Goal: Task Accomplishment & Management: Manage account settings

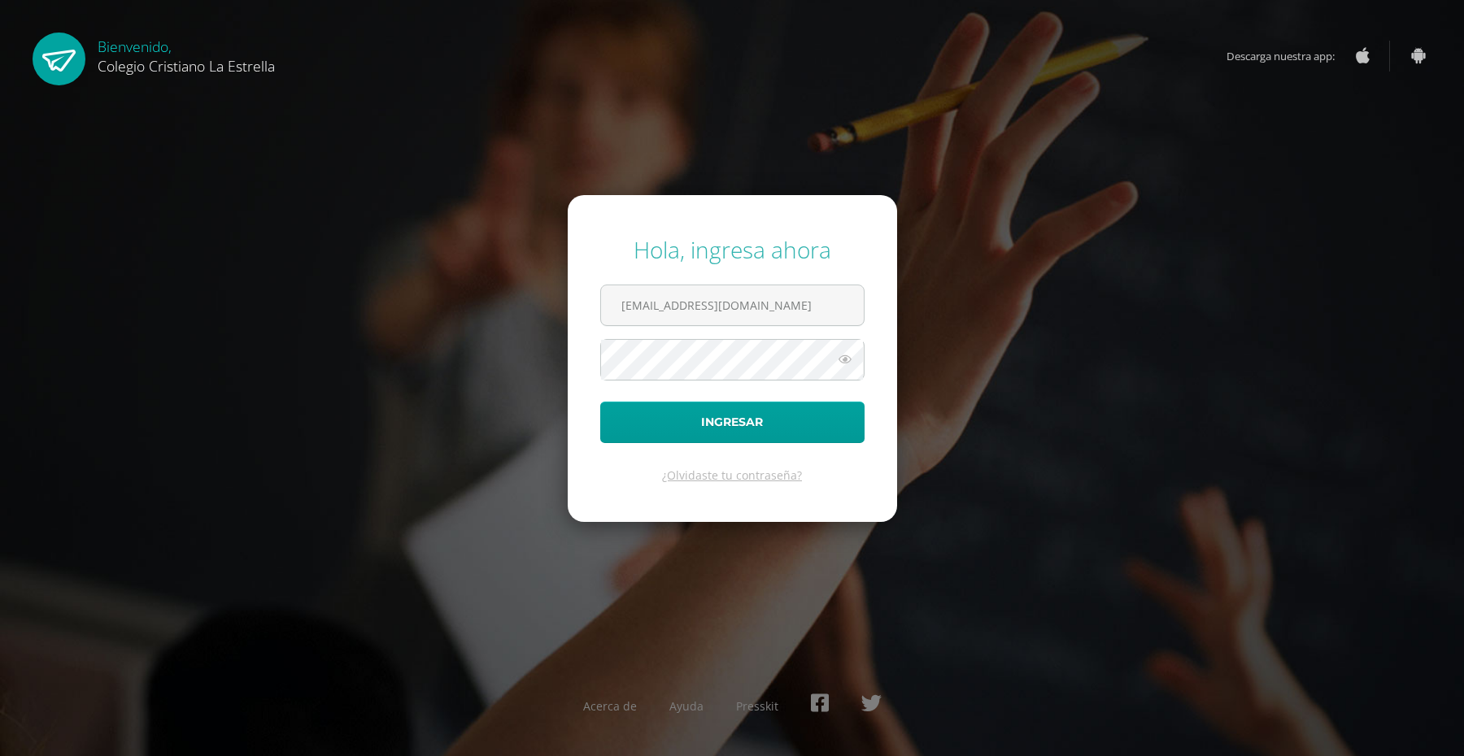
click at [600, 402] on button "Ingresar" at bounding box center [732, 422] width 264 height 41
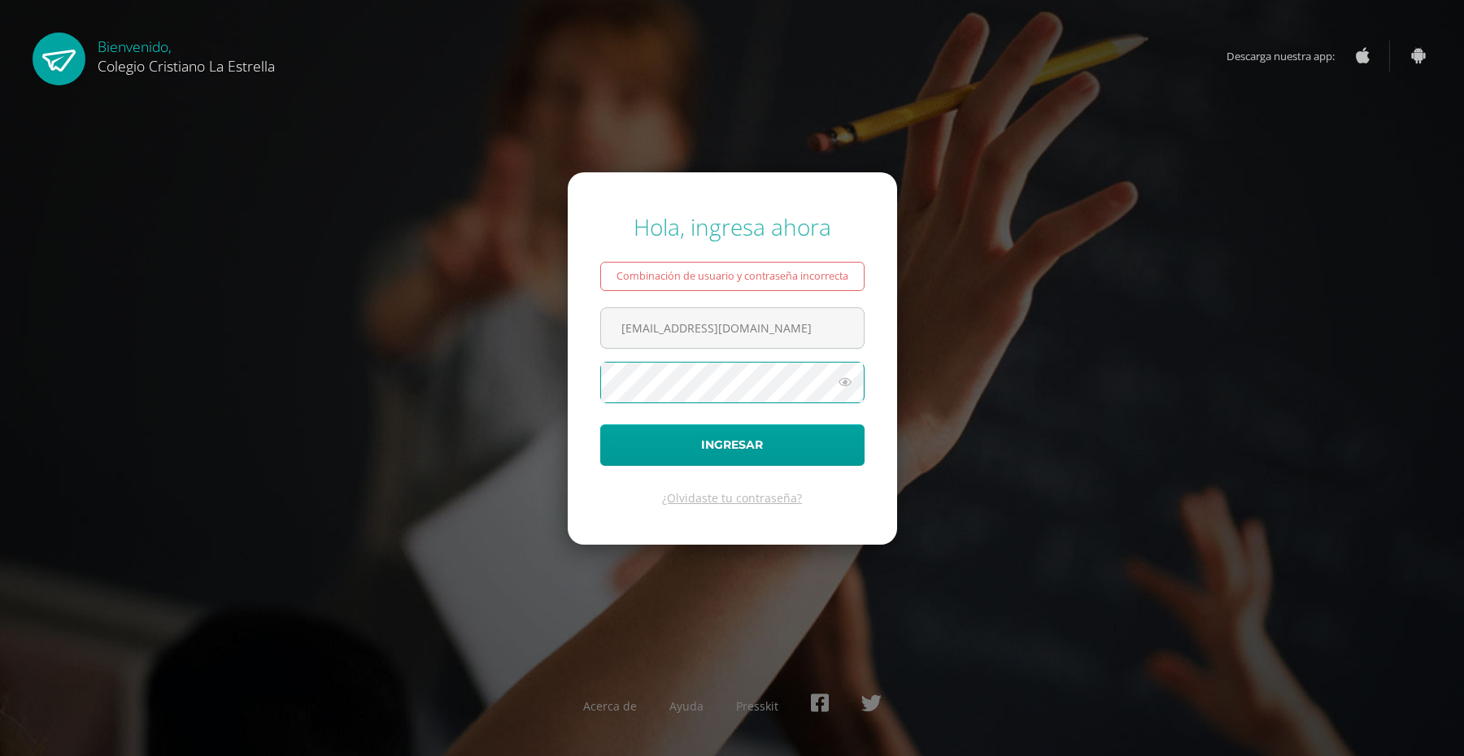
click at [600, 424] on button "Ingresar" at bounding box center [732, 444] width 264 height 41
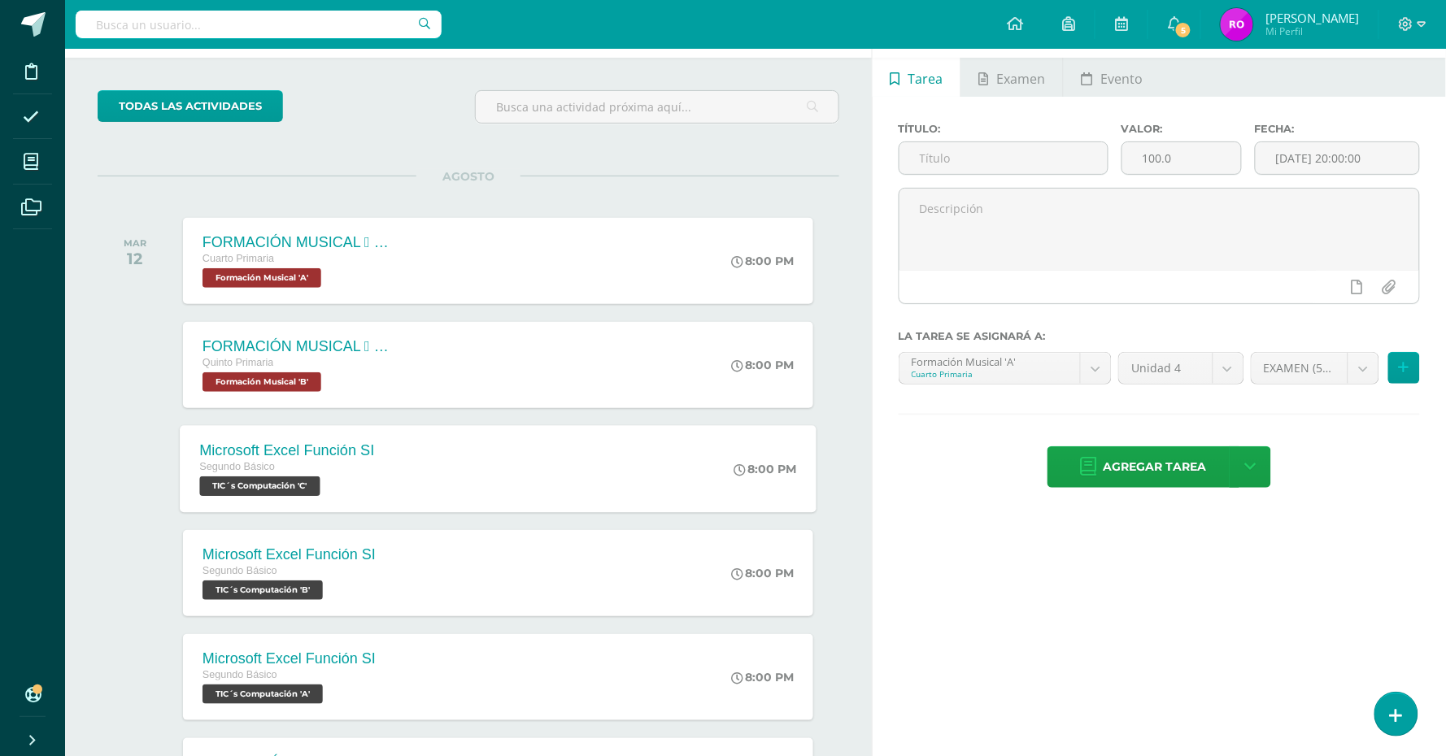
scroll to position [102, 0]
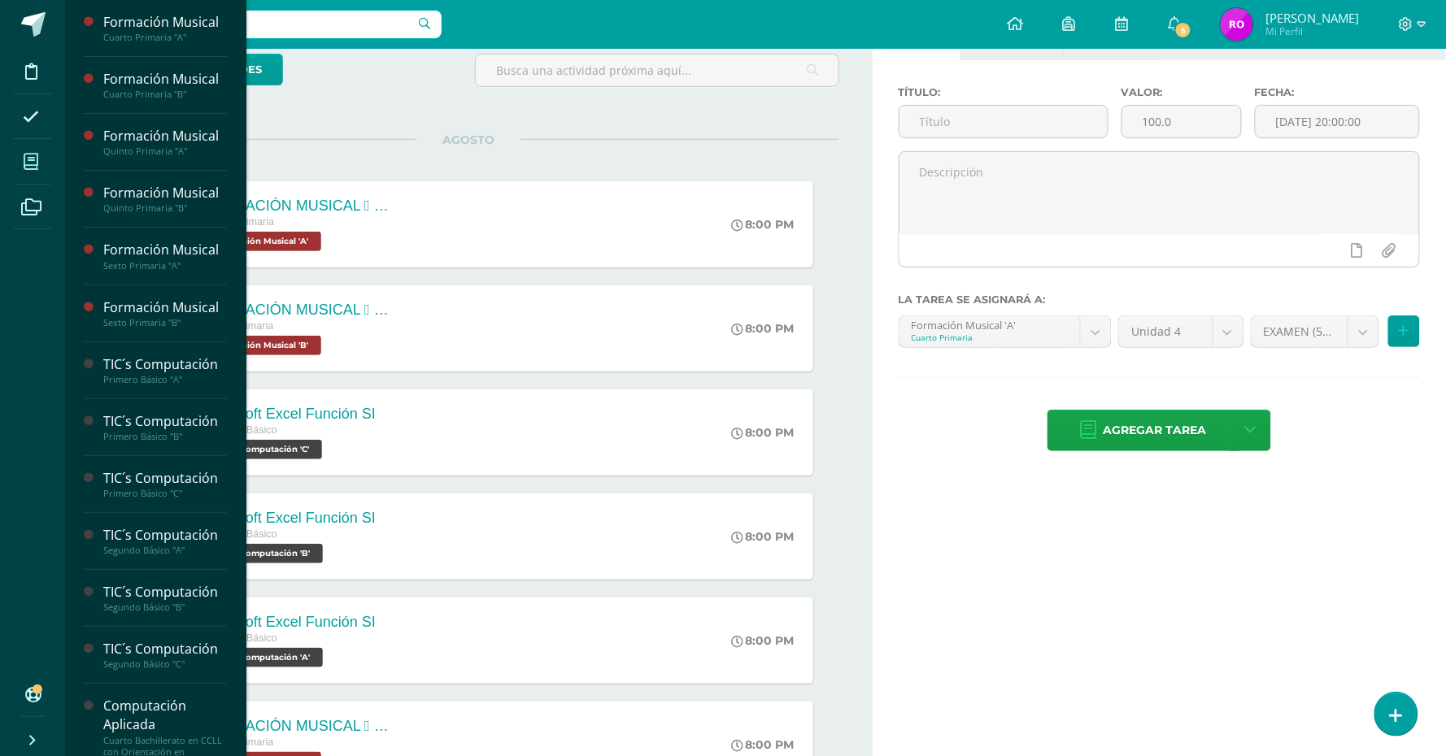
click at [28, 155] on icon at bounding box center [31, 162] width 15 height 16
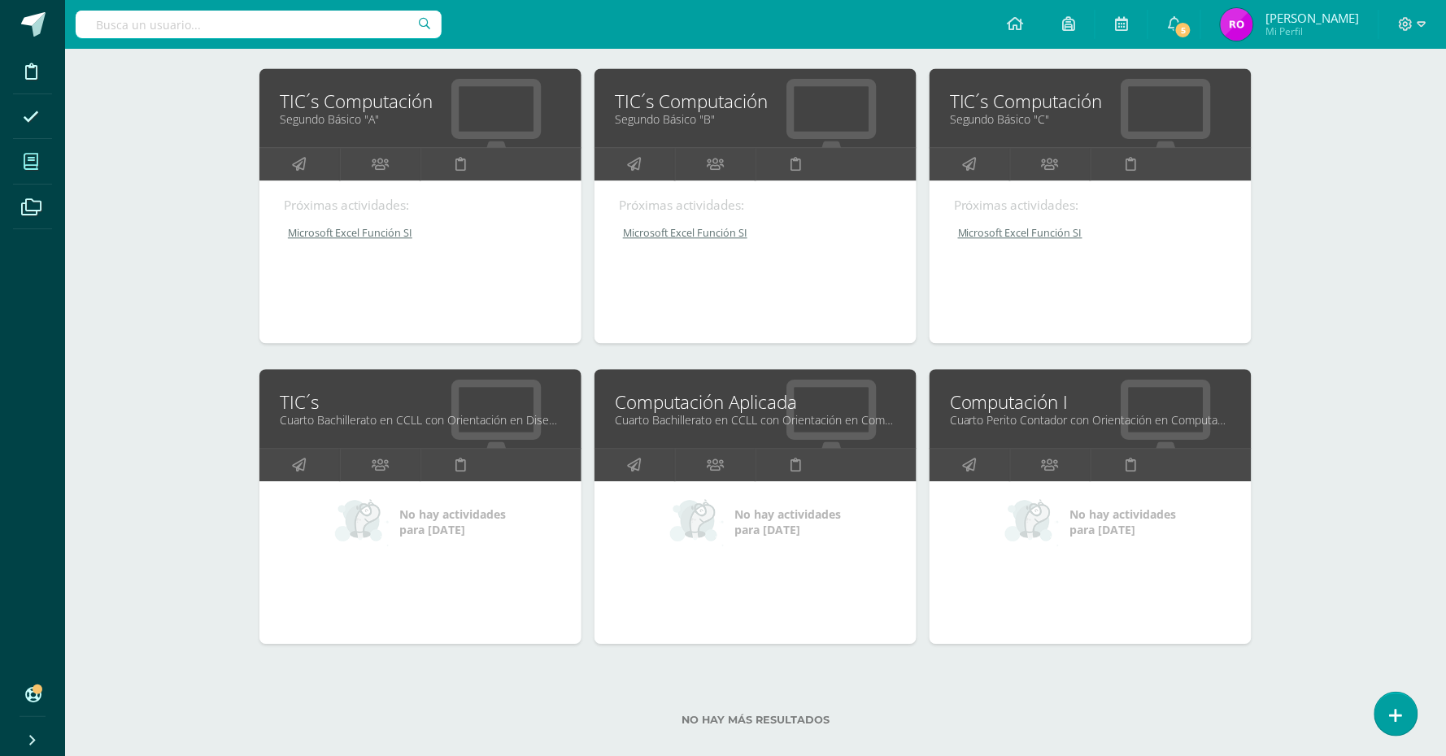
scroll to position [1155, 0]
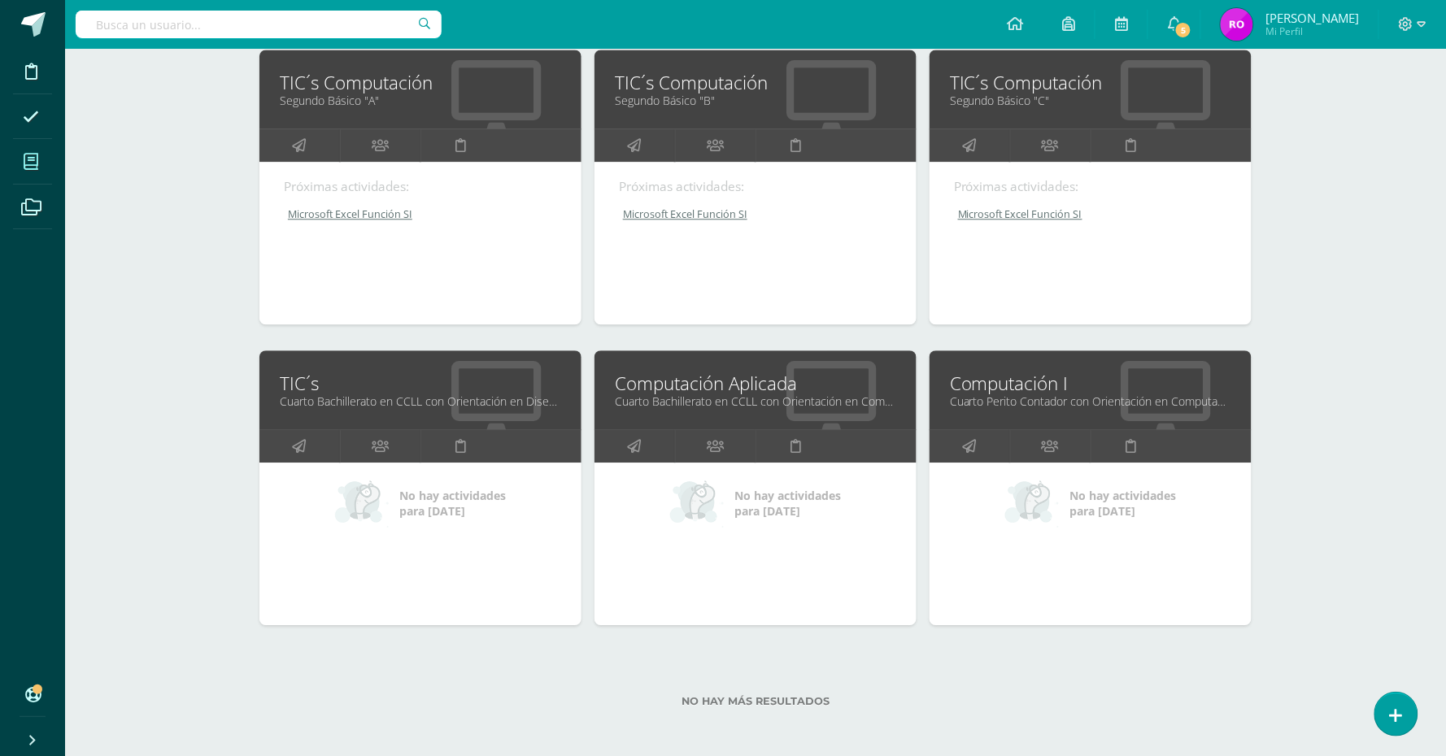
click at [1066, 395] on link "Cuarto Perito Contador con Orientación en Computación "A"" at bounding box center [1090, 401] width 281 height 15
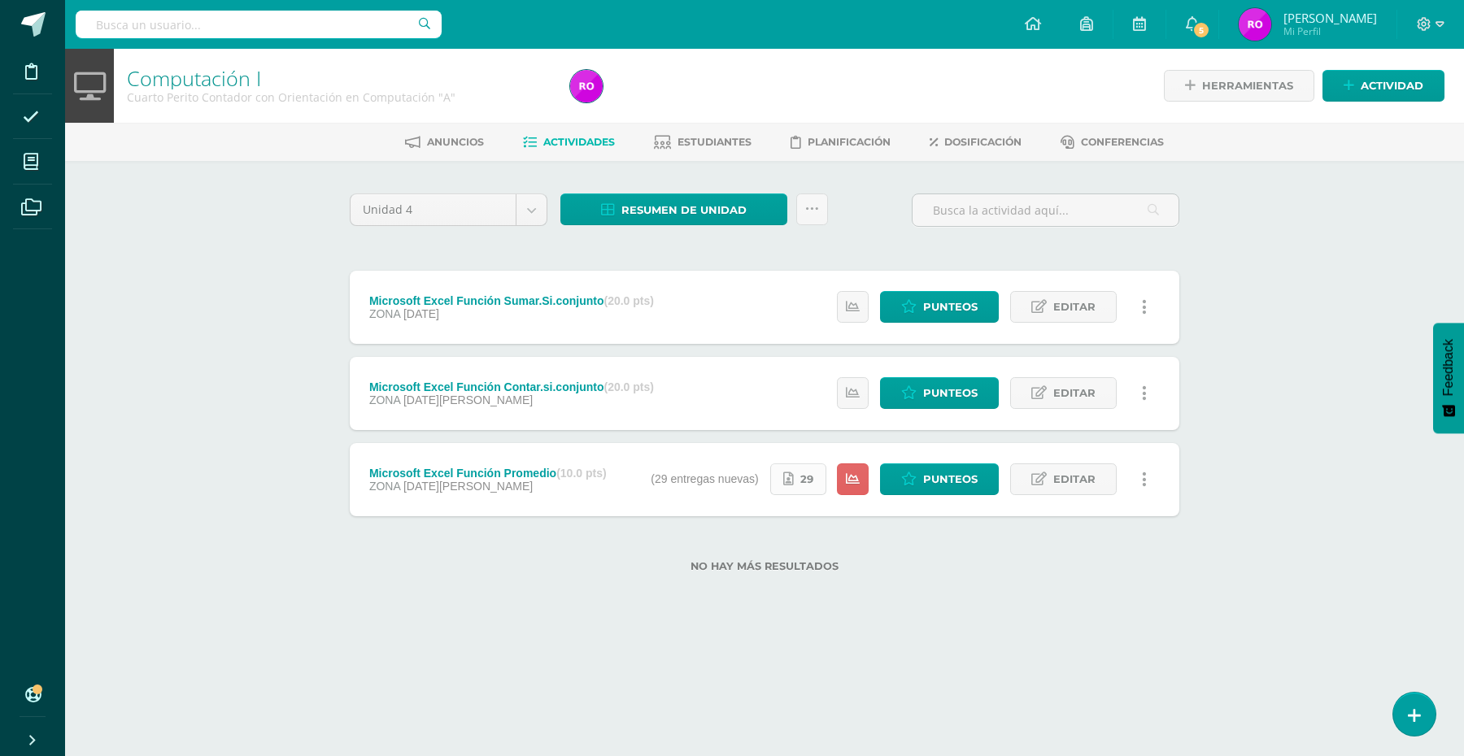
click at [806, 473] on span "29" at bounding box center [806, 479] width 13 height 30
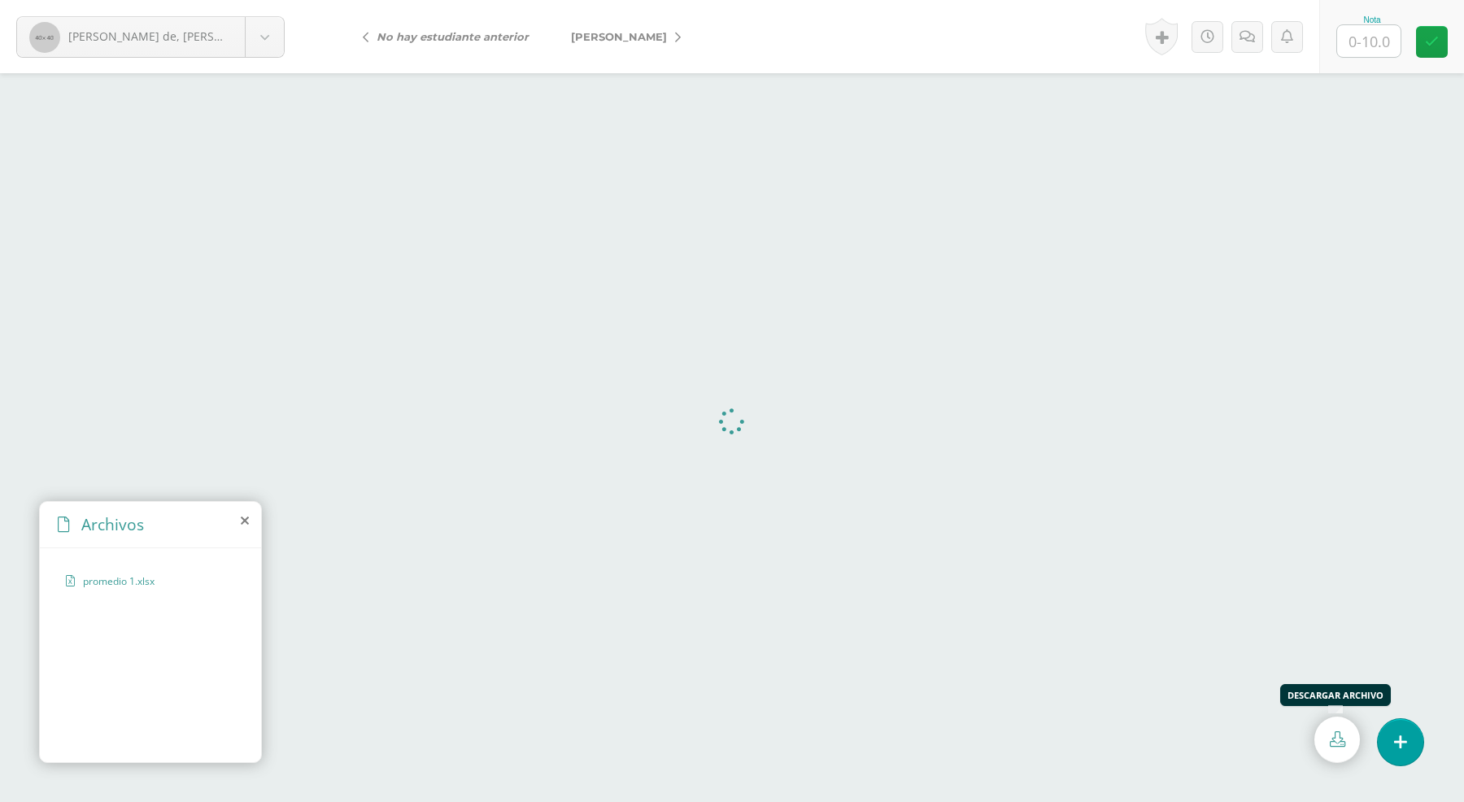
click at [1343, 738] on icon at bounding box center [1336, 738] width 15 height 15
click at [1372, 39] on input "text" at bounding box center [1368, 41] width 63 height 32
type input "10"
click at [623, 45] on link "[PERSON_NAME]" at bounding box center [622, 36] width 144 height 39
click at [1335, 746] on icon at bounding box center [1336, 738] width 15 height 15
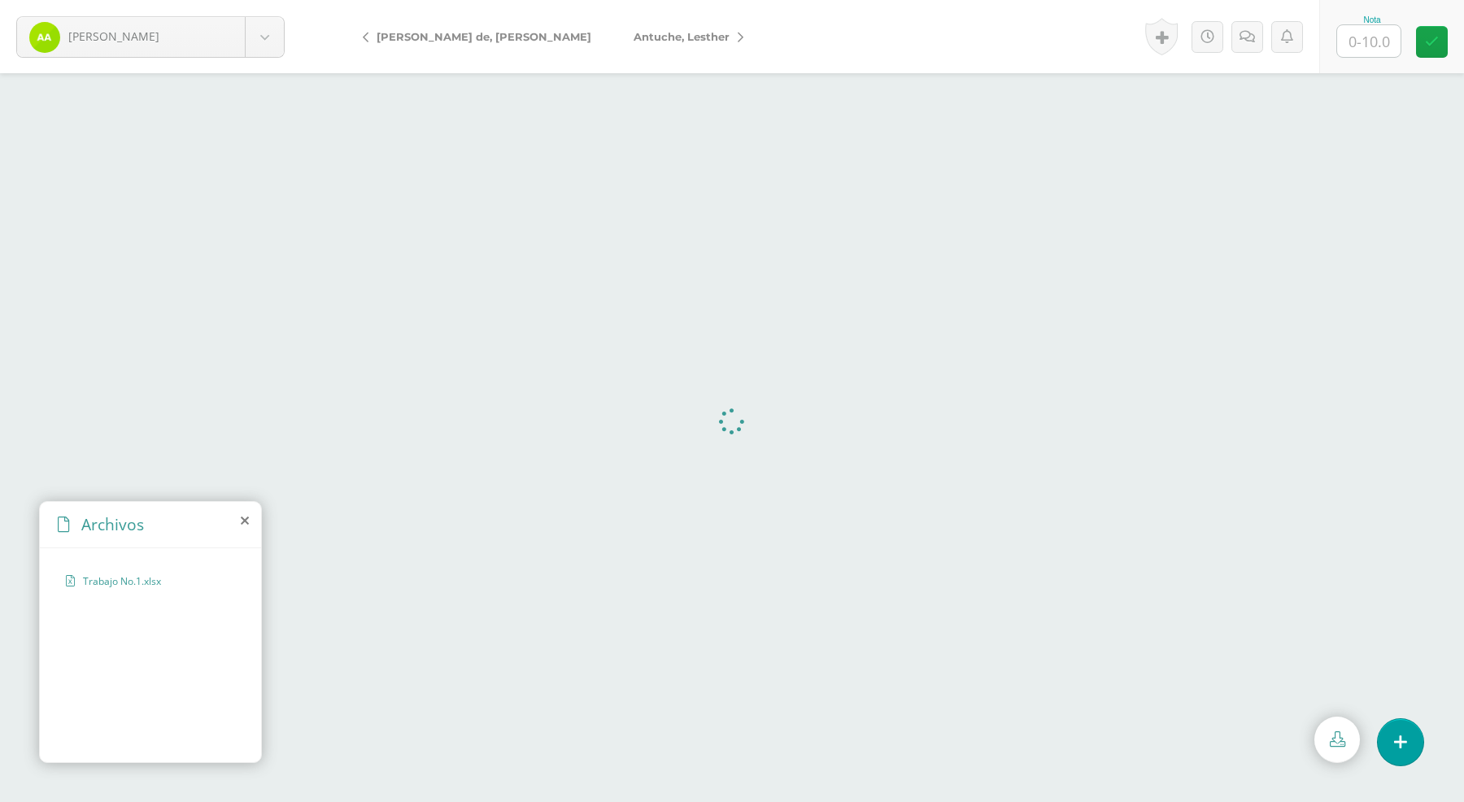
click at [1356, 35] on input "text" at bounding box center [1368, 41] width 63 height 32
type input "10"
click at [633, 33] on span "Antuche, Lesther" at bounding box center [681, 36] width 96 height 13
click at [1346, 756] on link at bounding box center [1337, 739] width 46 height 46
click at [1351, 30] on input "text" at bounding box center [1368, 41] width 63 height 32
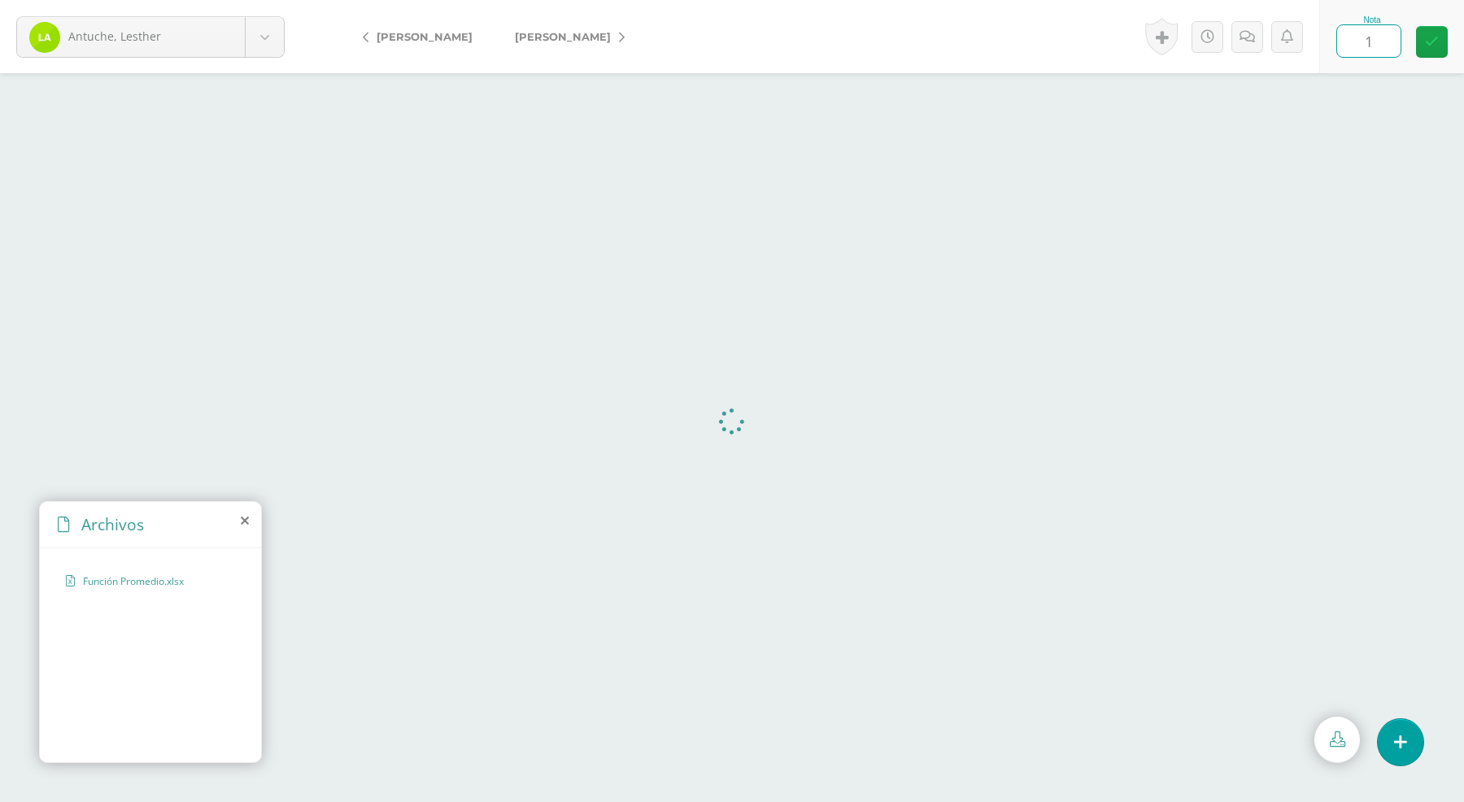
type input "10"
click at [566, 33] on span "[PERSON_NAME]" at bounding box center [563, 36] width 96 height 13
click at [1343, 734] on icon at bounding box center [1336, 738] width 15 height 15
click at [1359, 41] on input "text" at bounding box center [1368, 41] width 63 height 32
type input "10"
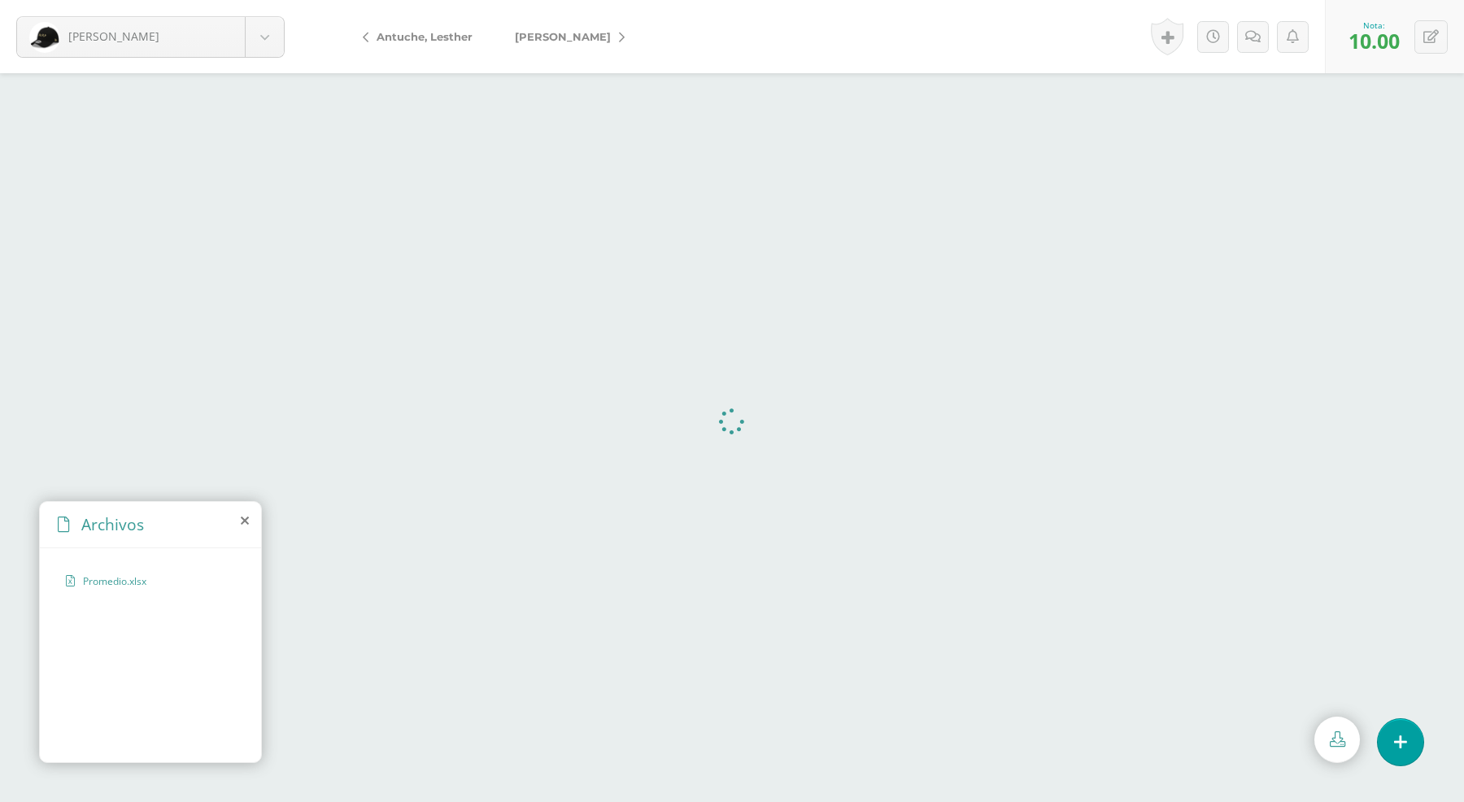
drag, startPoint x: 562, startPoint y: 39, endPoint x: 663, endPoint y: 66, distance: 104.3
click at [563, 39] on span "[PERSON_NAME]" at bounding box center [563, 36] width 96 height 13
click at [1342, 740] on icon at bounding box center [1336, 738] width 15 height 15
click at [1376, 46] on input "text" at bounding box center [1368, 41] width 63 height 32
type input "10"
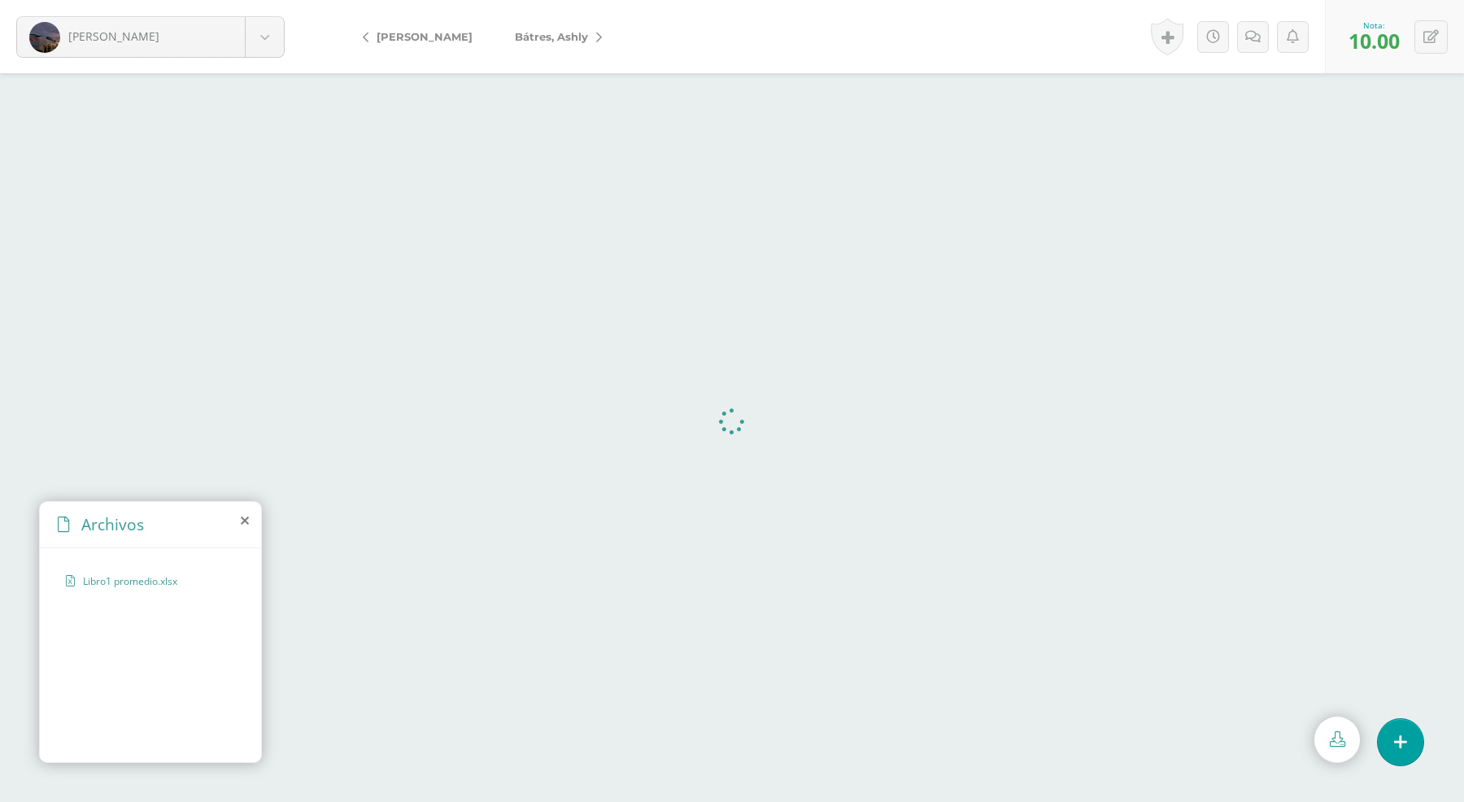
click at [566, 33] on span "Bátres, Ashly" at bounding box center [551, 36] width 73 height 13
click at [1346, 741] on link at bounding box center [1337, 739] width 46 height 46
click at [1384, 34] on input "text" at bounding box center [1368, 41] width 63 height 32
type input "10"
click at [571, 33] on span "[PERSON_NAME]" at bounding box center [563, 36] width 96 height 13
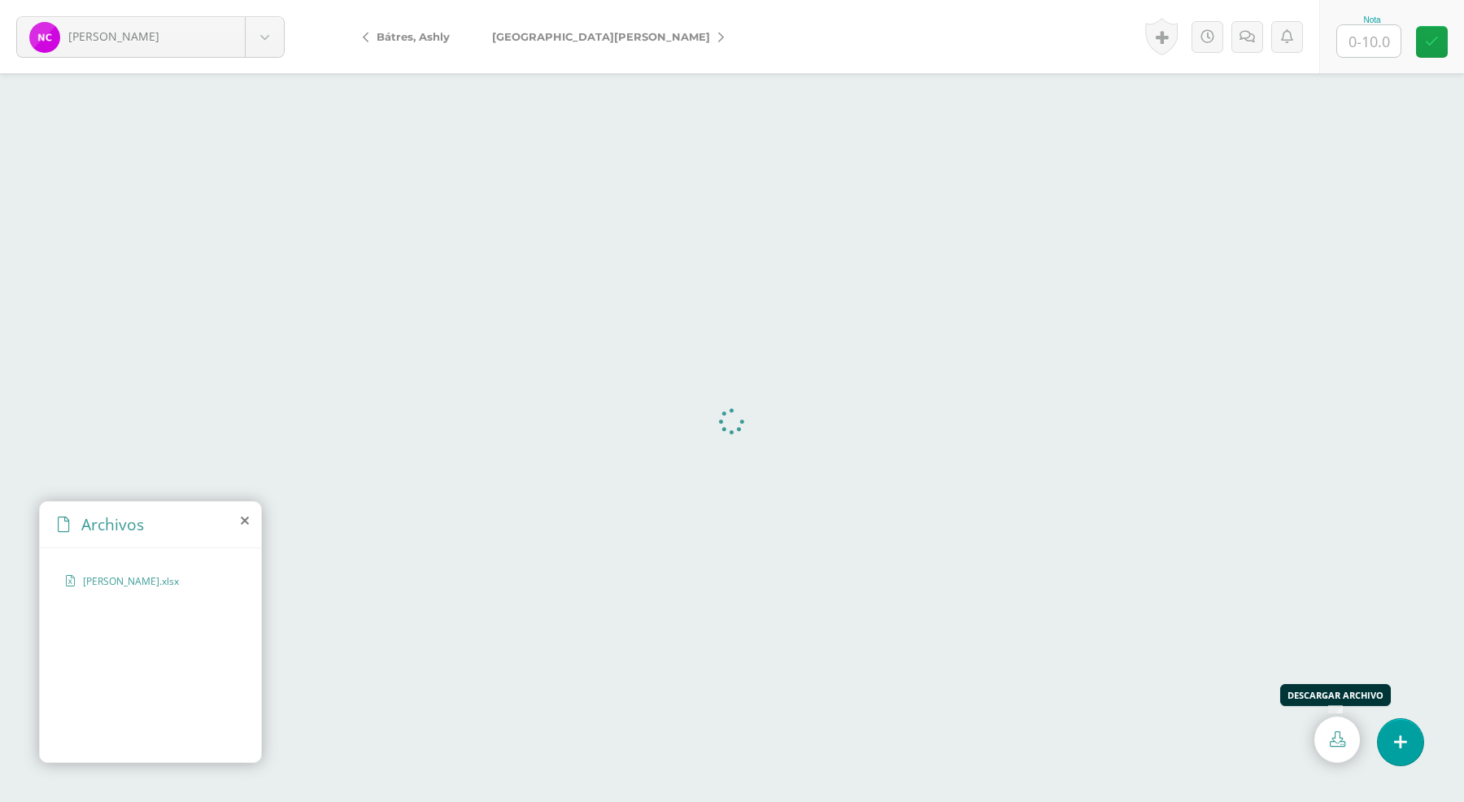
click at [1338, 752] on link at bounding box center [1337, 739] width 46 height 46
click at [1366, 41] on input "text" at bounding box center [1368, 41] width 63 height 32
type input "5"
click at [1254, 27] on link at bounding box center [1247, 37] width 32 height 32
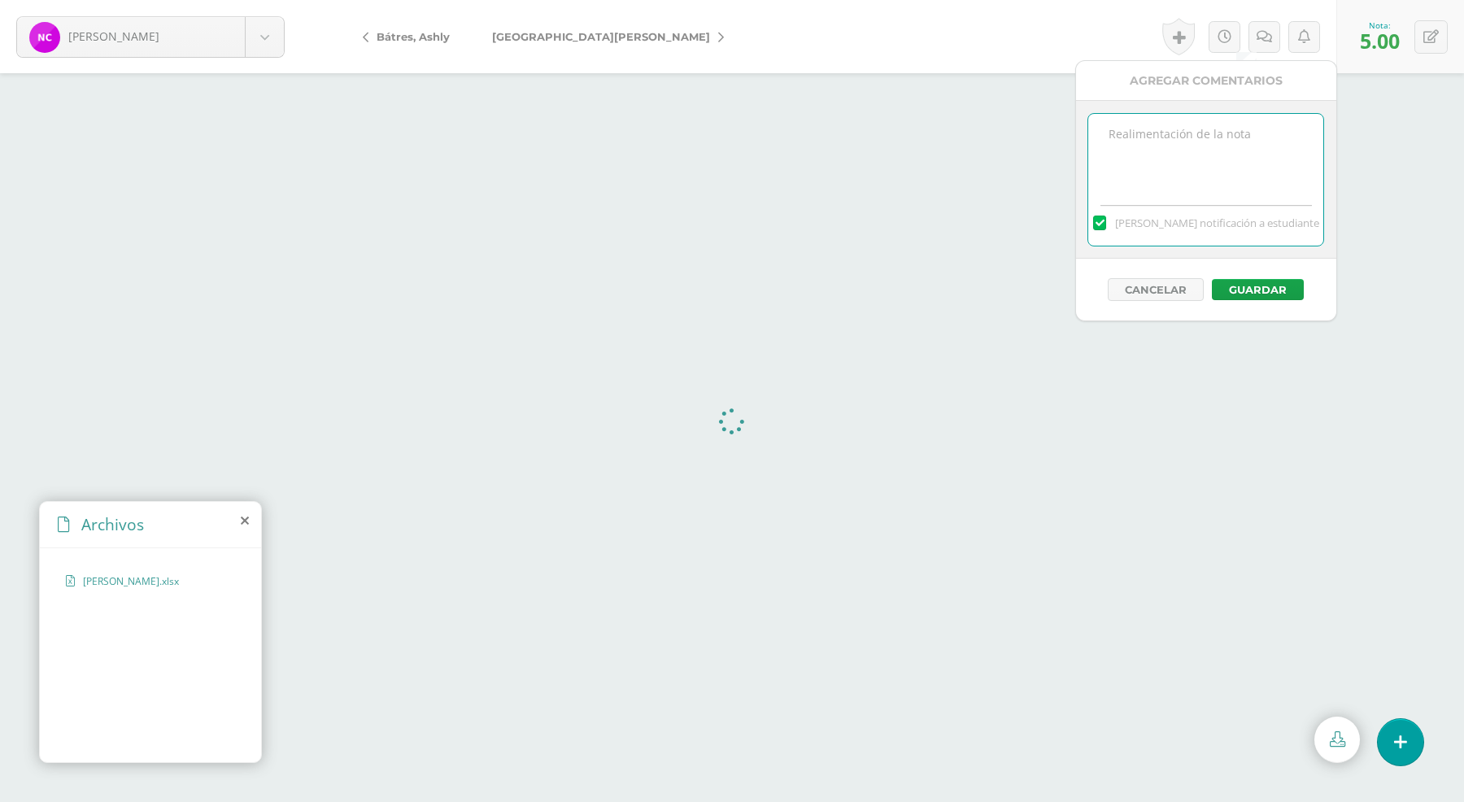
click at [1225, 161] on textarea at bounding box center [1205, 154] width 235 height 81
type textarea "a"
type textarea "ALGUNOS RESULTADOS SON INCORRECTOS."
drag, startPoint x: 1249, startPoint y: 303, endPoint x: 1250, endPoint y: 287, distance: 16.3
click at [1250, 287] on div "Cancelar Guardar" at bounding box center [1206, 290] width 260 height 62
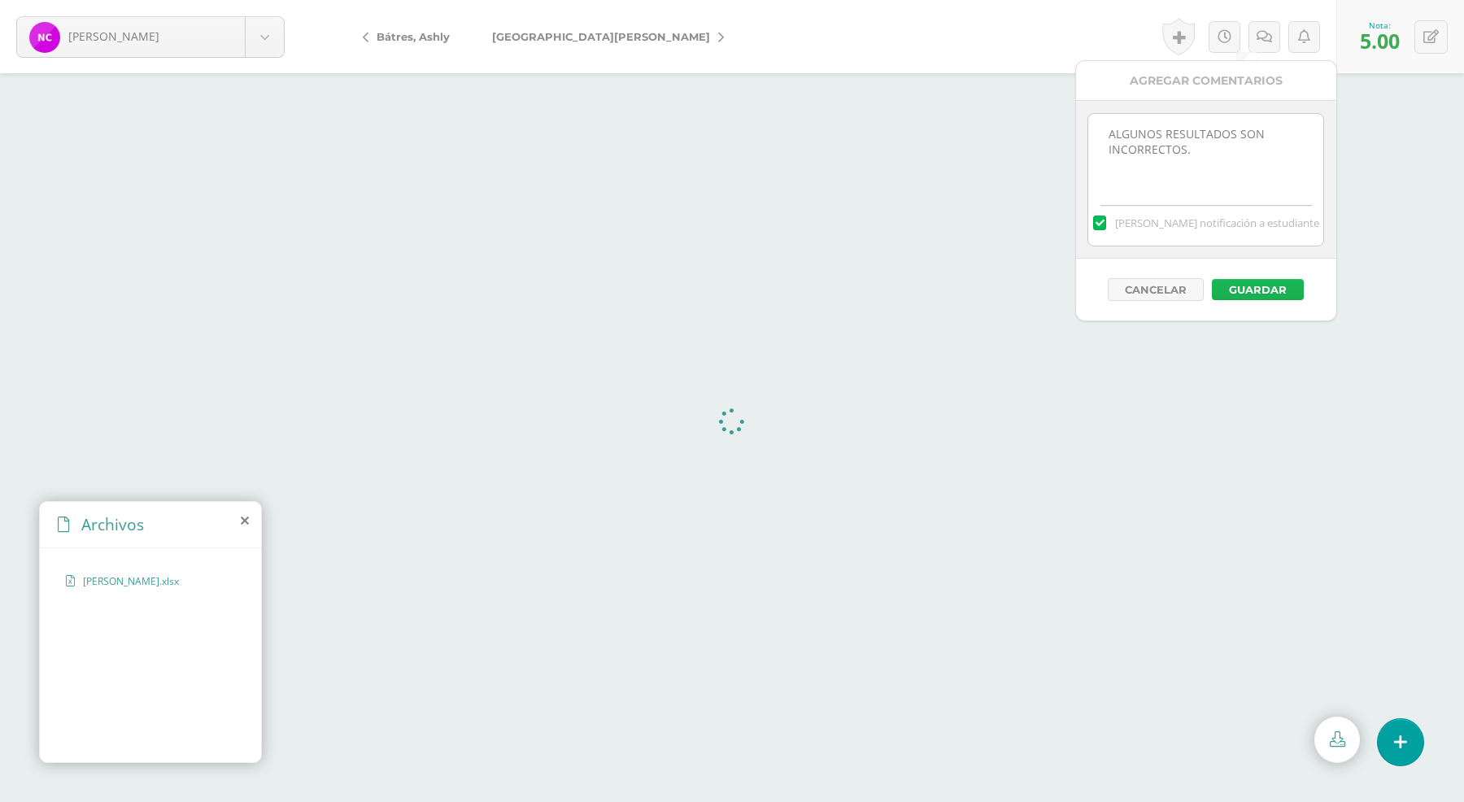
click at [1250, 287] on button "Guardar" at bounding box center [1258, 289] width 92 height 21
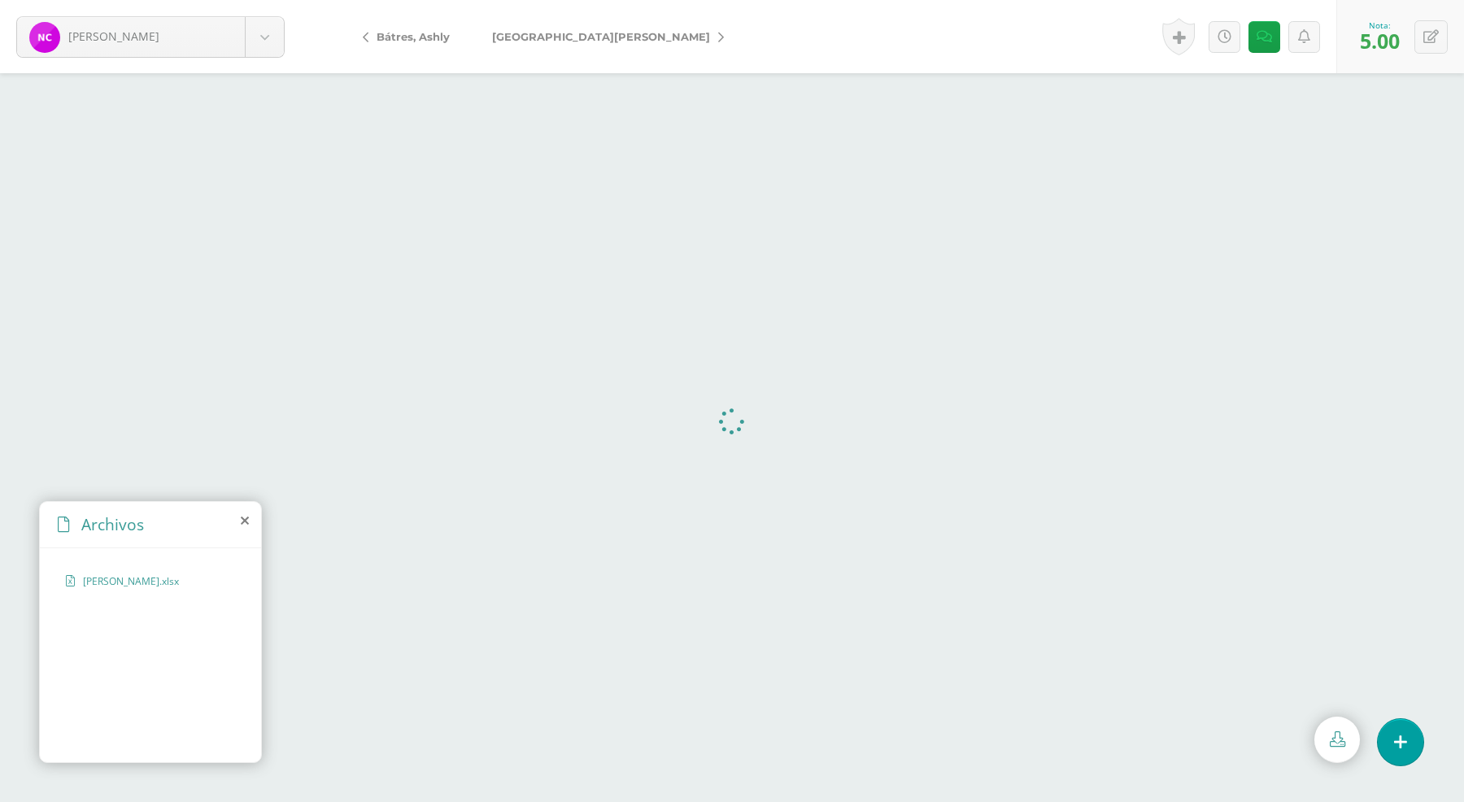
click at [563, 43] on link "[GEOGRAPHIC_DATA][PERSON_NAME]" at bounding box center [604, 36] width 266 height 39
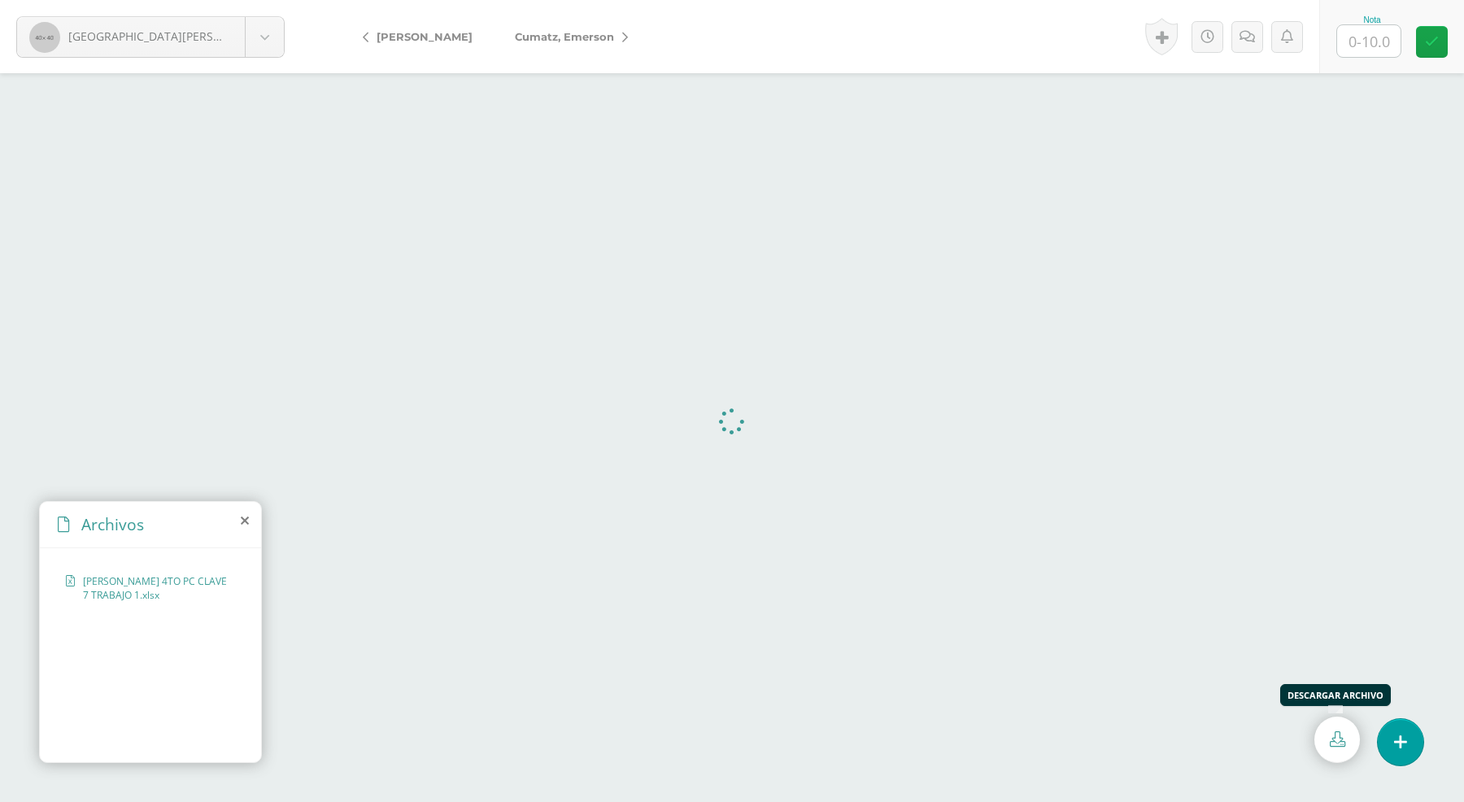
click at [1340, 742] on icon at bounding box center [1336, 738] width 15 height 15
click at [1372, 37] on input "text" at bounding box center [1368, 41] width 63 height 32
type input "10"
click at [592, 41] on span "Cumatz, Emerson" at bounding box center [564, 36] width 99 height 13
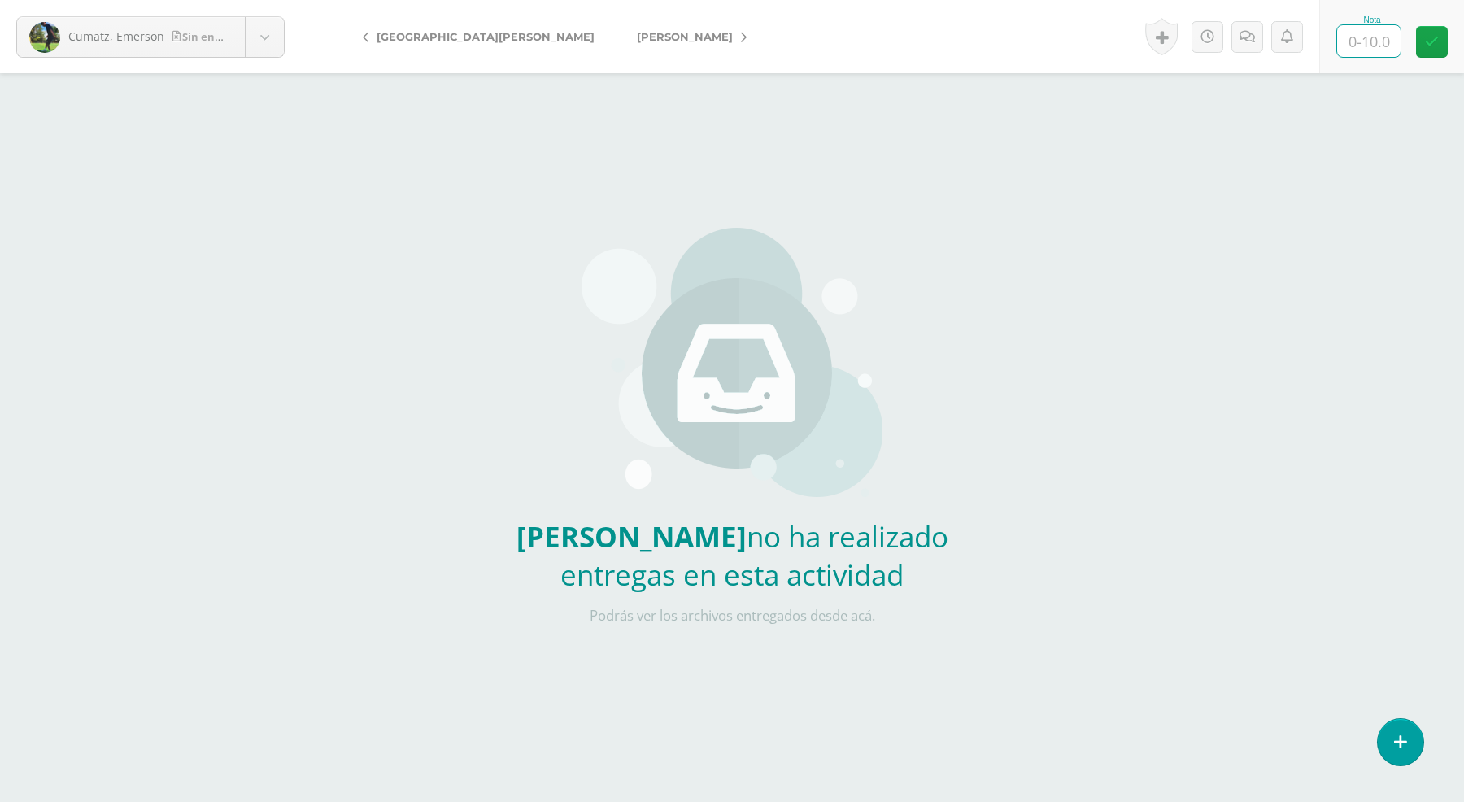
click at [1351, 33] on input "text" at bounding box center [1368, 41] width 63 height 32
type input "0"
click at [637, 33] on span "[PERSON_NAME]" at bounding box center [685, 36] width 96 height 13
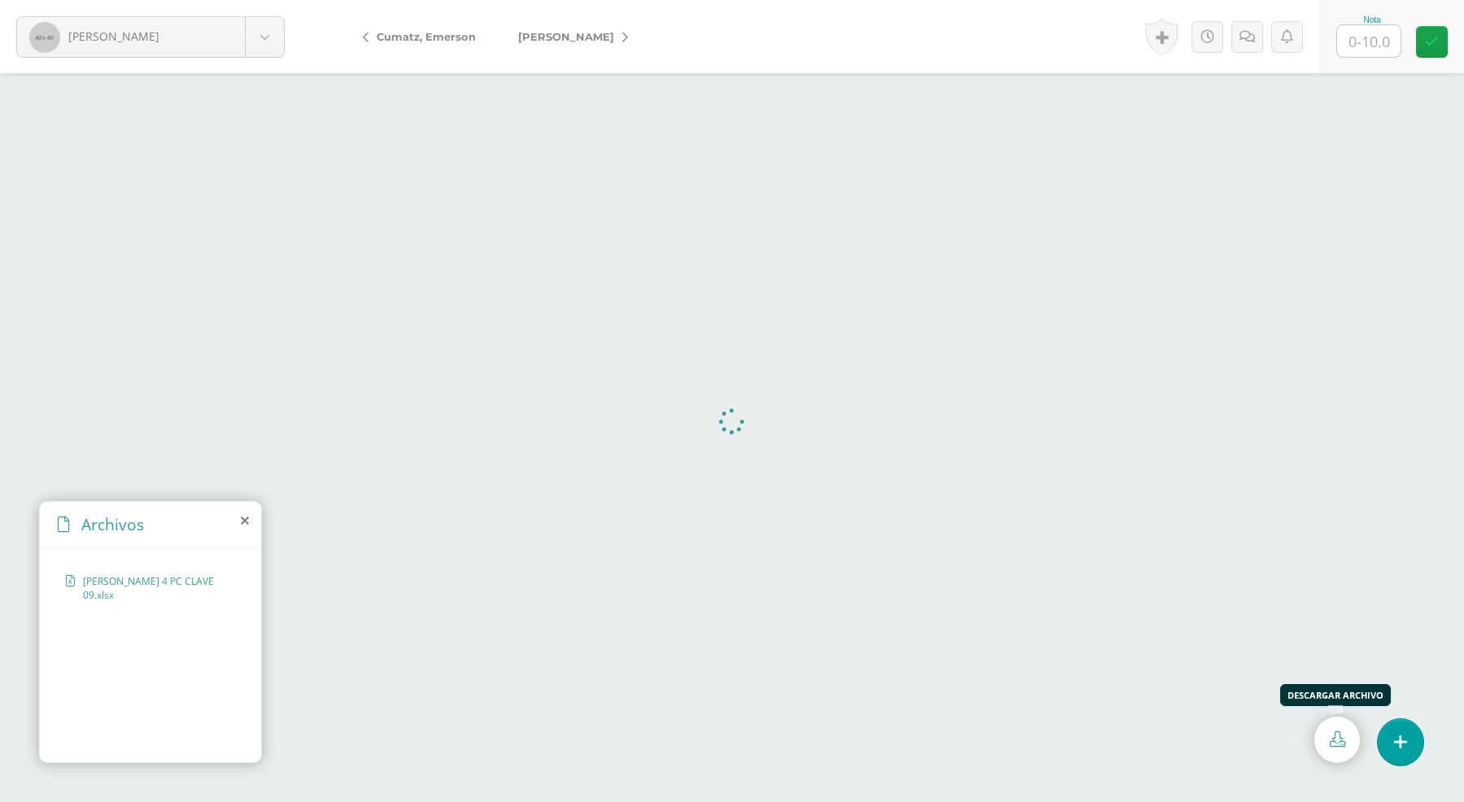
click at [1343, 740] on icon at bounding box center [1336, 738] width 15 height 15
click at [1348, 47] on input "text" at bounding box center [1368, 41] width 63 height 32
type input "10"
click at [600, 35] on span "[PERSON_NAME]" at bounding box center [566, 36] width 96 height 13
click at [1336, 728] on link at bounding box center [1337, 739] width 46 height 46
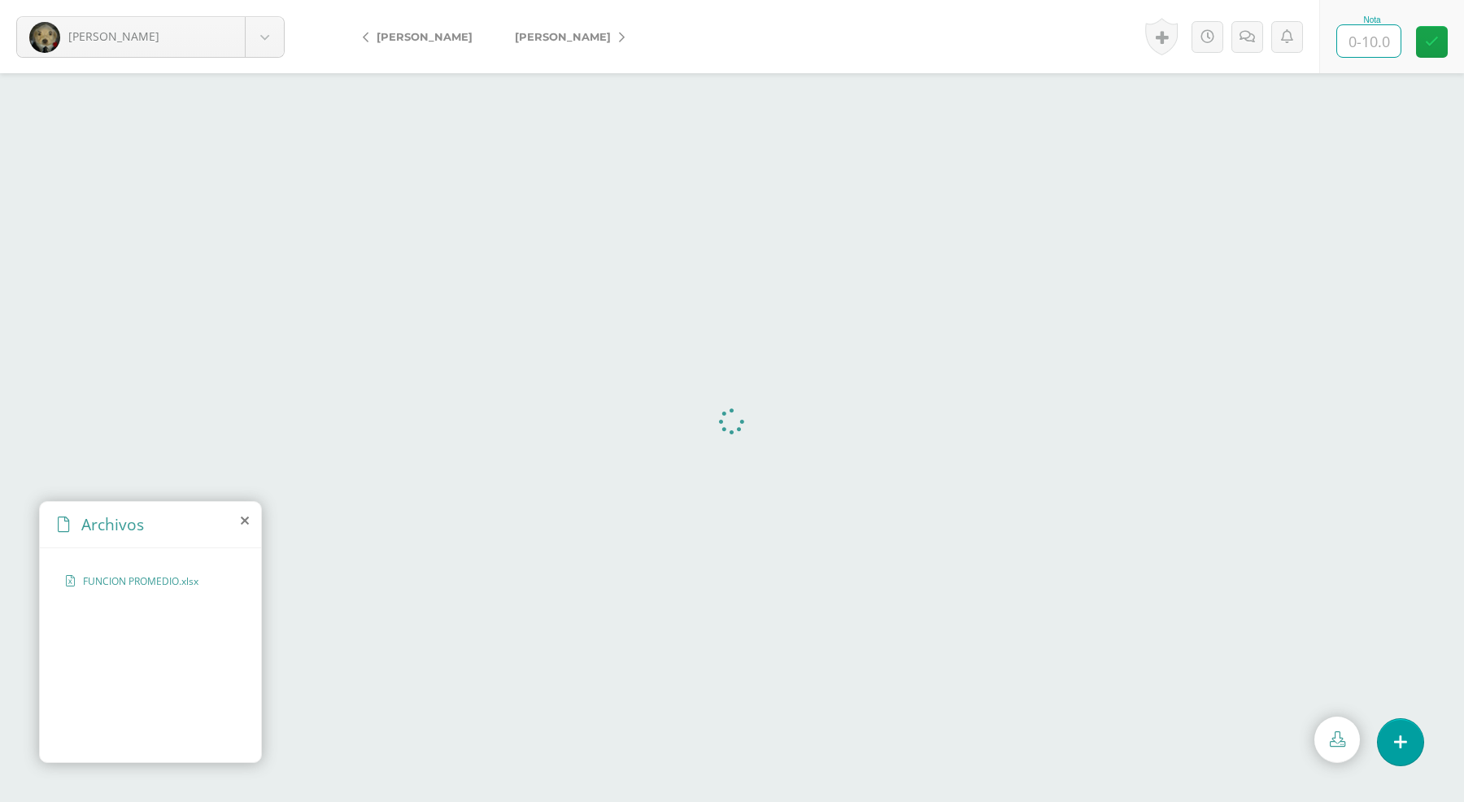
drag, startPoint x: 1364, startPoint y: 47, endPoint x: 1352, endPoint y: 54, distance: 13.5
click at [1362, 47] on input "text" at bounding box center [1368, 41] width 63 height 32
type input "10"
click at [570, 37] on span "[PERSON_NAME]" at bounding box center [563, 36] width 96 height 13
click at [1342, 731] on icon at bounding box center [1336, 738] width 15 height 15
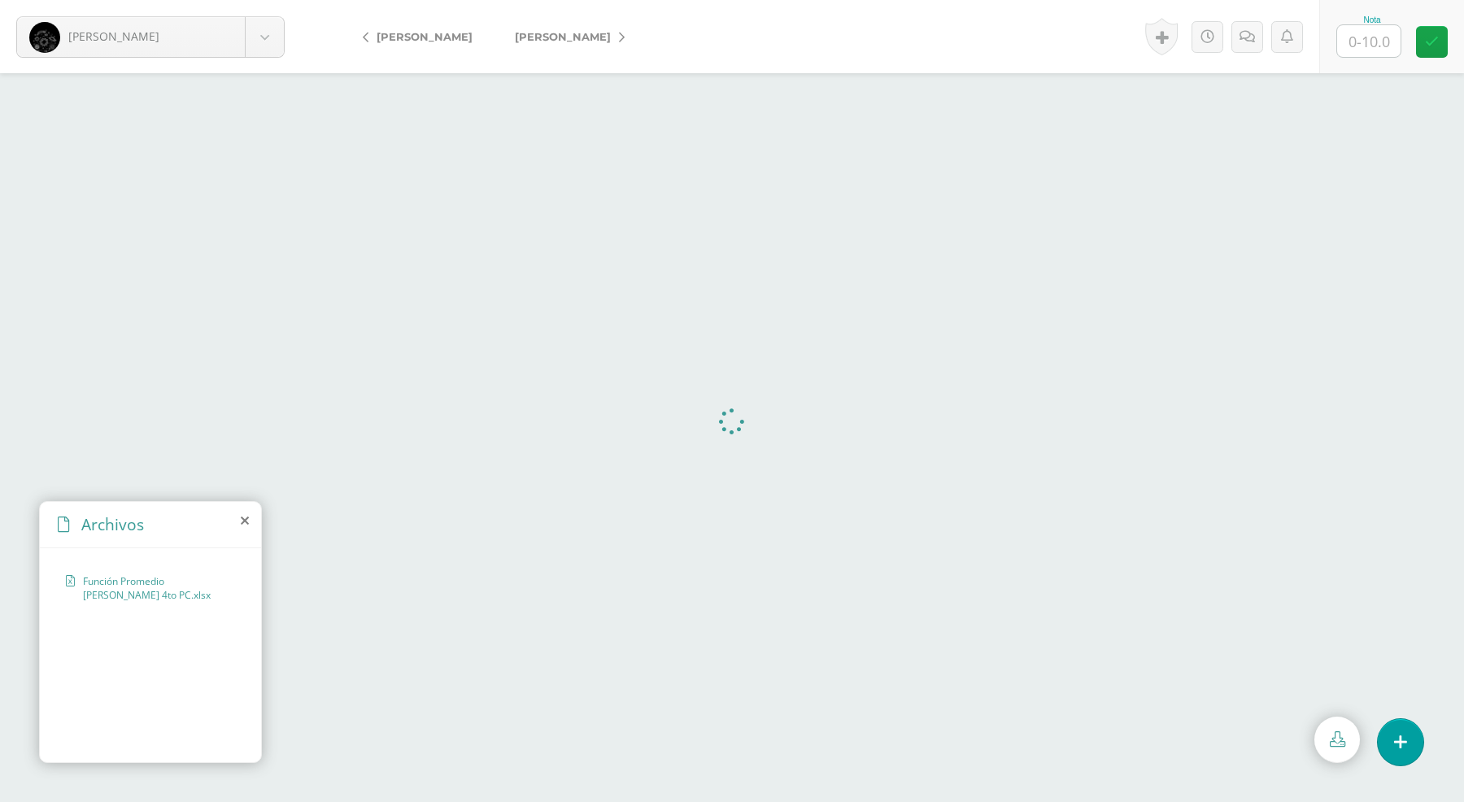
click at [1378, 46] on input "text" at bounding box center [1368, 41] width 63 height 32
type input "10"
click at [537, 37] on span "[PERSON_NAME]" at bounding box center [563, 36] width 96 height 13
click at [1343, 728] on link at bounding box center [1337, 739] width 46 height 46
click at [1368, 41] on input "text" at bounding box center [1368, 41] width 63 height 32
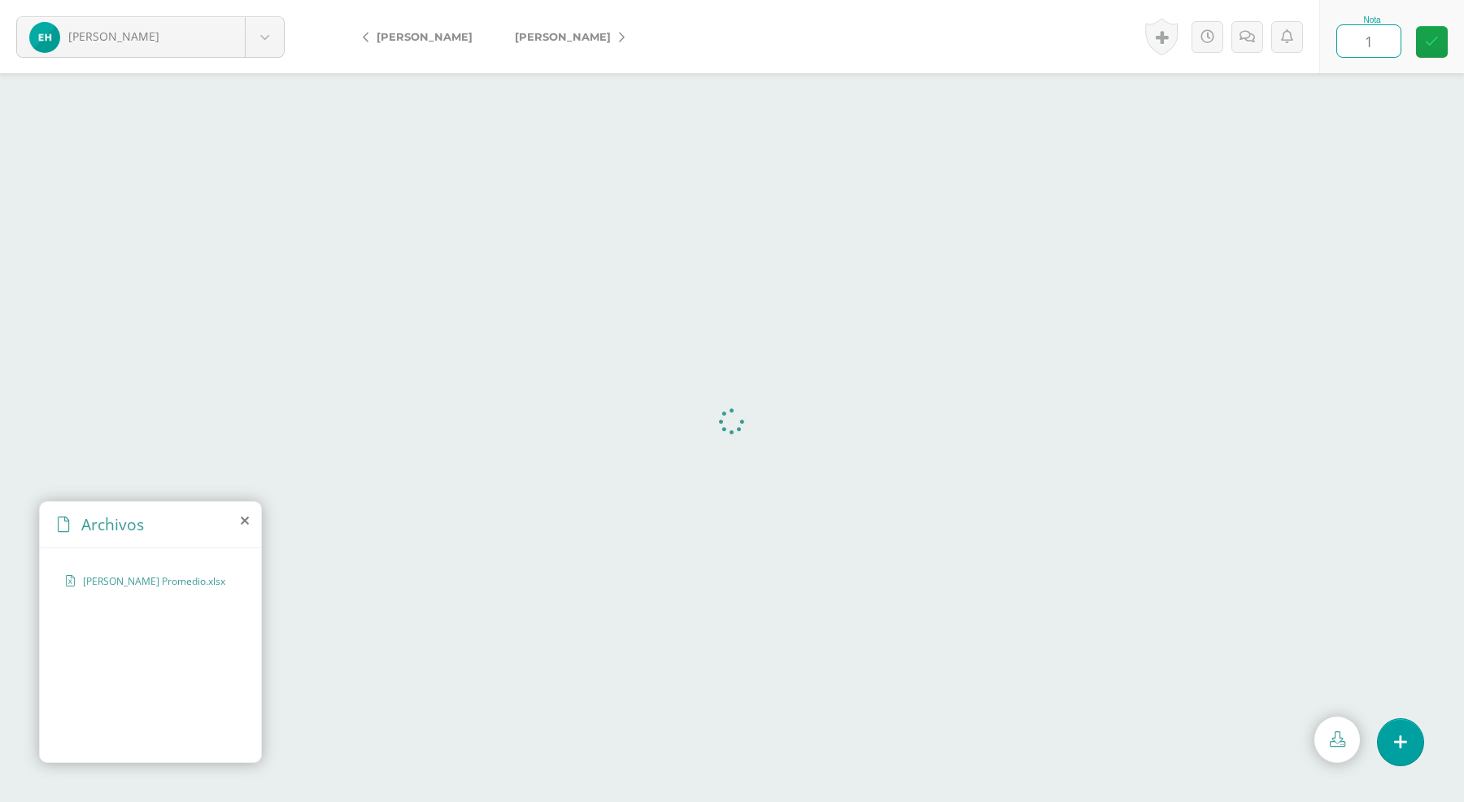
type input "10"
click at [575, 37] on span "[PERSON_NAME]" at bounding box center [563, 36] width 96 height 13
click at [1335, 737] on icon at bounding box center [1336, 738] width 15 height 15
click at [1351, 37] on input "text" at bounding box center [1368, 41] width 63 height 32
type input "10"
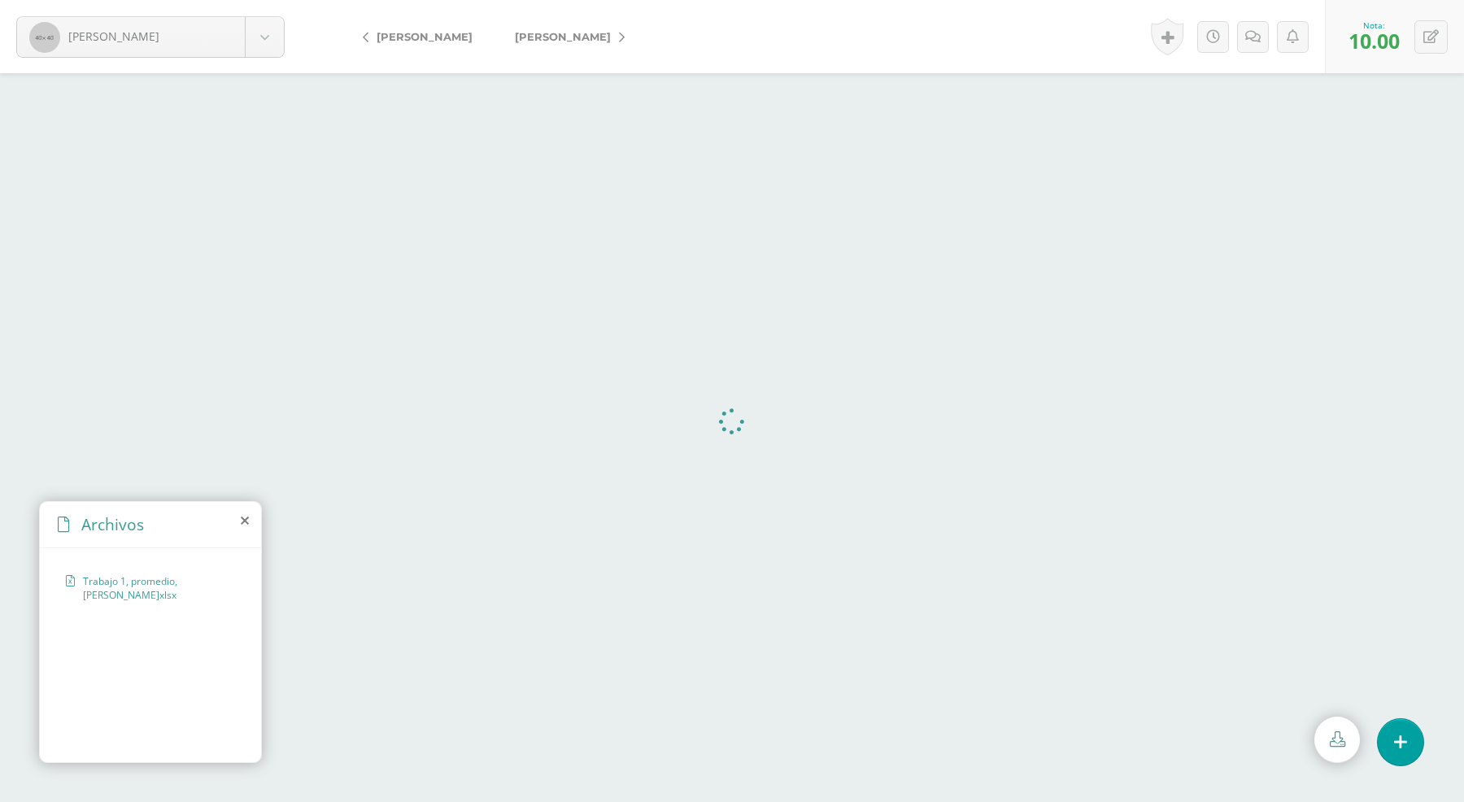
click at [575, 41] on span "[PERSON_NAME]" at bounding box center [563, 36] width 96 height 13
click at [1342, 742] on icon at bounding box center [1336, 738] width 15 height 15
click at [1368, 39] on input "text" at bounding box center [1368, 41] width 63 height 32
type input "10"
click at [558, 30] on span "Mutzutz, Cesia" at bounding box center [555, 36] width 80 height 13
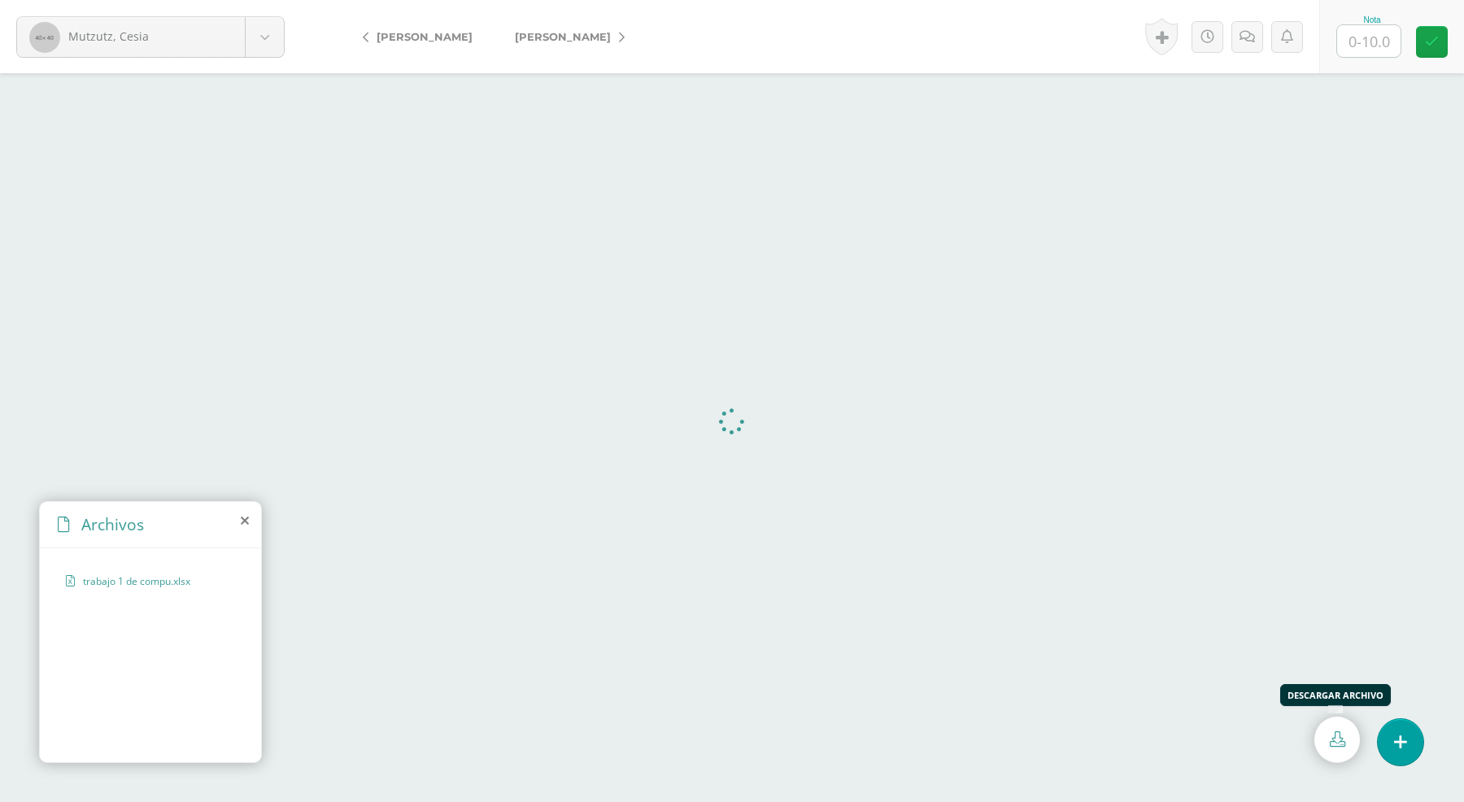
click at [1335, 749] on link at bounding box center [1337, 739] width 46 height 46
click at [1380, 46] on input "text" at bounding box center [1368, 41] width 63 height 32
type input "10"
click at [573, 34] on link "[PERSON_NAME]" at bounding box center [566, 36] width 144 height 39
click at [1351, 729] on link at bounding box center [1337, 739] width 46 height 46
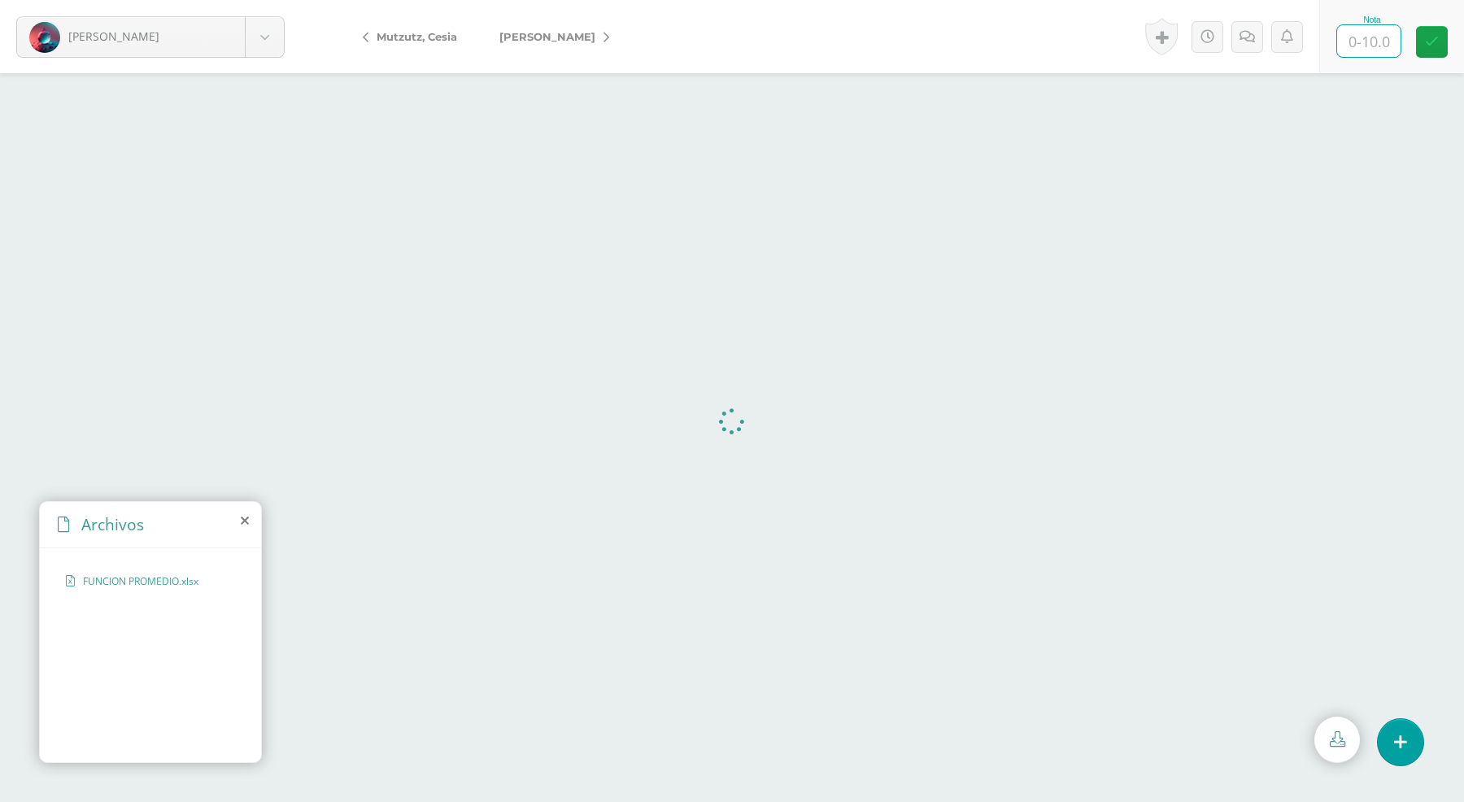
click at [1381, 38] on input "text" at bounding box center [1368, 41] width 63 height 32
type input "10"
click at [547, 34] on span "[PERSON_NAME]" at bounding box center [547, 36] width 96 height 13
click at [1342, 744] on icon at bounding box center [1336, 738] width 15 height 15
click at [1371, 46] on input "text" at bounding box center [1368, 41] width 63 height 32
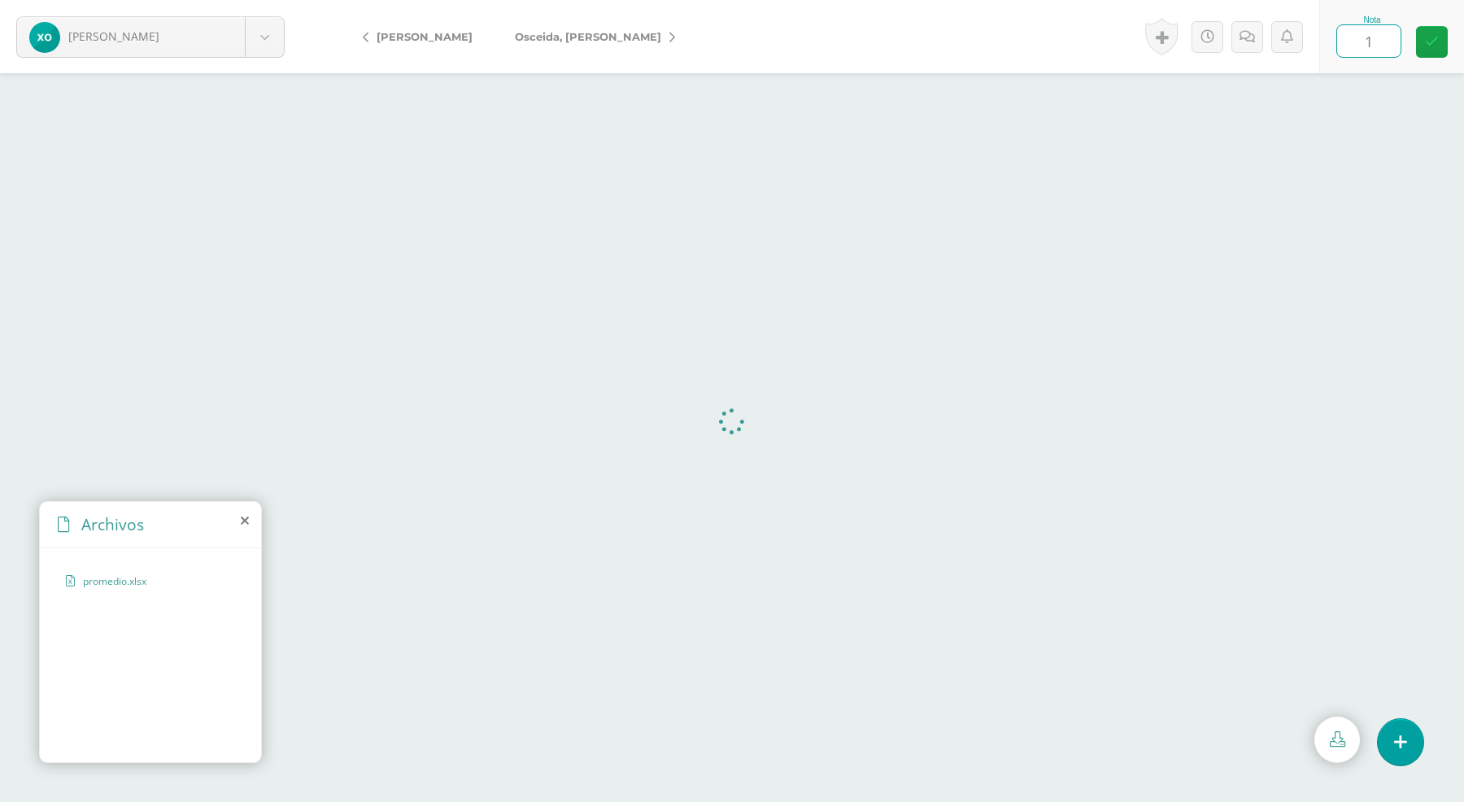
type input "10"
click at [554, 28] on link "Osceida, [PERSON_NAME]" at bounding box center [591, 36] width 194 height 39
click at [1340, 741] on icon at bounding box center [1336, 738] width 15 height 15
click at [1378, 46] on input "text" at bounding box center [1368, 41] width 63 height 32
type input "10"
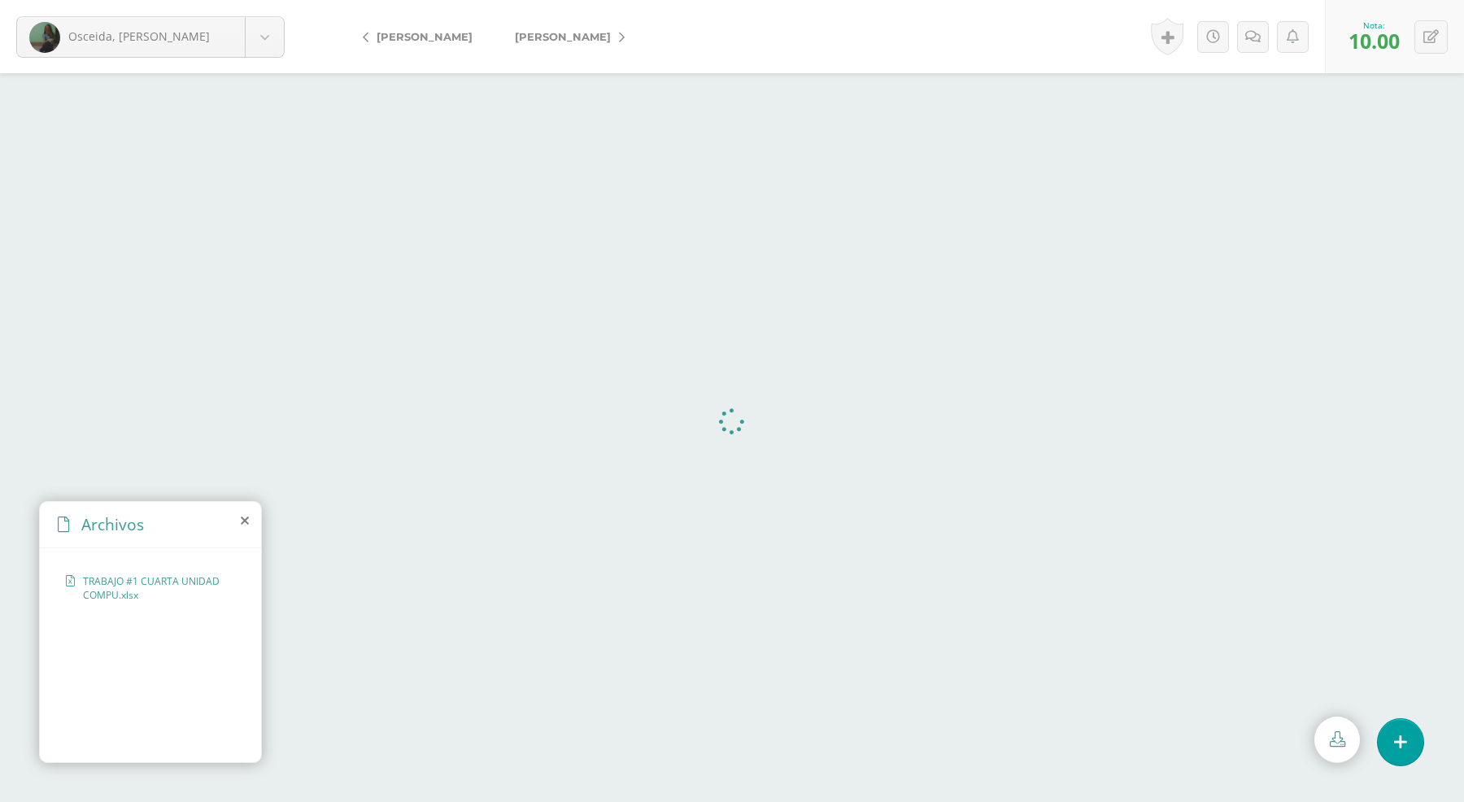
click at [551, 33] on span "[PERSON_NAME]" at bounding box center [563, 36] width 96 height 13
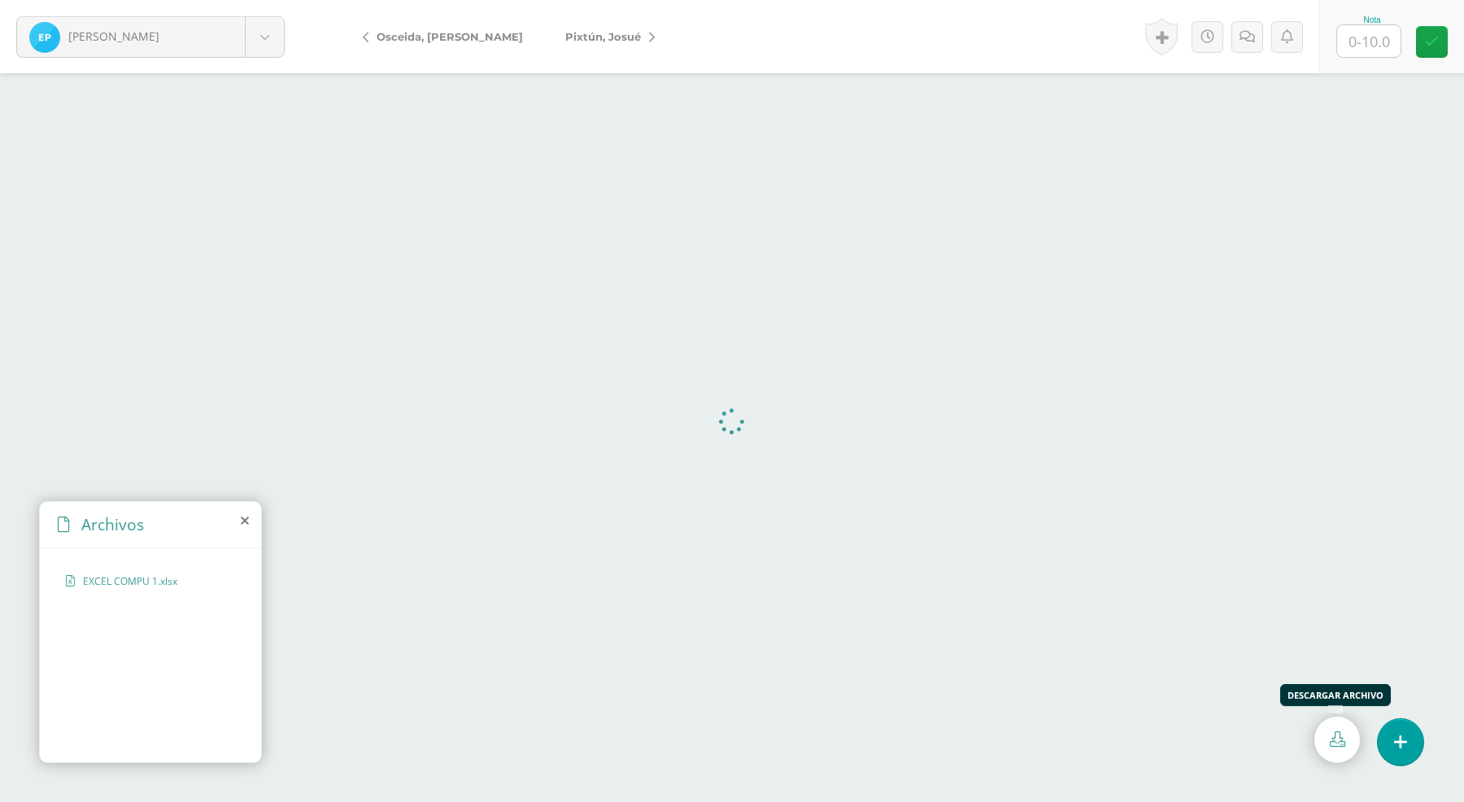
click at [1336, 729] on link at bounding box center [1337, 739] width 46 height 46
click at [1378, 46] on input "text" at bounding box center [1368, 41] width 63 height 32
type input "10"
click at [589, 29] on link "Pixtún, Josué" at bounding box center [606, 36] width 124 height 39
click at [1333, 746] on icon at bounding box center [1336, 738] width 15 height 15
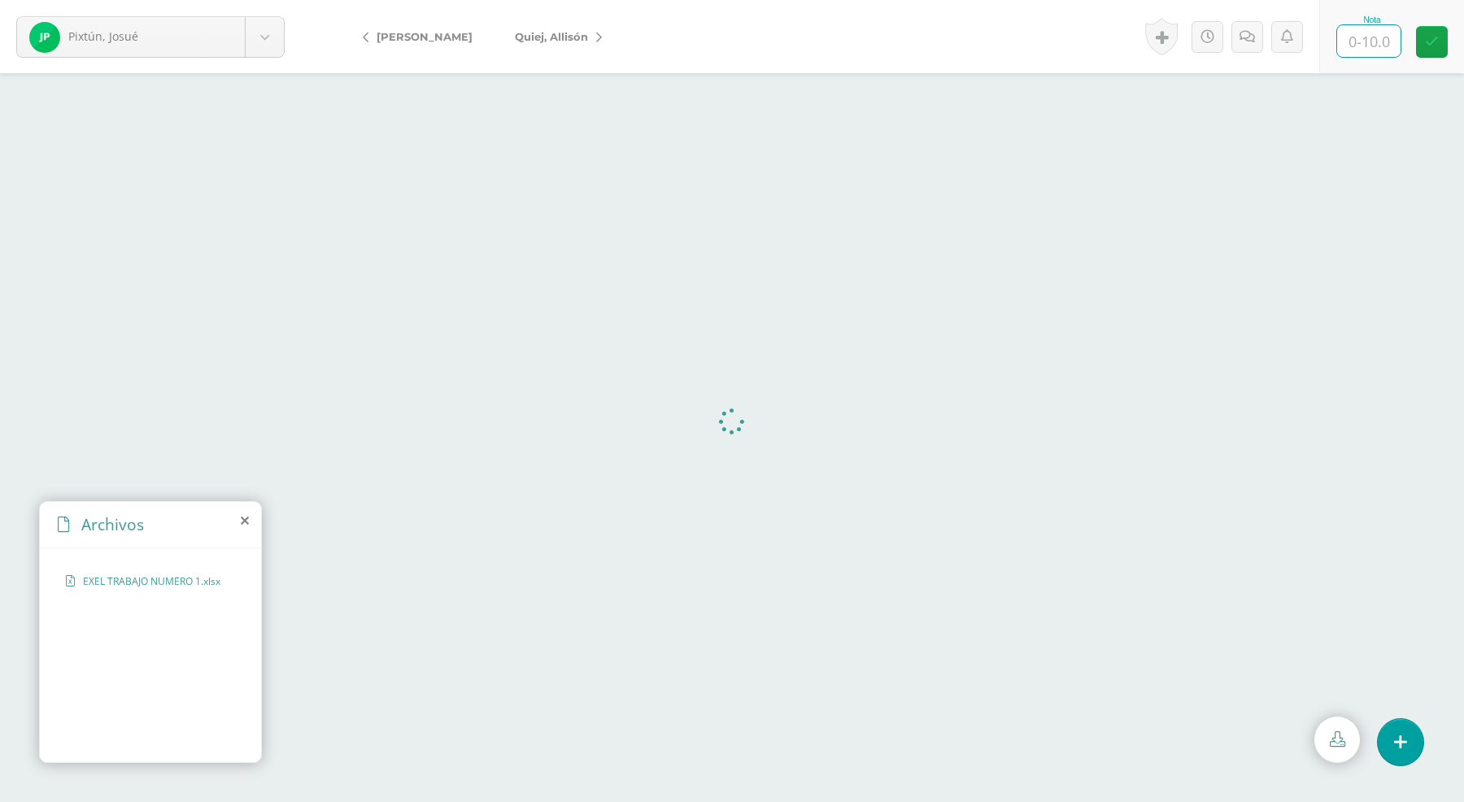
click at [1386, 38] on input "text" at bounding box center [1368, 41] width 63 height 32
type input "10"
click at [546, 23] on link "Quiej, Allisón" at bounding box center [554, 36] width 121 height 39
click at [1333, 738] on icon at bounding box center [1336, 738] width 15 height 15
click at [1359, 42] on input "text" at bounding box center [1368, 41] width 63 height 32
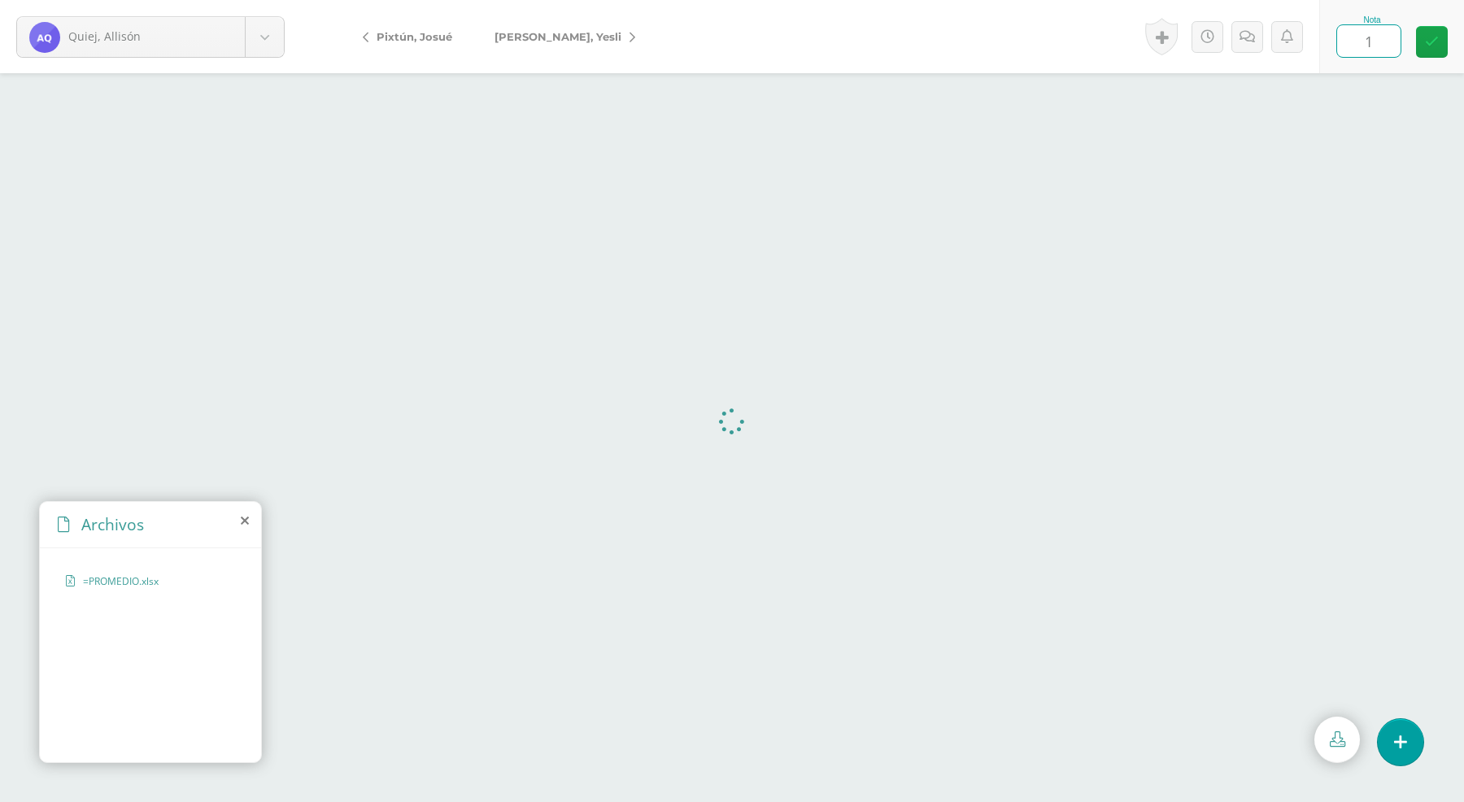
type input "10"
click at [562, 33] on span "[PERSON_NAME]" at bounding box center [557, 36] width 127 height 13
click at [1343, 725] on link at bounding box center [1337, 739] width 46 height 46
click at [1366, 33] on input "text" at bounding box center [1368, 41] width 63 height 32
type input "10"
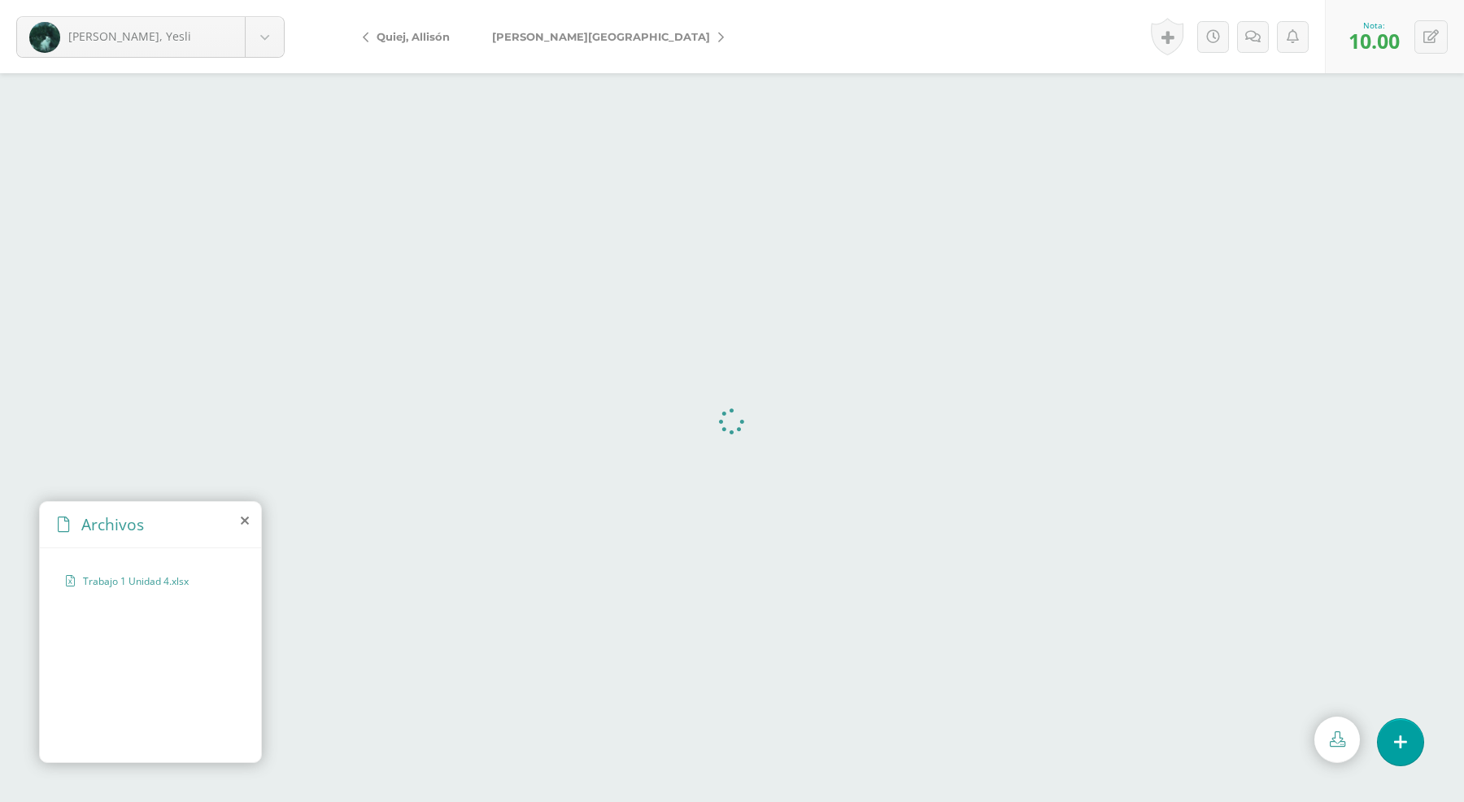
click at [541, 31] on span "[PERSON_NAME][GEOGRAPHIC_DATA]" at bounding box center [601, 36] width 218 height 13
click at [1329, 746] on icon at bounding box center [1336, 738] width 15 height 15
click at [1364, 50] on input "text" at bounding box center [1368, 41] width 63 height 32
type input "10"
click at [571, 41] on span "[PERSON_NAME]" at bounding box center [594, 36] width 96 height 13
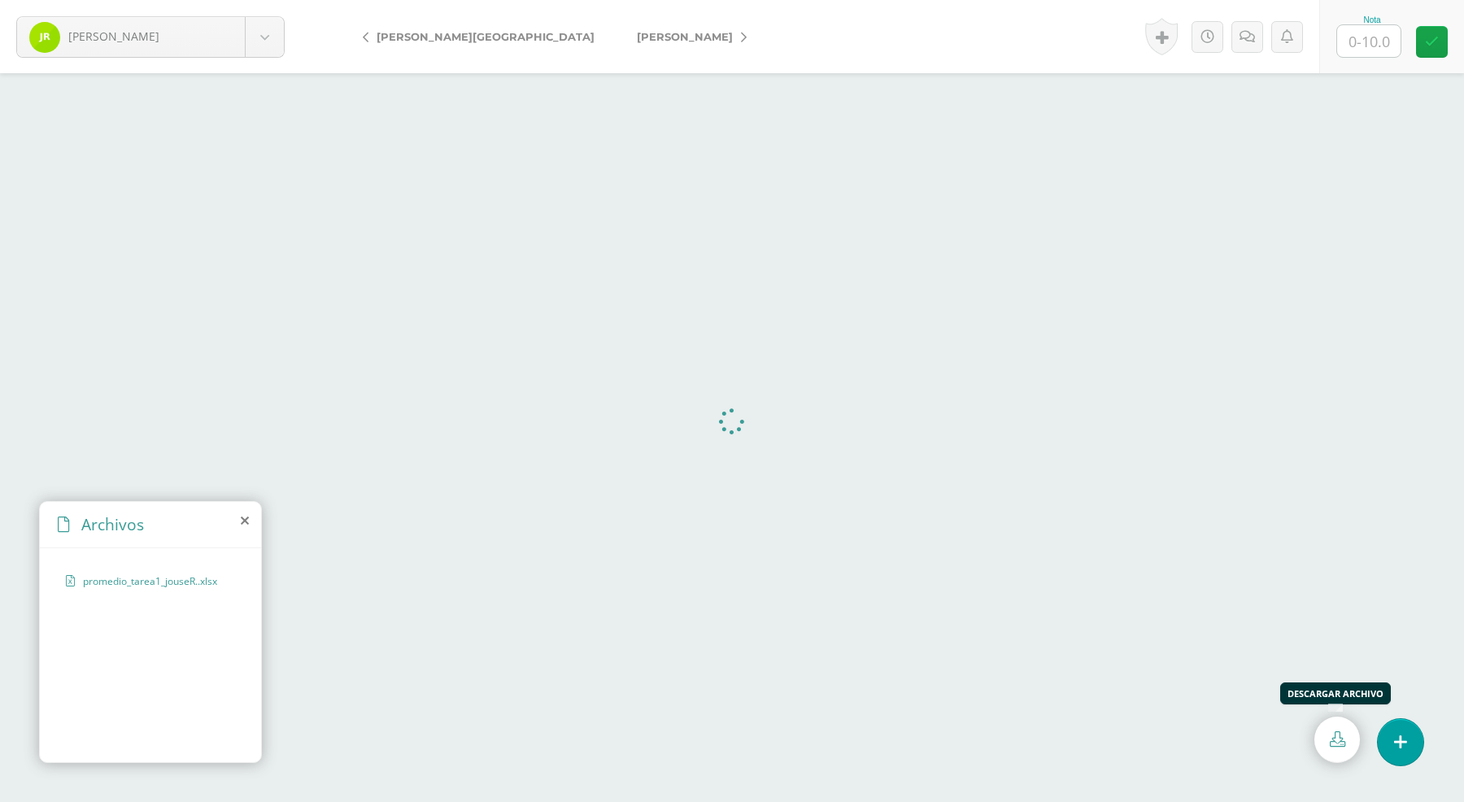
click at [1344, 734] on link at bounding box center [1337, 739] width 46 height 46
click at [1371, 33] on input "text" at bounding box center [1368, 41] width 63 height 32
type input "10"
click at [616, 24] on link "[PERSON_NAME]" at bounding box center [688, 36] width 144 height 39
click at [1339, 749] on link at bounding box center [1337, 739] width 46 height 46
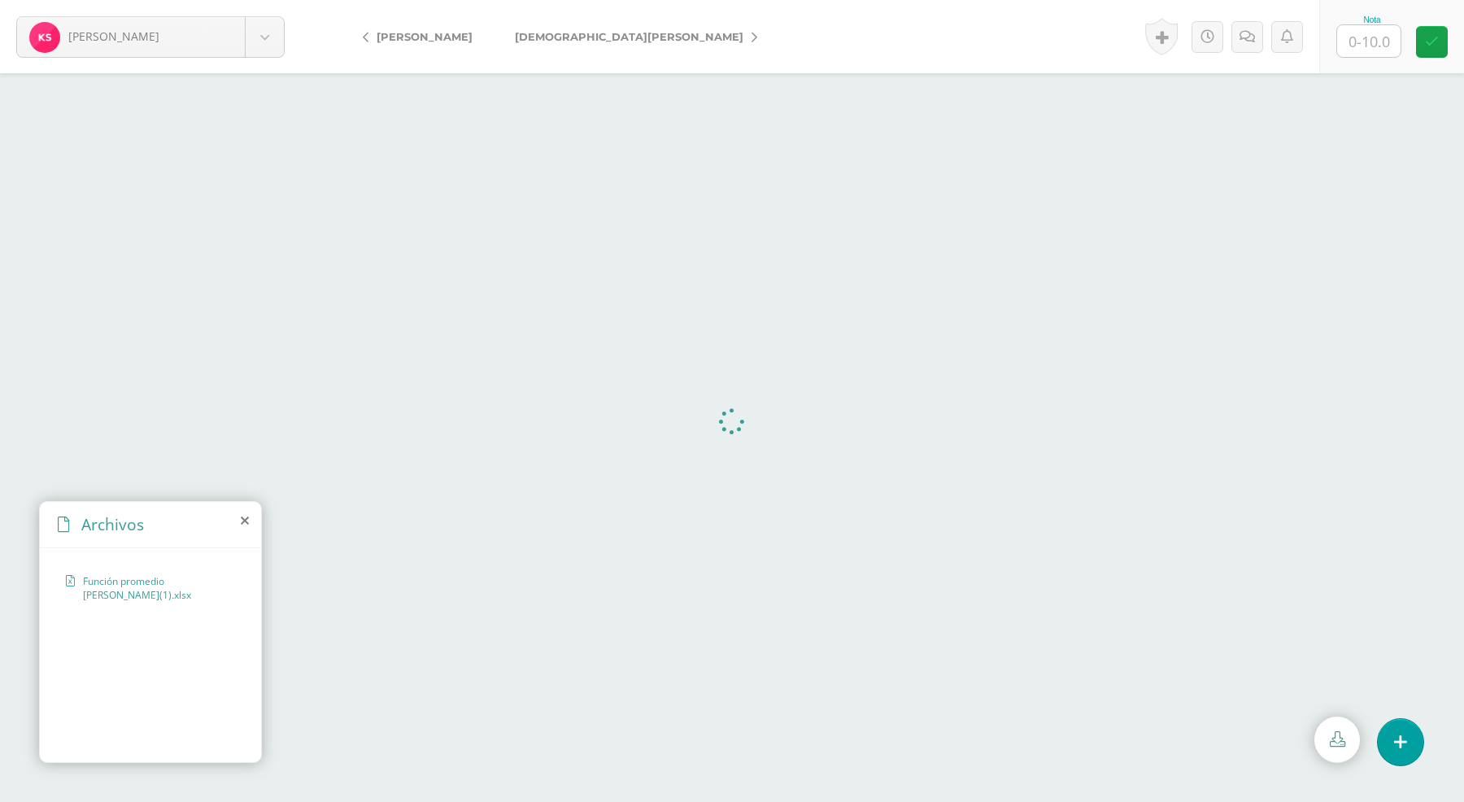
click at [1355, 34] on input "text" at bounding box center [1368, 41] width 63 height 32
type input "5"
click at [1252, 35] on icon at bounding box center [1246, 37] width 15 height 14
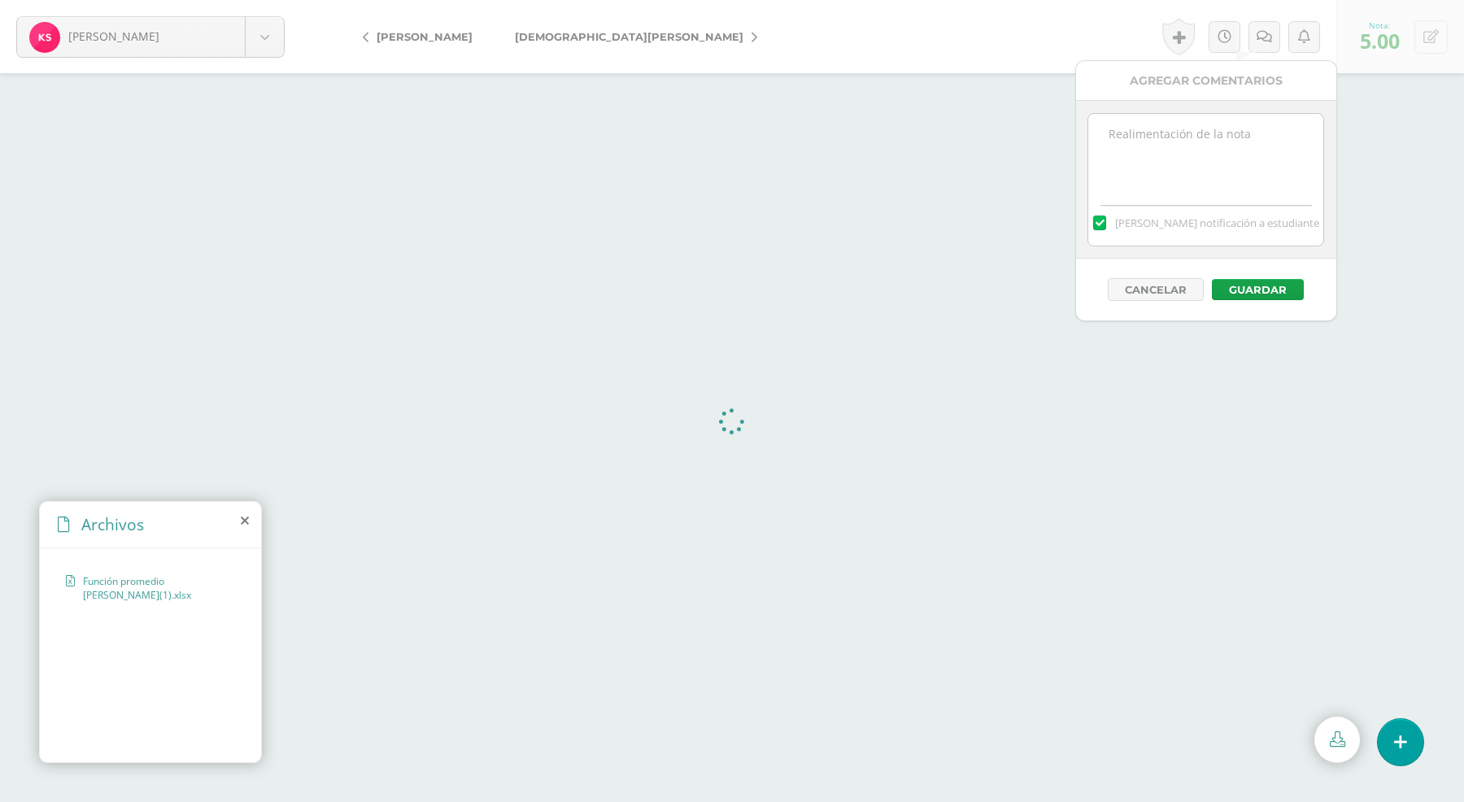
click at [1172, 171] on textarea at bounding box center [1205, 154] width 235 height 81
type textarea "ALGUNOS RESULTADOS SON INCORRECTOS."
click at [1266, 285] on button "Guardar" at bounding box center [1258, 289] width 92 height 21
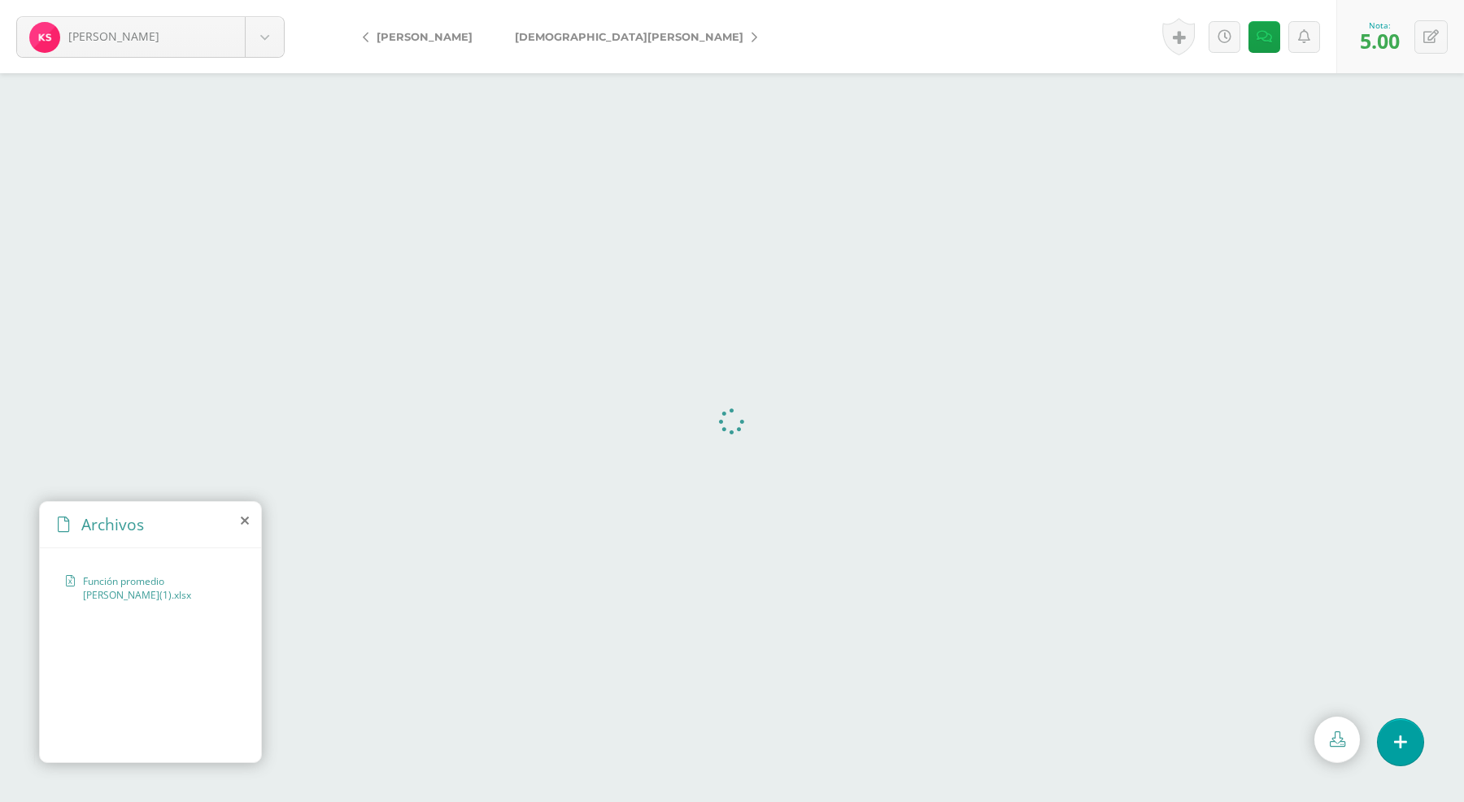
click at [545, 35] on span "[DEMOGRAPHIC_DATA], Keyla" at bounding box center [629, 36] width 228 height 13
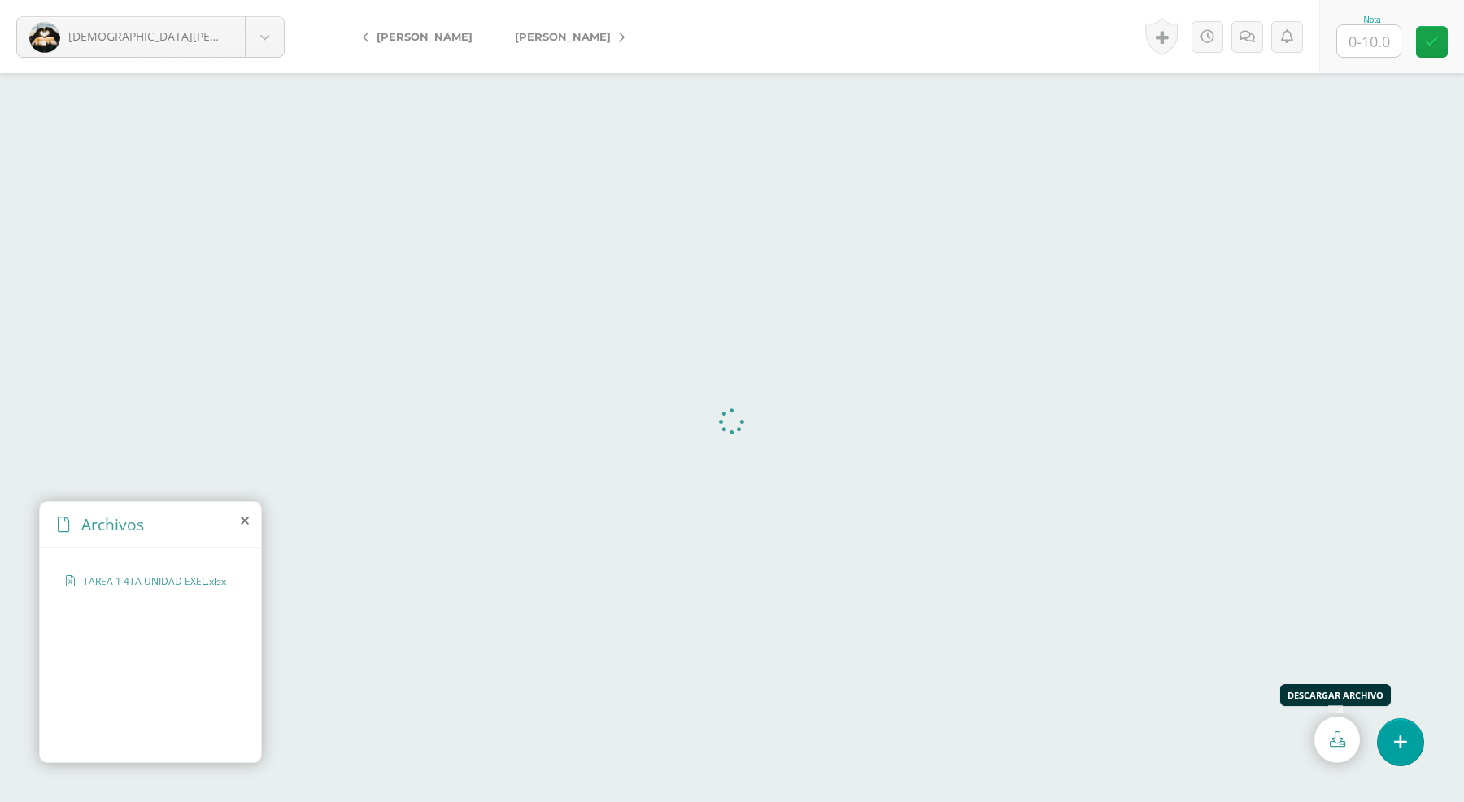
click at [1333, 742] on icon at bounding box center [1336, 738] width 15 height 15
click at [1383, 42] on input "text" at bounding box center [1368, 41] width 63 height 32
type input "10"
click at [555, 25] on link "[PERSON_NAME]" at bounding box center [566, 36] width 144 height 39
click at [1336, 740] on icon at bounding box center [1336, 738] width 15 height 15
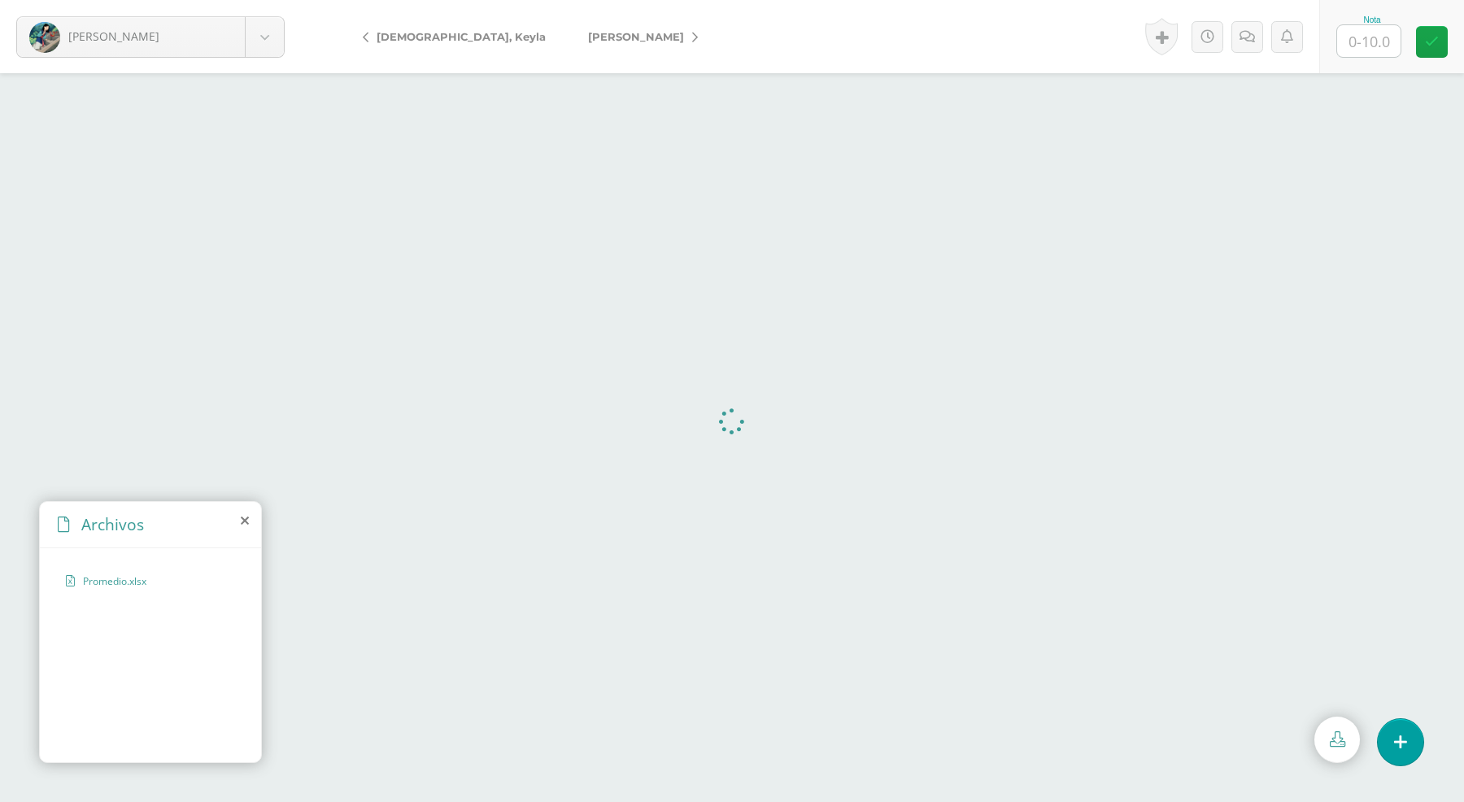
click at [1401, 33] on div "Nota" at bounding box center [1372, 36] width 72 height 42
click at [1384, 41] on input "text" at bounding box center [1368, 41] width 63 height 32
type input "10"
click at [567, 28] on link "[PERSON_NAME]" at bounding box center [639, 36] width 144 height 39
click at [1333, 742] on icon at bounding box center [1336, 738] width 15 height 15
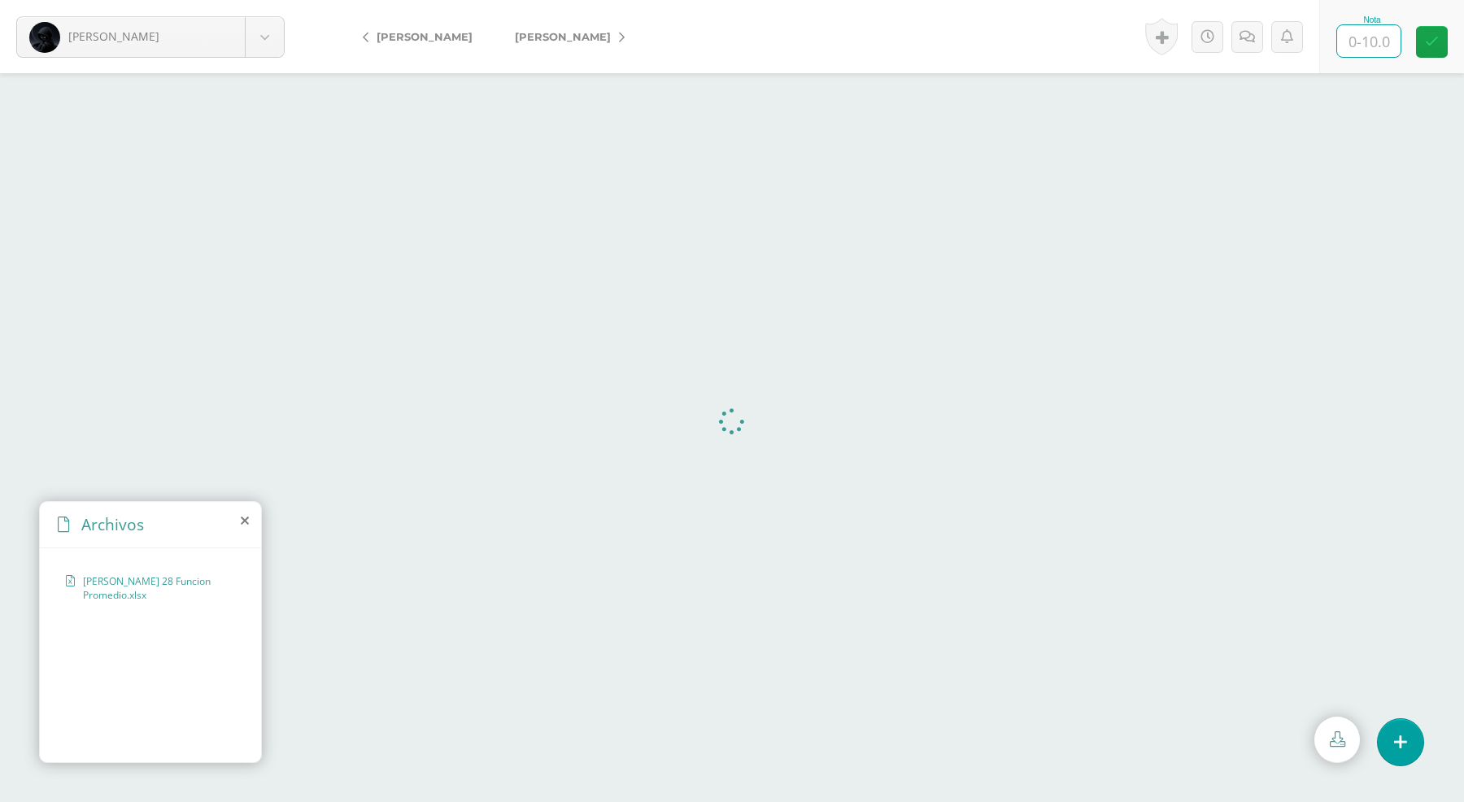
click at [1362, 30] on input "text" at bounding box center [1368, 41] width 63 height 32
type input "10"
click at [558, 35] on span "[PERSON_NAME]" at bounding box center [563, 36] width 96 height 13
click at [1342, 728] on link at bounding box center [1337, 739] width 46 height 46
click at [1354, 41] on input "text" at bounding box center [1368, 41] width 63 height 32
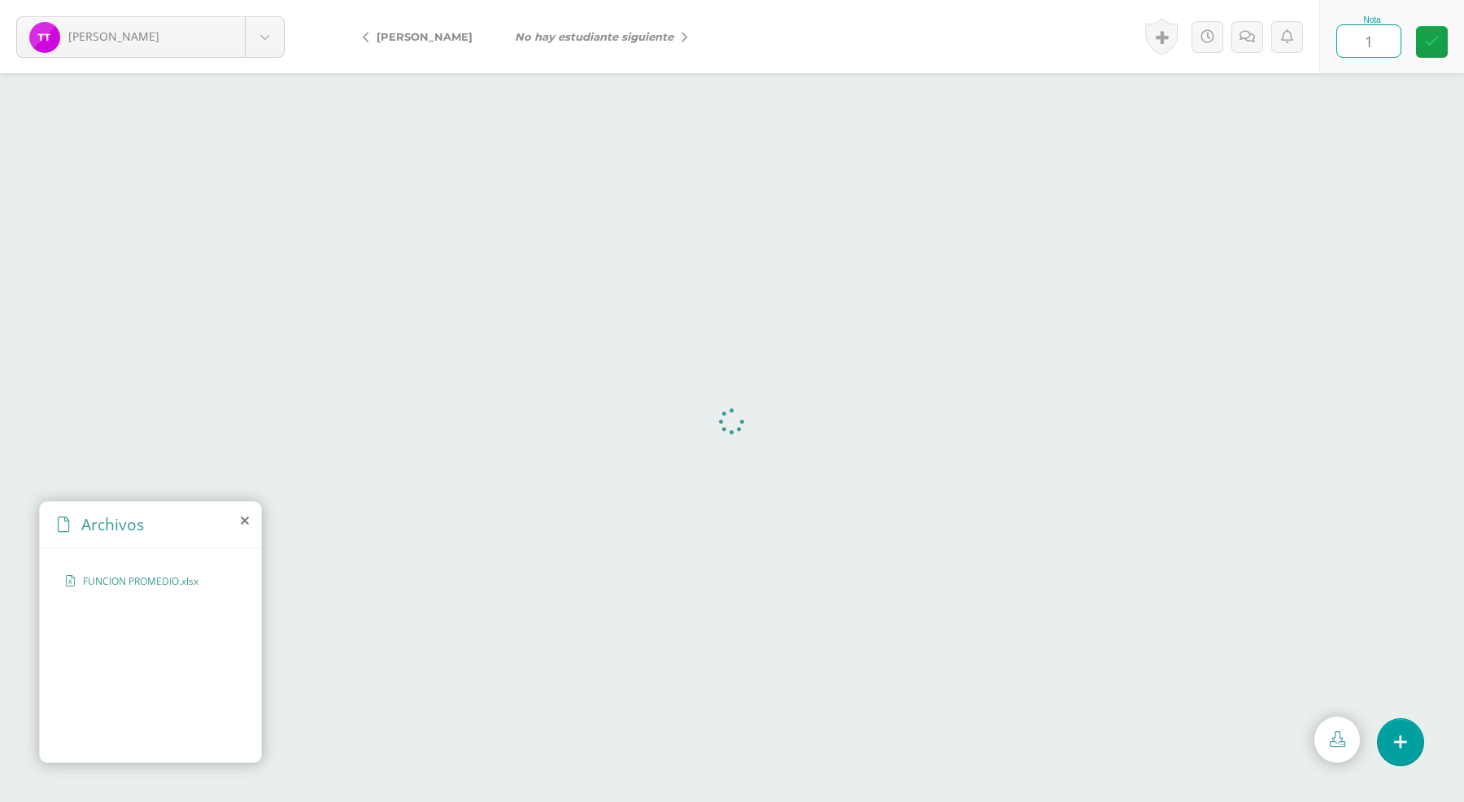
type input "10"
click at [628, 41] on icon "No hay estudiante siguiente" at bounding box center [594, 36] width 159 height 13
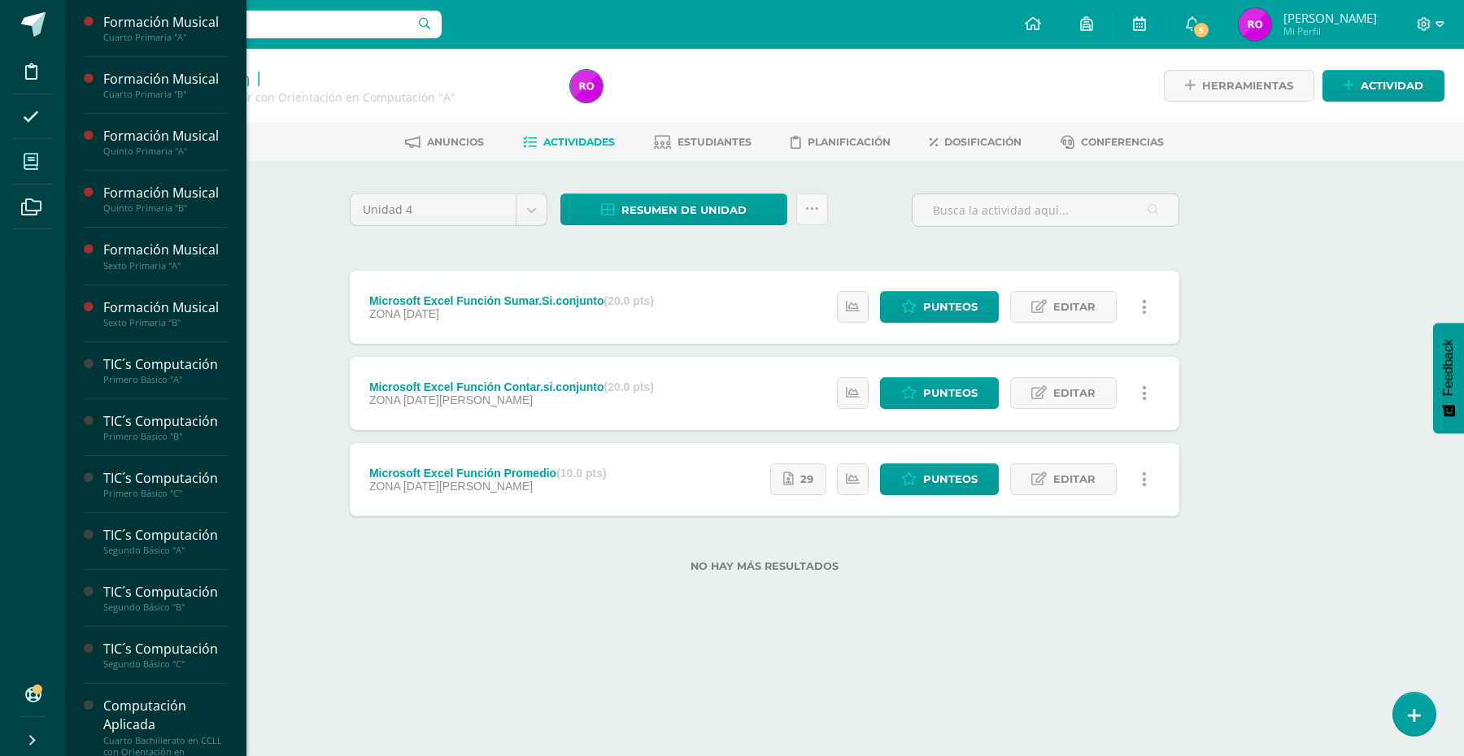
click at [25, 163] on icon at bounding box center [31, 162] width 15 height 16
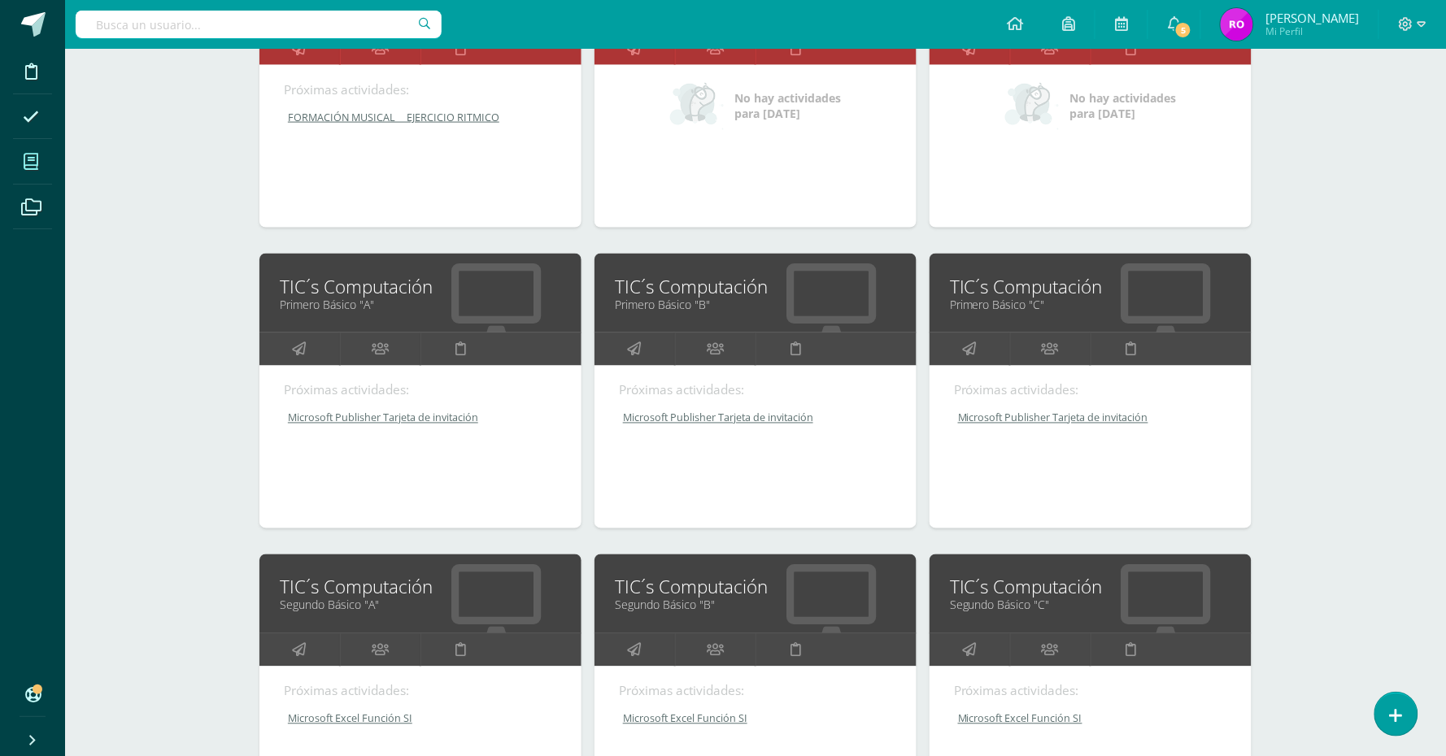
scroll to position [1155, 0]
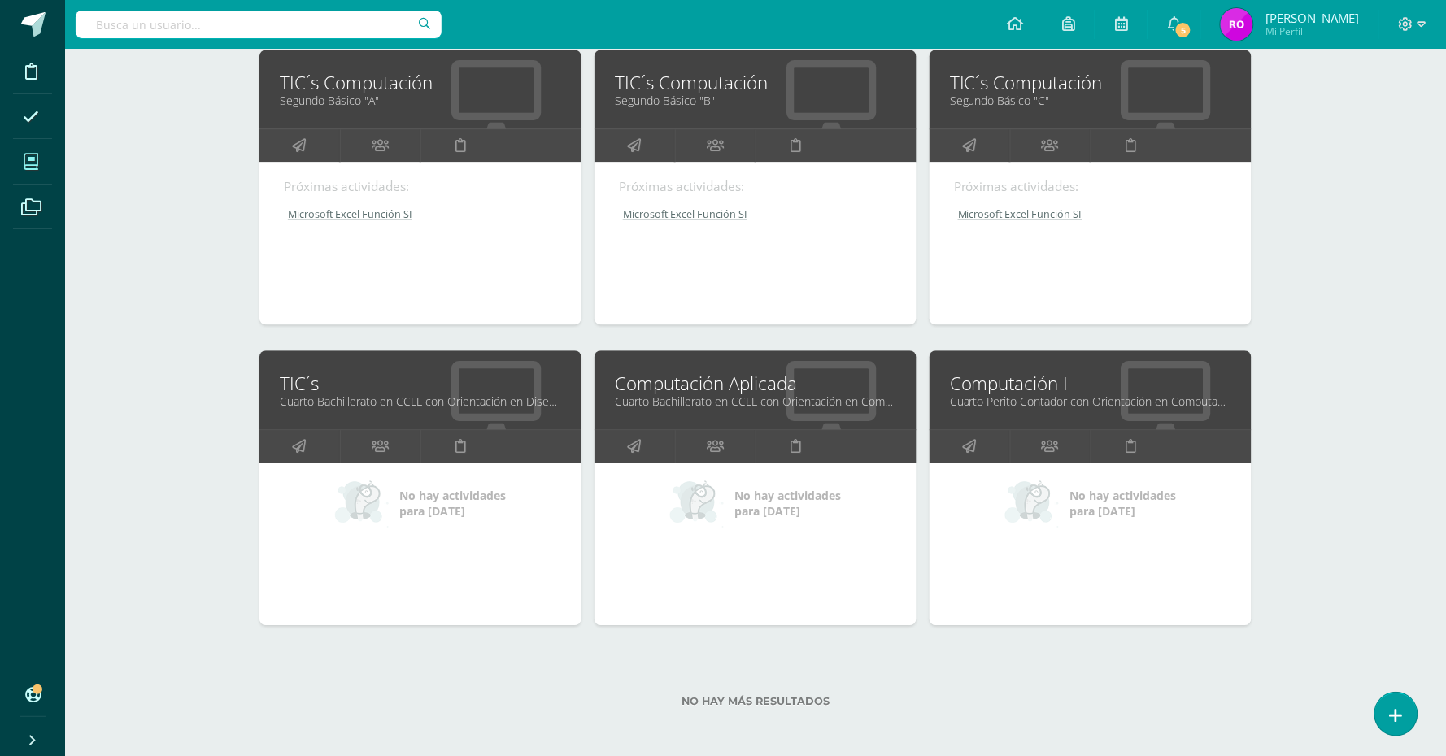
click at [432, 396] on link "Cuarto Bachillerato en CCLL con Orientación en Diseño Gráfico "A"" at bounding box center [420, 401] width 281 height 15
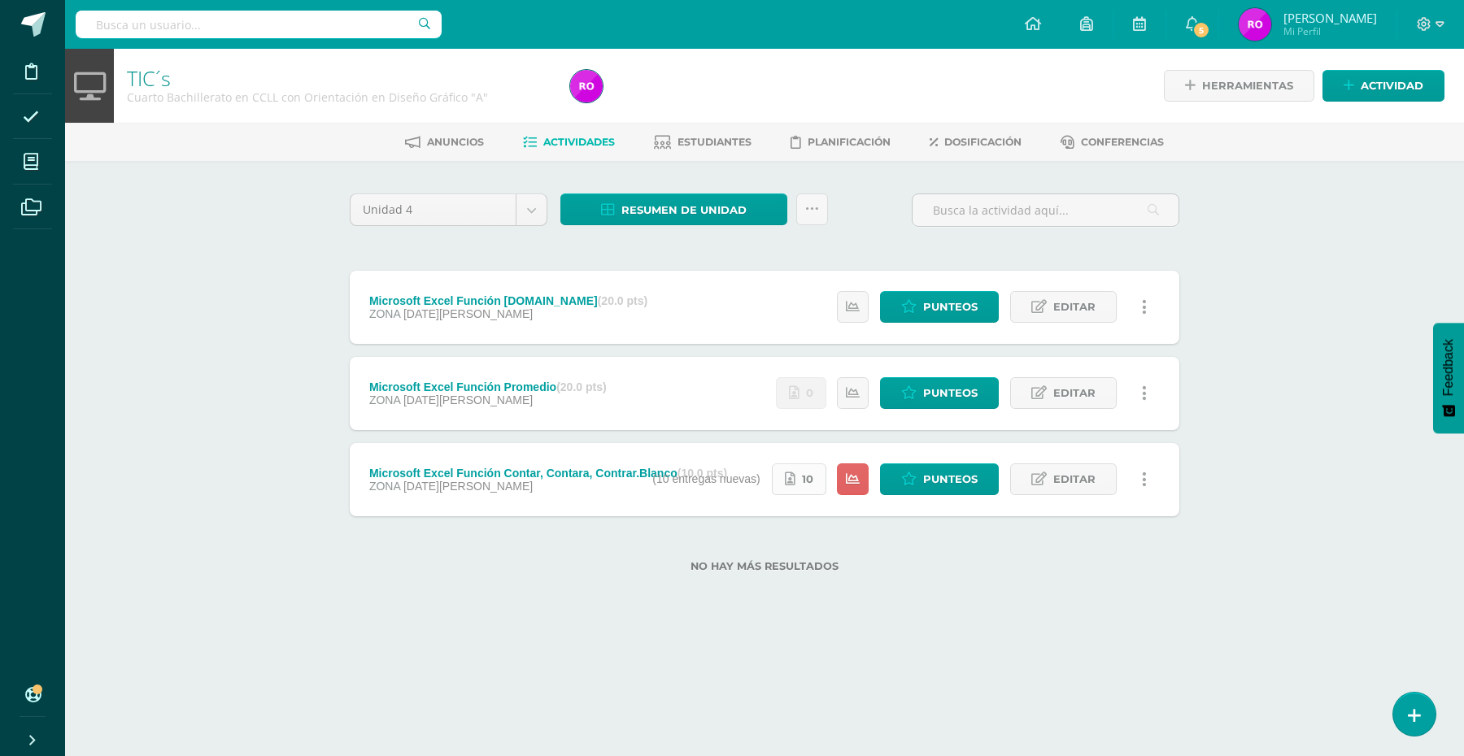
click at [802, 481] on span "10" at bounding box center [807, 479] width 11 height 30
click at [705, 624] on html "Disciplina Asistencia Mis cursos Archivos Soporte Ayuda Reportar un problema Ce…" at bounding box center [732, 312] width 1464 height 624
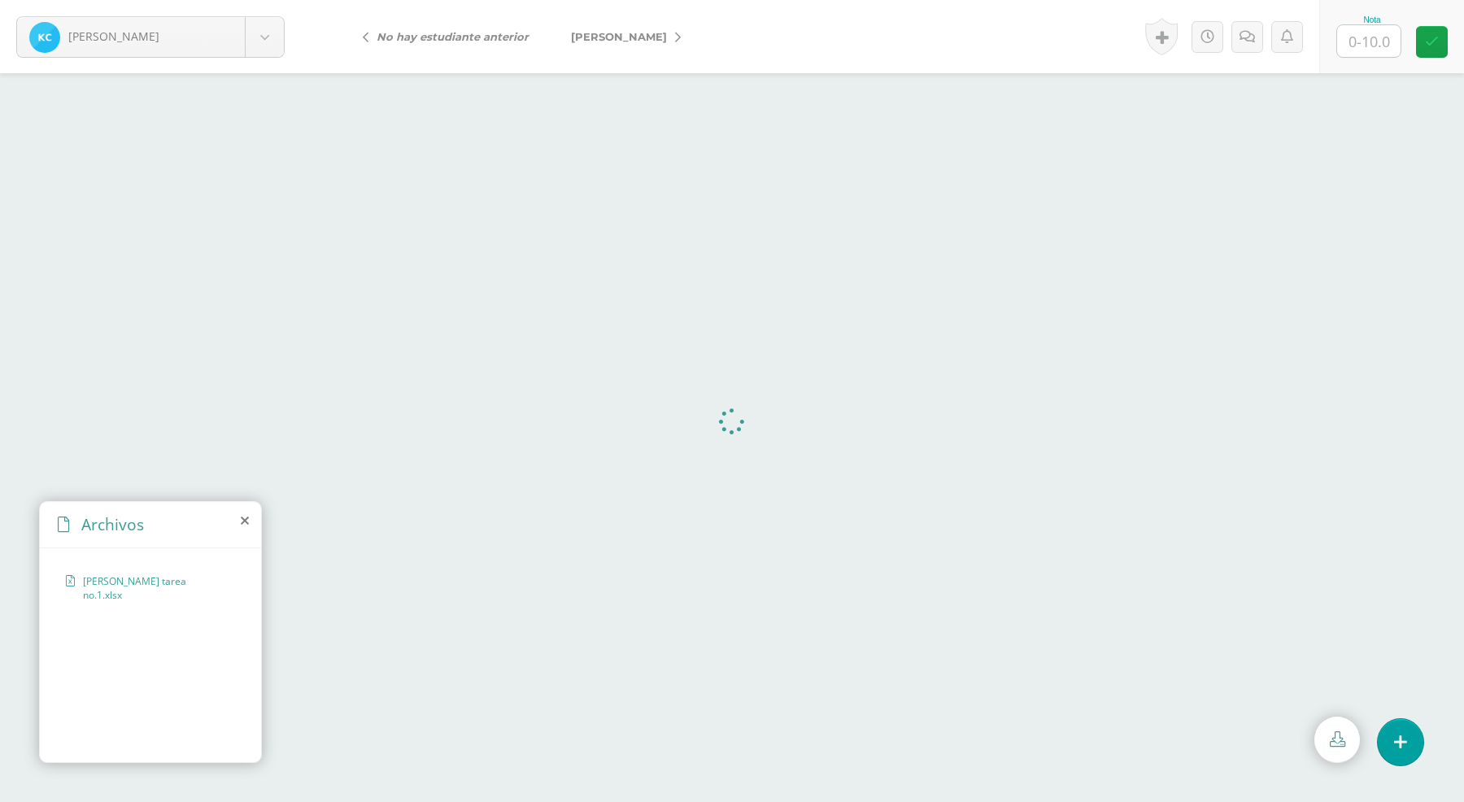
click at [1332, 740] on icon at bounding box center [1336, 738] width 15 height 15
click at [1352, 41] on input "text" at bounding box center [1368, 41] width 63 height 32
type input "10"
click at [620, 28] on link "[PERSON_NAME]" at bounding box center [622, 36] width 144 height 39
click at [1338, 733] on icon at bounding box center [1336, 738] width 15 height 15
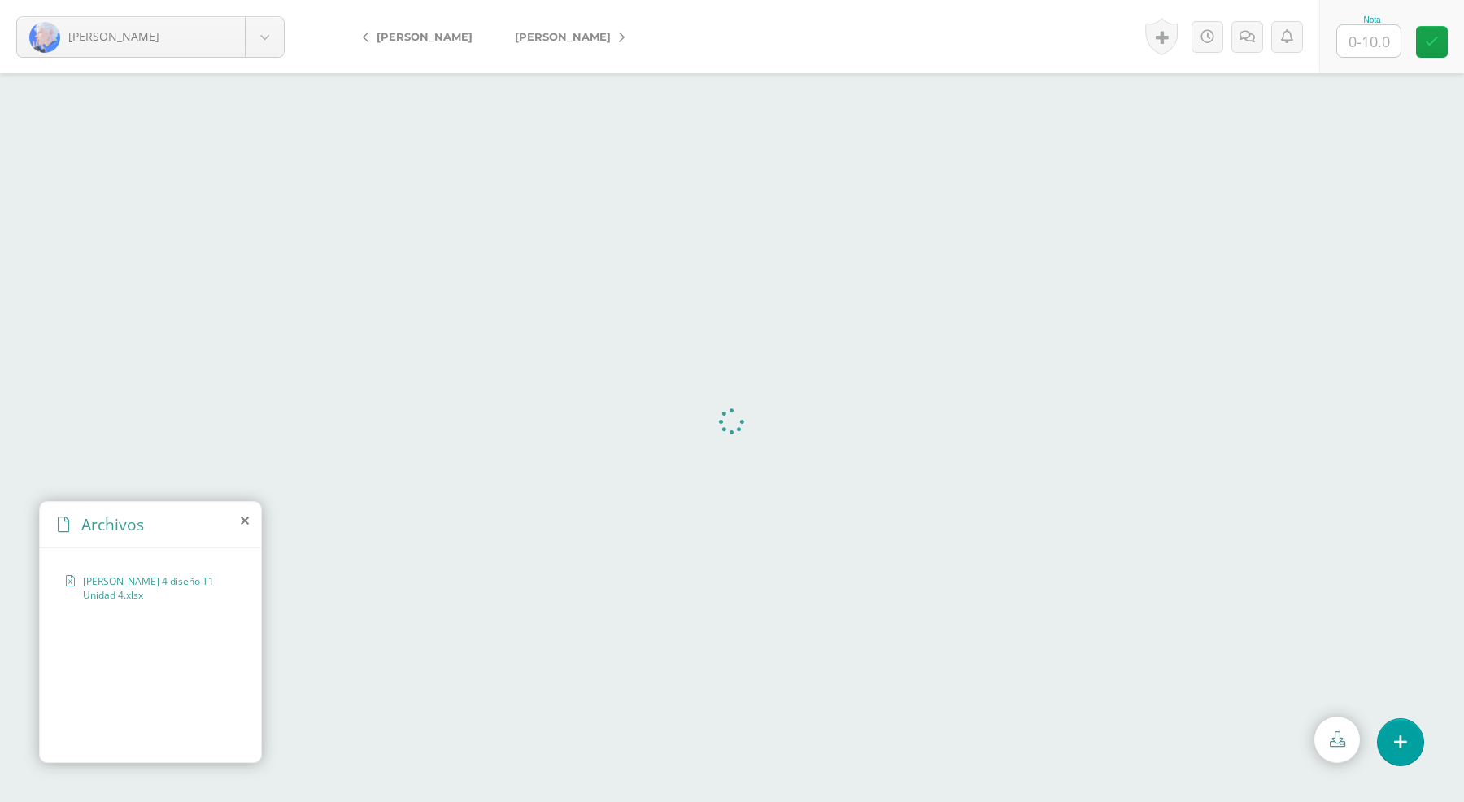
click at [1364, 38] on input "text" at bounding box center [1368, 41] width 63 height 32
type input "10"
click at [437, 41] on span "[PERSON_NAME]" at bounding box center [424, 36] width 96 height 13
click at [596, 35] on span "[PERSON_NAME]" at bounding box center [619, 36] width 96 height 13
click at [584, 37] on span "[PERSON_NAME]" at bounding box center [563, 36] width 96 height 13
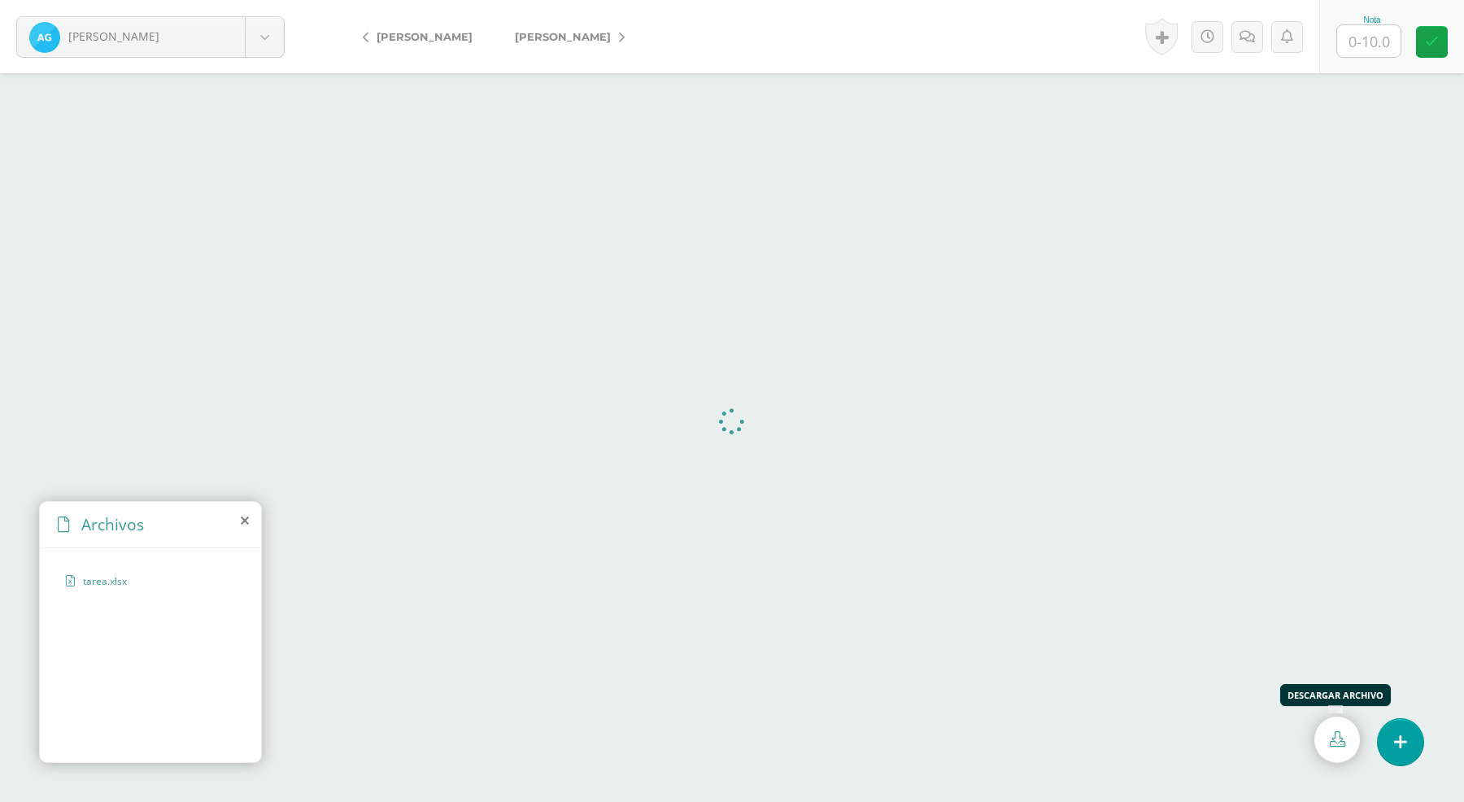
click at [1335, 733] on icon at bounding box center [1336, 738] width 15 height 15
click at [1362, 42] on input "text" at bounding box center [1368, 41] width 63 height 32
type input "10"
click at [565, 33] on span "Herrador, [PERSON_NAME]" at bounding box center [563, 36] width 96 height 13
click at [451, 35] on span "[PERSON_NAME]" at bounding box center [424, 36] width 96 height 13
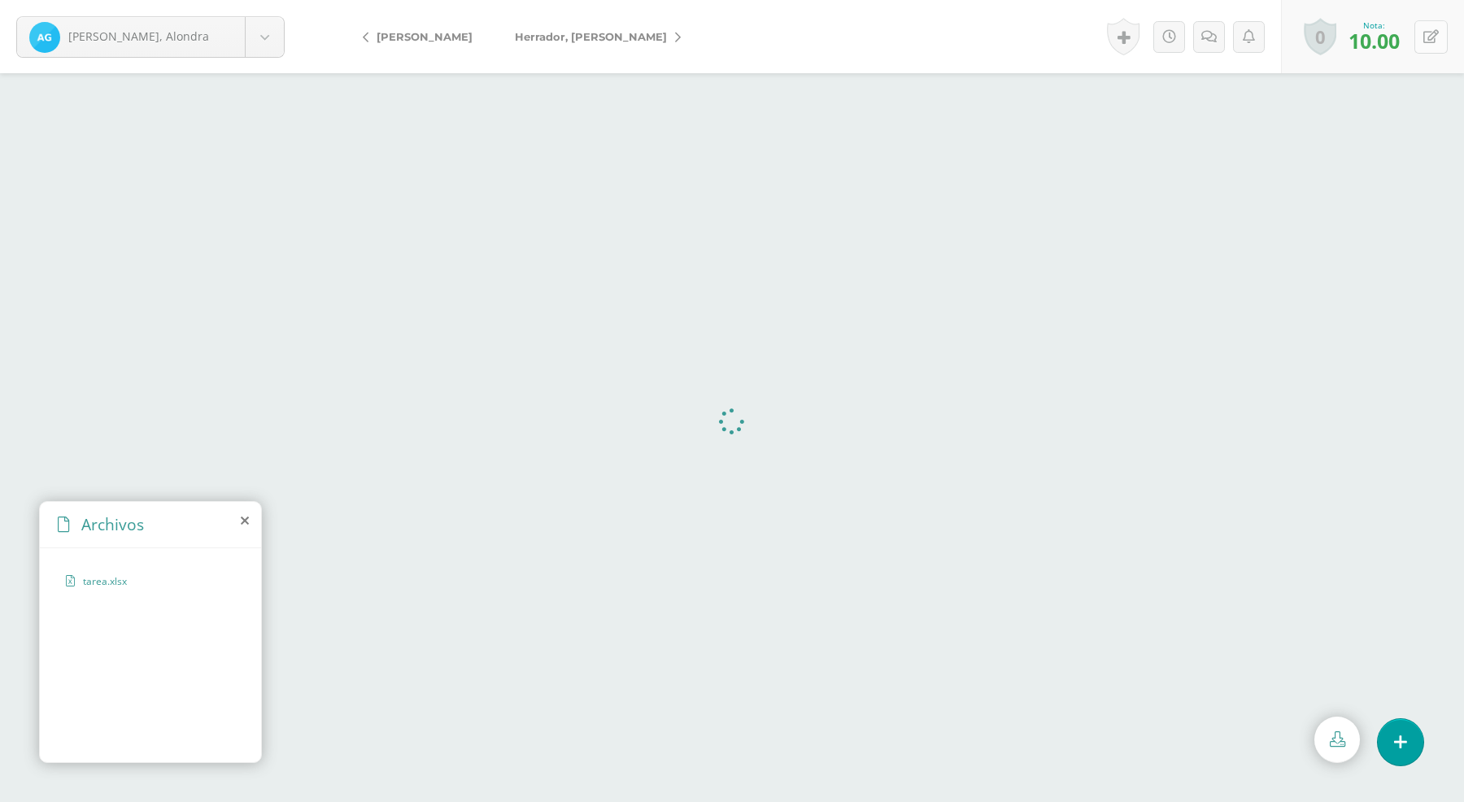
click at [1433, 37] on icon at bounding box center [1430, 37] width 15 height 14
type input "8"
click at [1206, 33] on icon at bounding box center [1206, 37] width 15 height 14
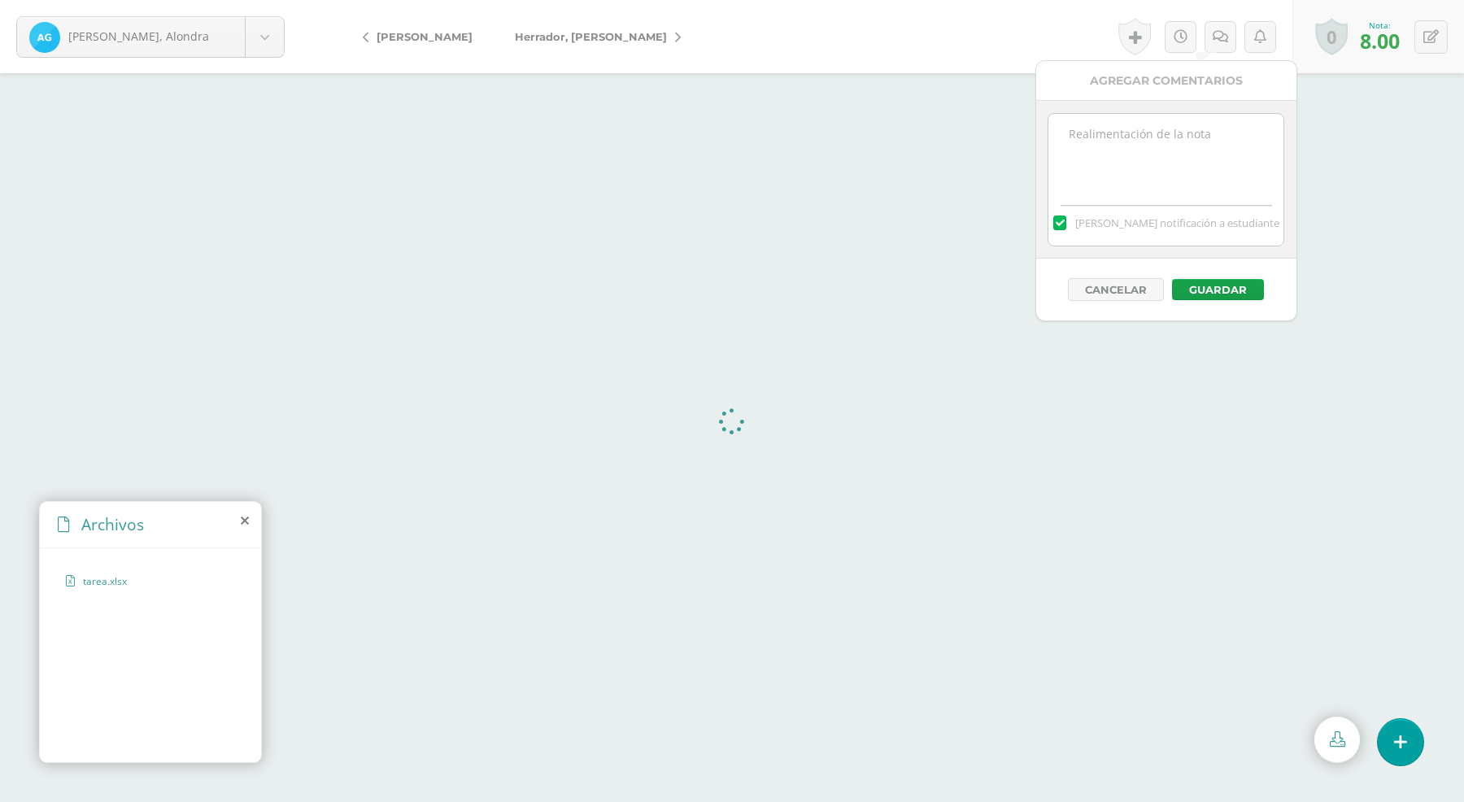
click at [1141, 145] on textarea at bounding box center [1165, 154] width 235 height 81
type textarea "LA ULTIMA PREGUNTA NO ES CORRECTA."
click at [1229, 293] on button "Guardar" at bounding box center [1218, 289] width 92 height 21
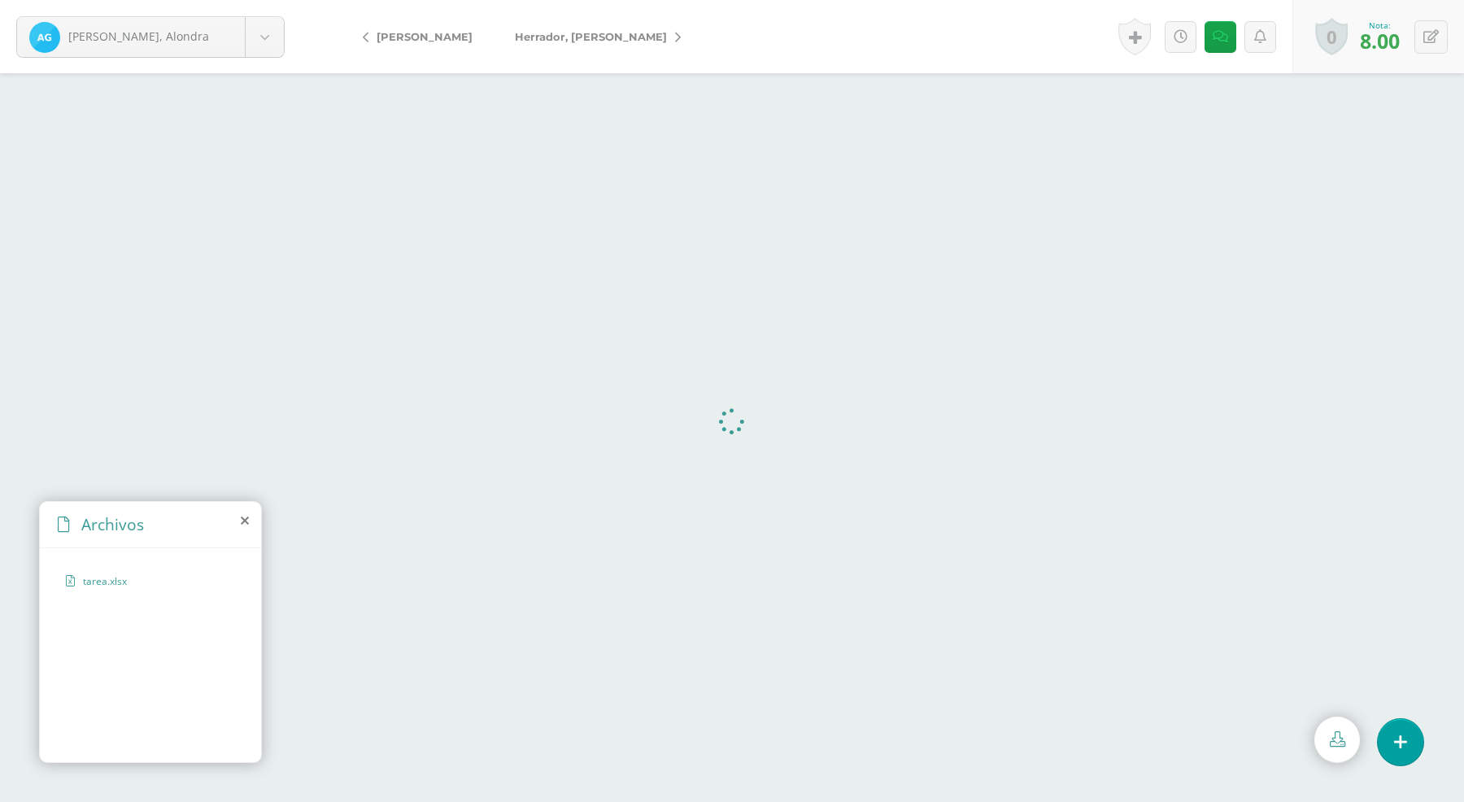
click at [592, 35] on span "Herrador, Karen" at bounding box center [591, 36] width 152 height 13
click at [1344, 742] on link at bounding box center [1337, 739] width 46 height 46
click at [1388, 42] on input "text" at bounding box center [1368, 41] width 63 height 32
type input "10"
drag, startPoint x: 600, startPoint y: 30, endPoint x: 771, endPoint y: 61, distance: 173.5
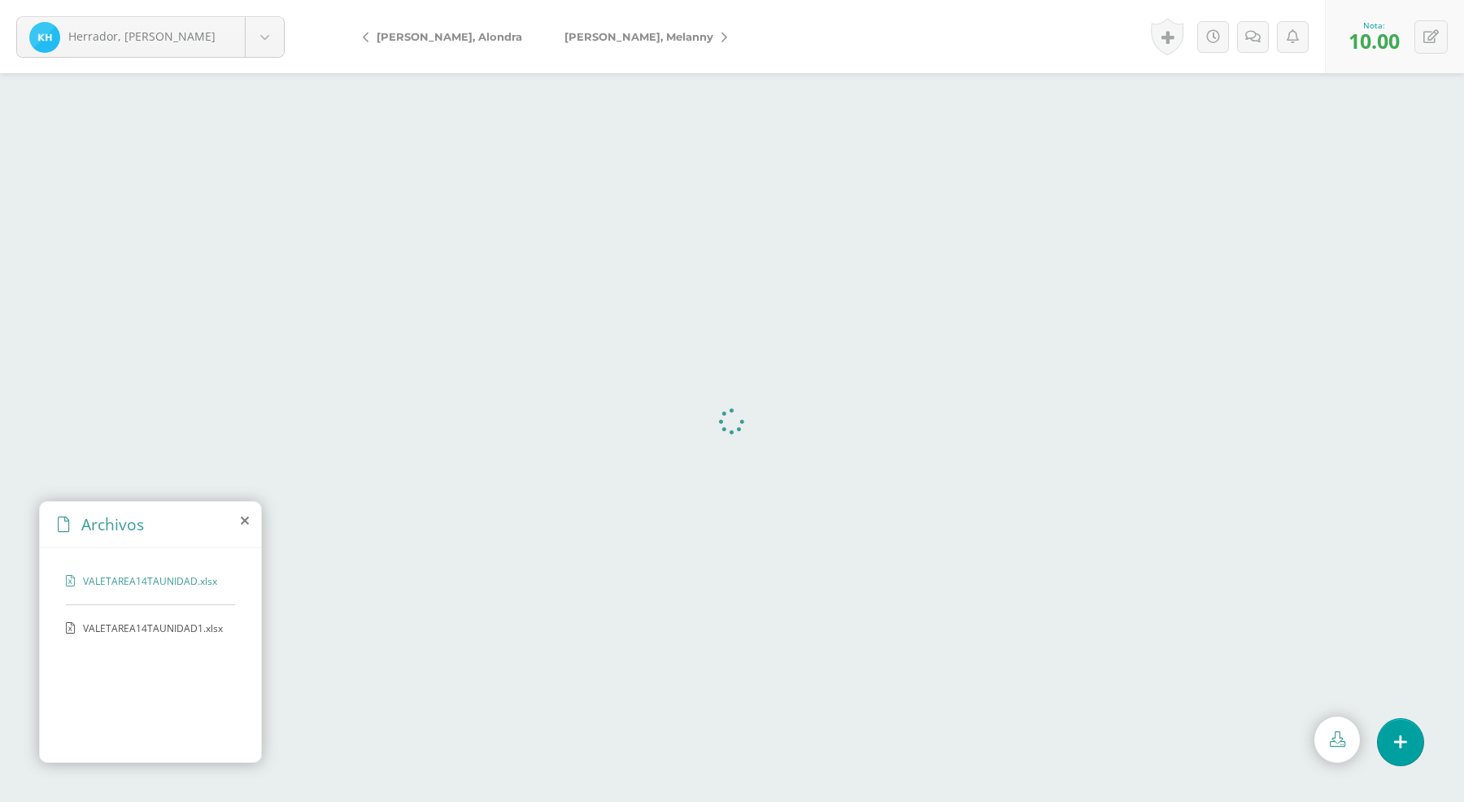
click at [602, 30] on span "[PERSON_NAME], Melanny" at bounding box center [638, 36] width 149 height 13
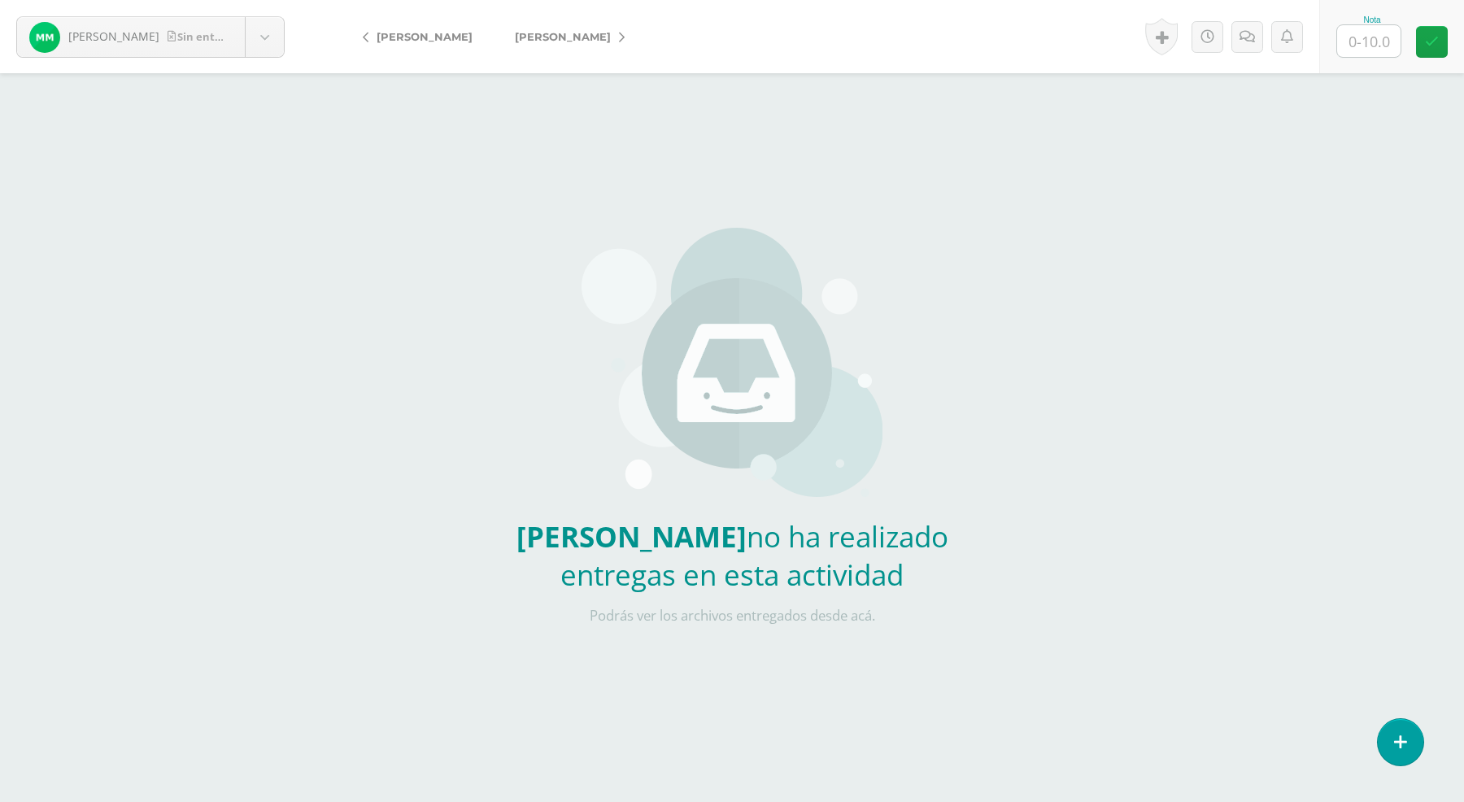
click at [1363, 41] on input "text" at bounding box center [1368, 41] width 63 height 32
type input "0"
click at [1429, 50] on link at bounding box center [1432, 42] width 32 height 32
click at [573, 30] on span "[PERSON_NAME]" at bounding box center [563, 36] width 96 height 13
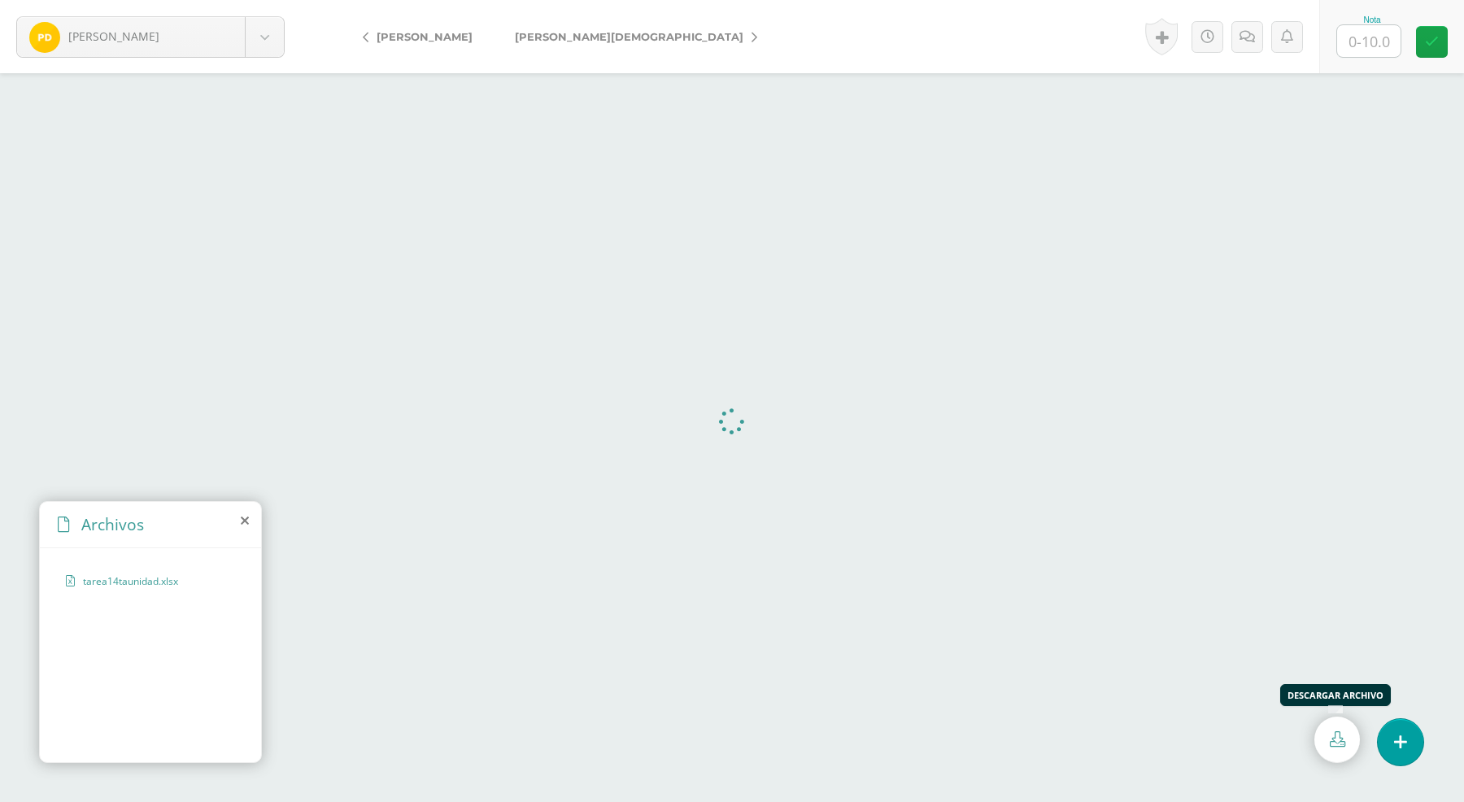
click at [1335, 740] on icon at bounding box center [1336, 738] width 15 height 15
click at [1355, 38] on input "text" at bounding box center [1368, 41] width 63 height 32
type input "8"
click at [1261, 34] on icon at bounding box center [1263, 37] width 15 height 14
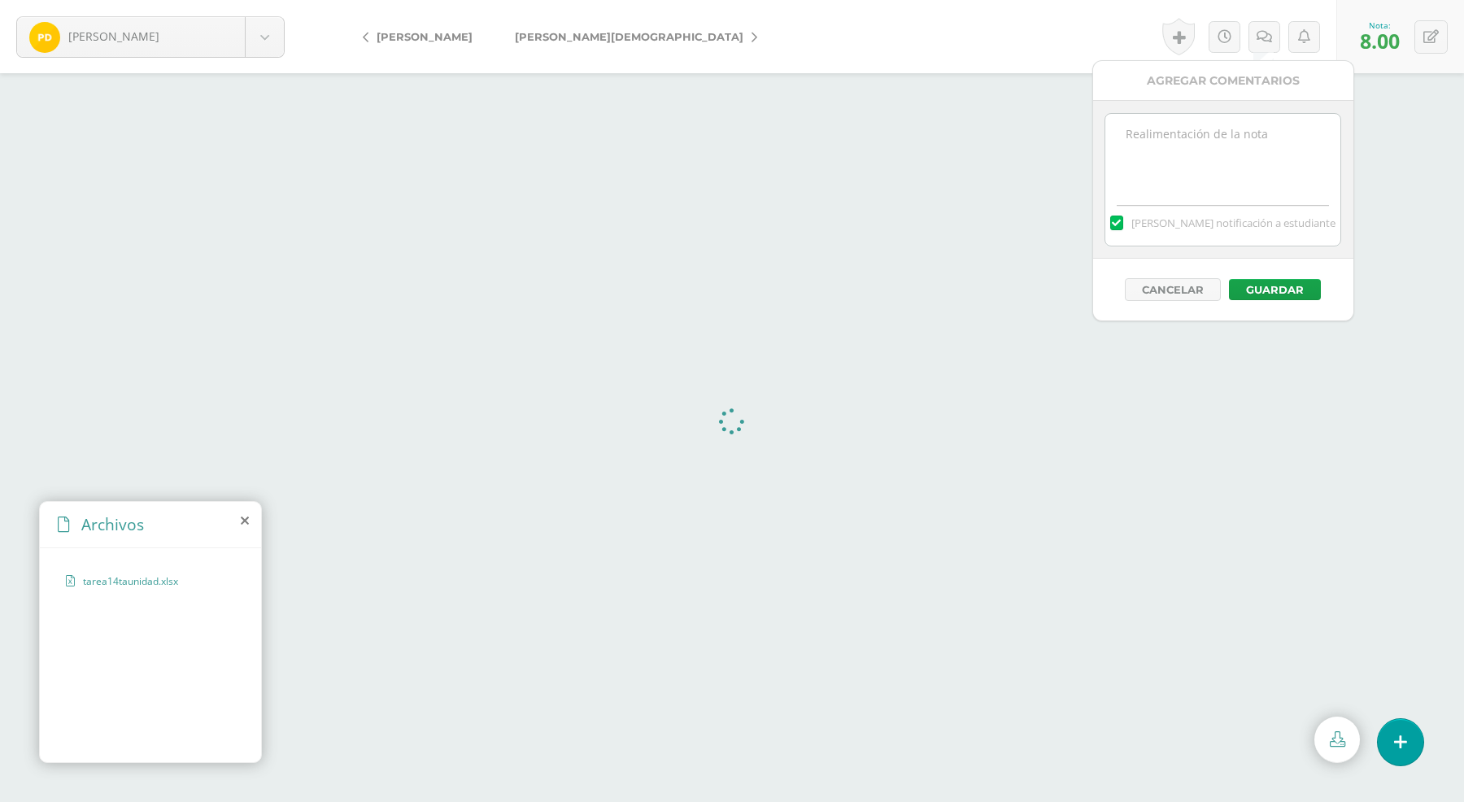
click at [1155, 139] on textarea at bounding box center [1222, 154] width 235 height 81
type textarea "ALGÚN RESULTADO INCORRECTO."
click at [1273, 289] on button "Guardar" at bounding box center [1275, 289] width 92 height 21
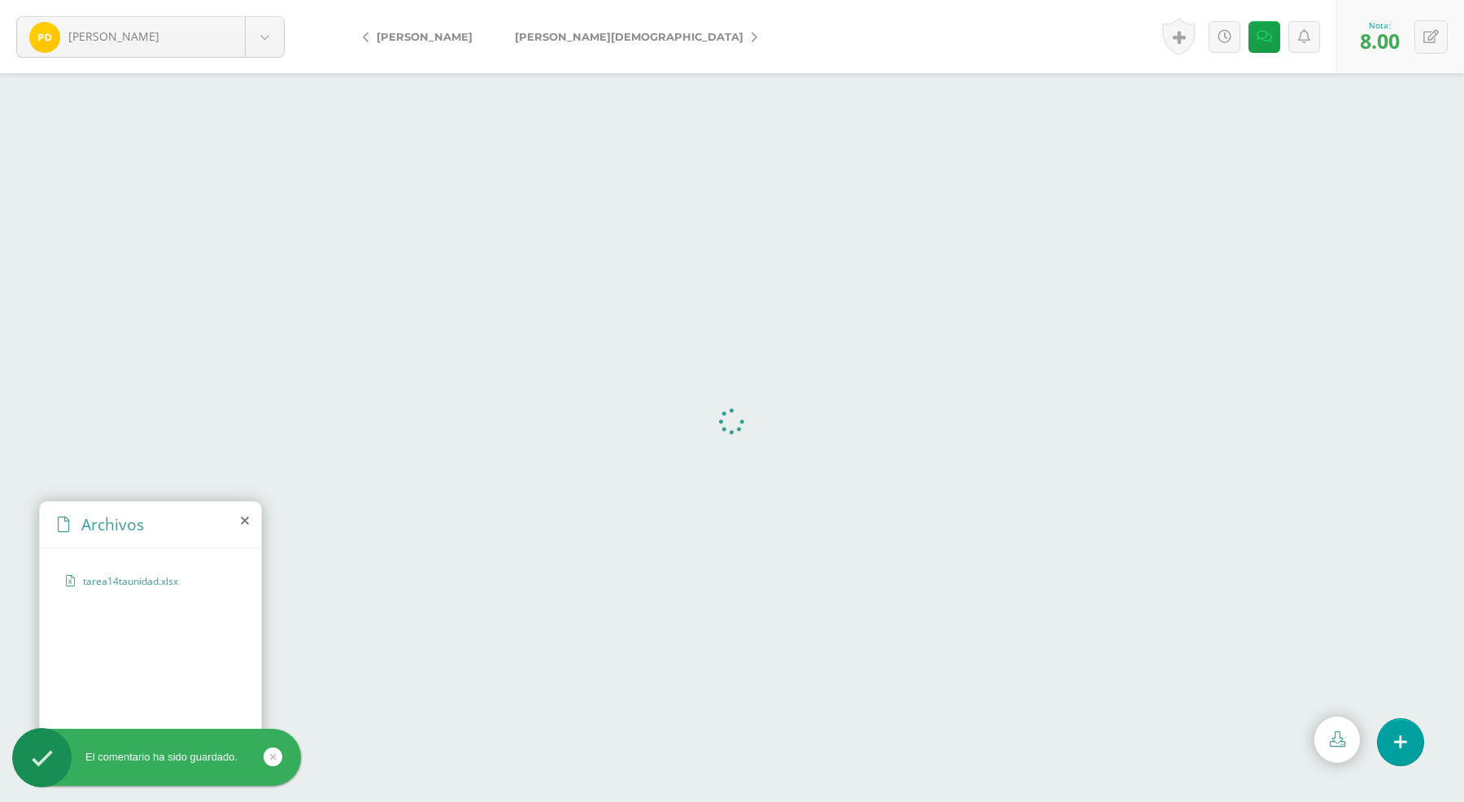
click at [616, 28] on link "[PERSON_NAME][DEMOGRAPHIC_DATA]" at bounding box center [632, 36] width 276 height 39
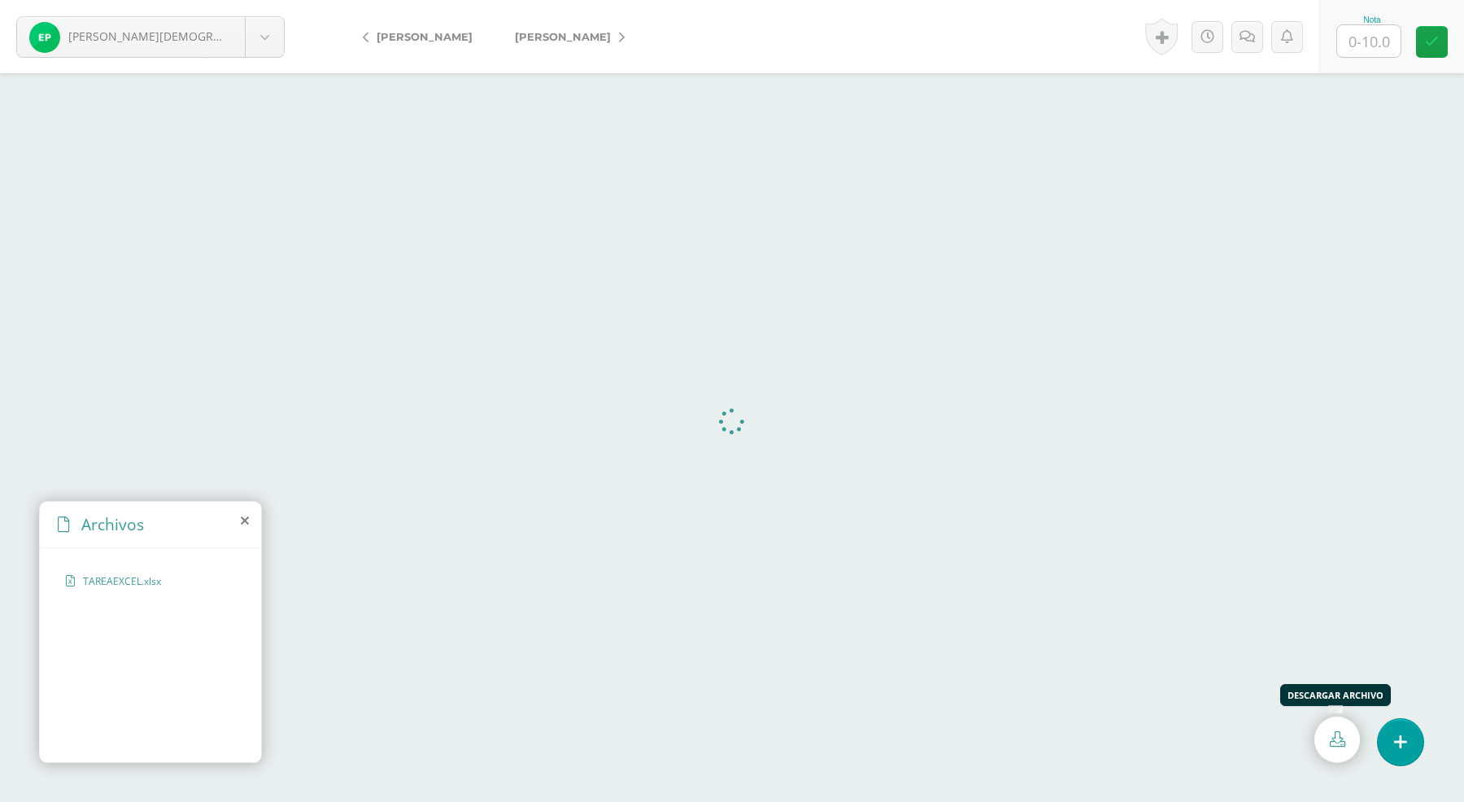
click at [1342, 741] on icon at bounding box center [1336, 738] width 15 height 15
click at [1359, 46] on input "text" at bounding box center [1368, 41] width 63 height 32
type input "8"
click at [1264, 30] on icon at bounding box center [1263, 37] width 15 height 14
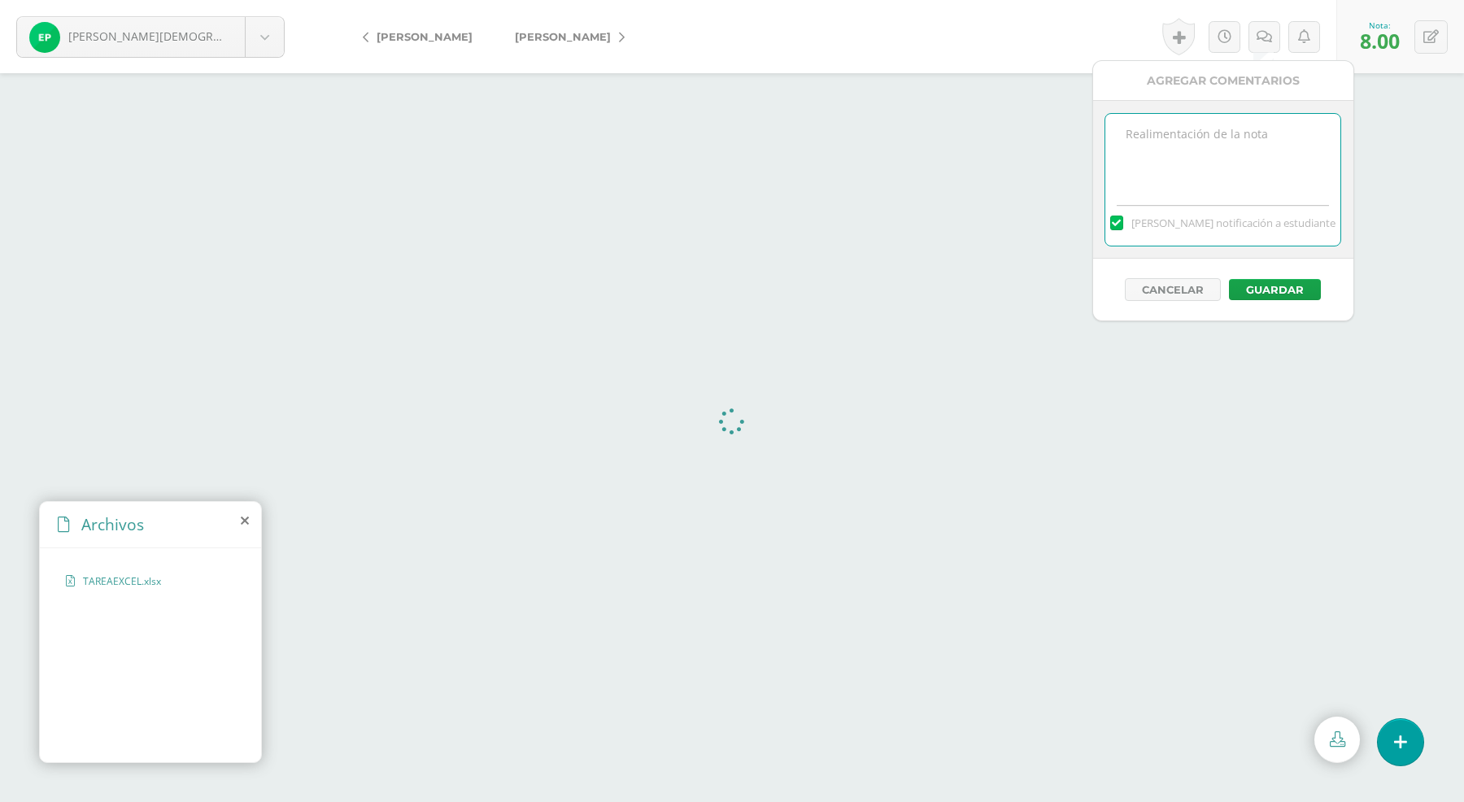
click at [1216, 164] on textarea at bounding box center [1222, 154] width 235 height 81
type textarea "ALGÚN RESULTADO INCORRECTO."
click at [1281, 294] on button "Guardar" at bounding box center [1275, 289] width 92 height 21
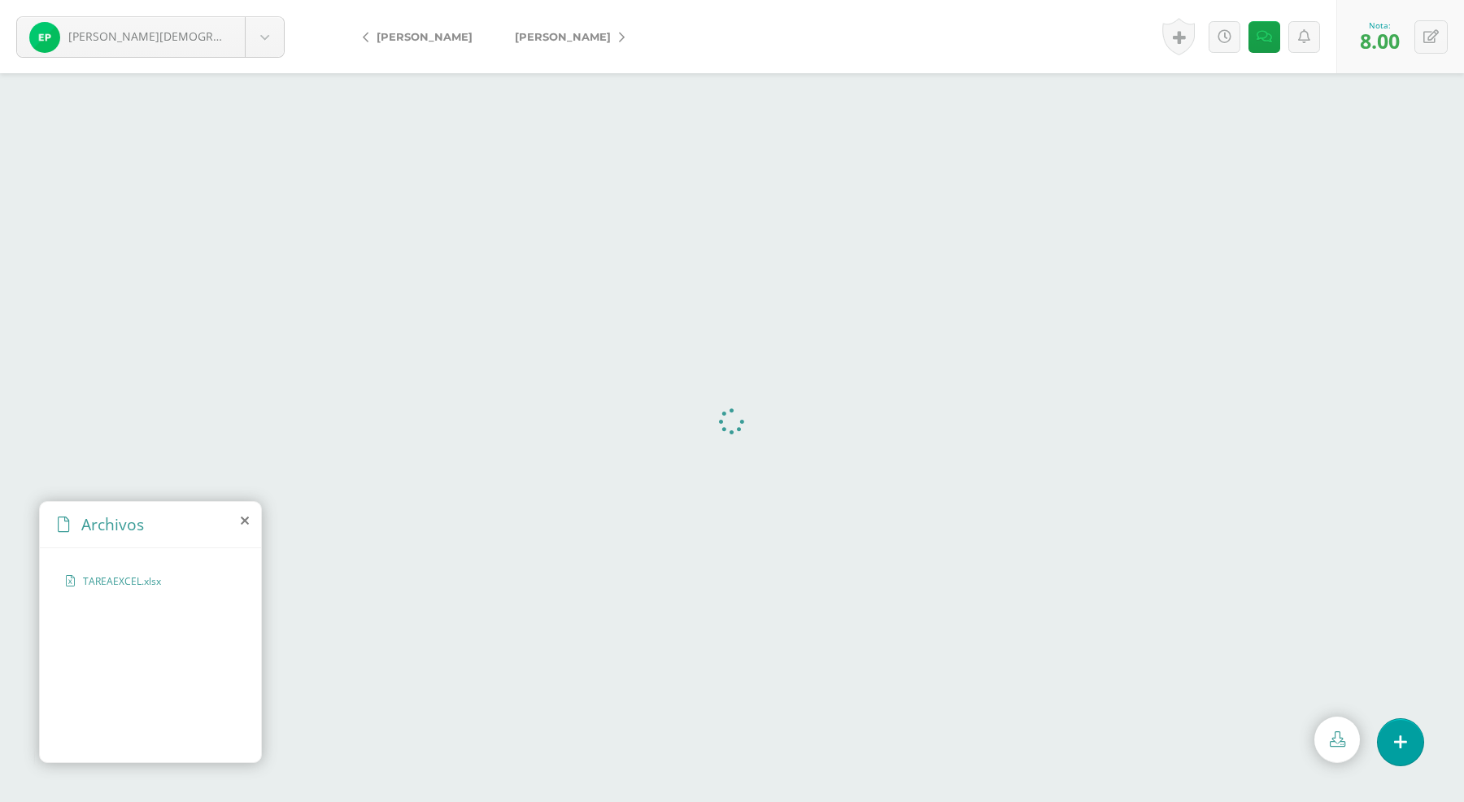
click at [586, 30] on span "Puac, Jonathan" at bounding box center [563, 36] width 96 height 13
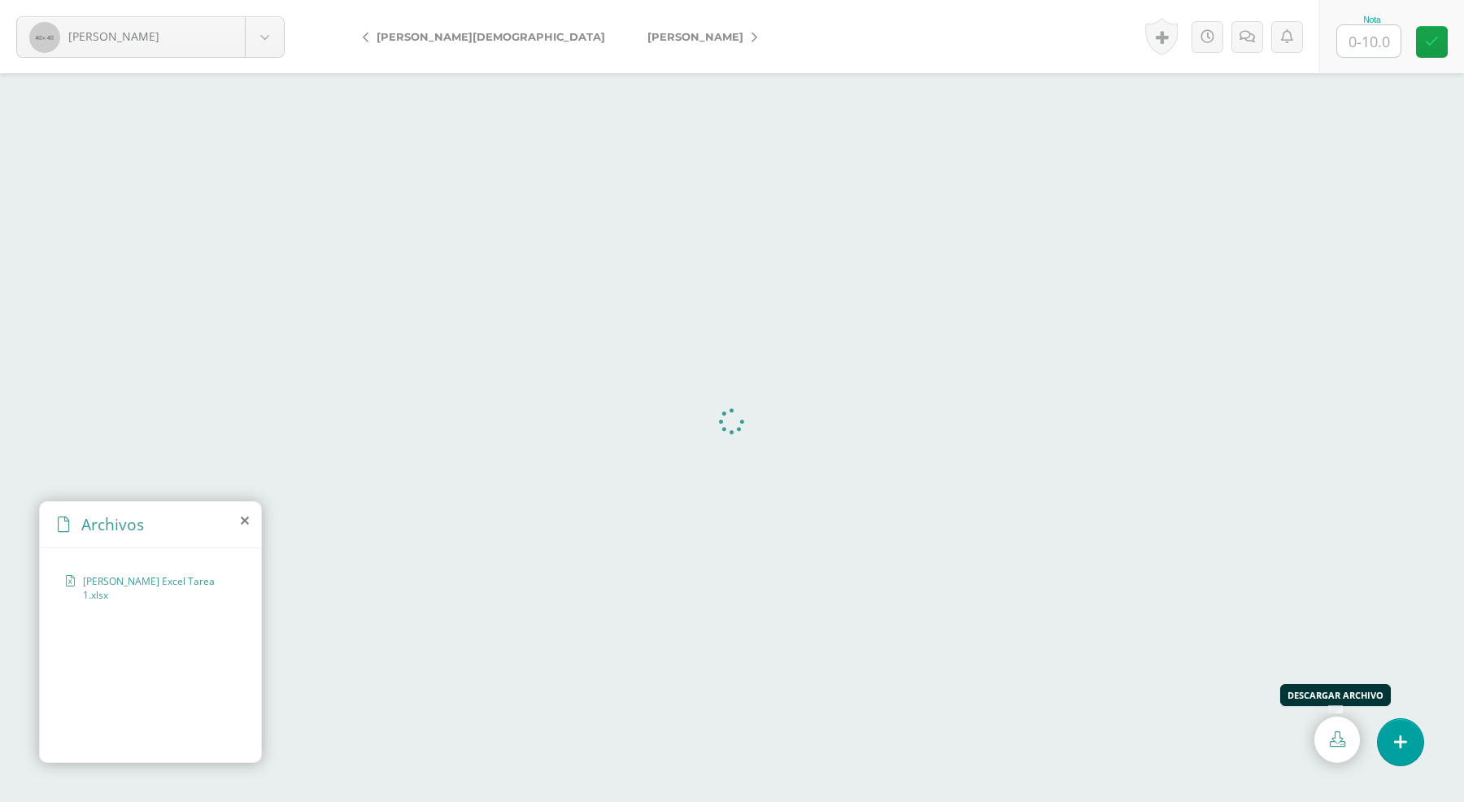
click at [1347, 742] on link at bounding box center [1337, 739] width 46 height 46
click at [1364, 34] on input "text" at bounding box center [1368, 41] width 63 height 32
type input "10"
click at [647, 33] on span "[PERSON_NAME]" at bounding box center [695, 36] width 96 height 13
click at [1340, 742] on icon at bounding box center [1336, 738] width 15 height 15
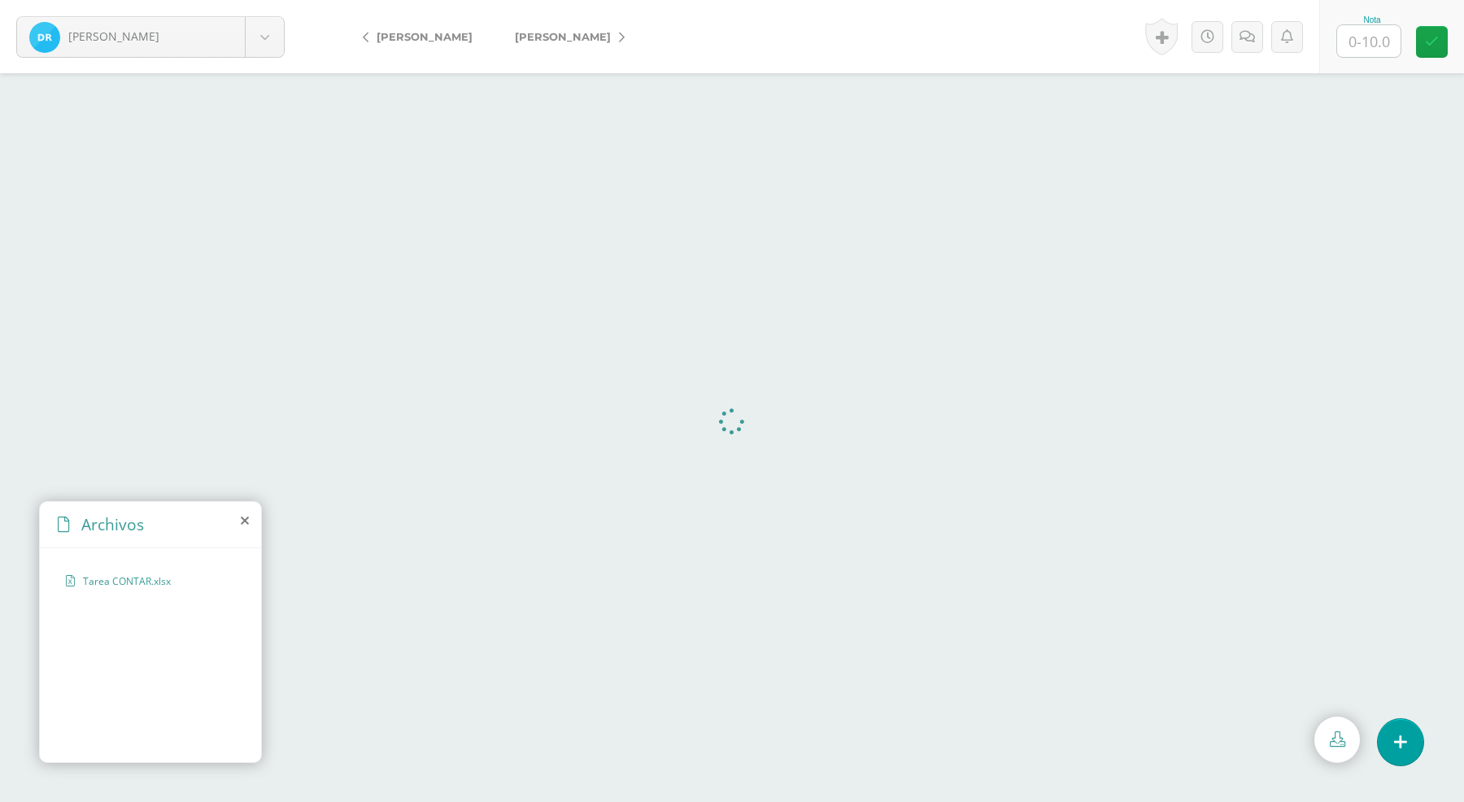
click at [1359, 33] on input "text" at bounding box center [1368, 41] width 63 height 32
type input "10"
click at [570, 33] on span "[PERSON_NAME]" at bounding box center [563, 36] width 96 height 13
click at [1342, 738] on icon at bounding box center [1336, 738] width 15 height 15
click at [1356, 46] on input "text" at bounding box center [1368, 41] width 63 height 32
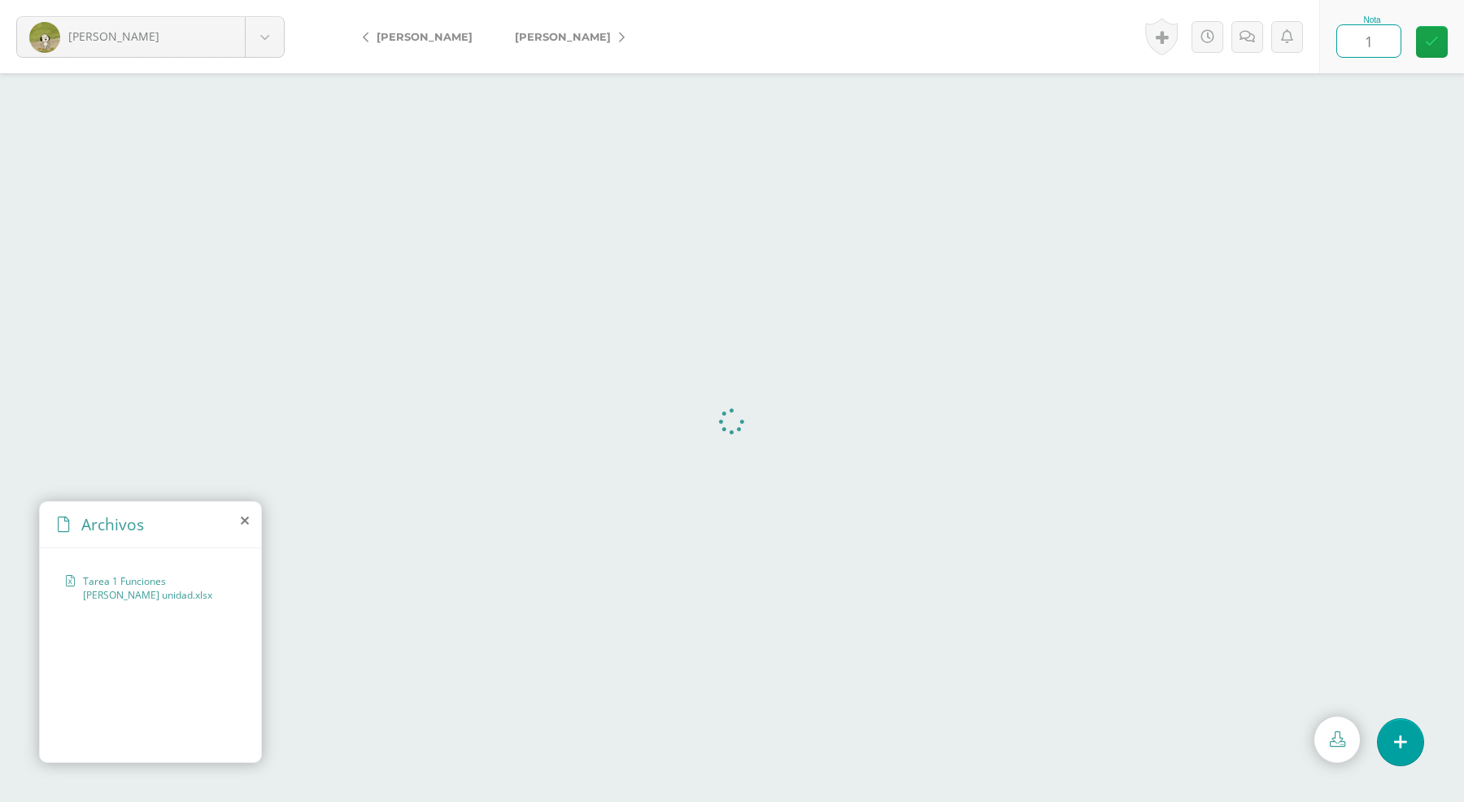
type input "10"
click at [572, 28] on link "[PERSON_NAME]" at bounding box center [566, 36] width 144 height 39
click at [1335, 737] on icon at bounding box center [1336, 738] width 15 height 15
click at [1344, 41] on input "text" at bounding box center [1368, 41] width 63 height 32
type input "10"
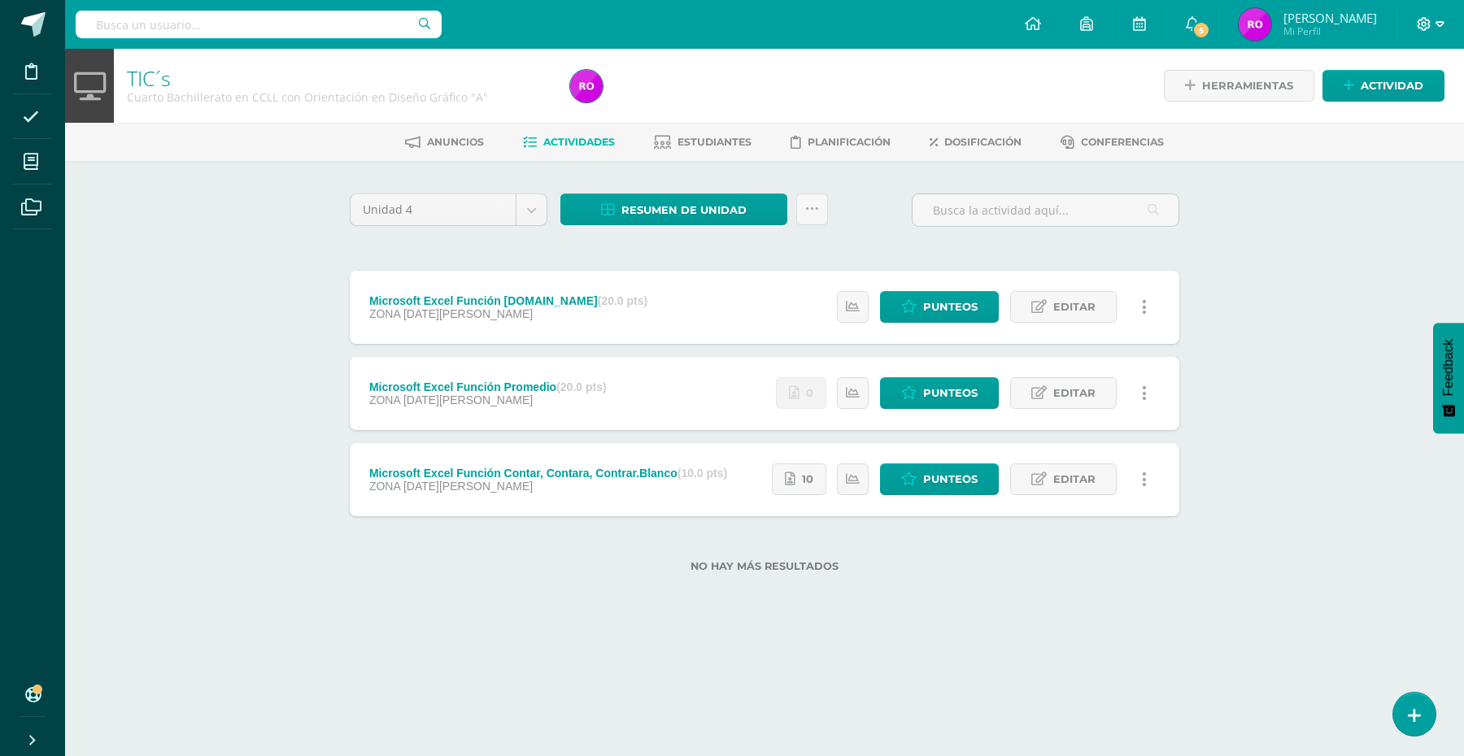
click at [1420, 22] on icon at bounding box center [1423, 24] width 15 height 15
click at [1380, 111] on span "Cerrar sesión" at bounding box center [1388, 110] width 73 height 15
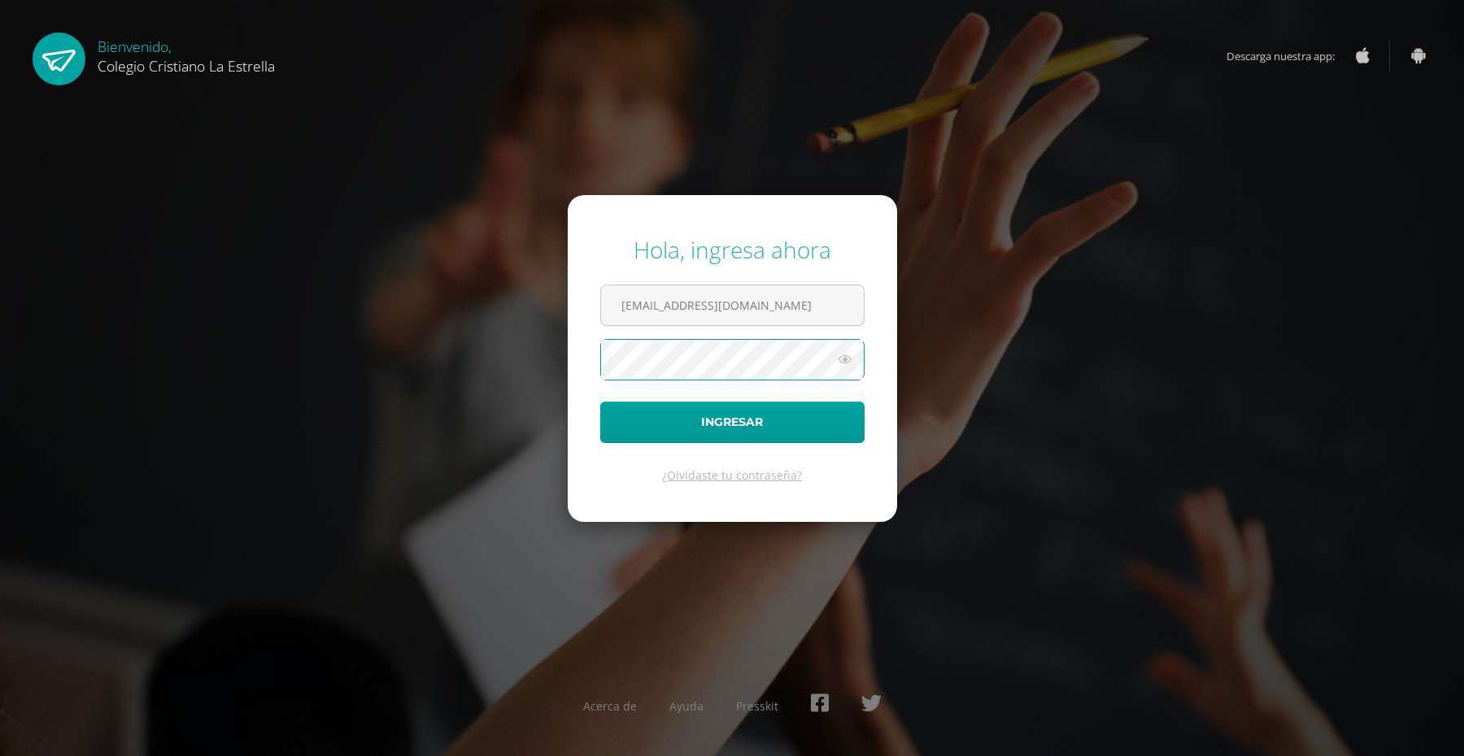
click at [600, 402] on button "Ingresar" at bounding box center [732, 422] width 264 height 41
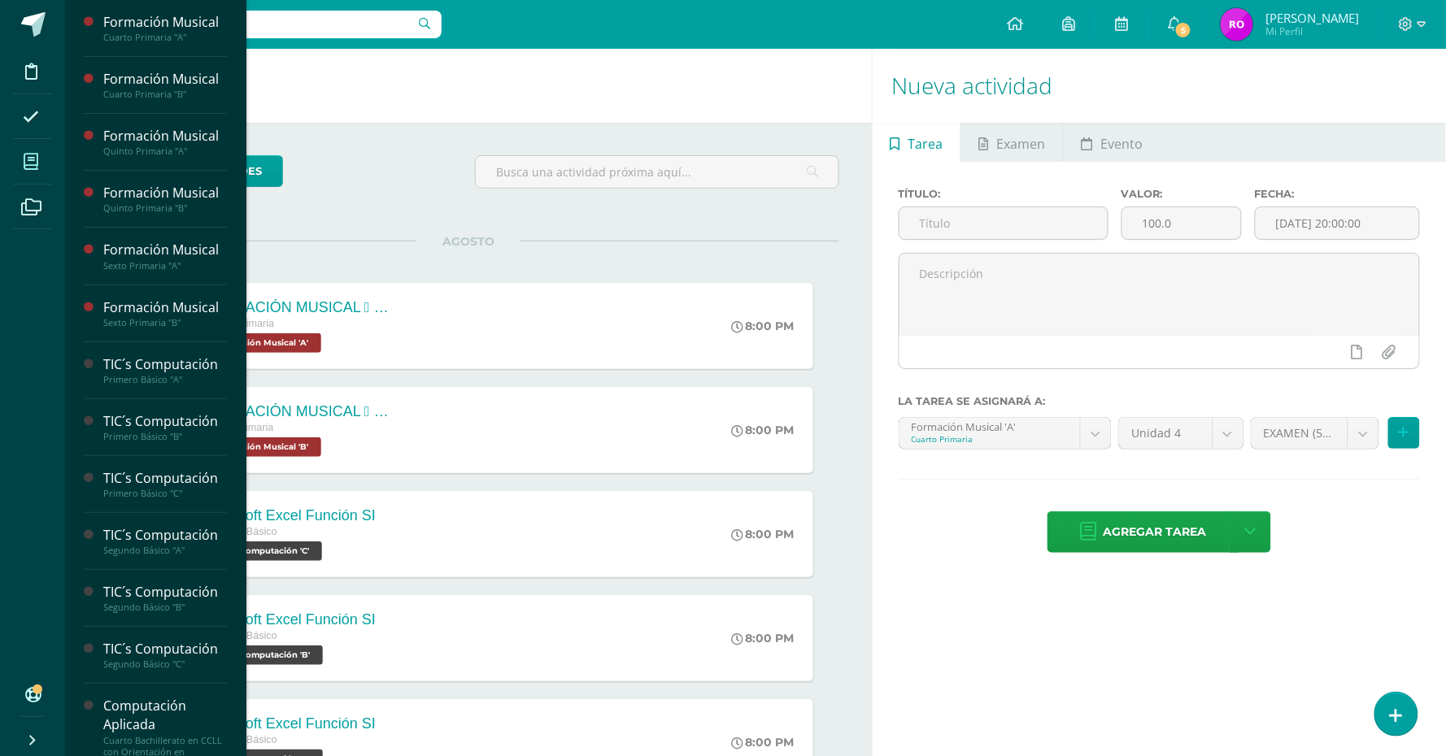
click at [37, 157] on icon at bounding box center [31, 162] width 15 height 16
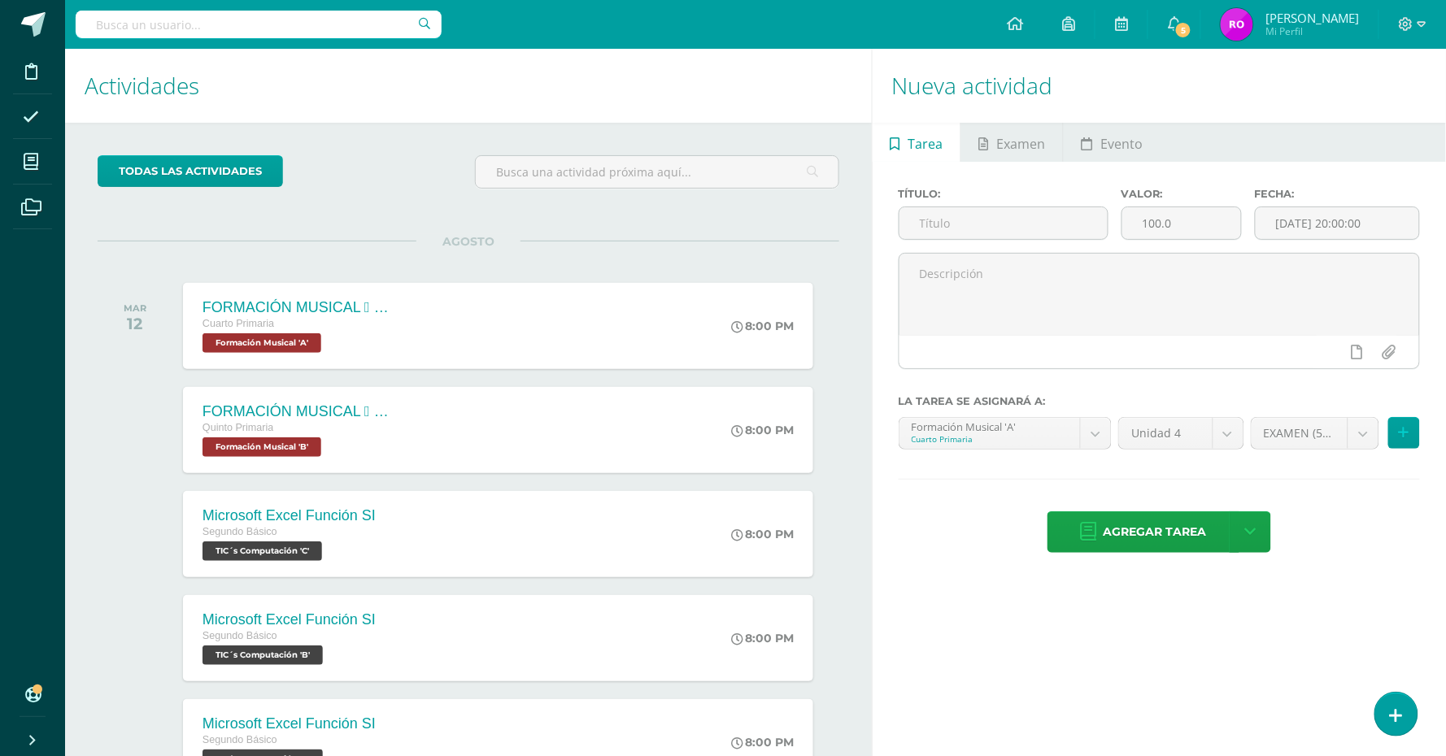
scroll to position [91, 0]
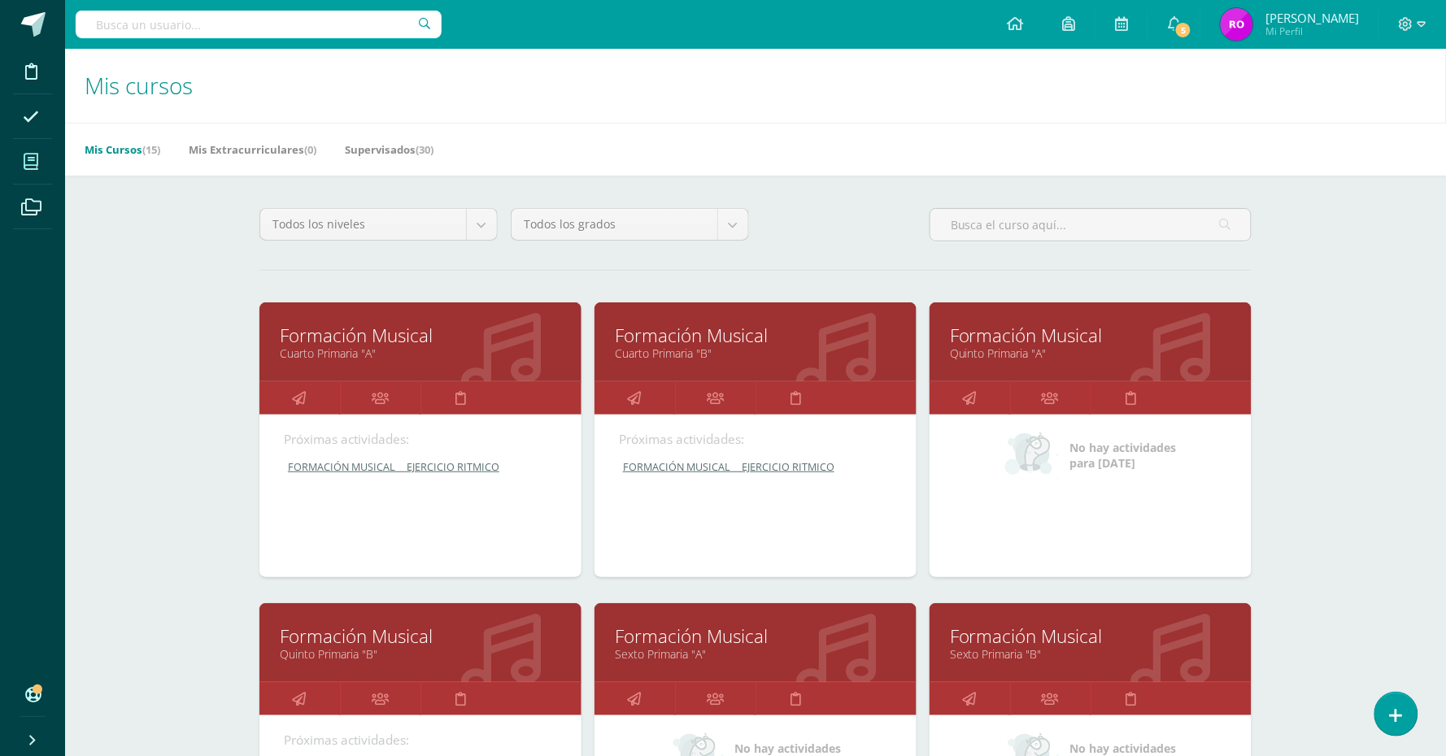
click at [451, 339] on link "Formación Musical" at bounding box center [420, 335] width 281 height 25
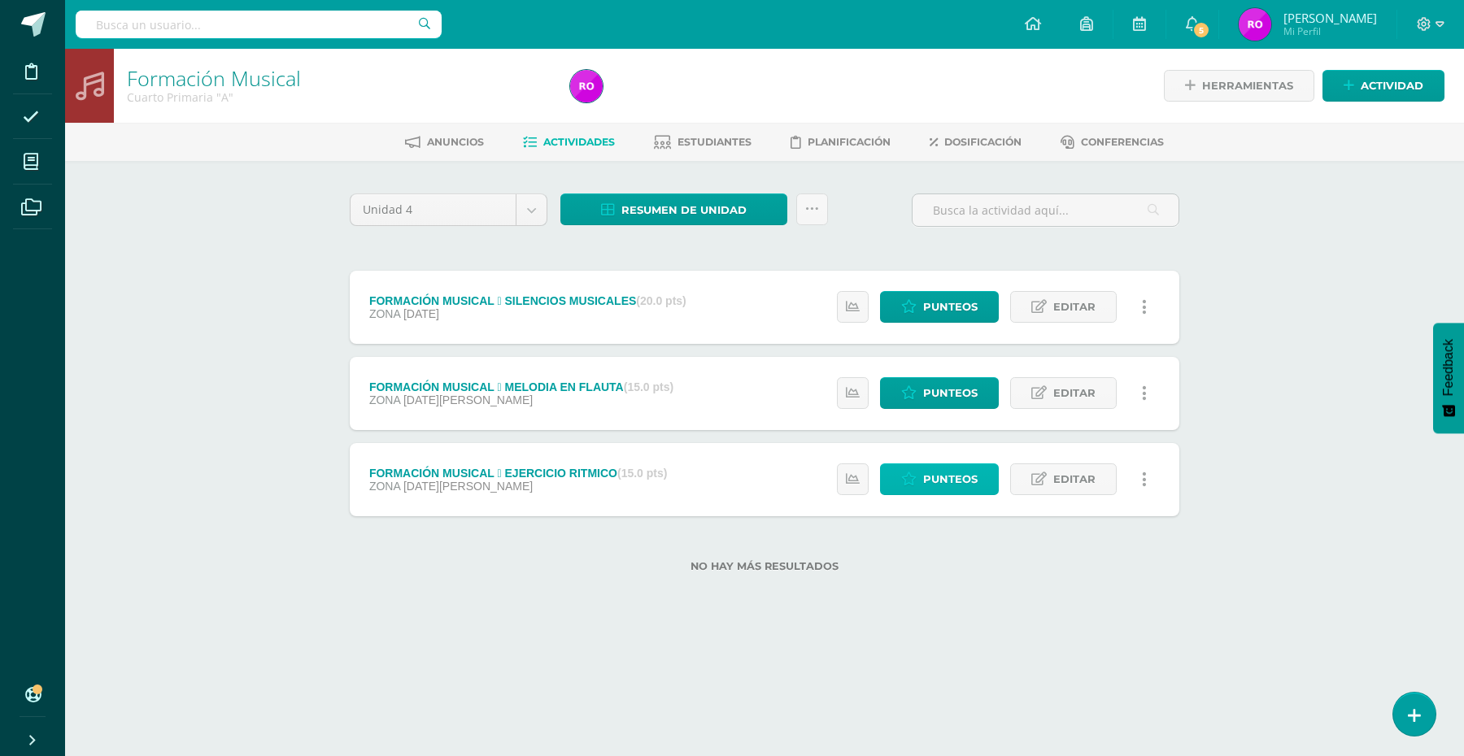
click at [954, 484] on span "Punteos" at bounding box center [950, 479] width 54 height 30
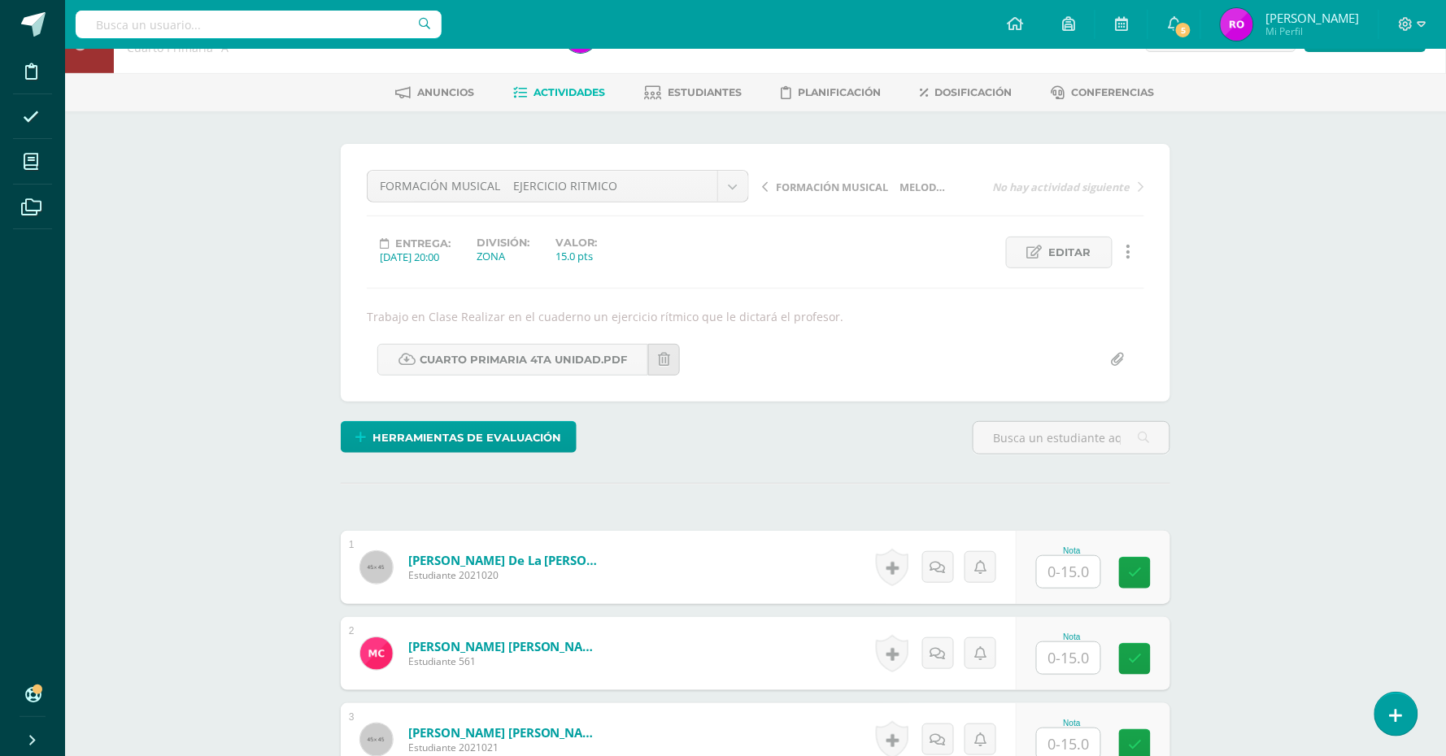
scroll to position [50, 0]
click at [1077, 566] on input "text" at bounding box center [1078, 571] width 65 height 33
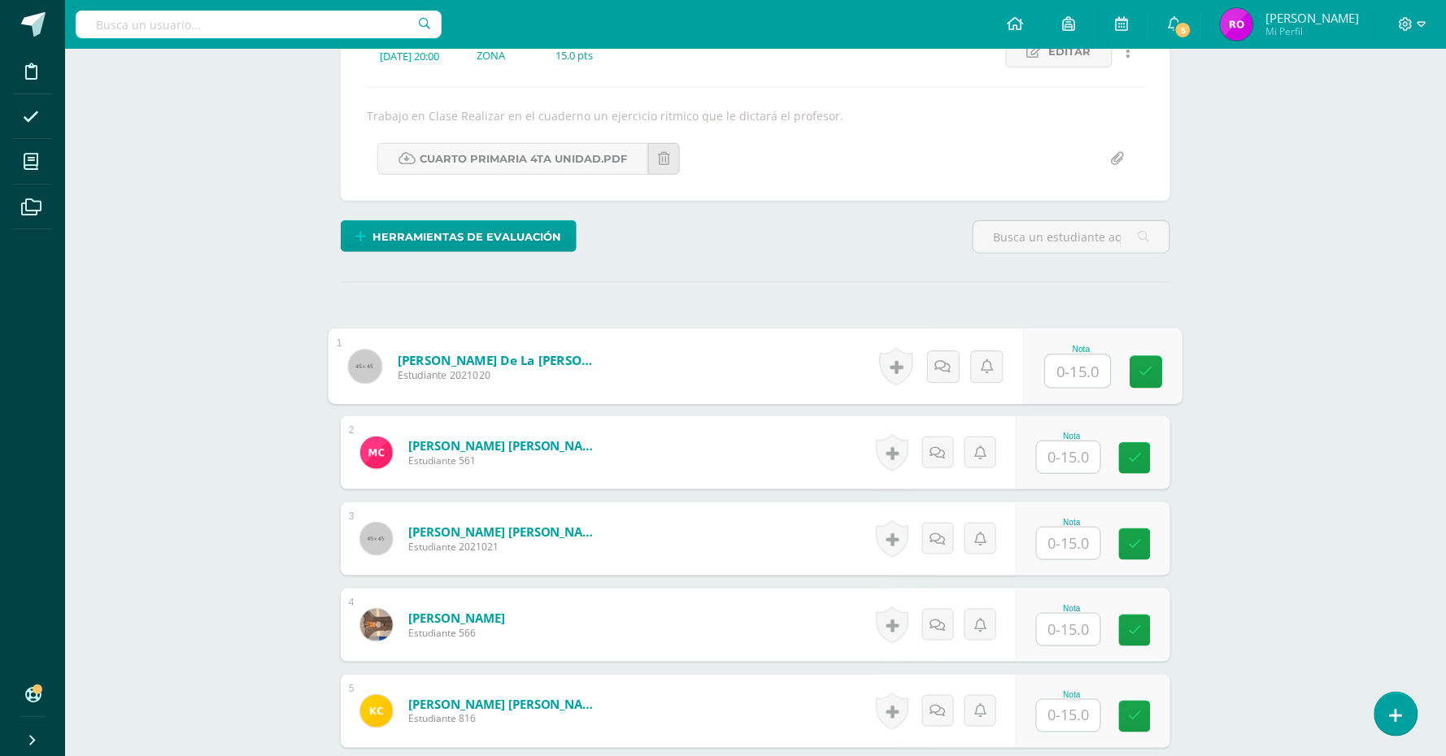
scroll to position [254, 0]
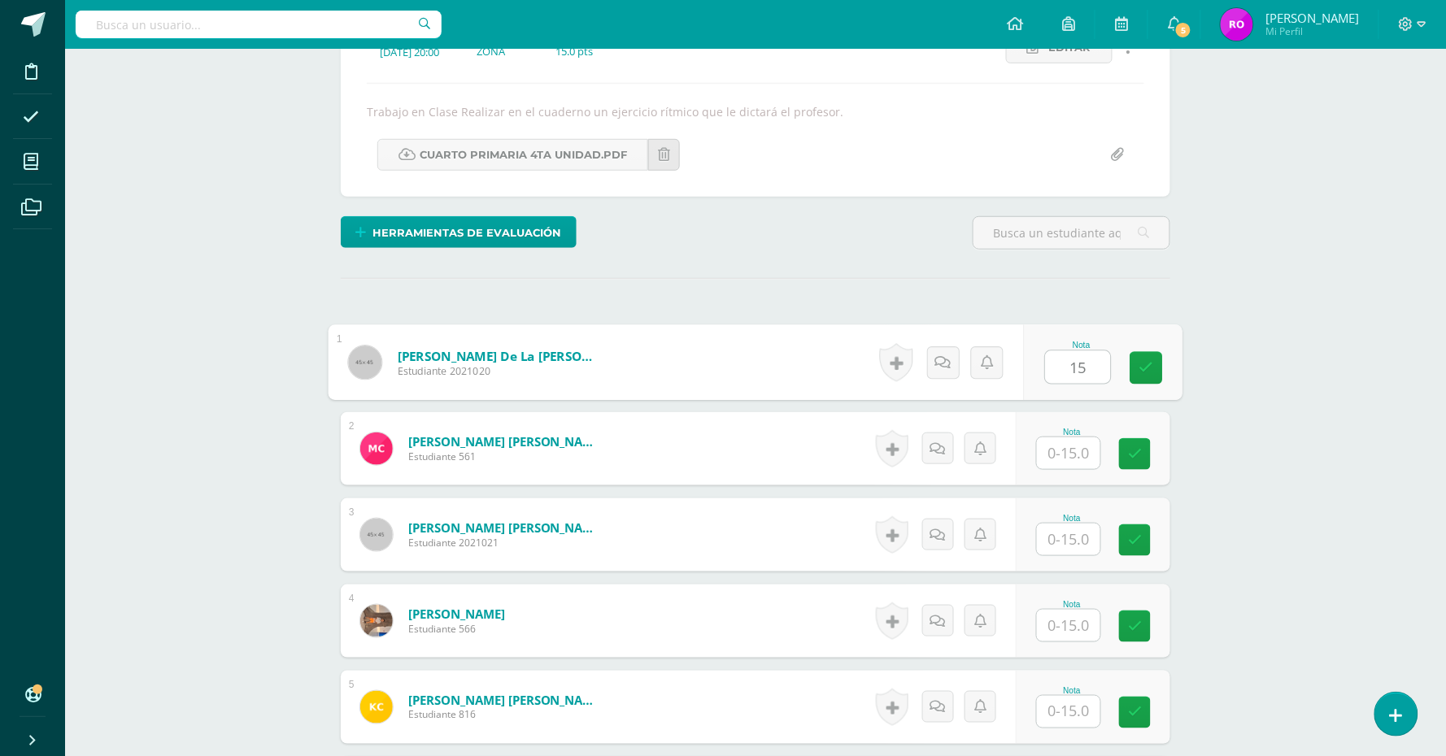
type input "15"
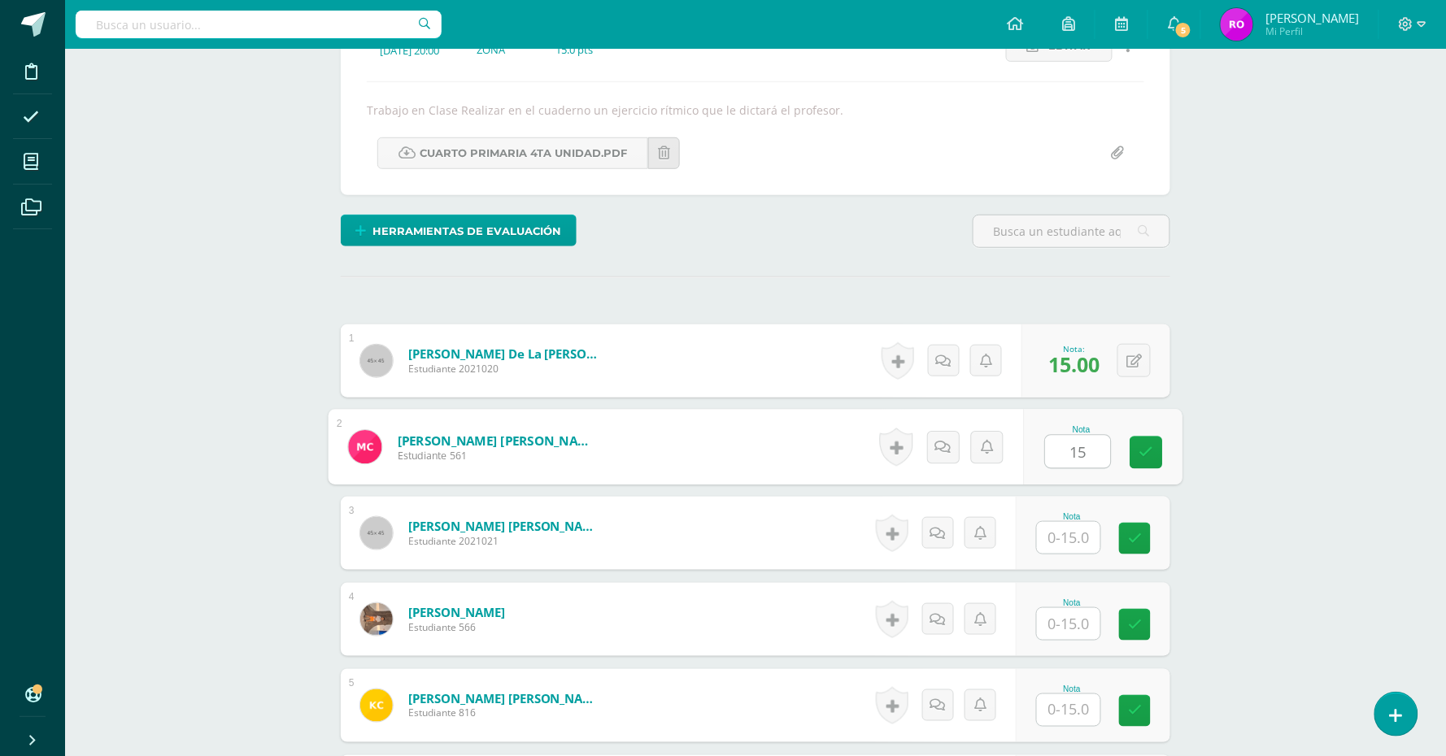
scroll to position [257, 0]
type input "15"
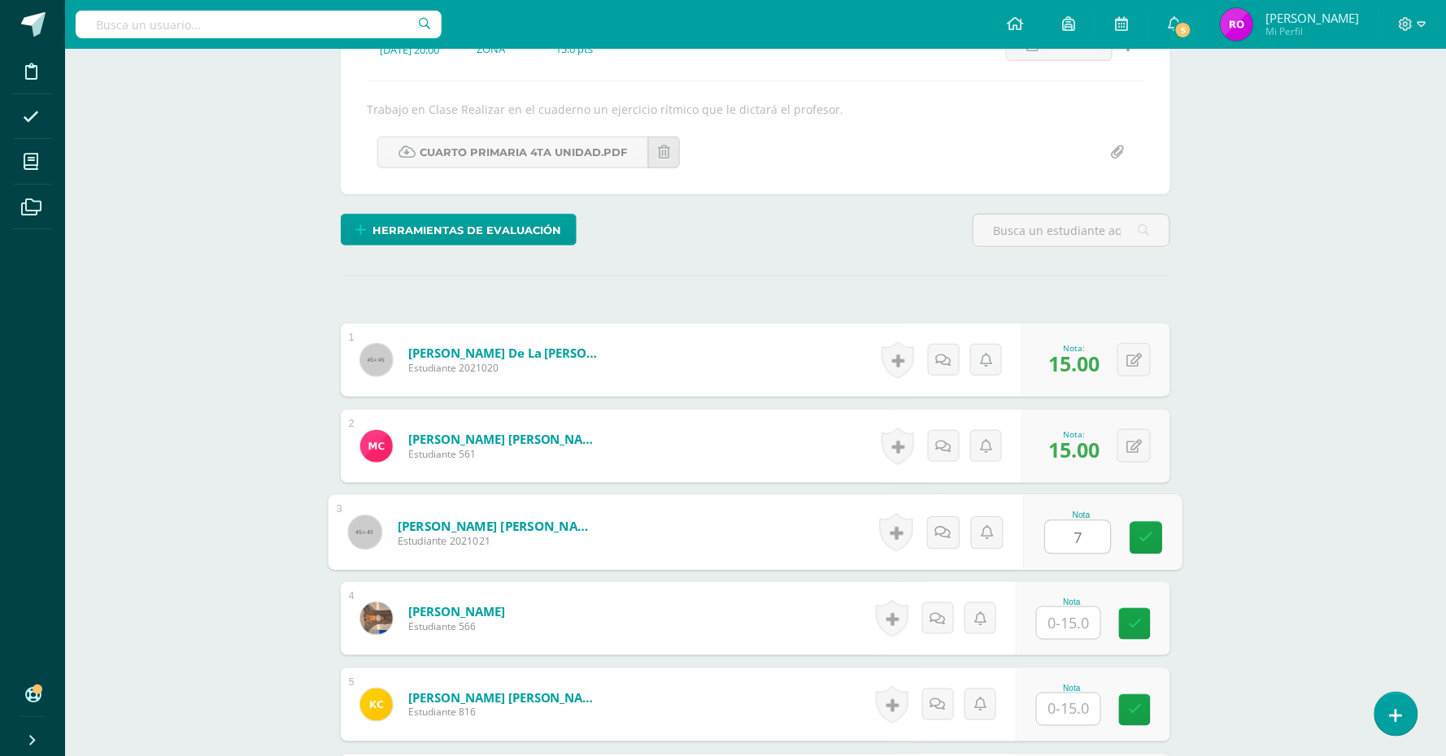
type input "7"
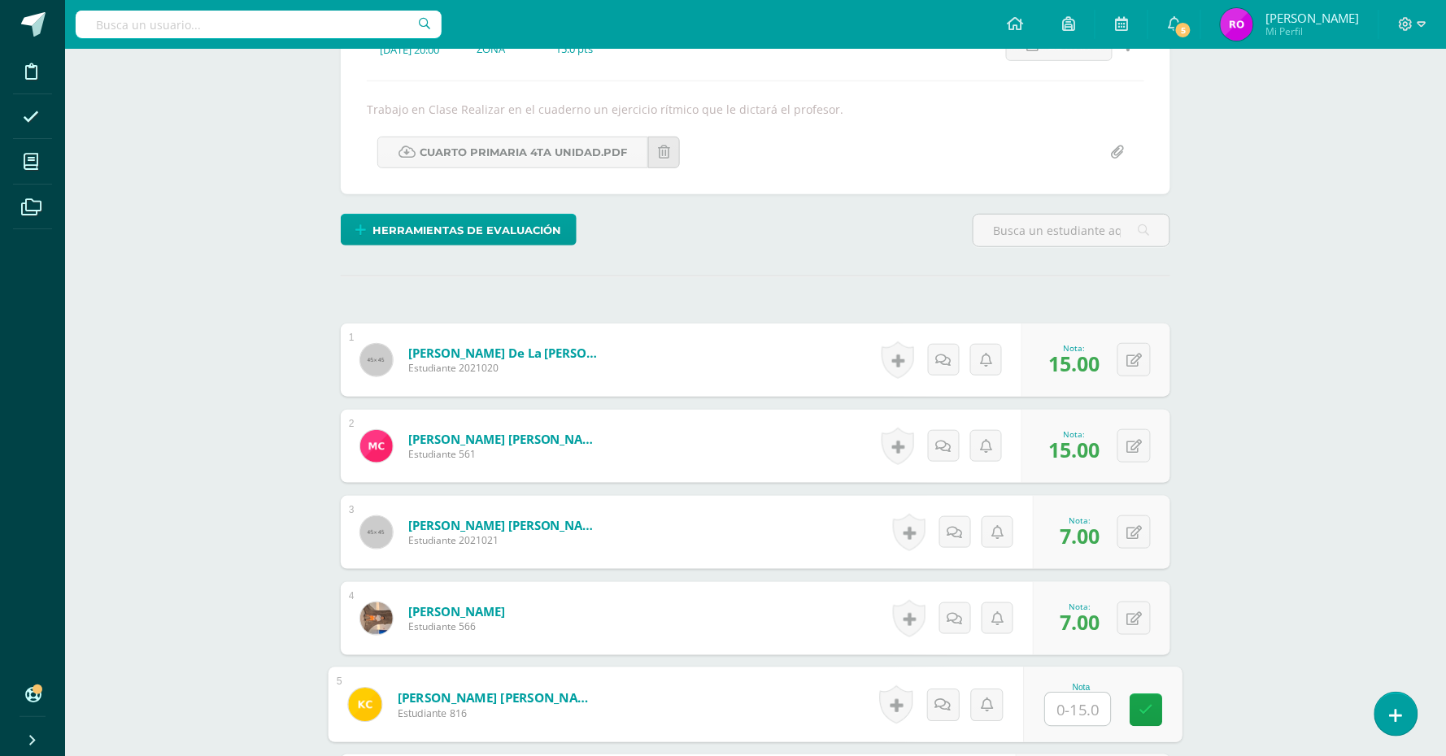
scroll to position [562, 0]
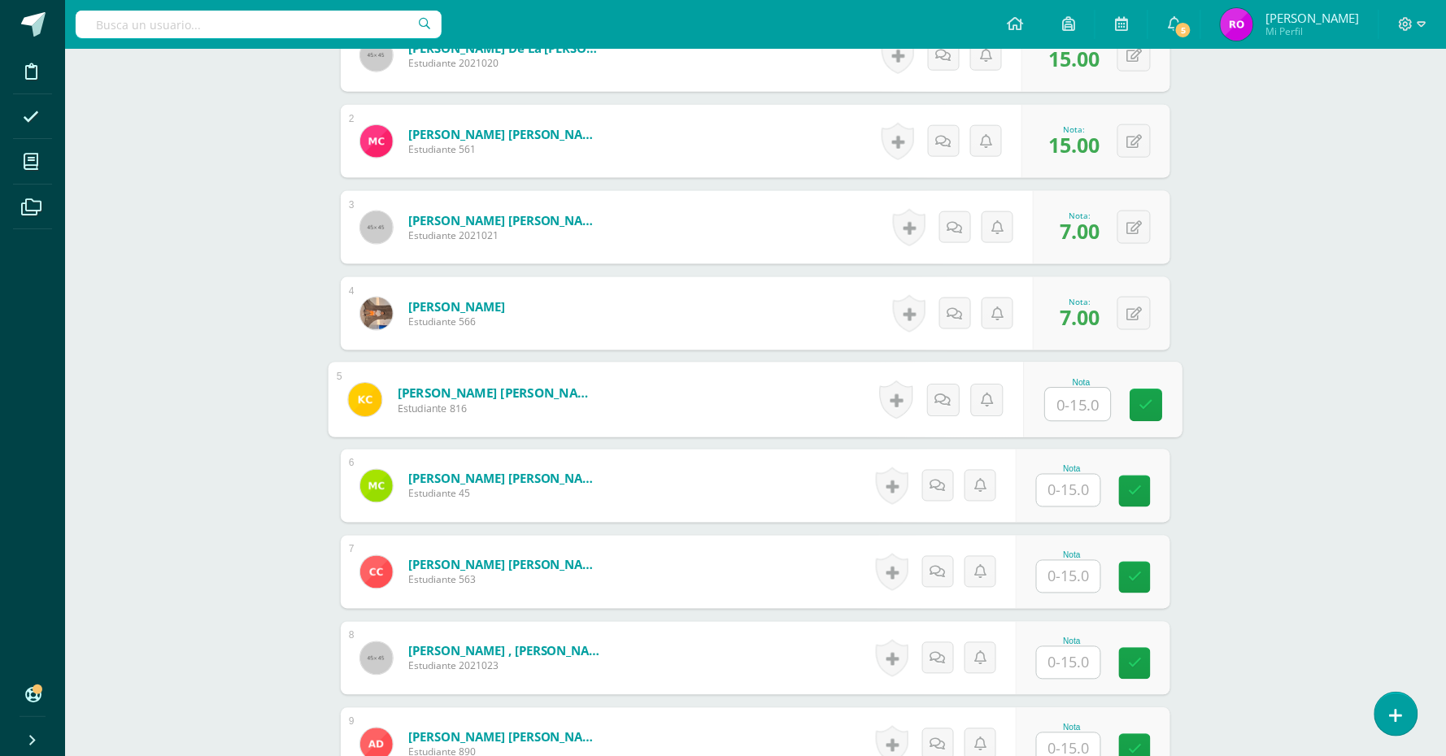
click at [1063, 498] on input "text" at bounding box center [1068, 491] width 63 height 32
type input "14"
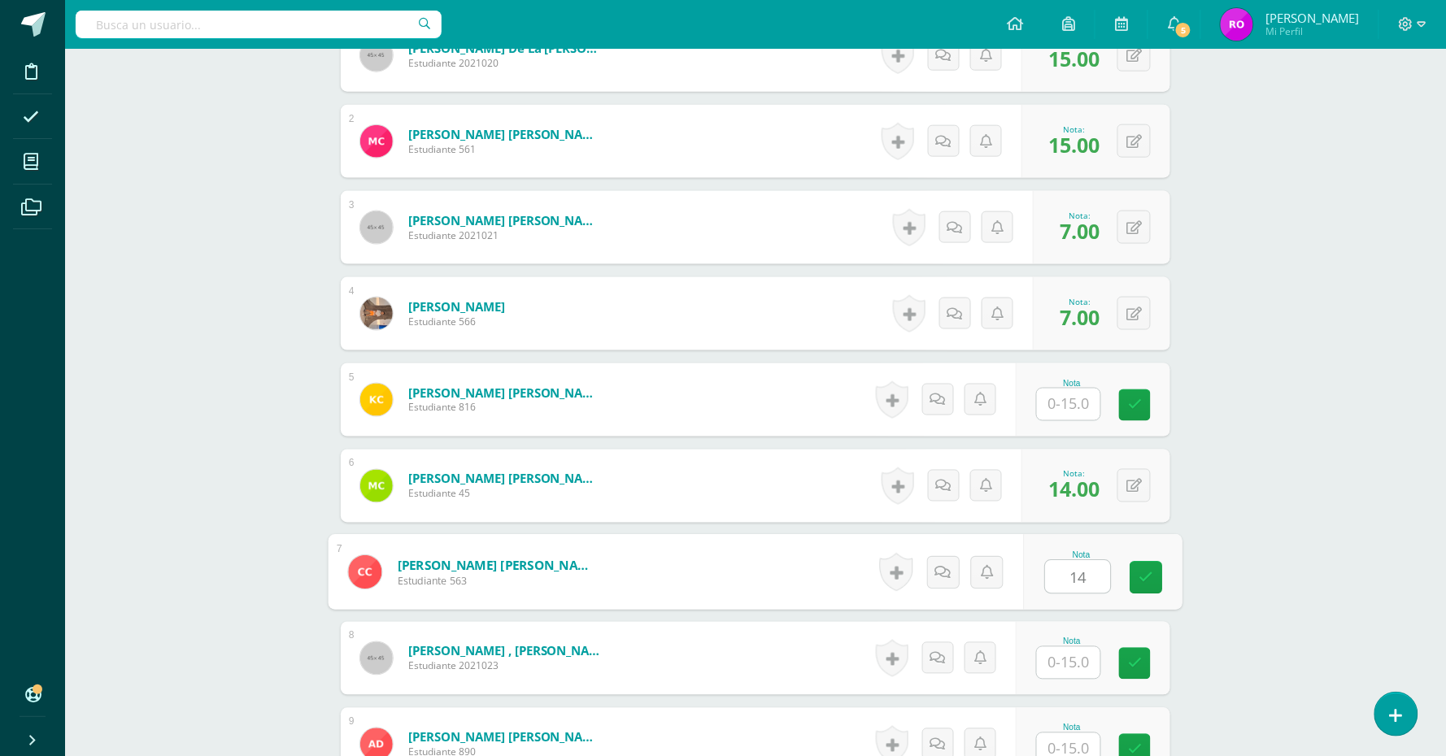
type input "14"
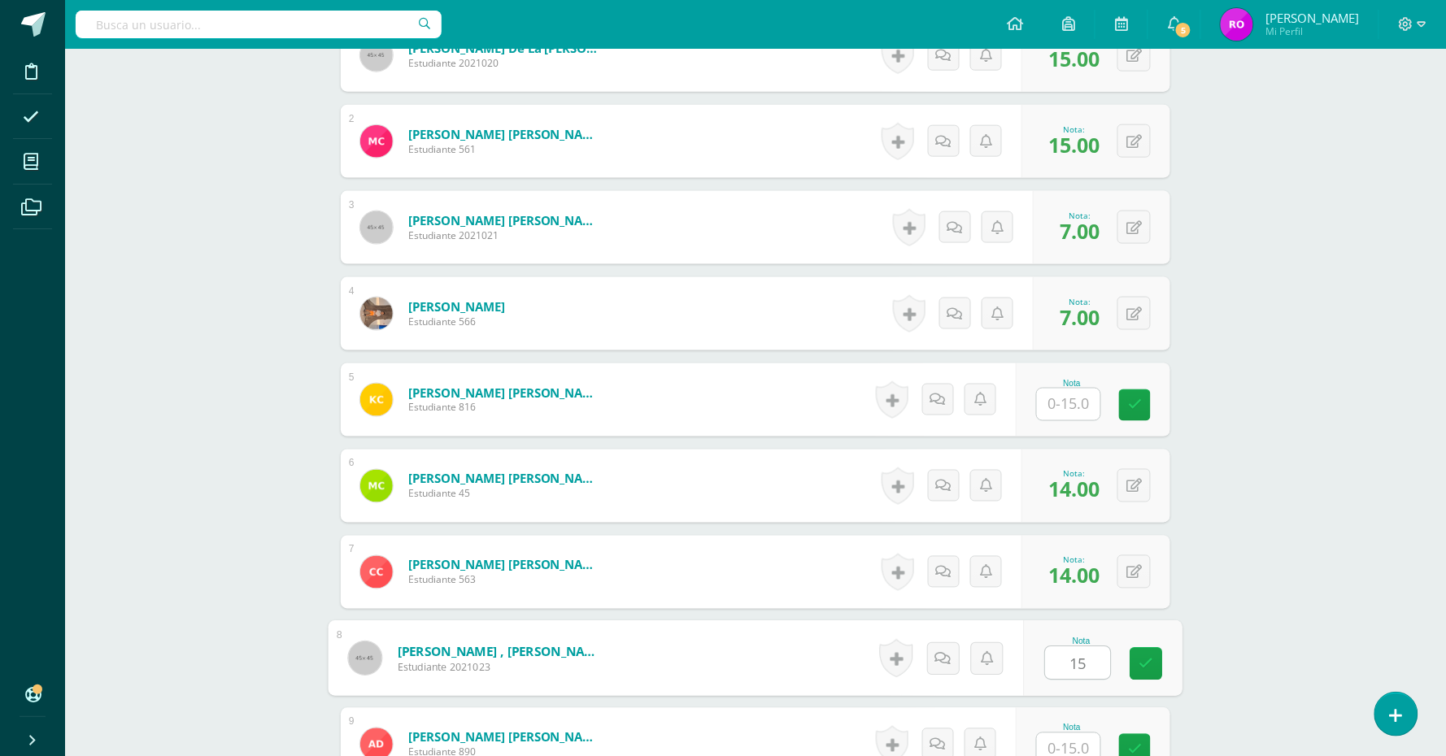
type input "15"
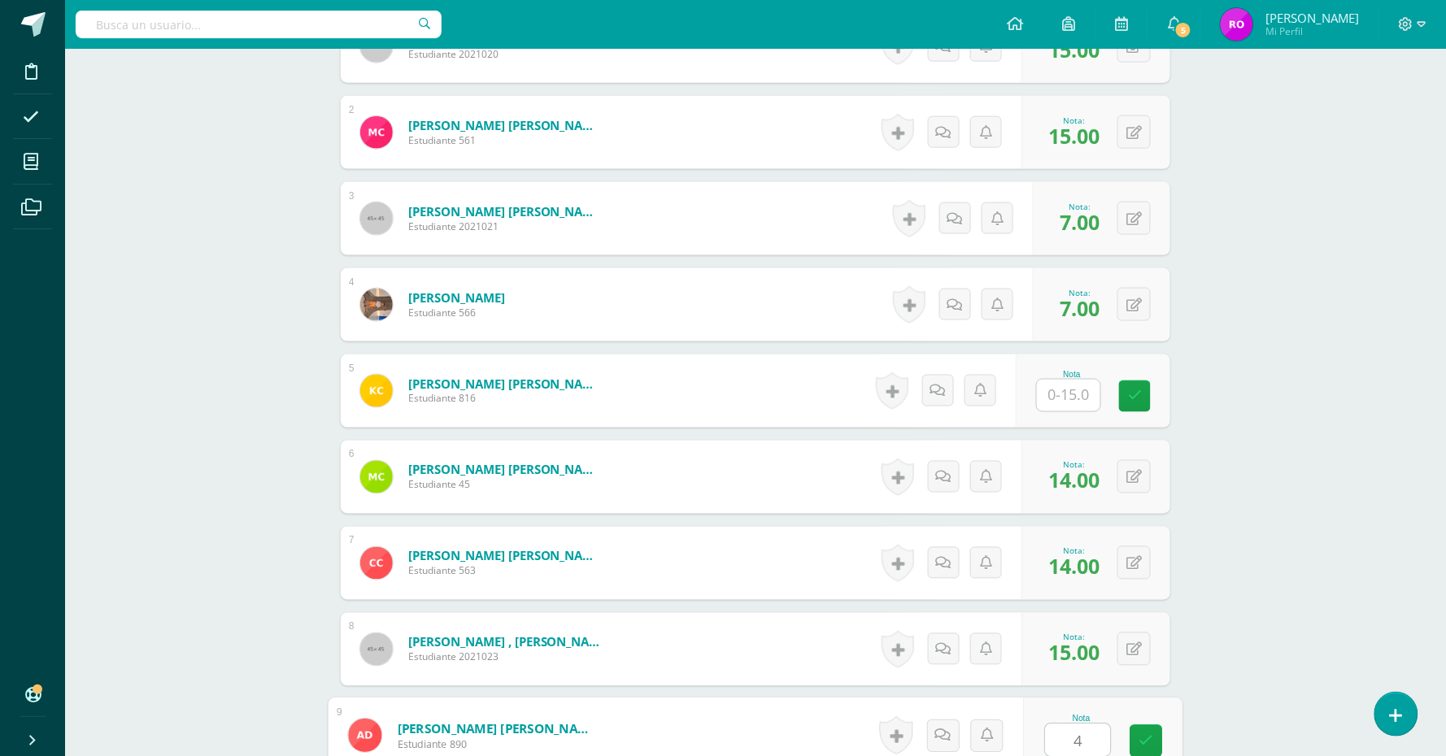
type input "4"
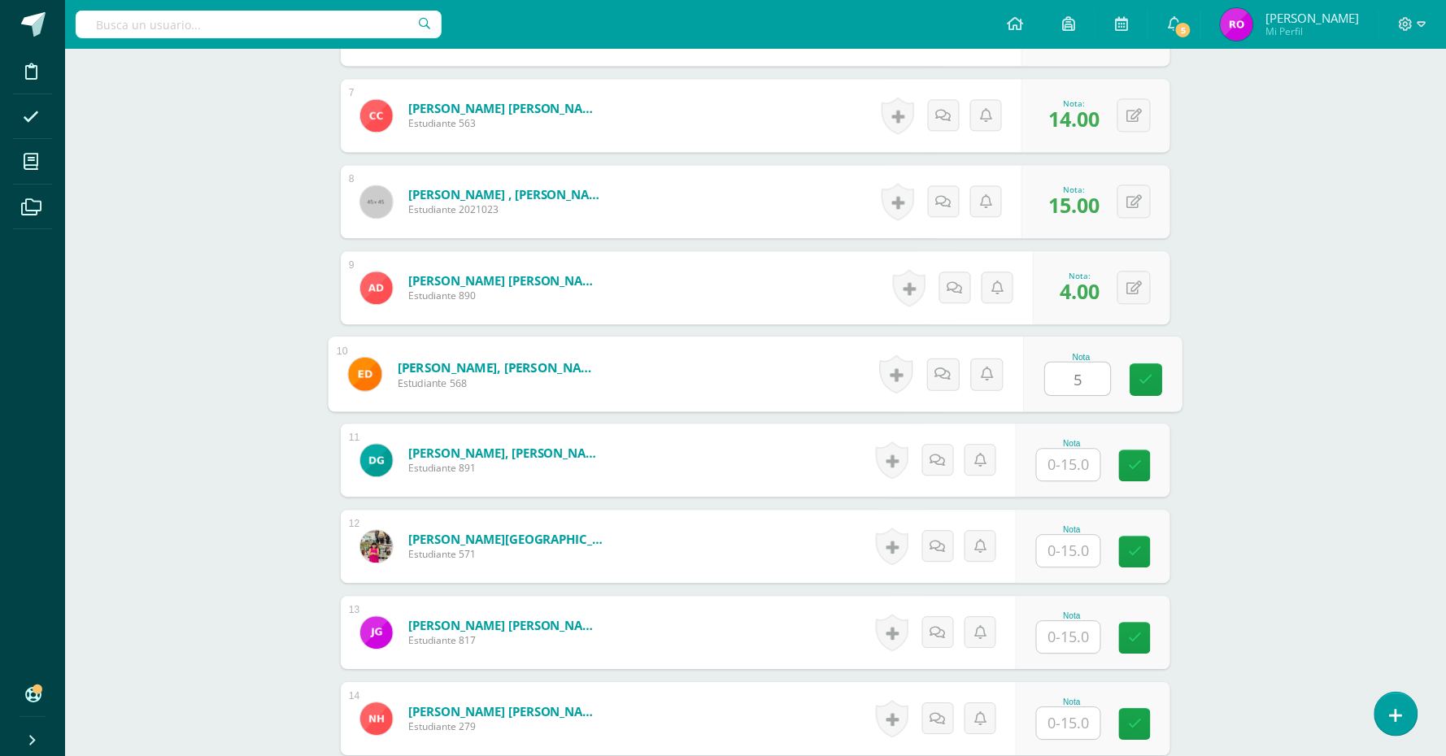
type input "5"
type input "15"
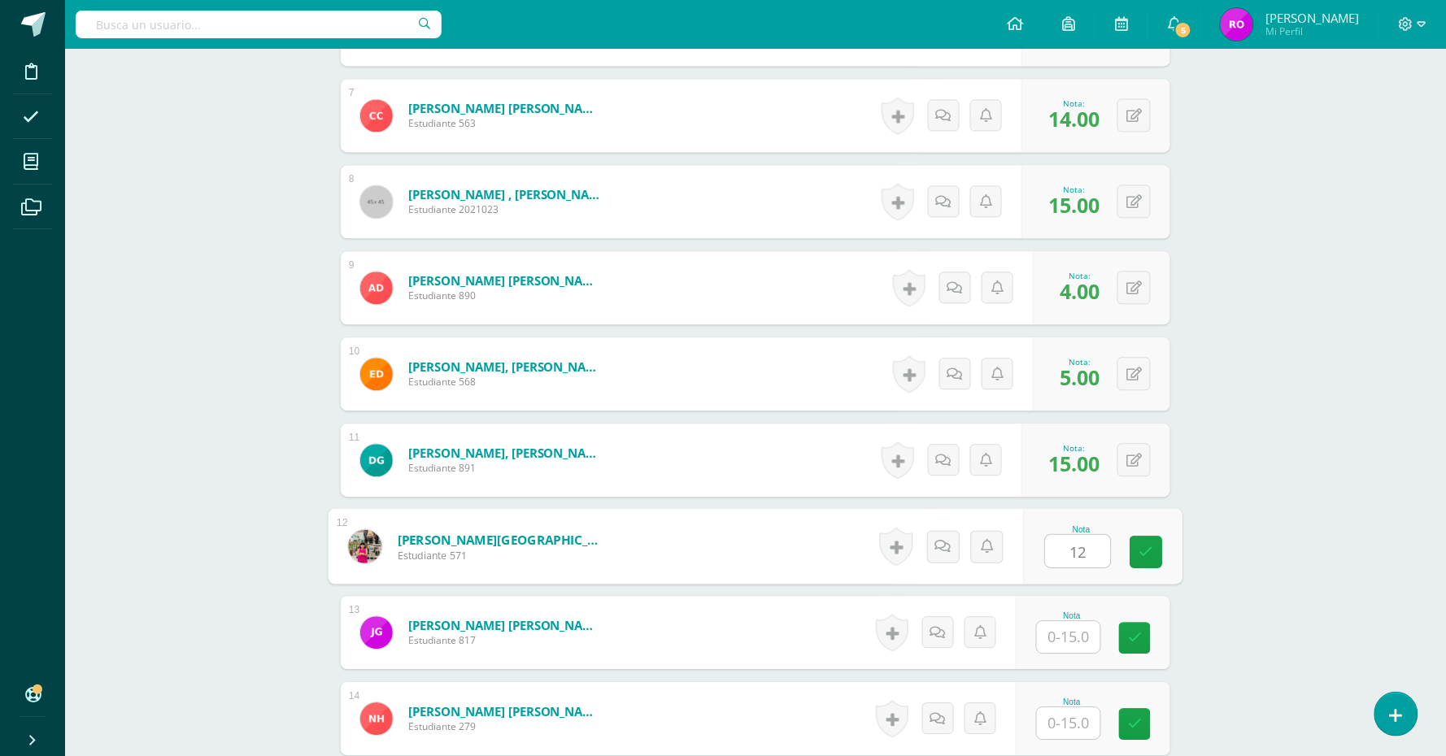
type input "12"
type input "7"
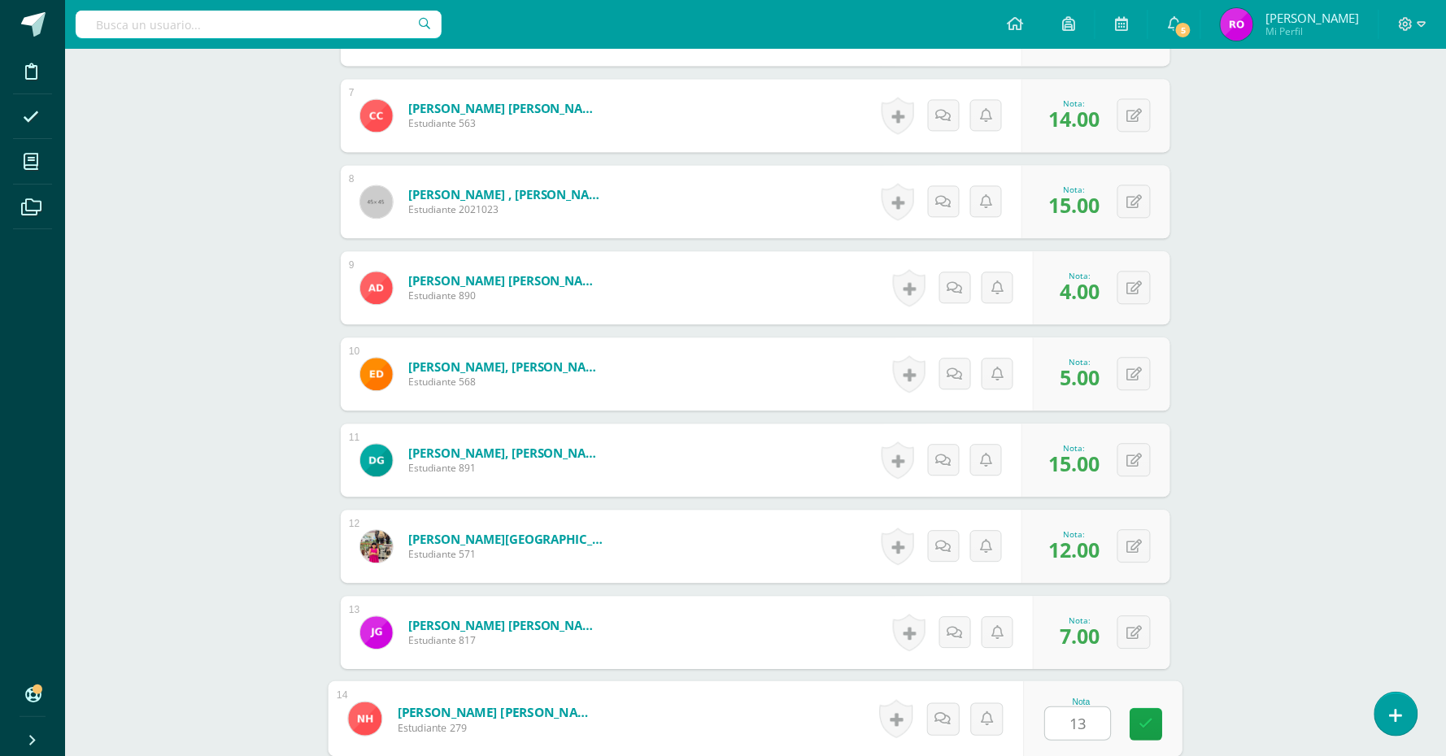
type input "13"
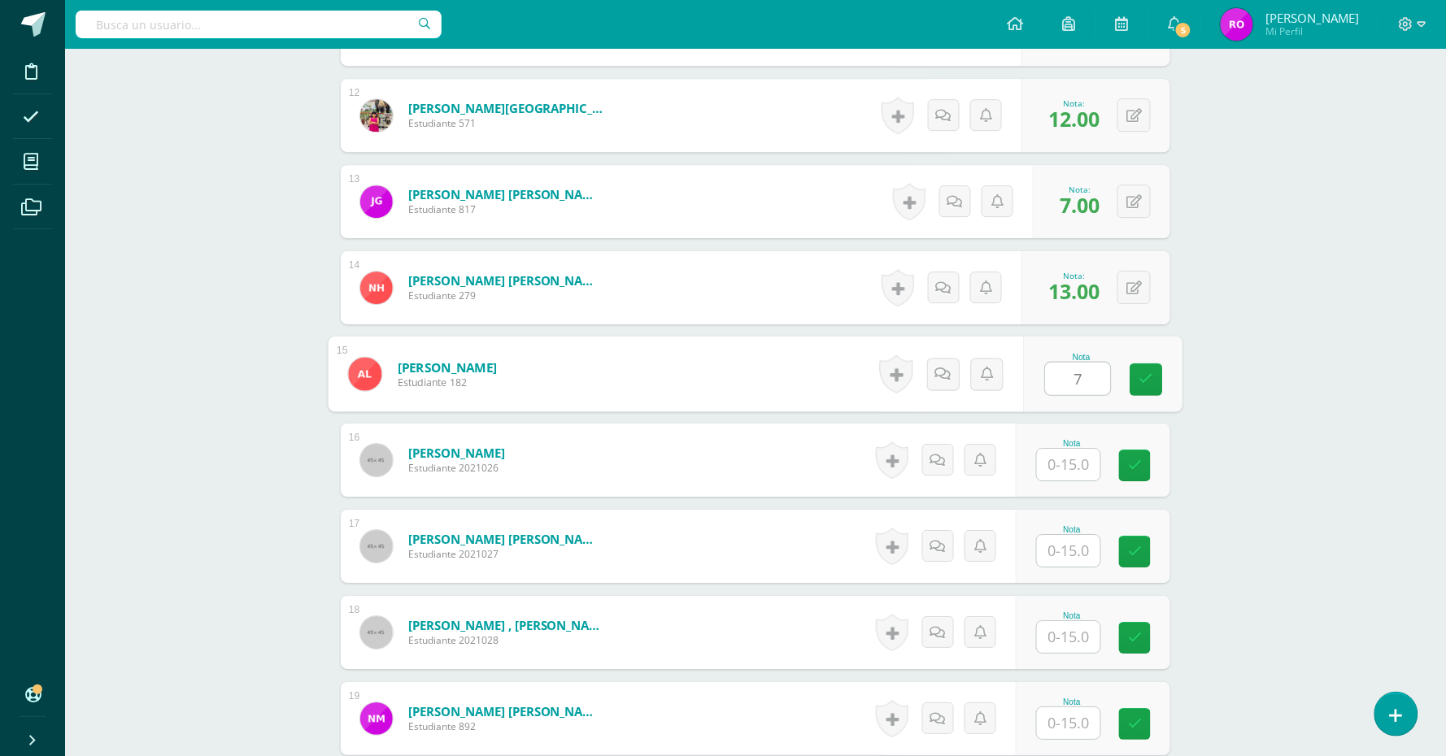
type input "7"
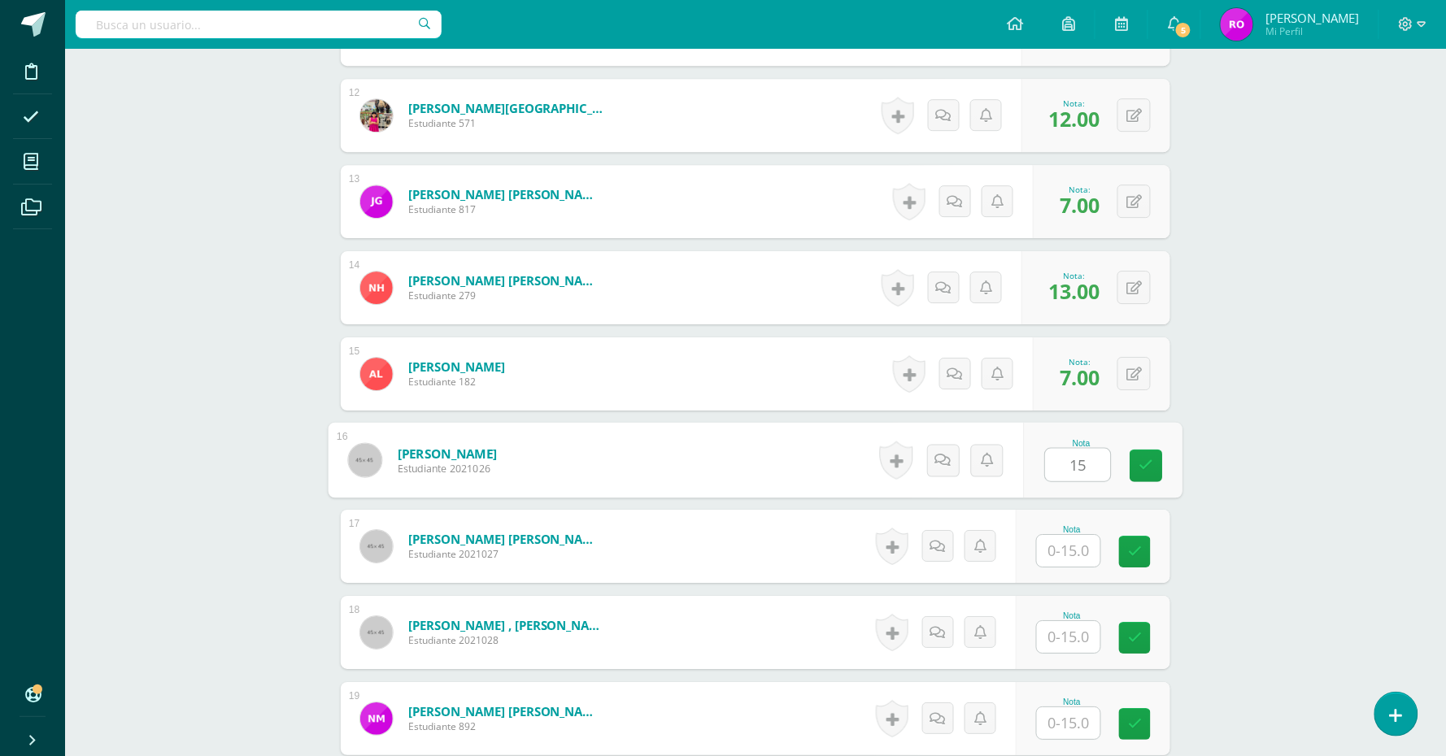
type input "15"
type input "10"
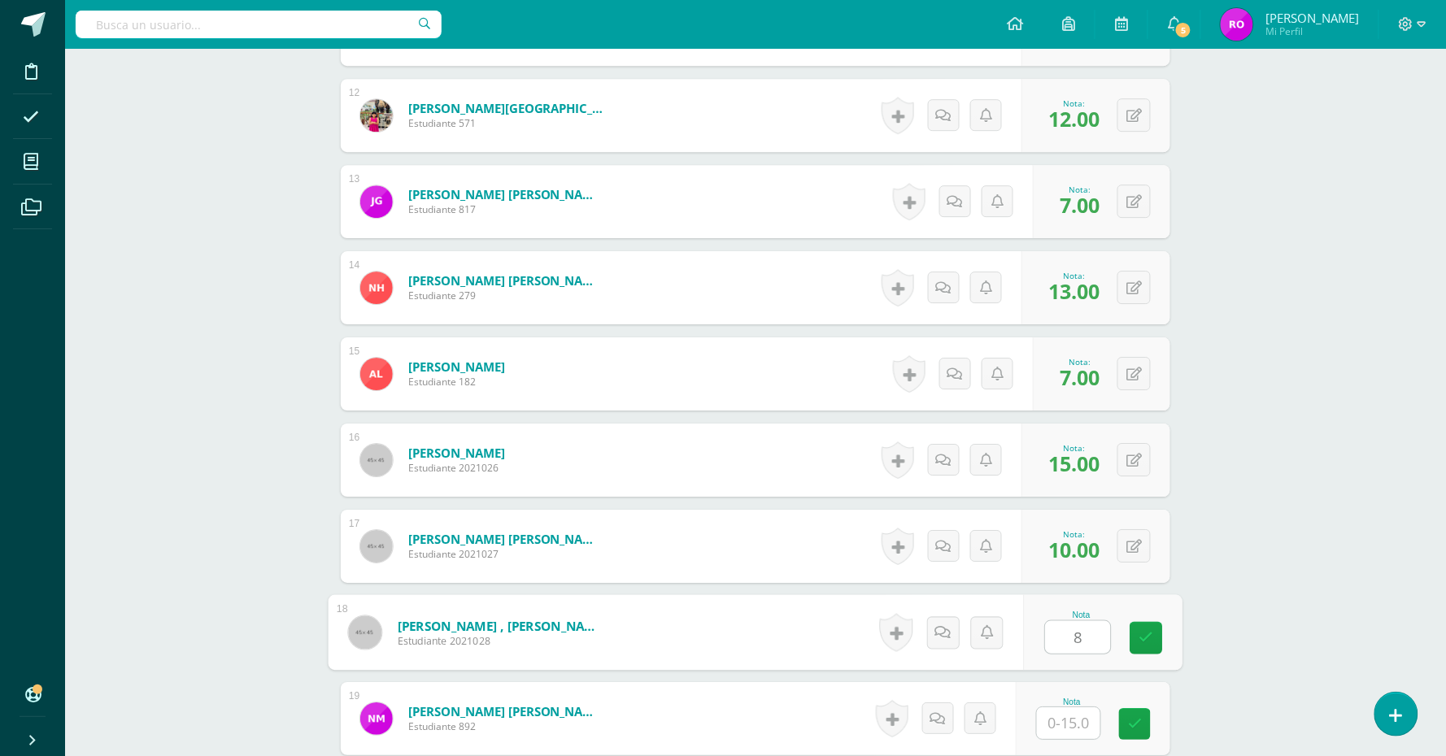
type input "8"
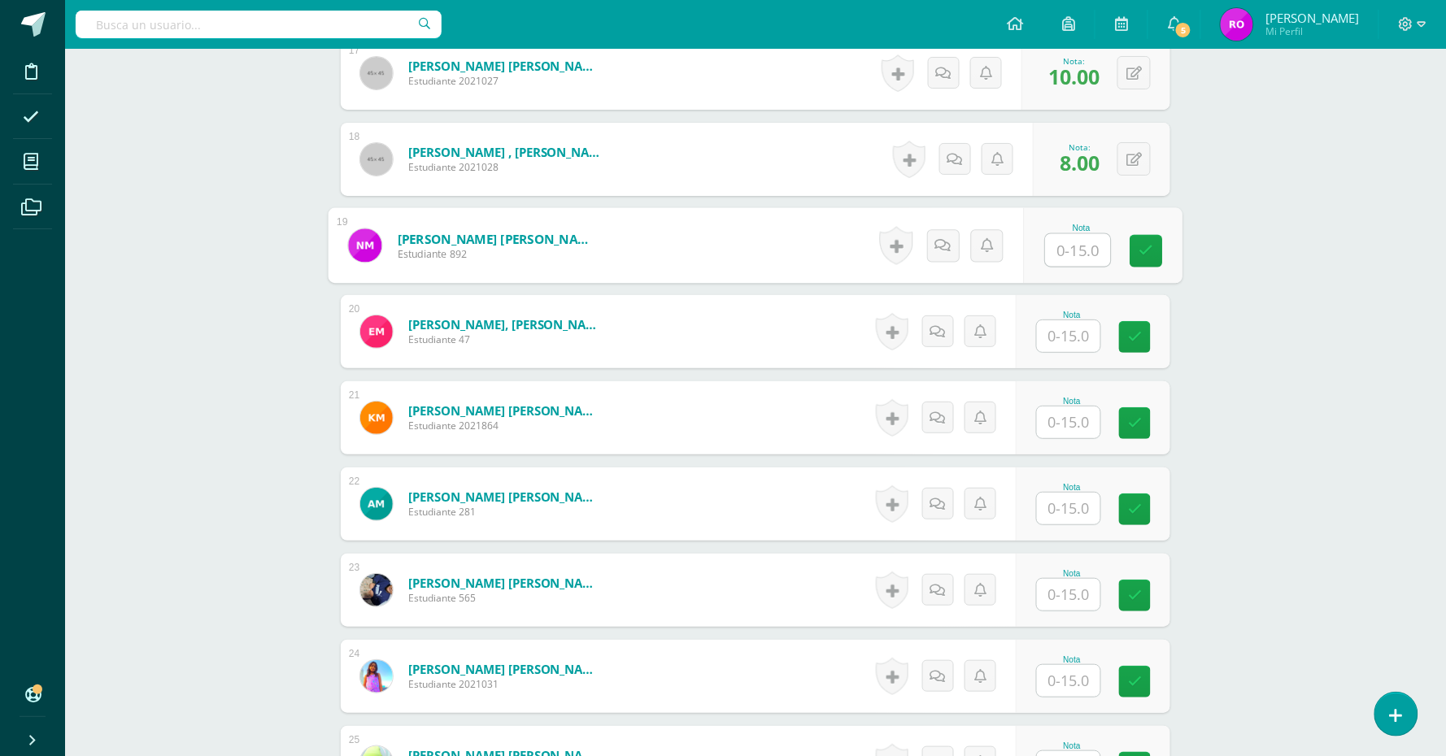
scroll to position [1958, 0]
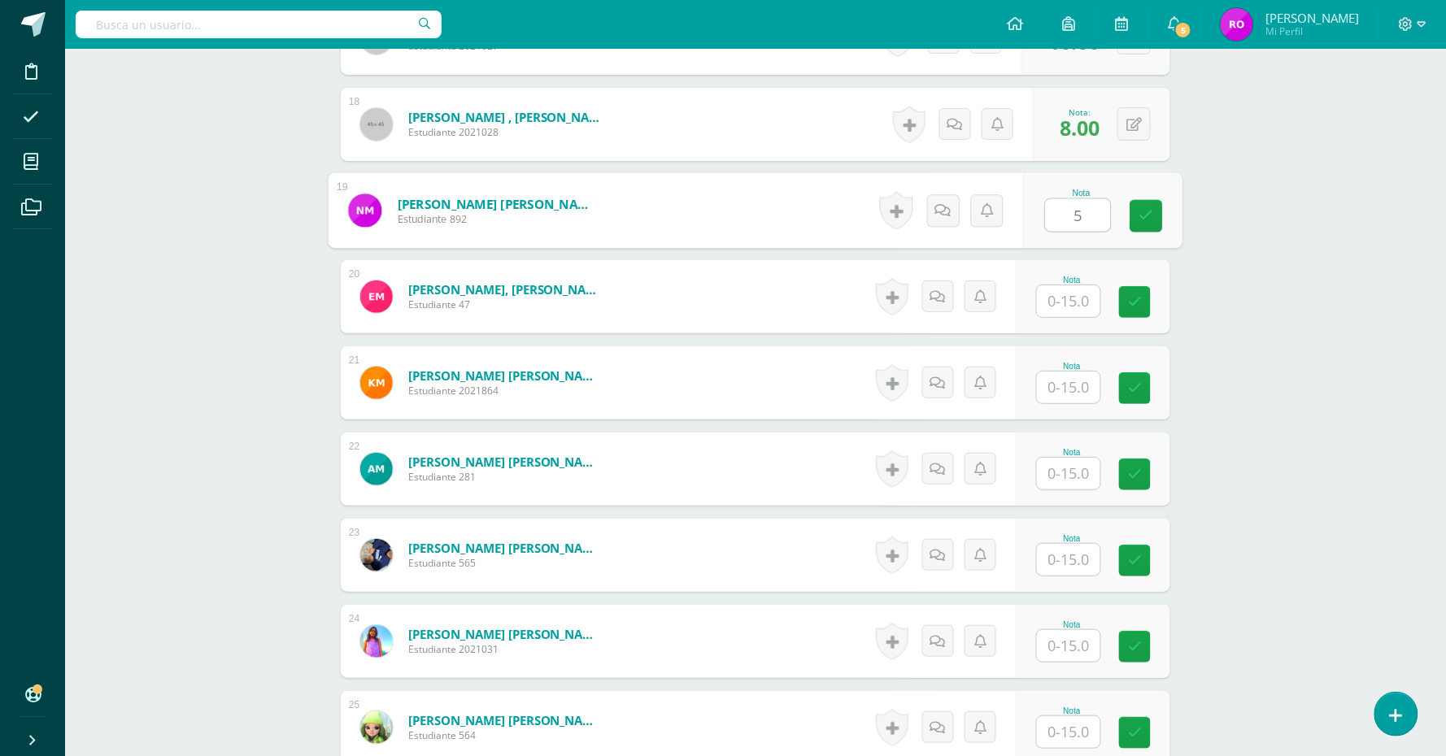
type input "5"
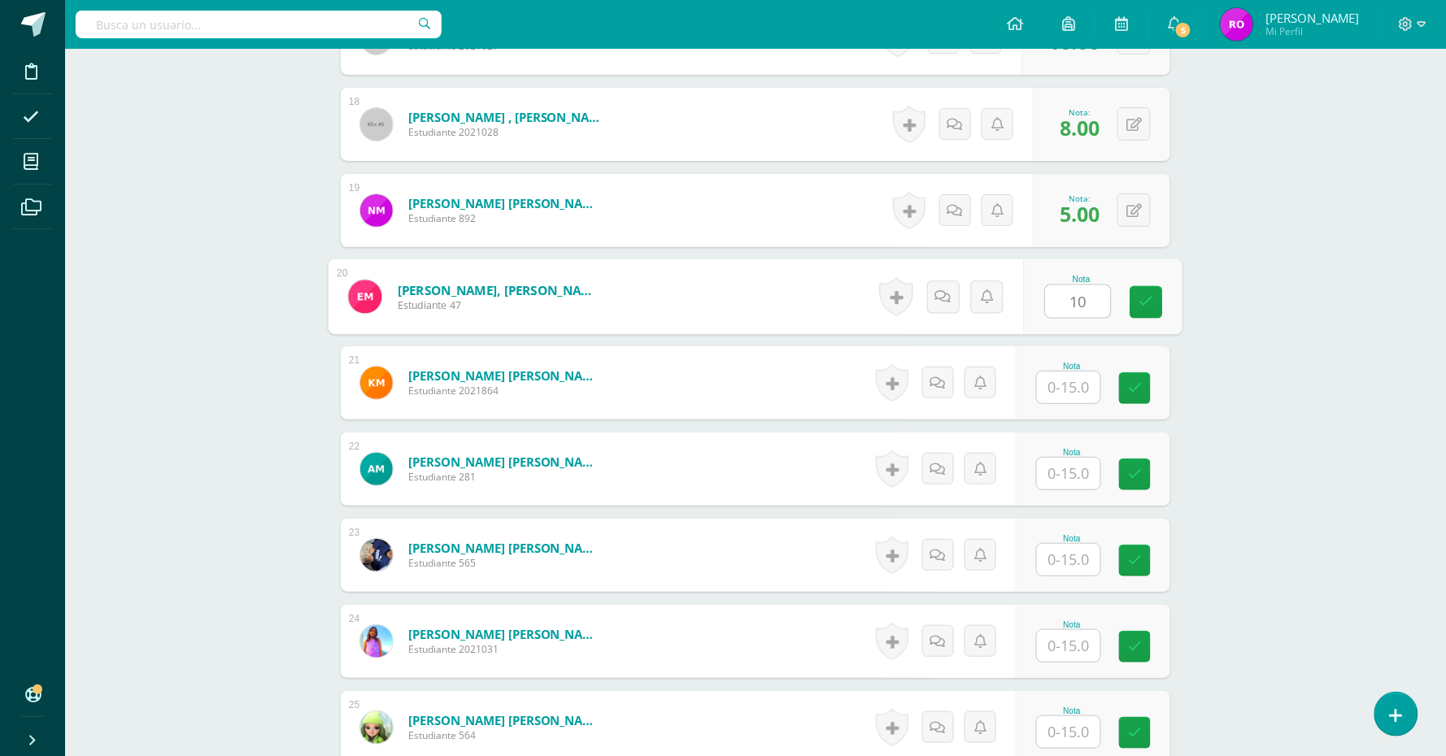
type input "10"
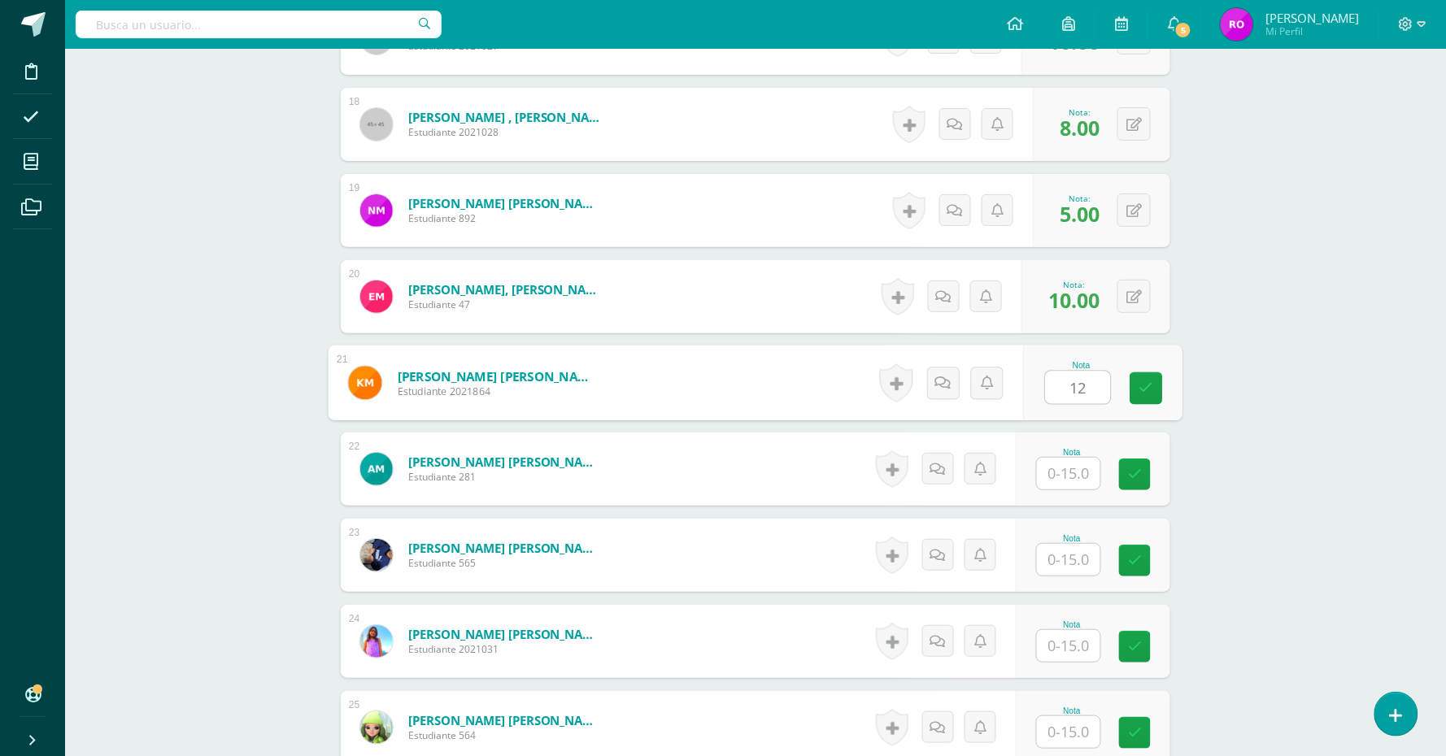
type input "12"
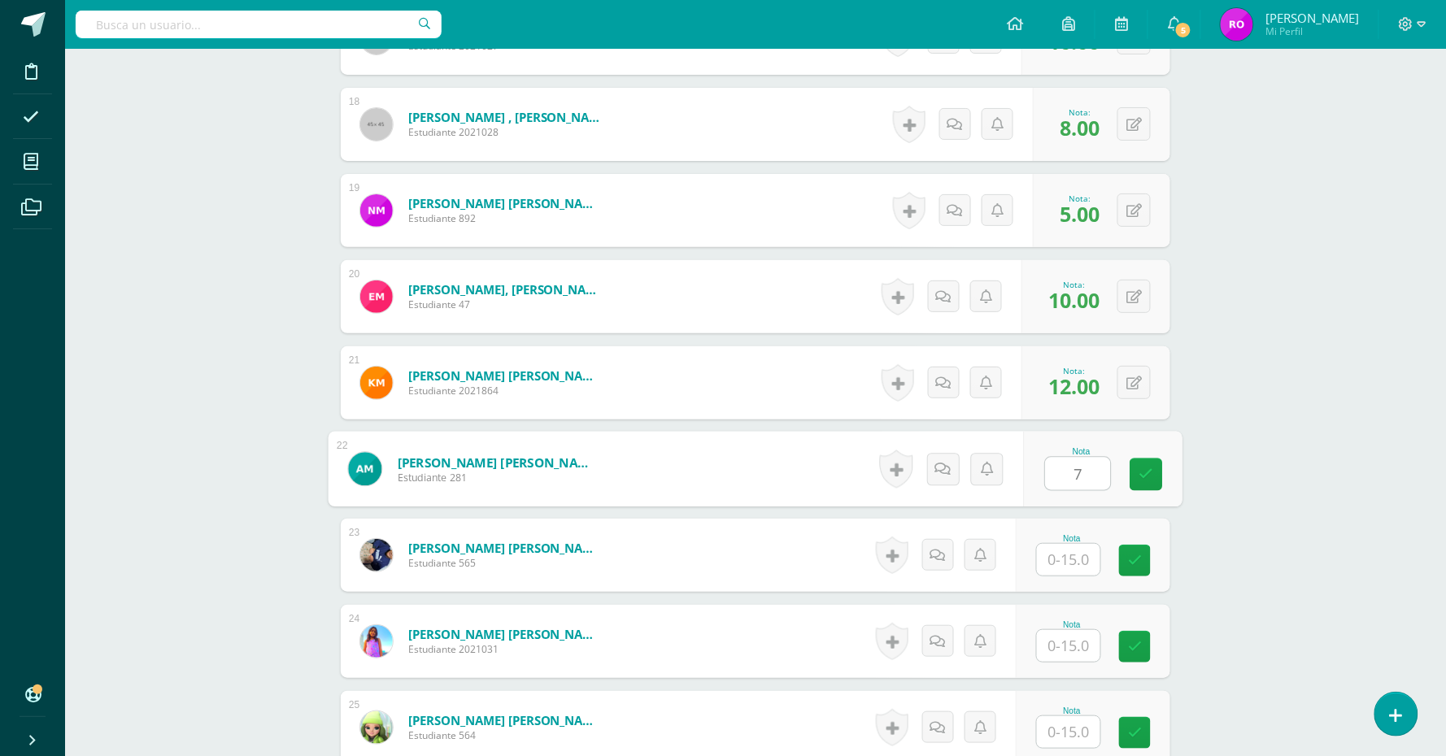
type input "7"
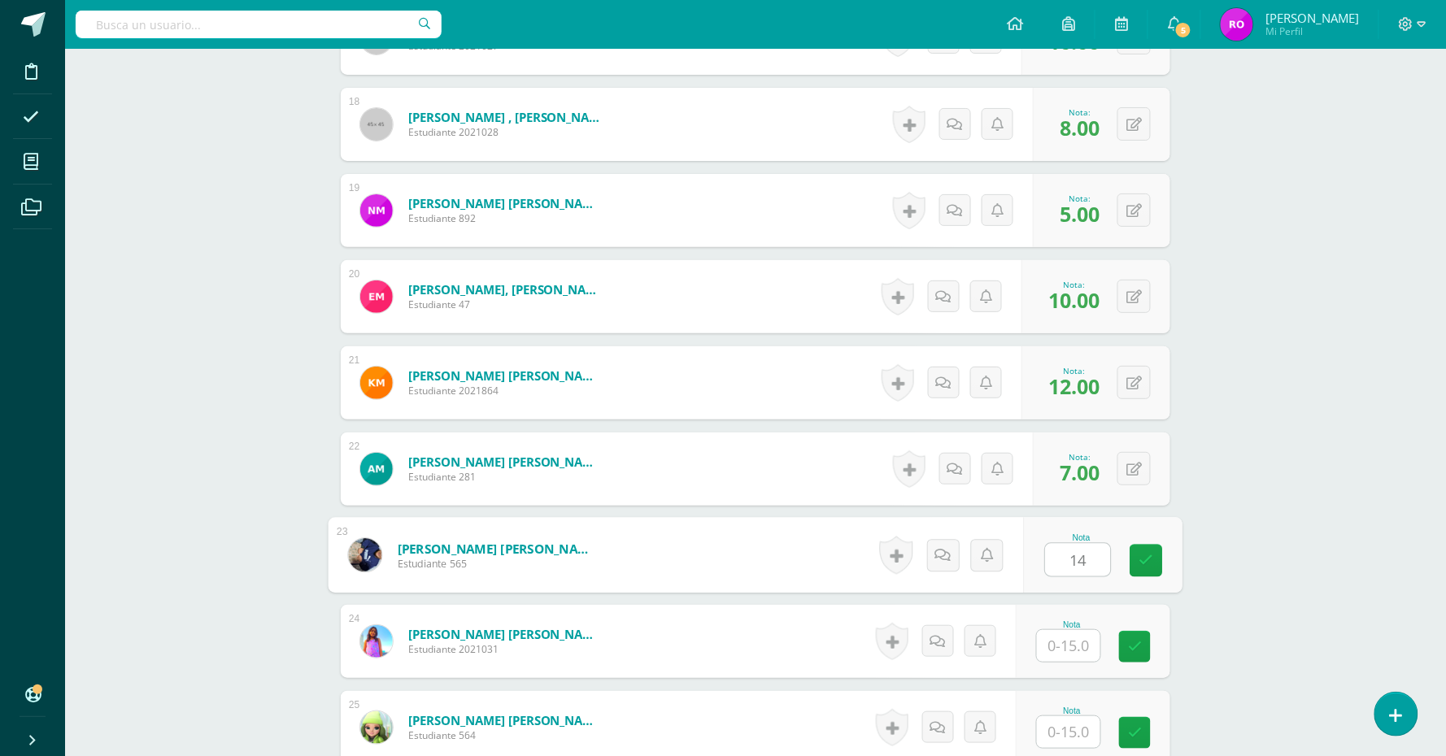
type input "14"
type input "15"
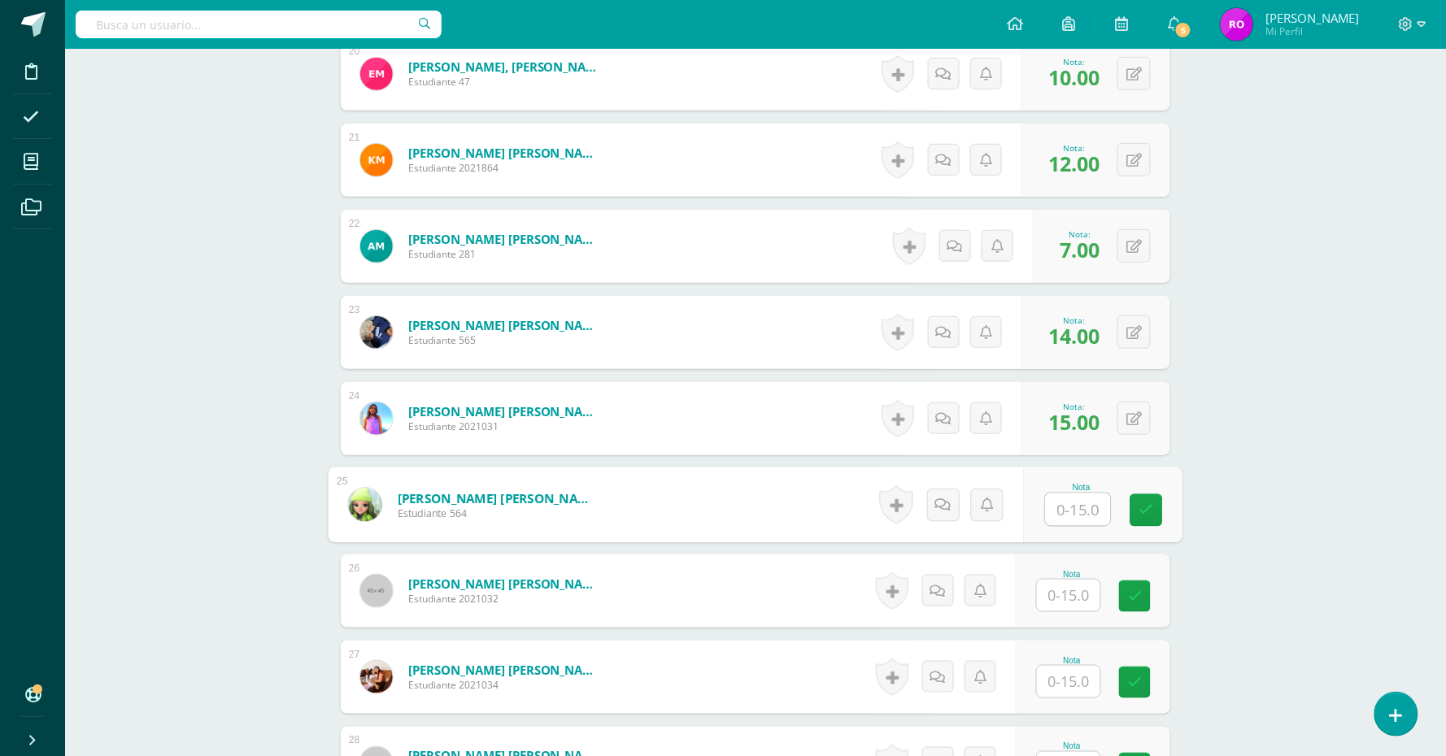
scroll to position [2263, 0]
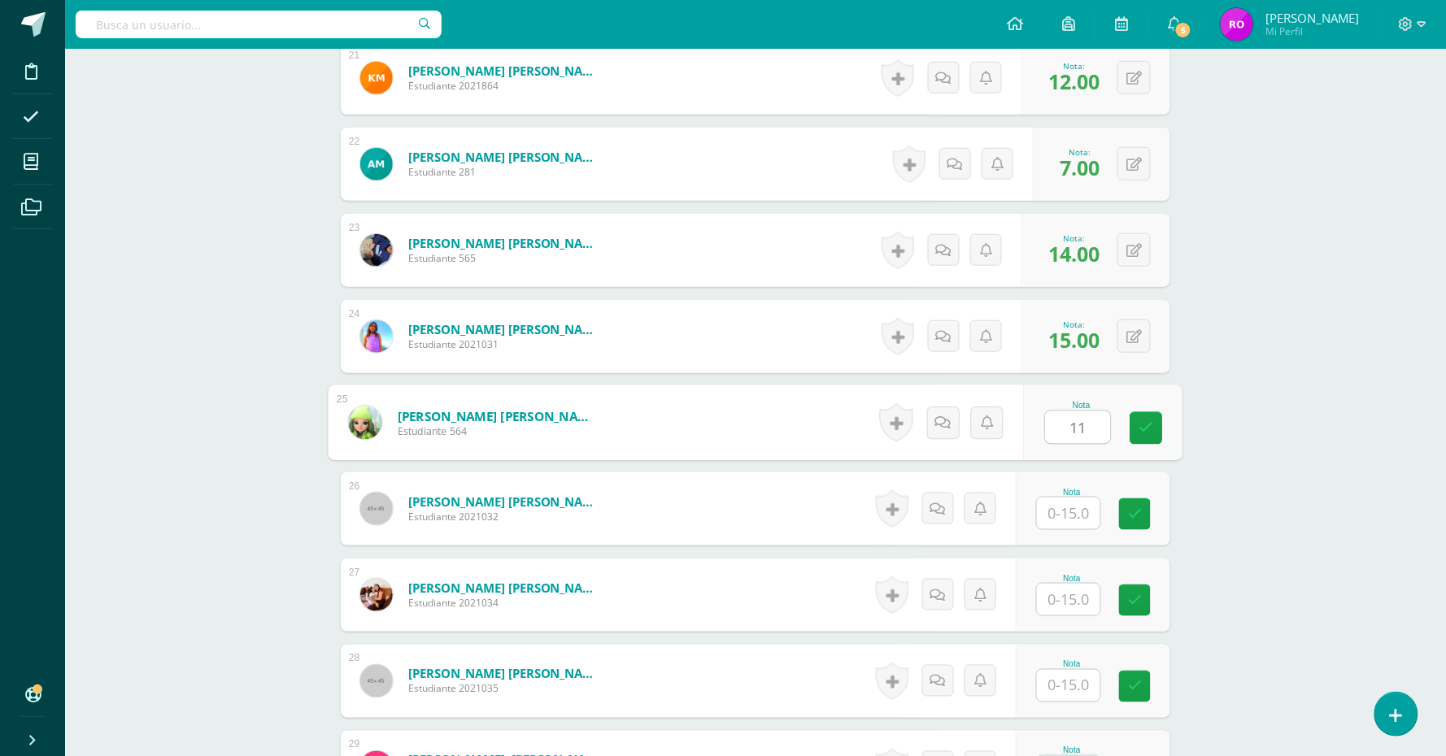
type input "11"
type input "14"
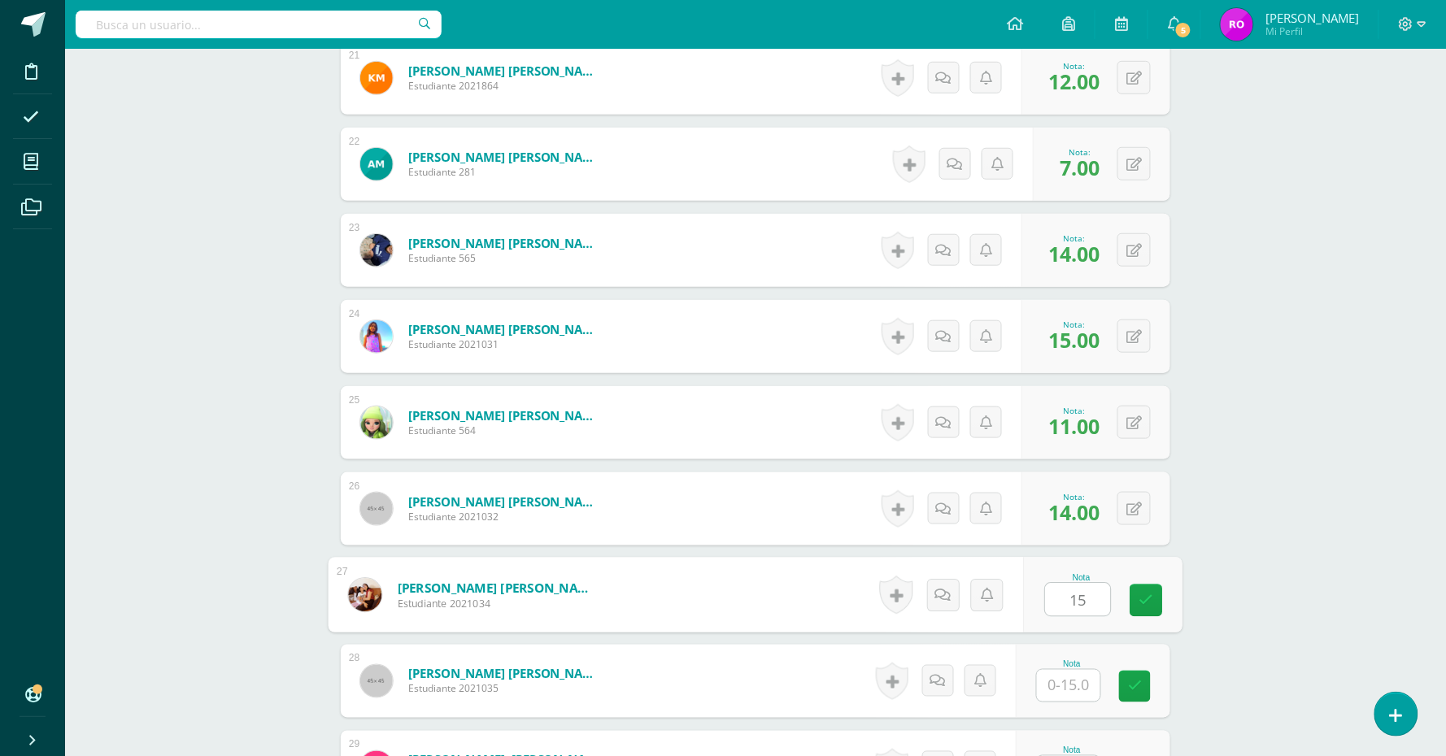
type input "15"
type input "14"
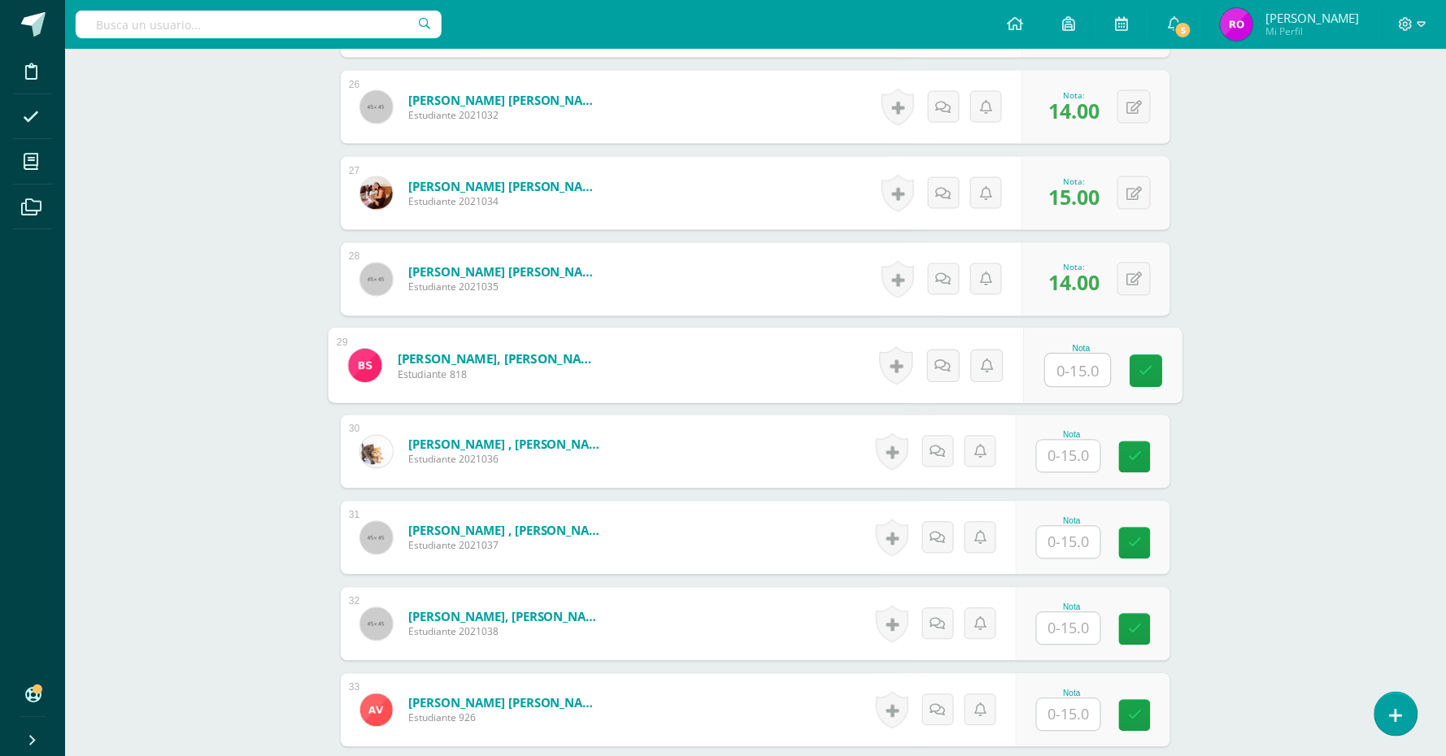
scroll to position [2701, 0]
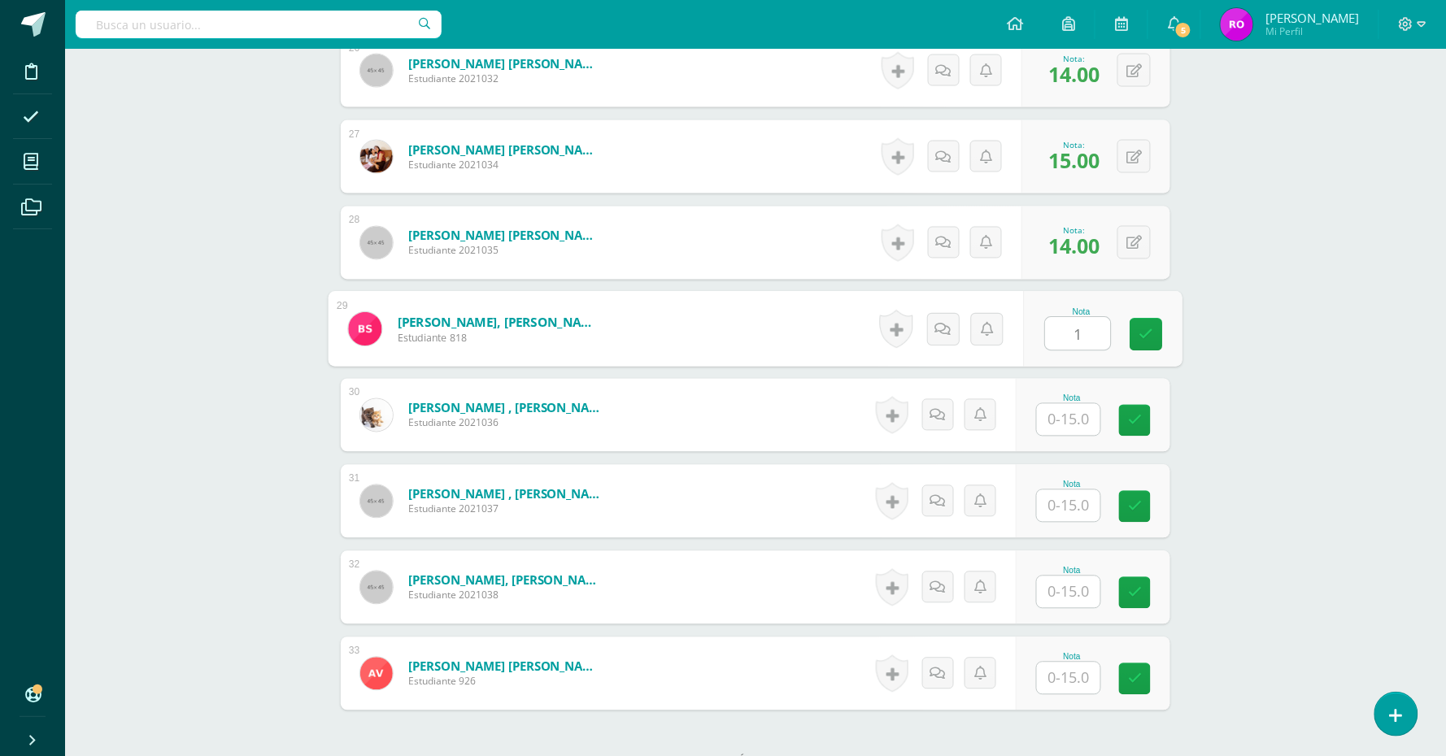
type input "1"
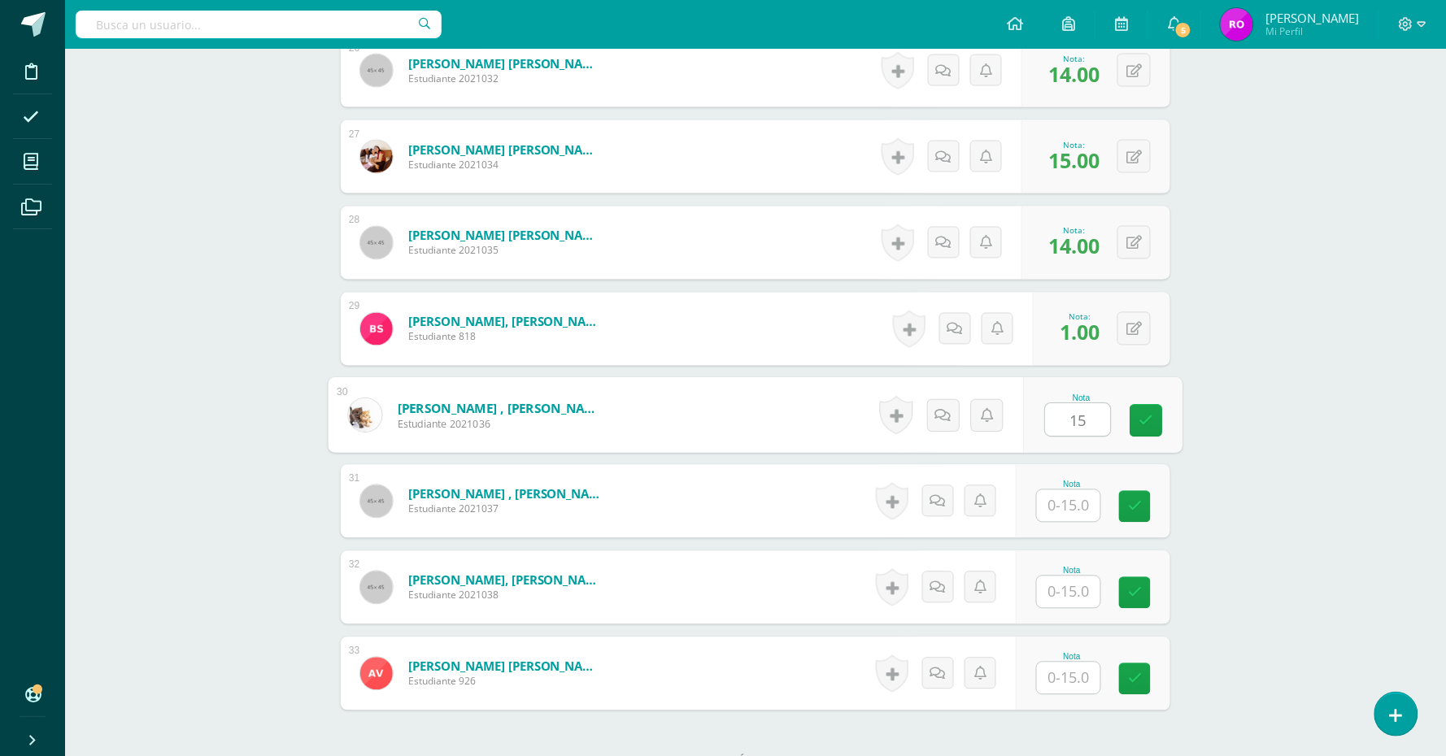
type input "15"
type input "8"
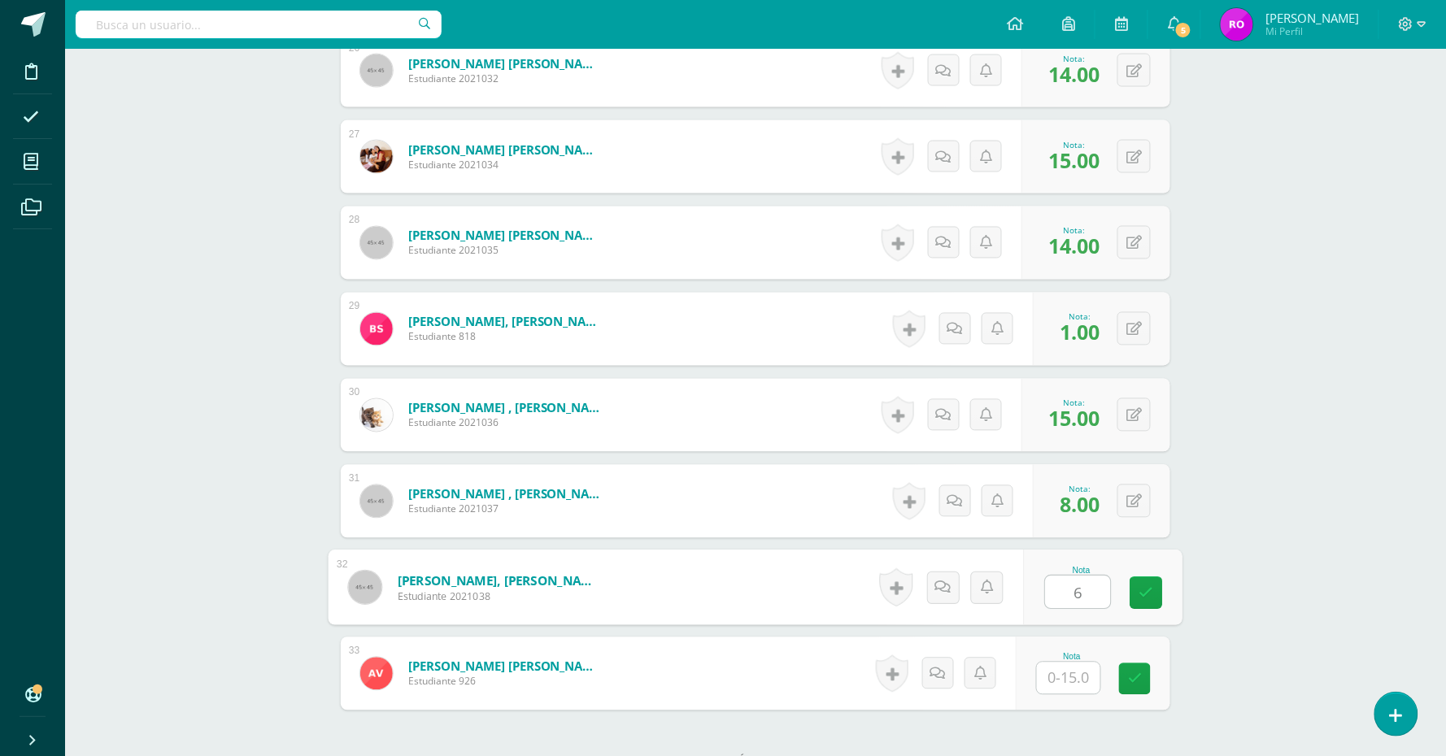
type input "6"
type input "8"
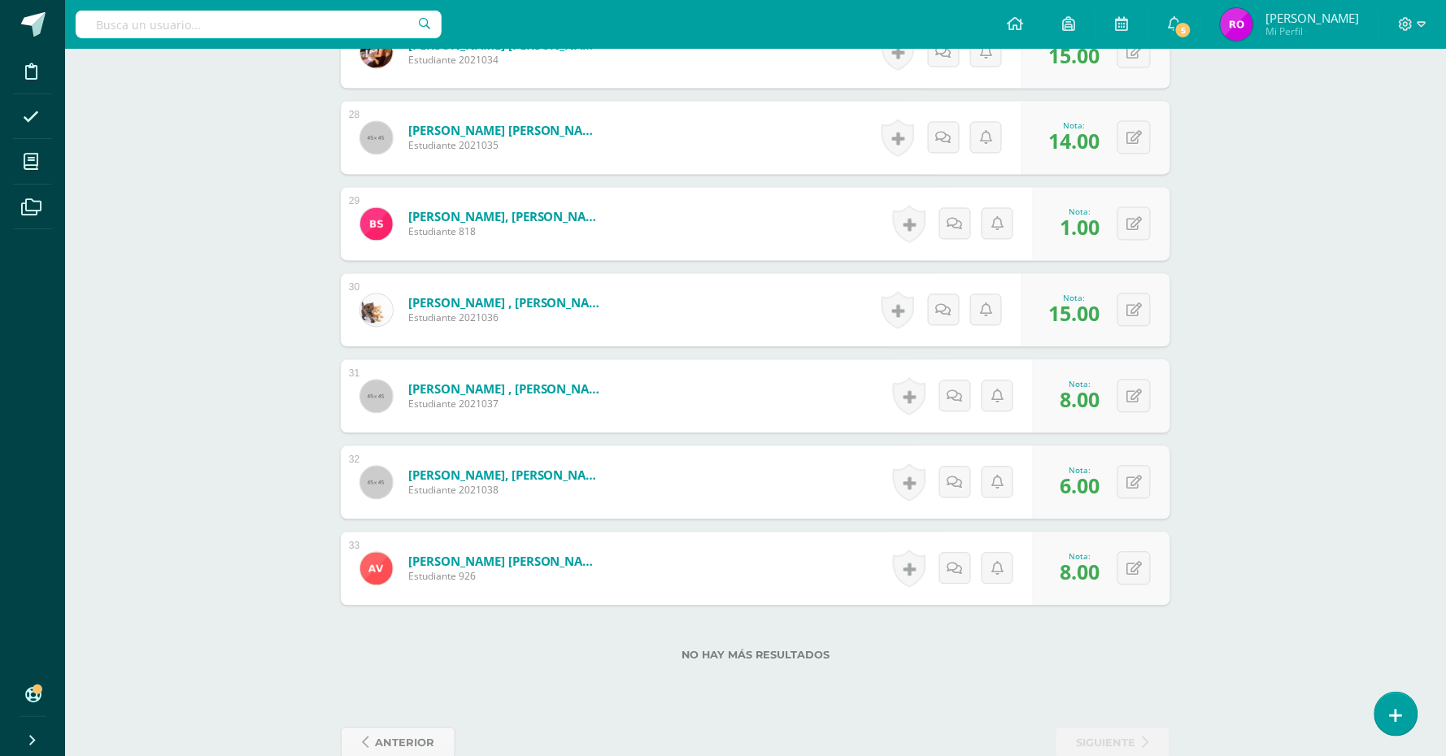
scroll to position [2842, 0]
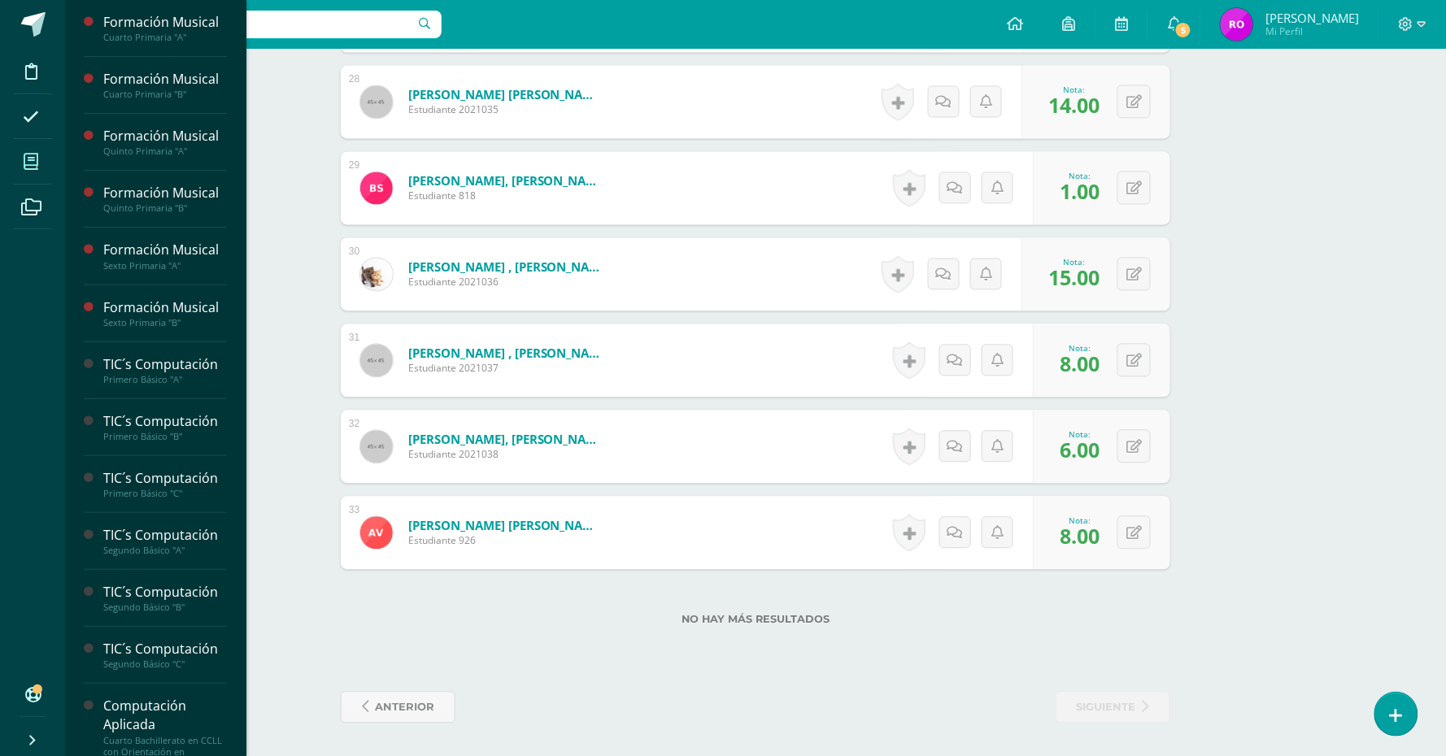
click at [38, 165] on span at bounding box center [31, 161] width 37 height 37
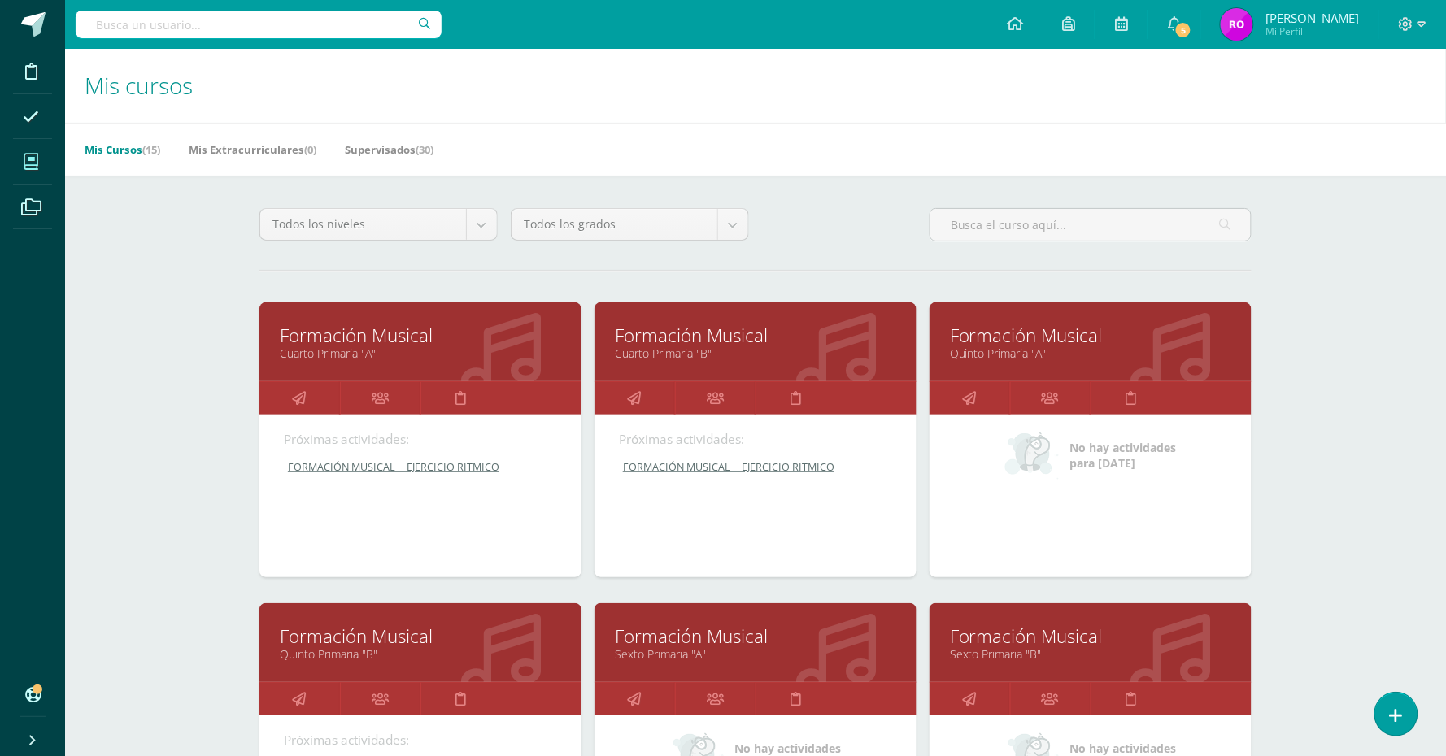
click at [679, 362] on div "Formación Musical Cuarto Primaria "B"" at bounding box center [755, 341] width 322 height 79
click at [681, 342] on link "Formación Musical" at bounding box center [755, 335] width 281 height 25
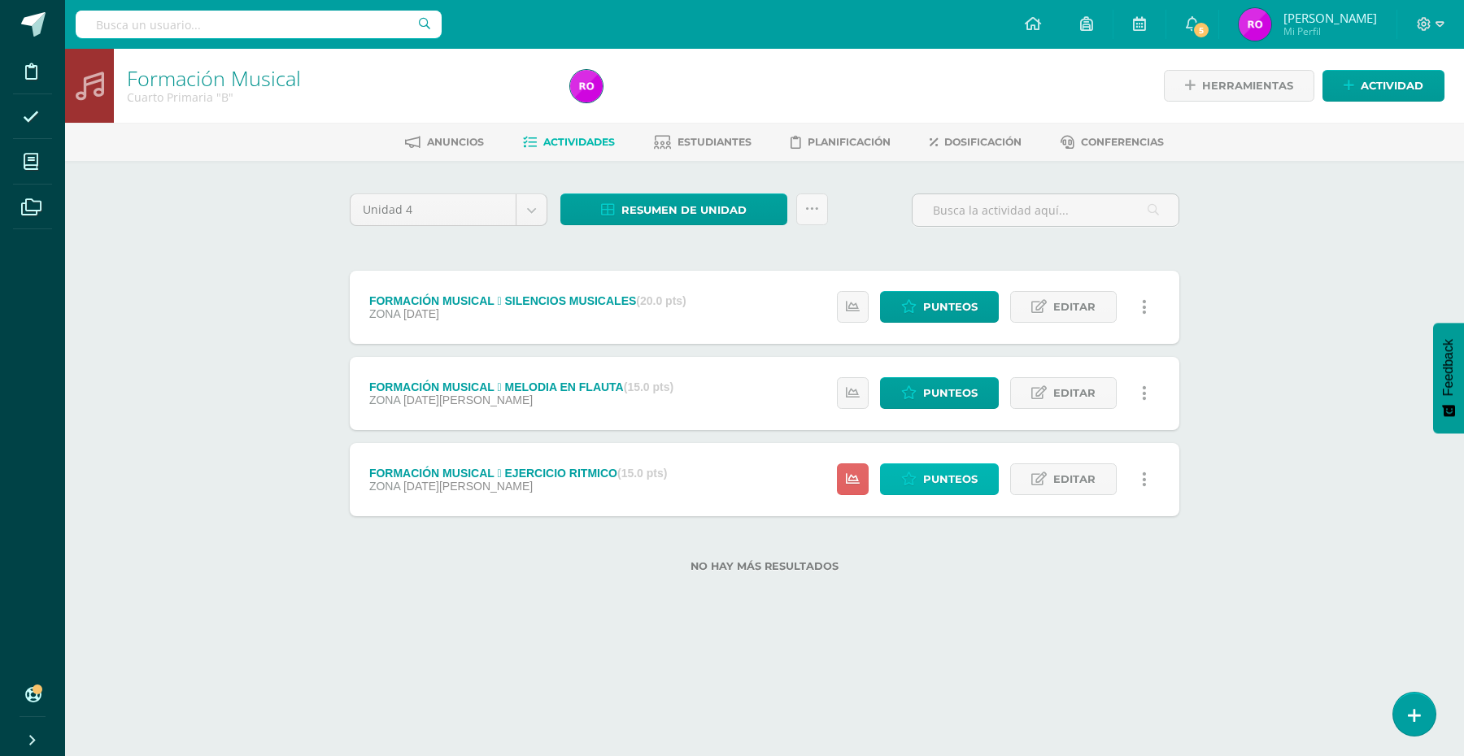
click at [907, 481] on icon at bounding box center [908, 479] width 15 height 14
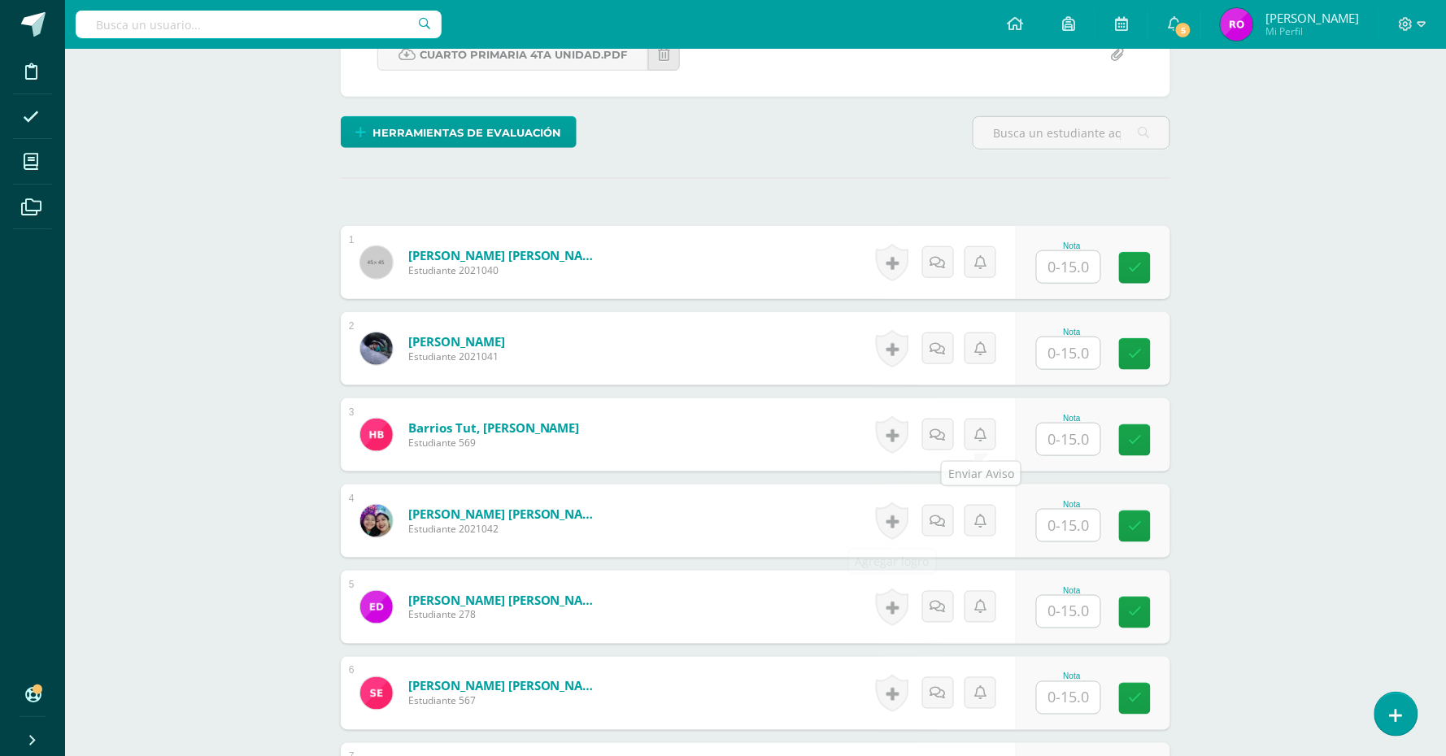
scroll to position [355, 0]
click at [1079, 270] on input "text" at bounding box center [1078, 266] width 65 height 33
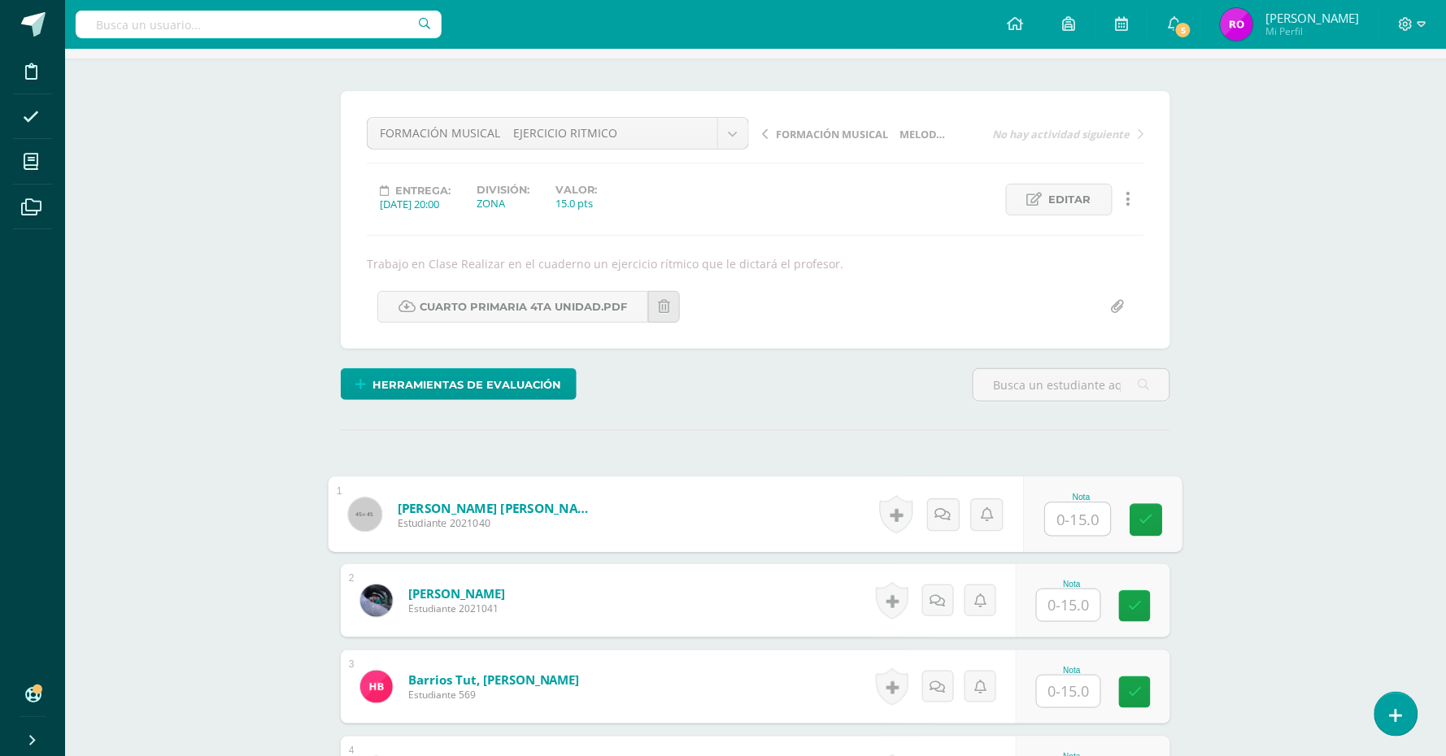
scroll to position [407, 0]
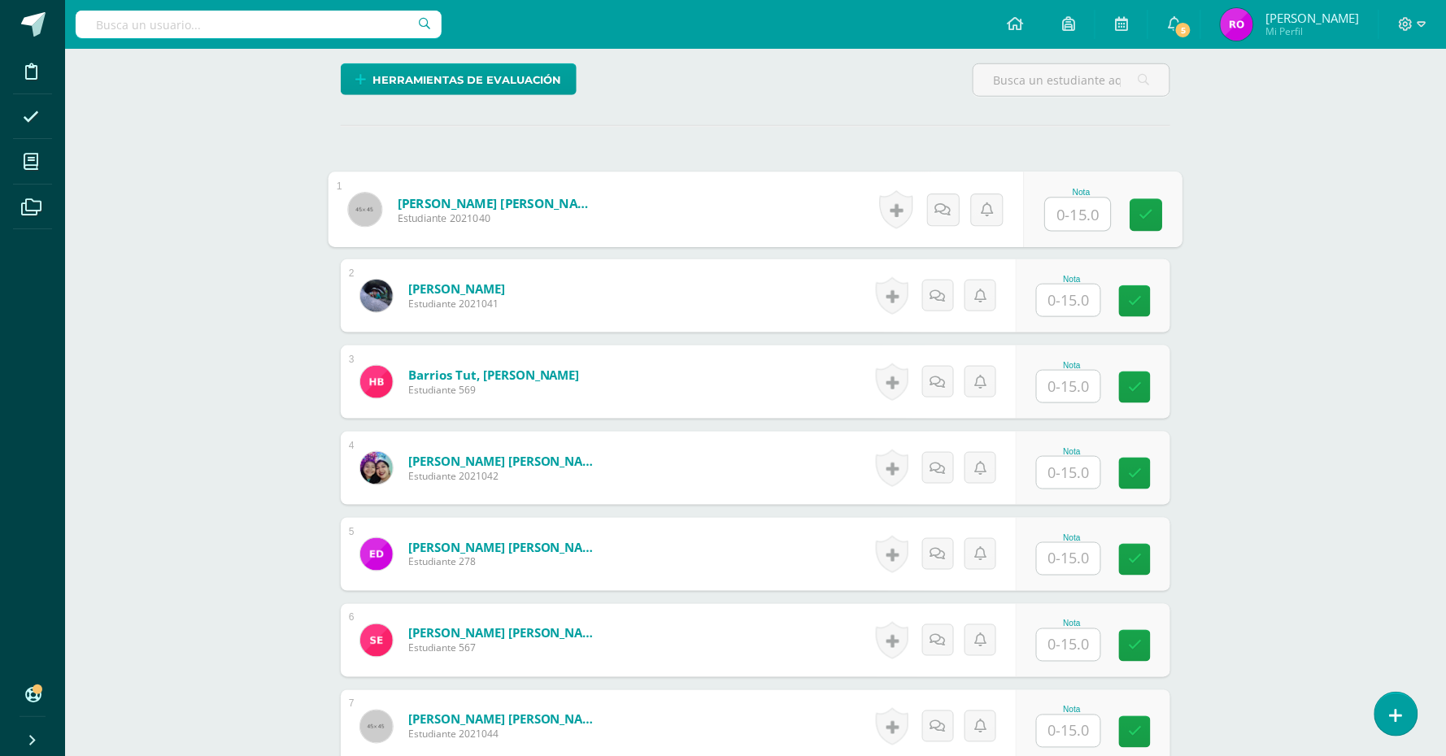
click at [1081, 220] on input "text" at bounding box center [1078, 214] width 65 height 33
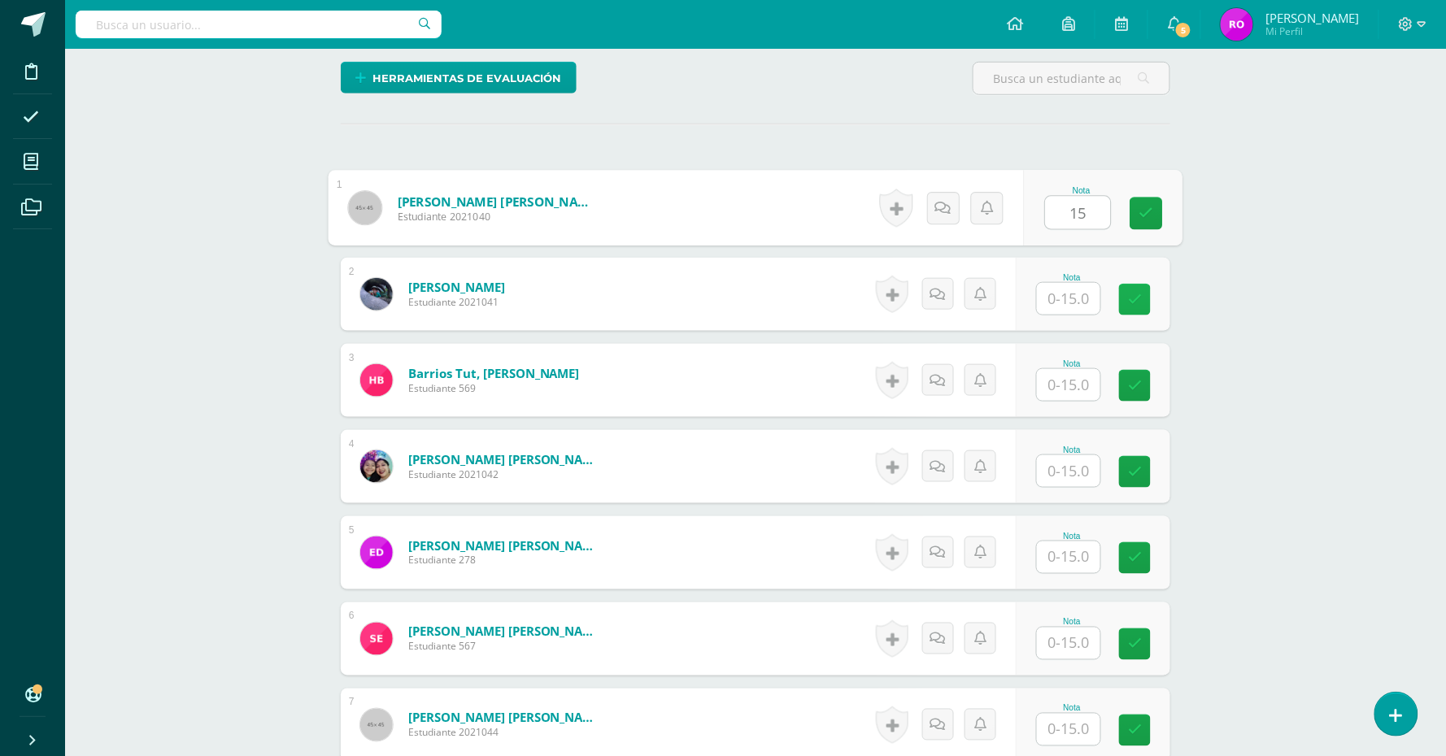
type input "15"
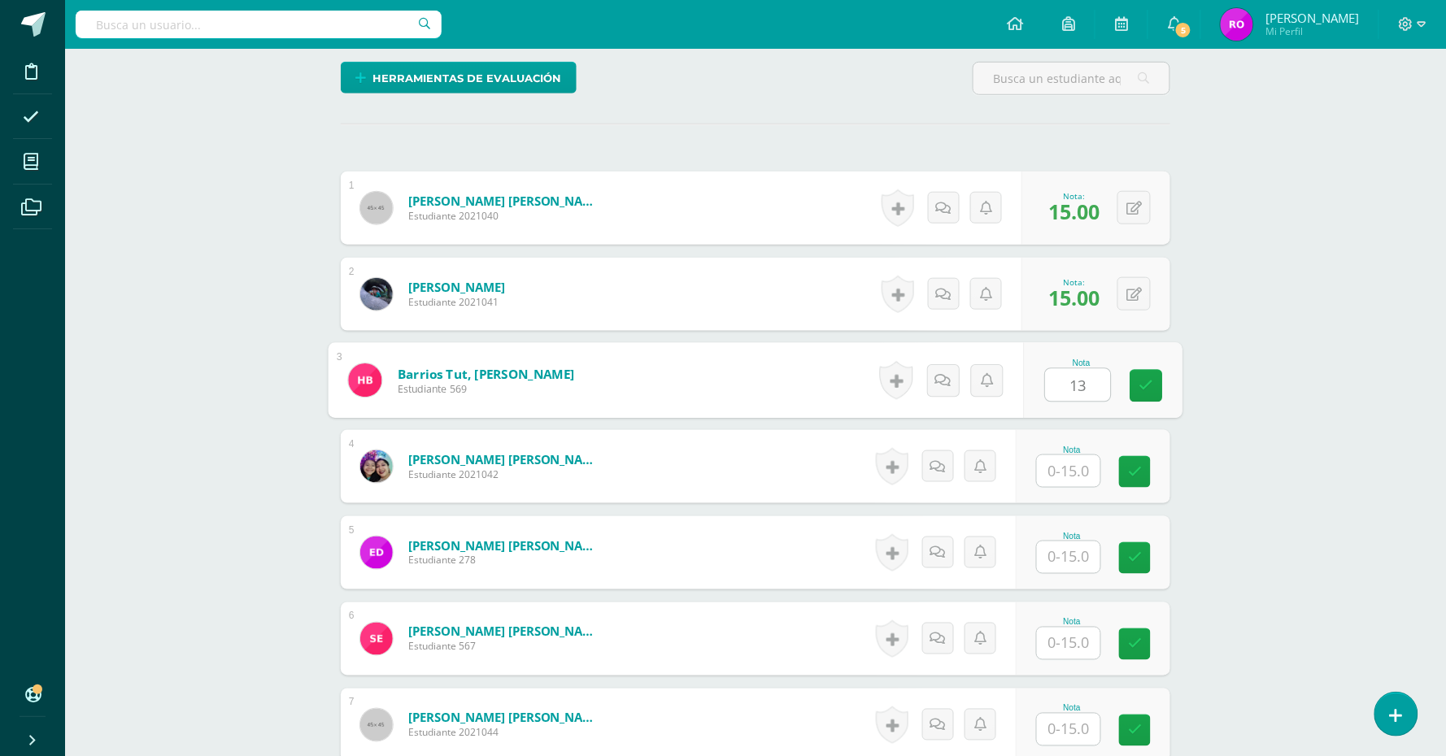
type input "13"
type input "15"
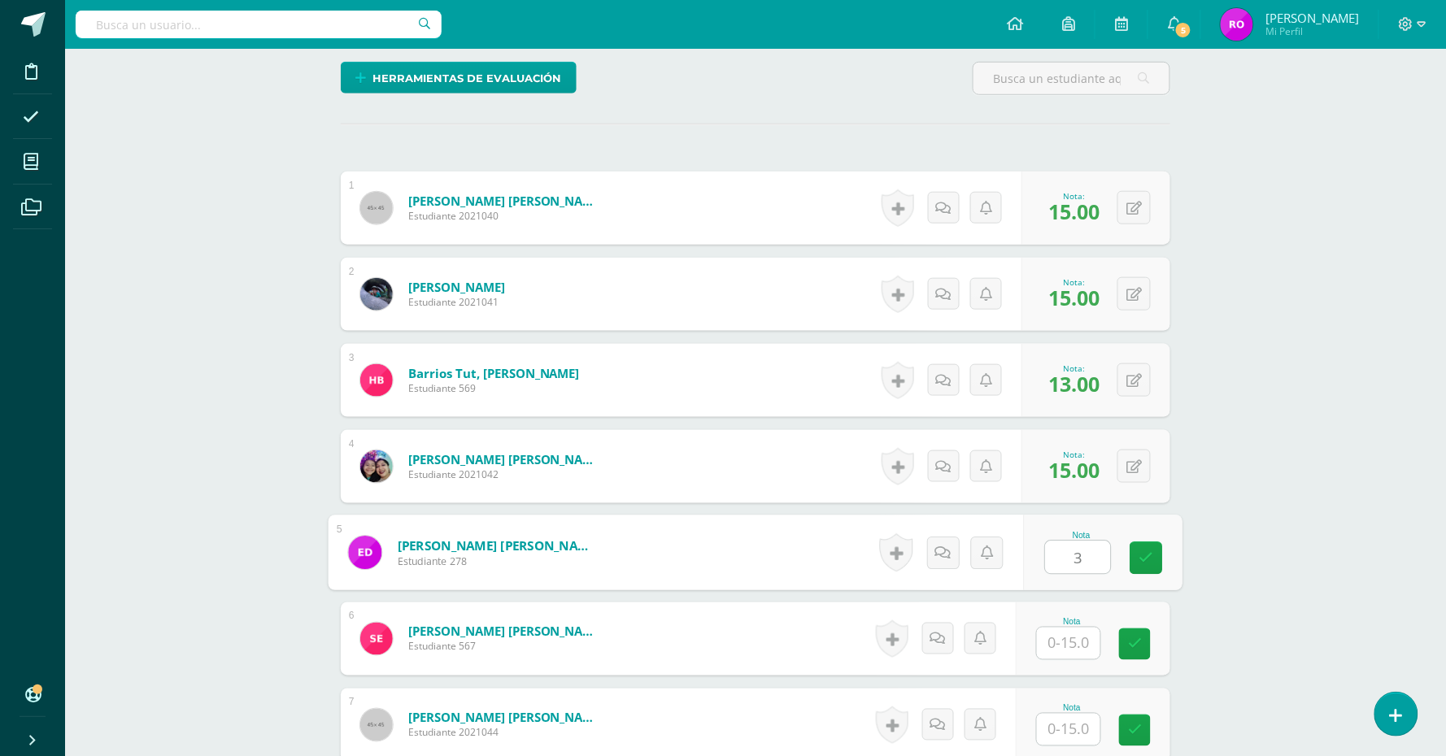
type input "3"
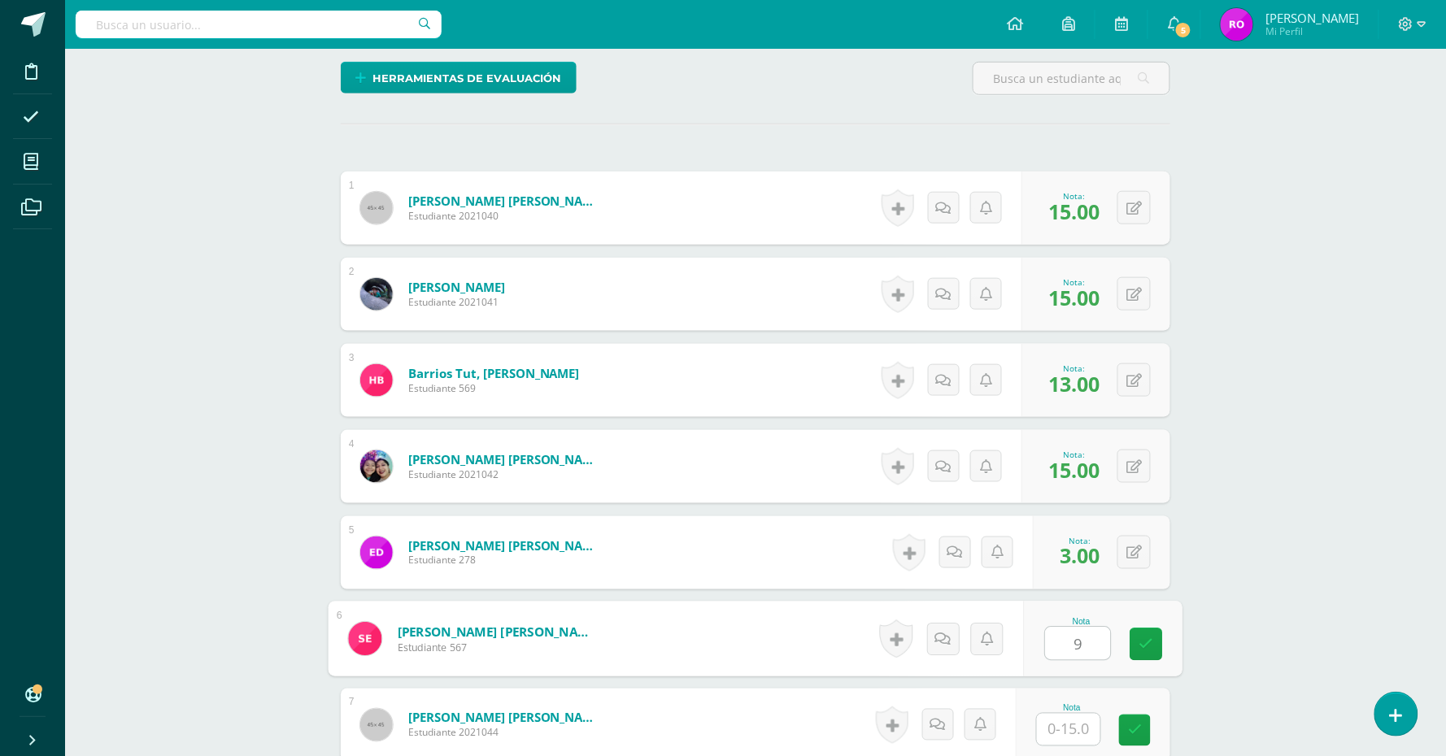
type input "9"
type input "4"
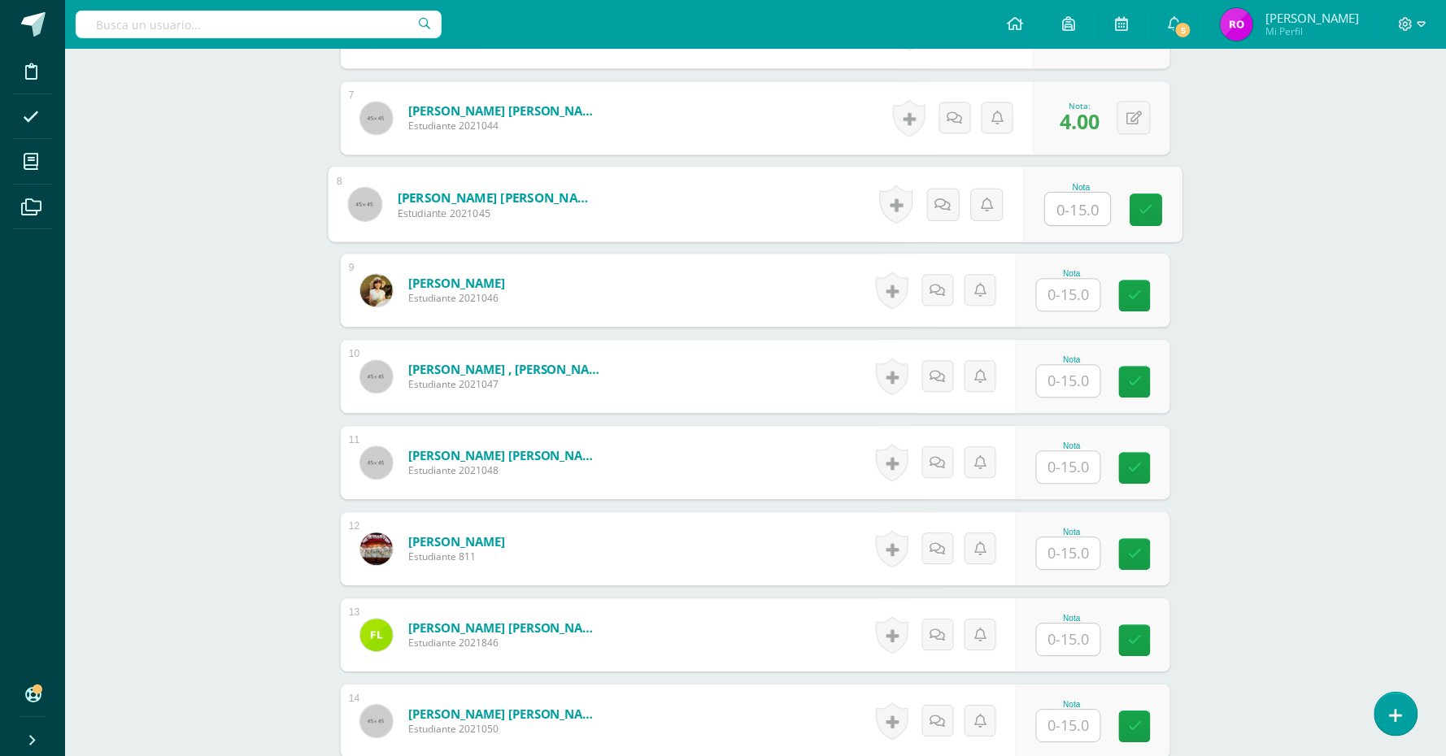
scroll to position [1050, 0]
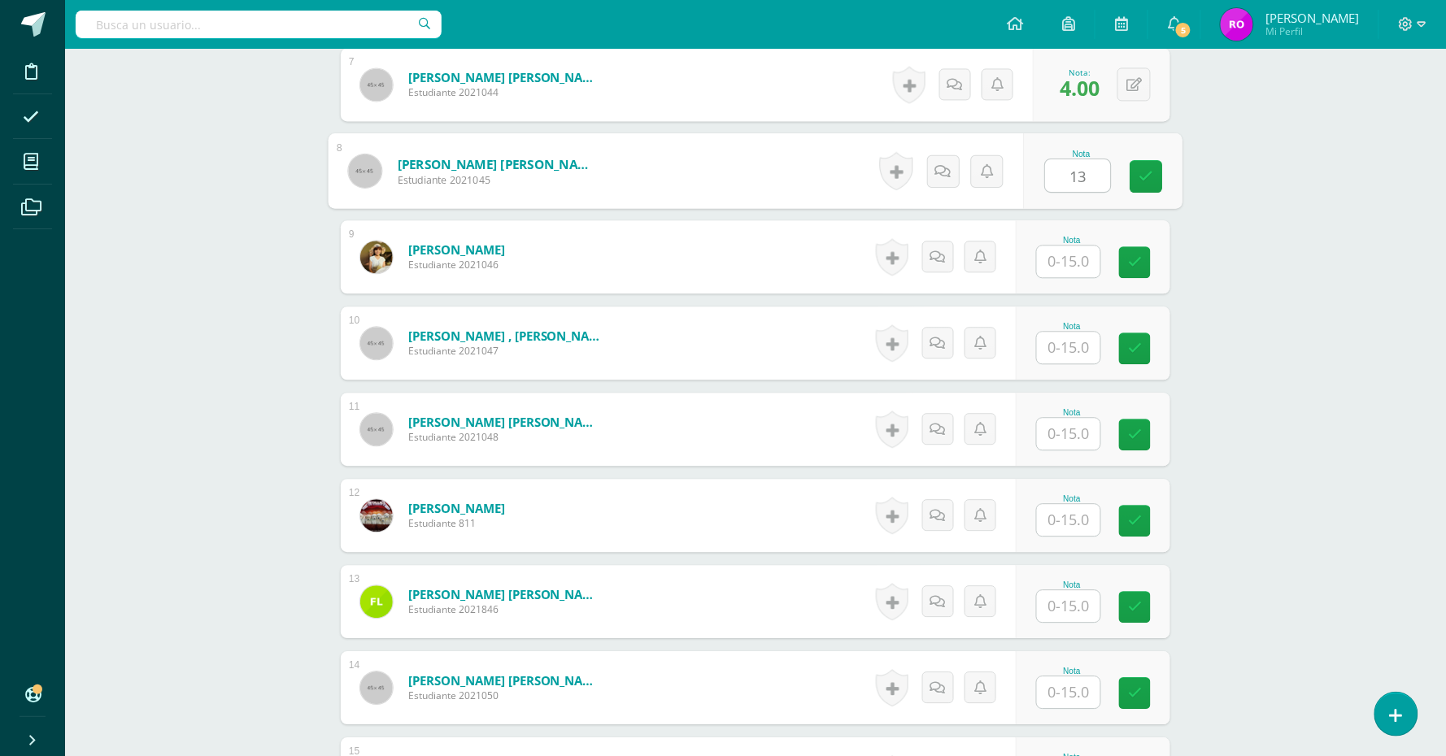
type input "13"
type input "10"
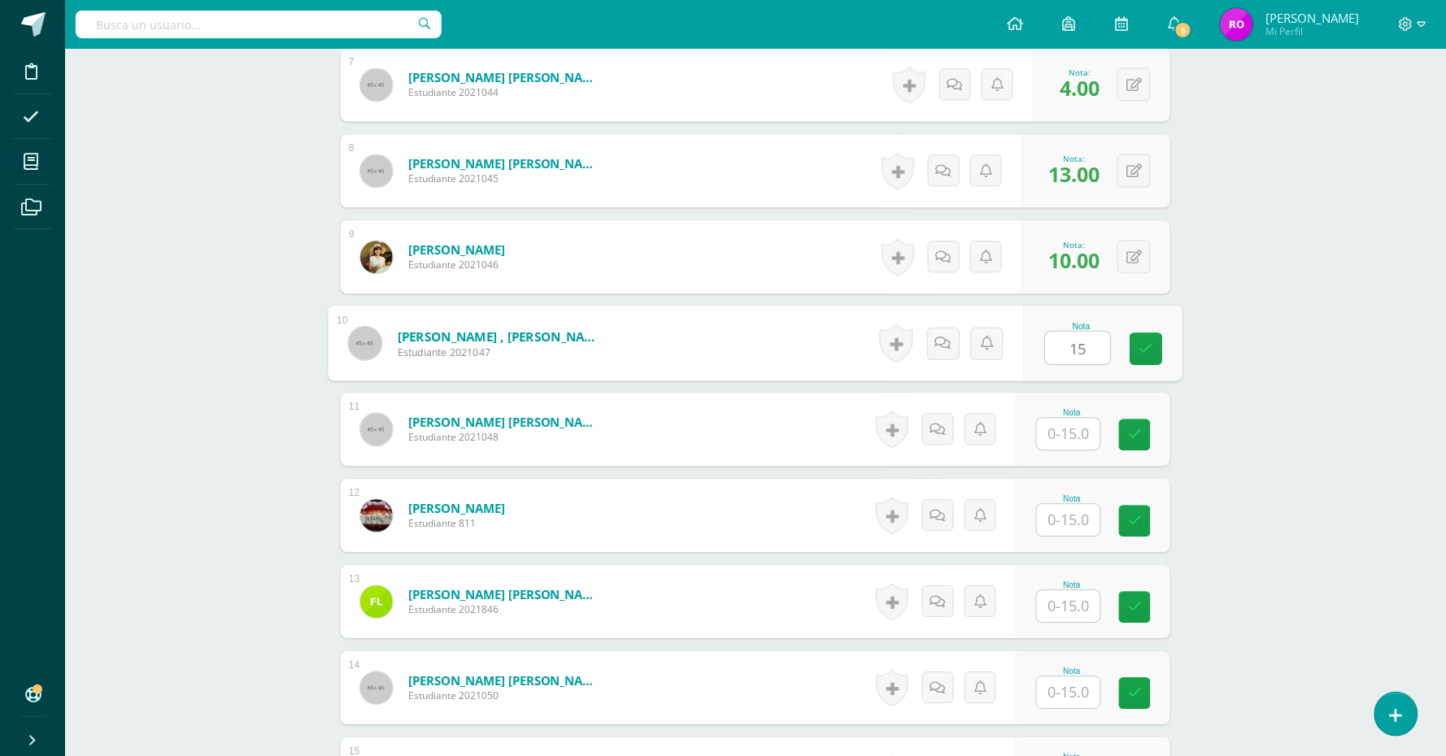
type input "15"
type input "14"
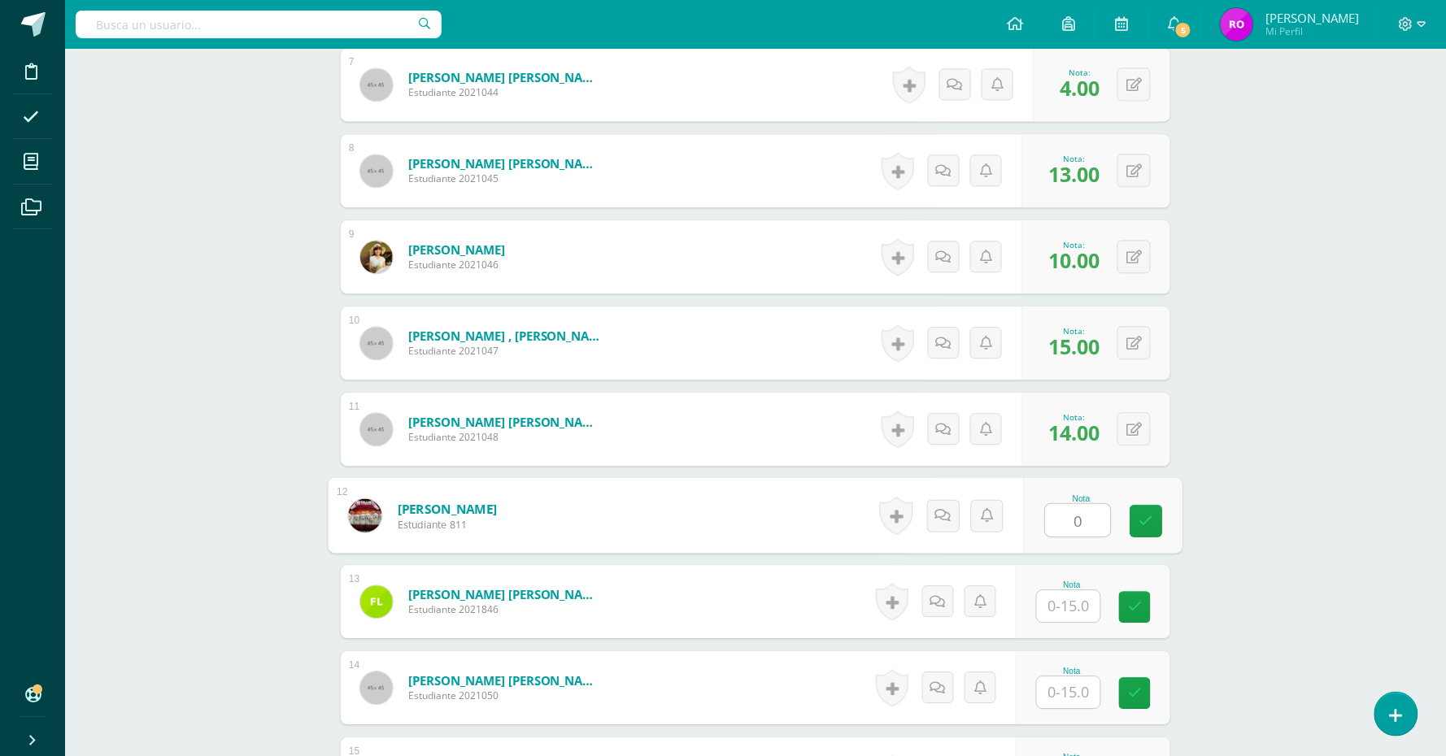
type input "0"
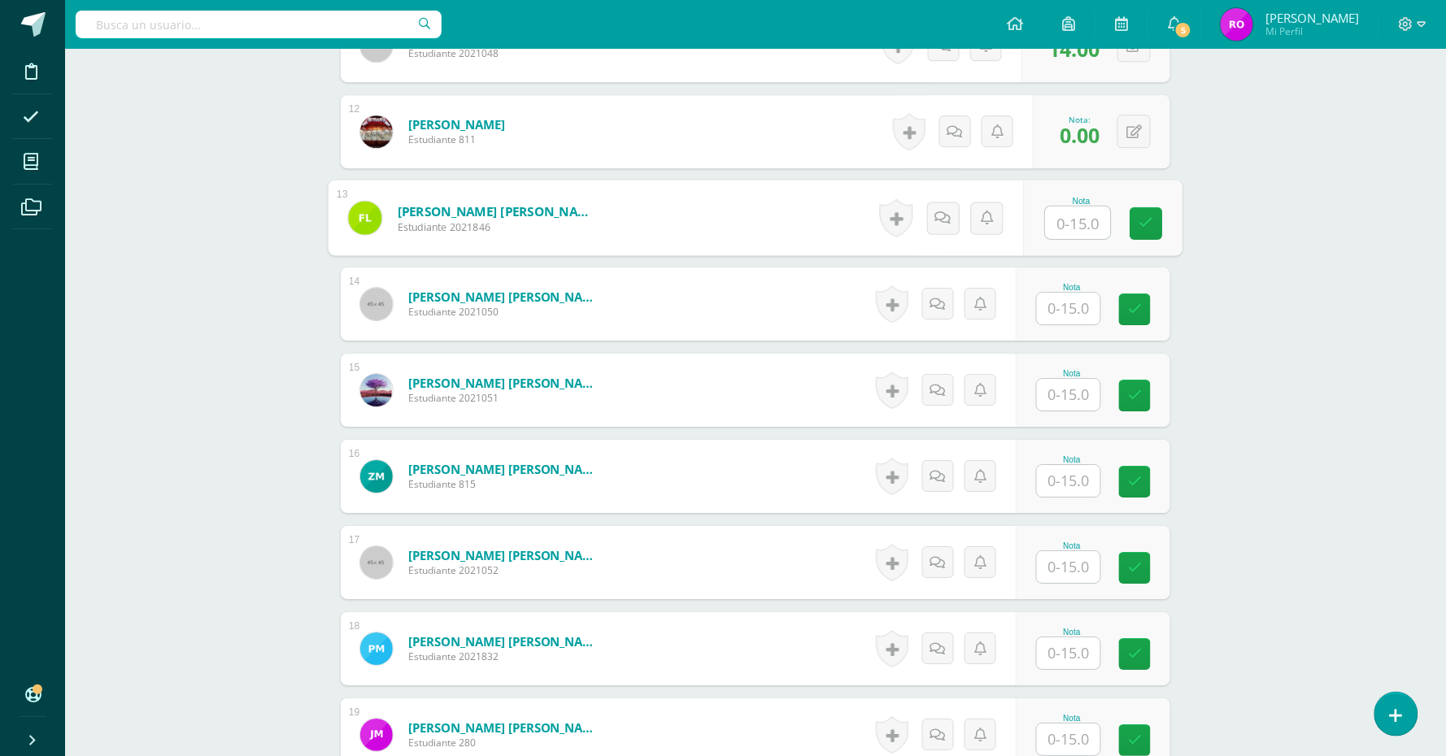
scroll to position [1456, 0]
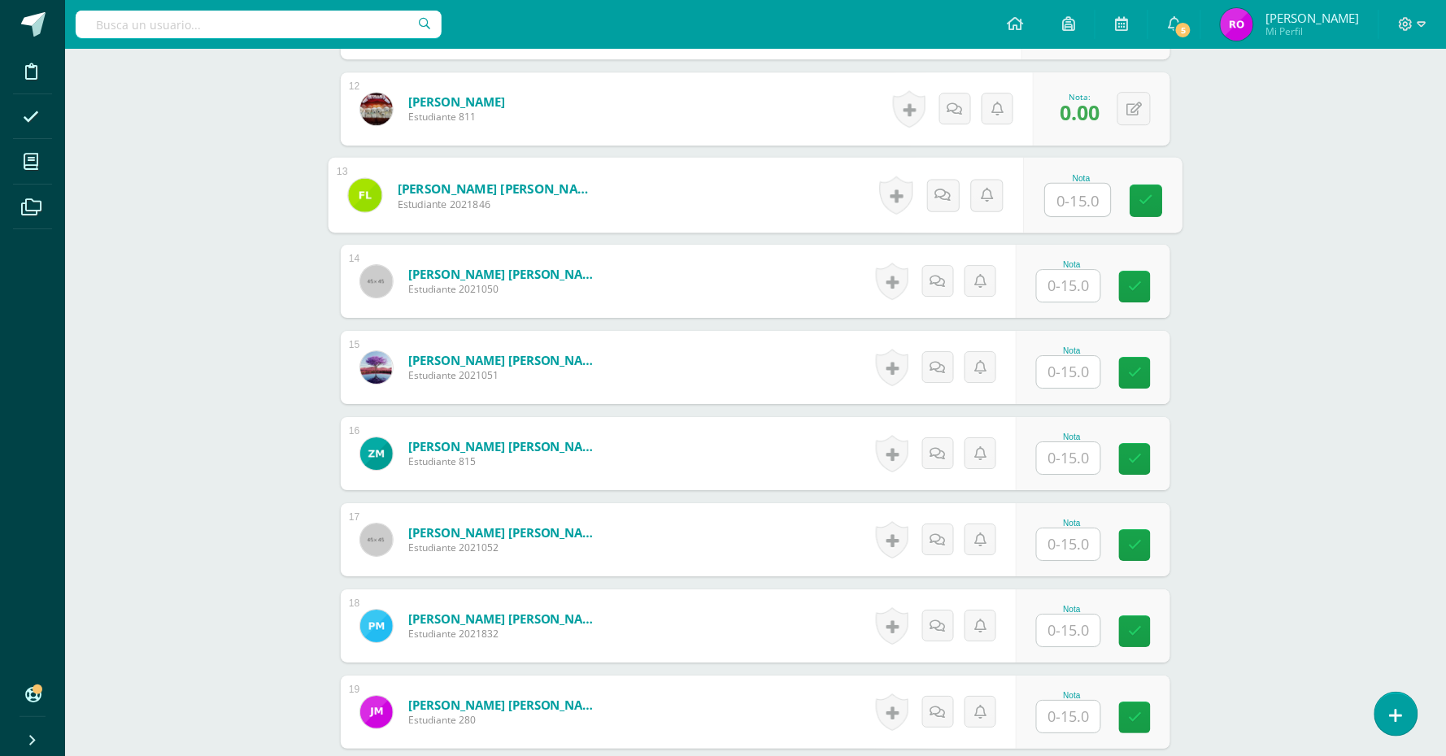
click at [1077, 196] on input "text" at bounding box center [1078, 200] width 65 height 33
click at [1084, 290] on input "text" at bounding box center [1078, 286] width 65 height 33
type input "11"
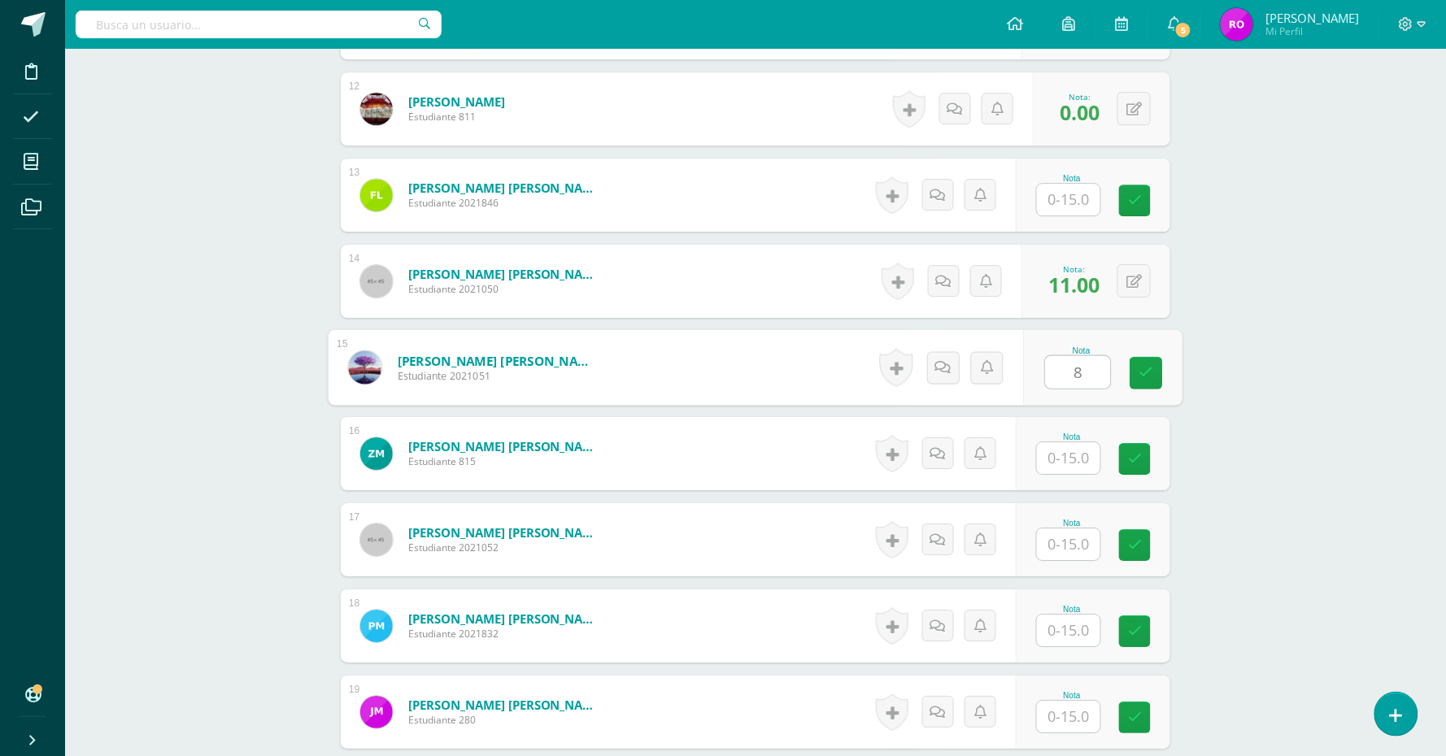
type input "8"
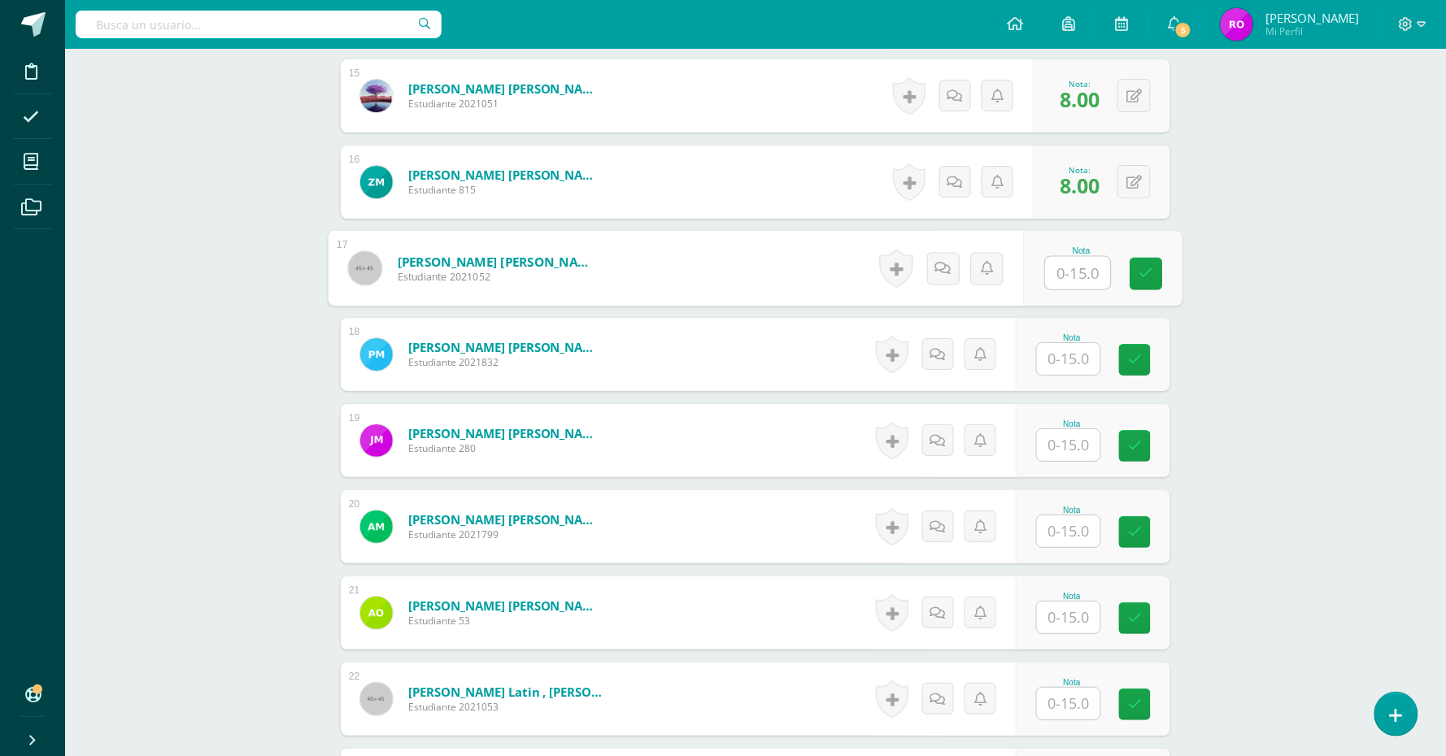
scroll to position [1761, 0]
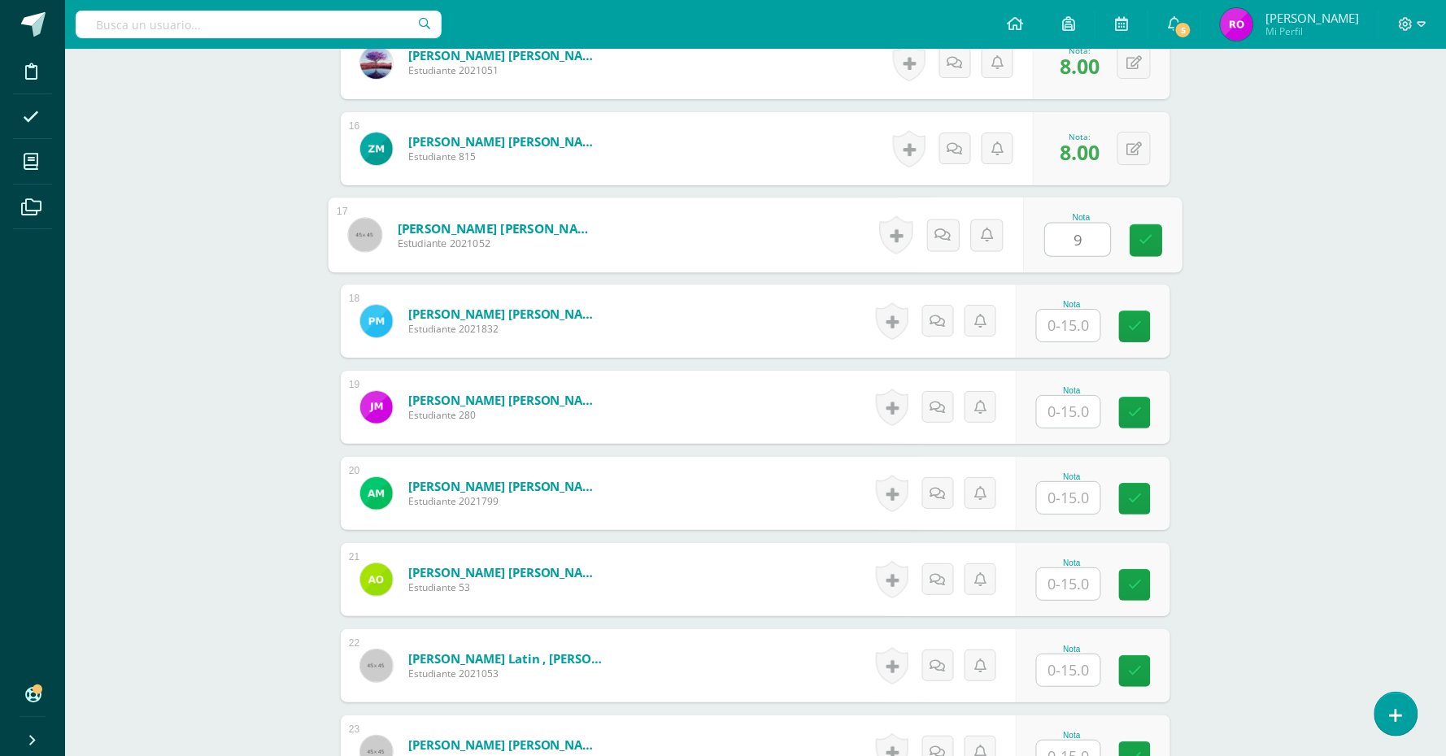
type input "9"
type input "15"
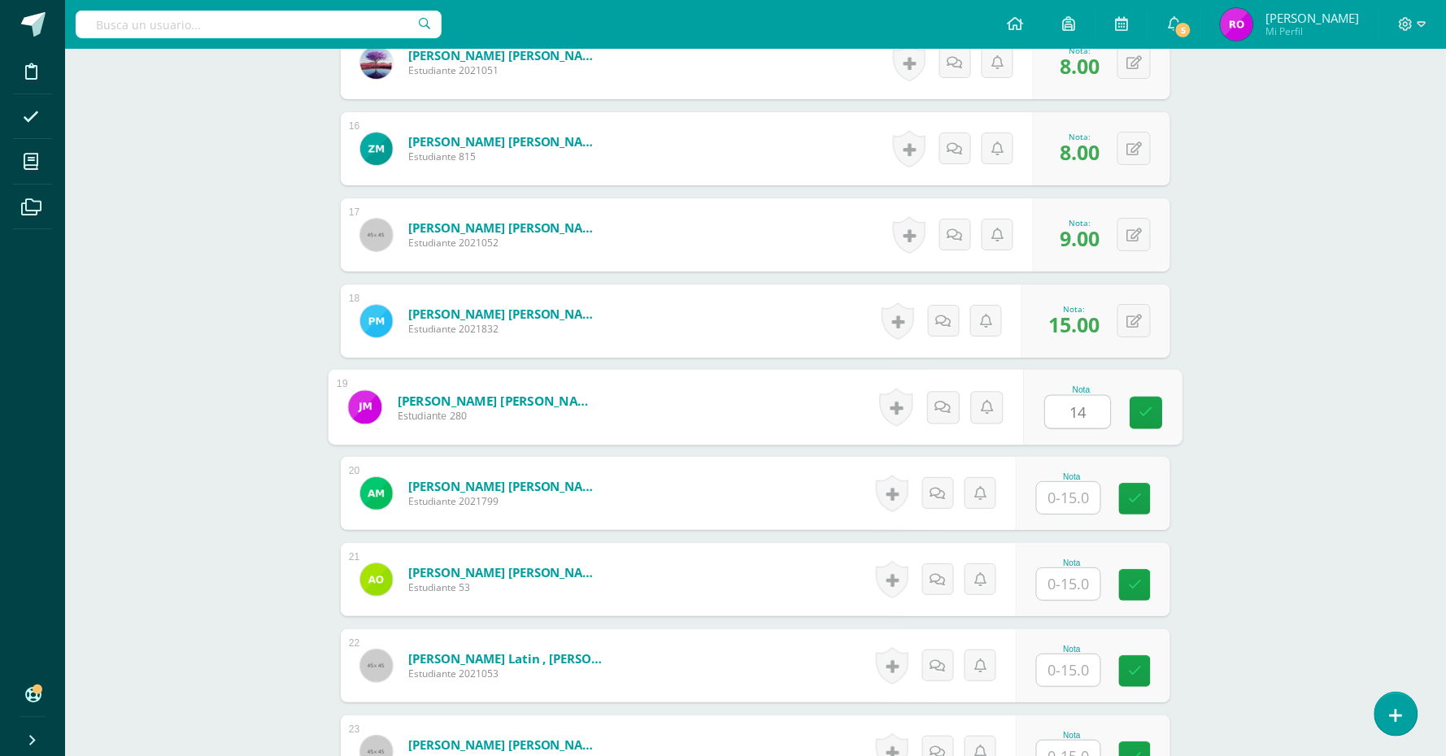
type input "14"
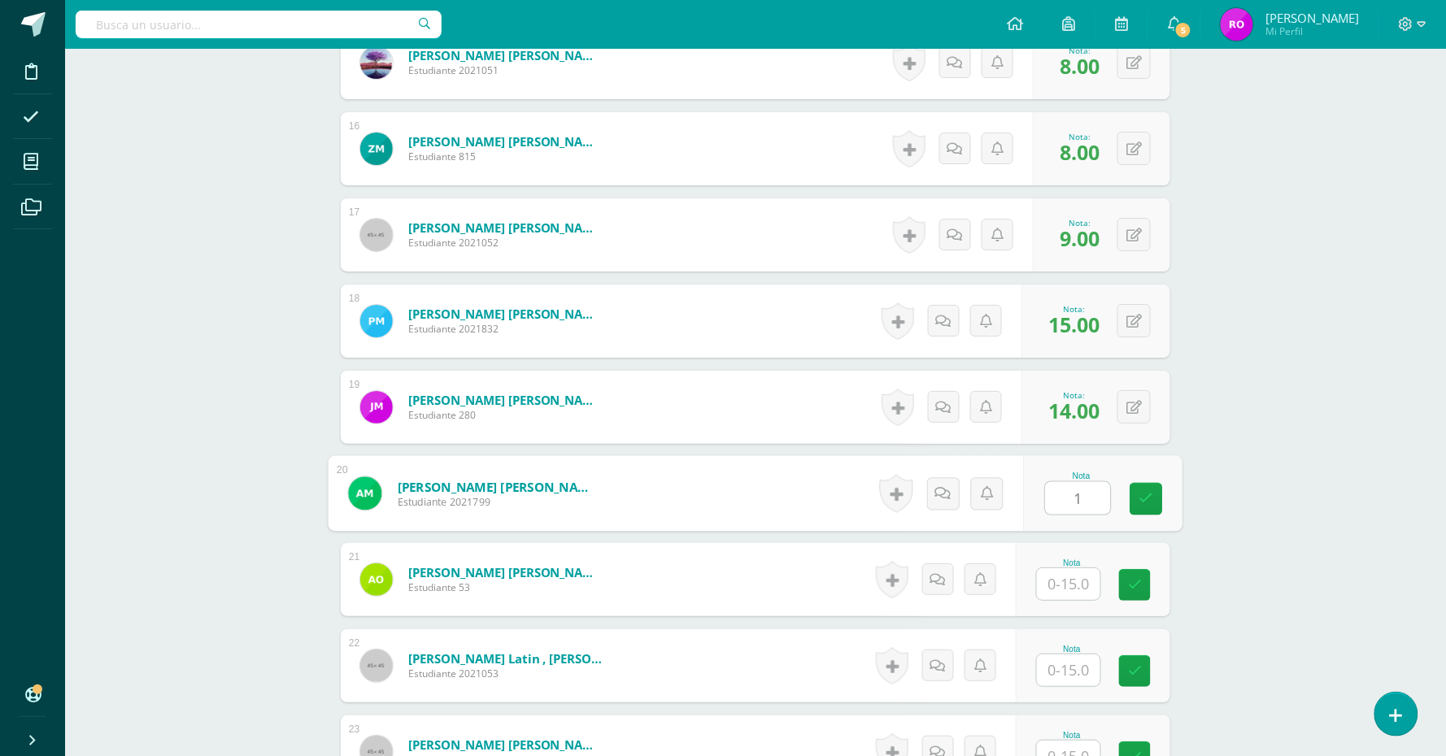
type input "15"
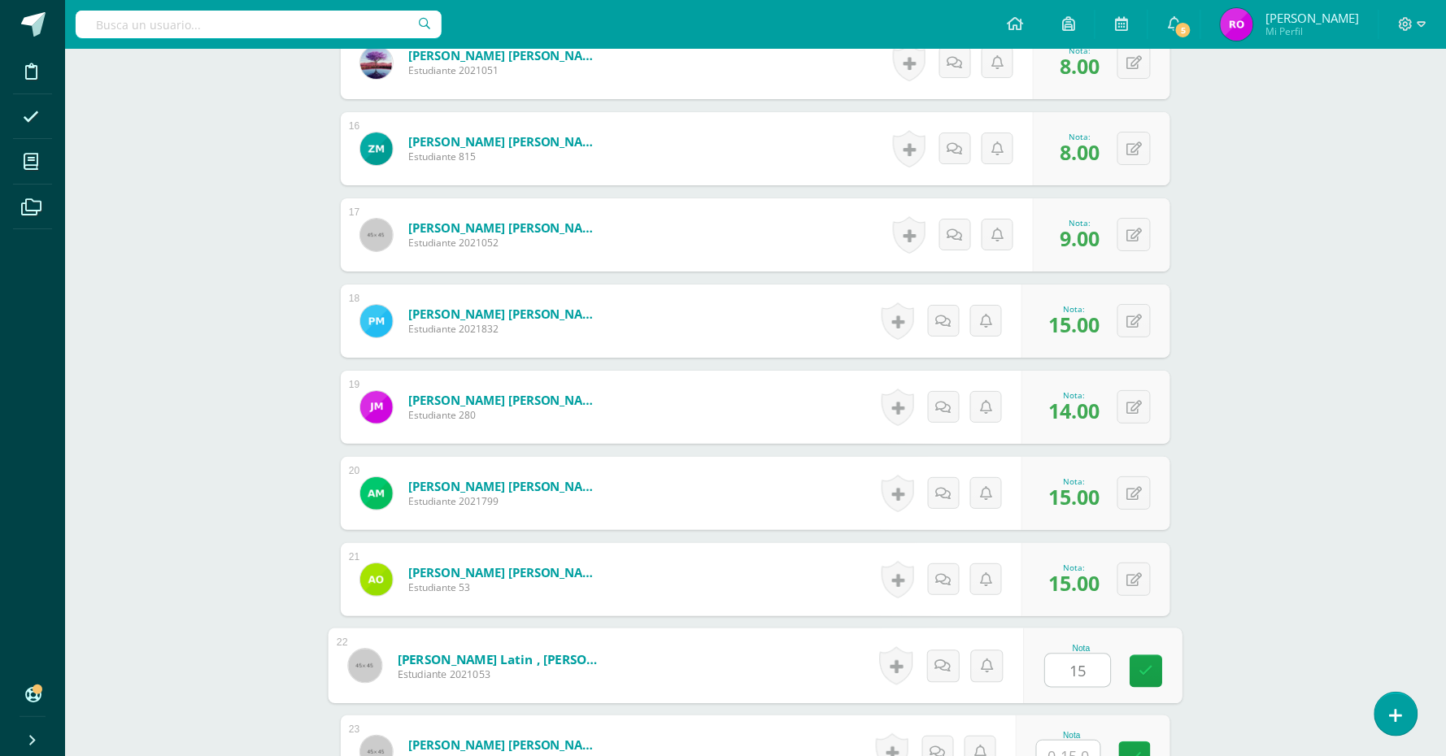
type input "15"
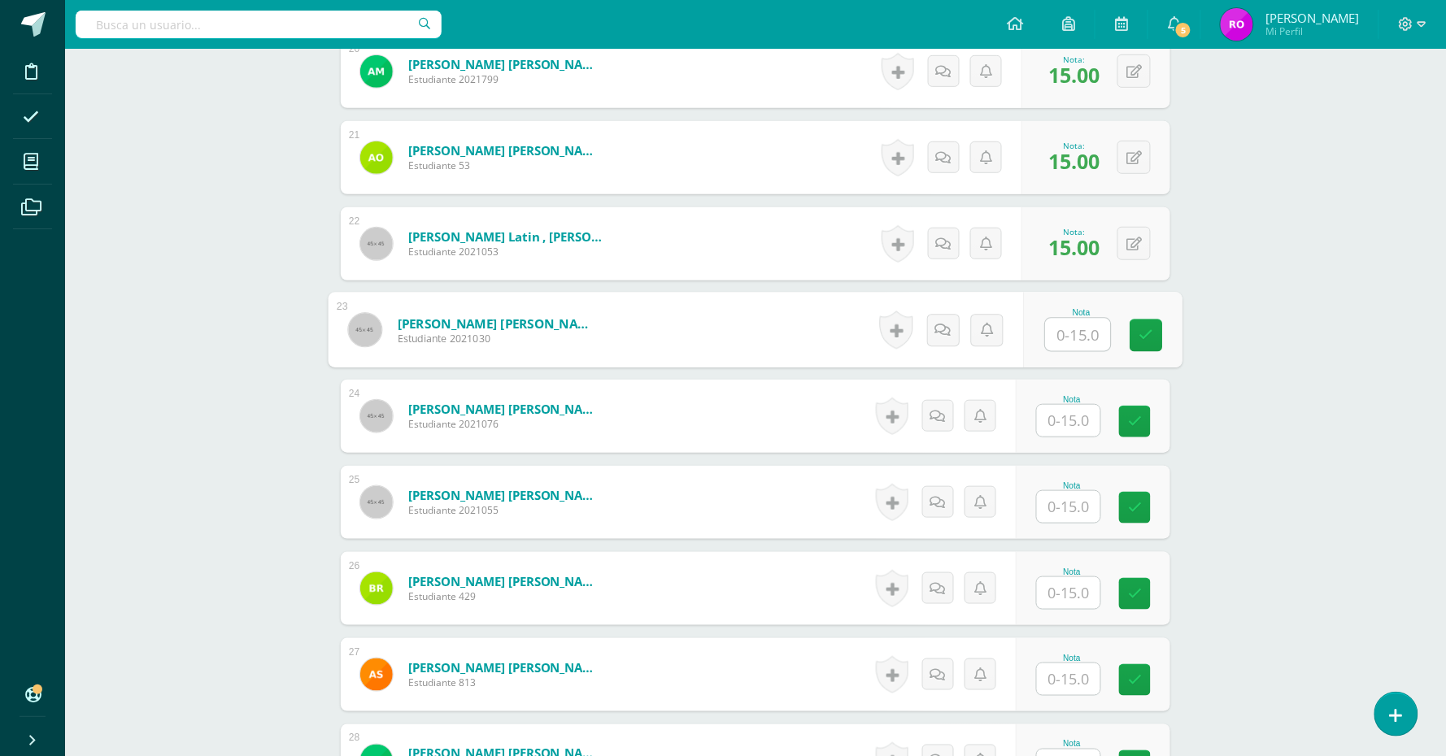
scroll to position [2184, 0]
type input "1"
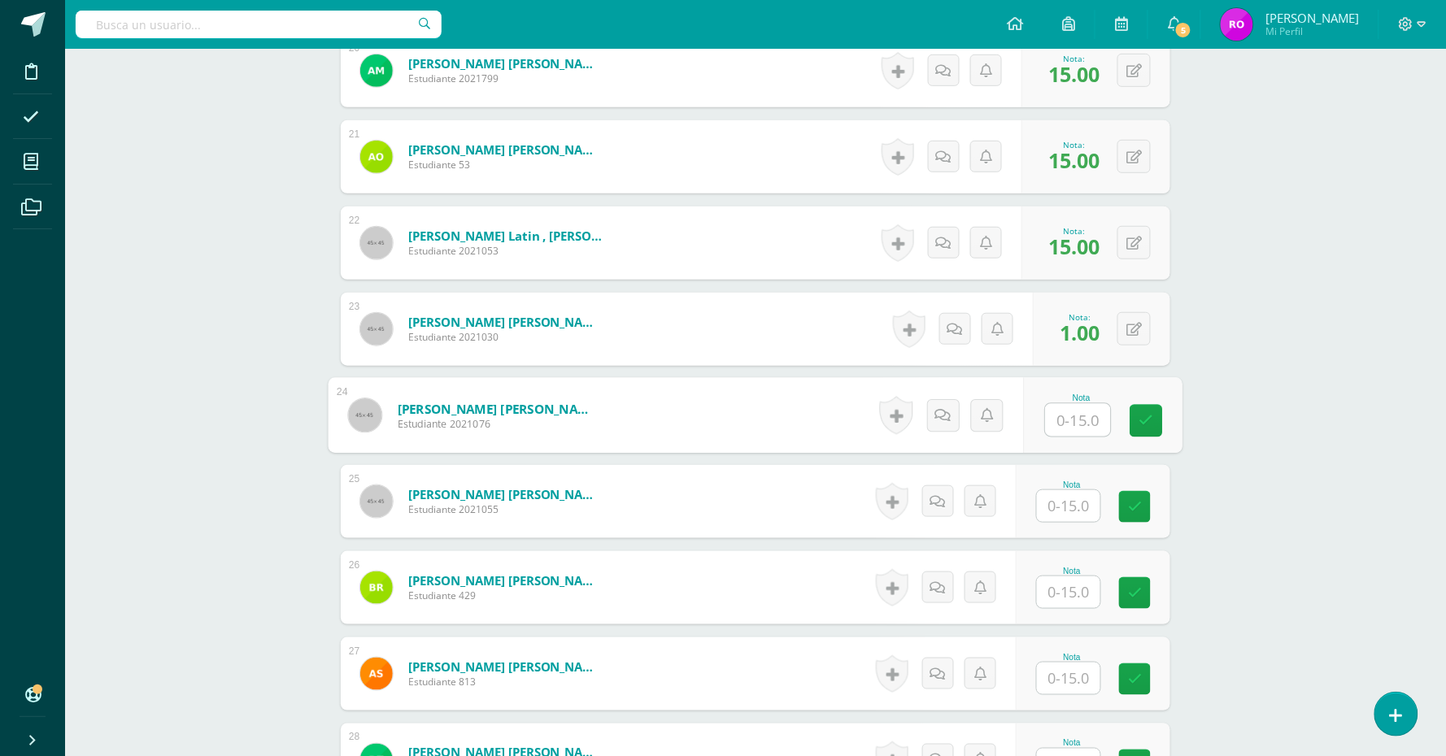
click at [1074, 508] on input "text" at bounding box center [1068, 506] width 63 height 32
type input "2"
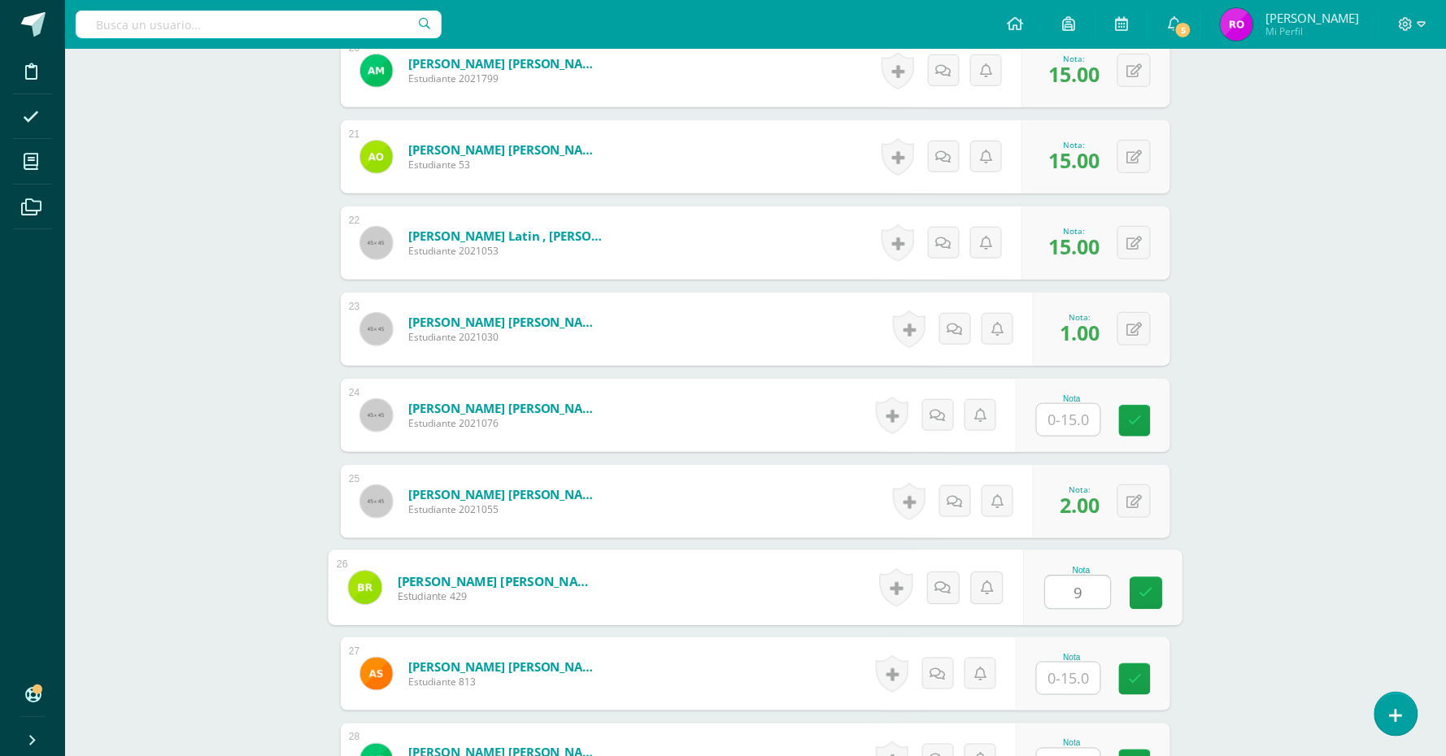
type input "9"
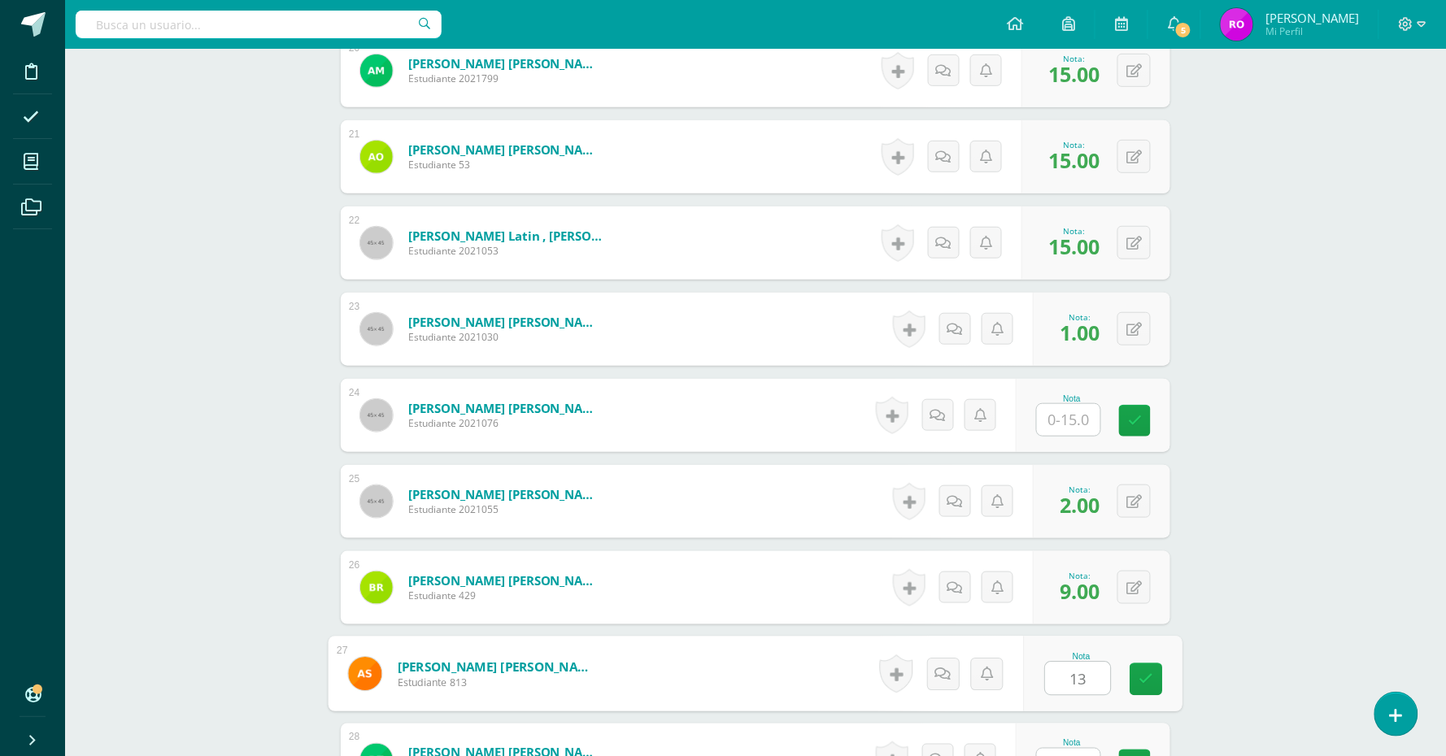
type input "13"
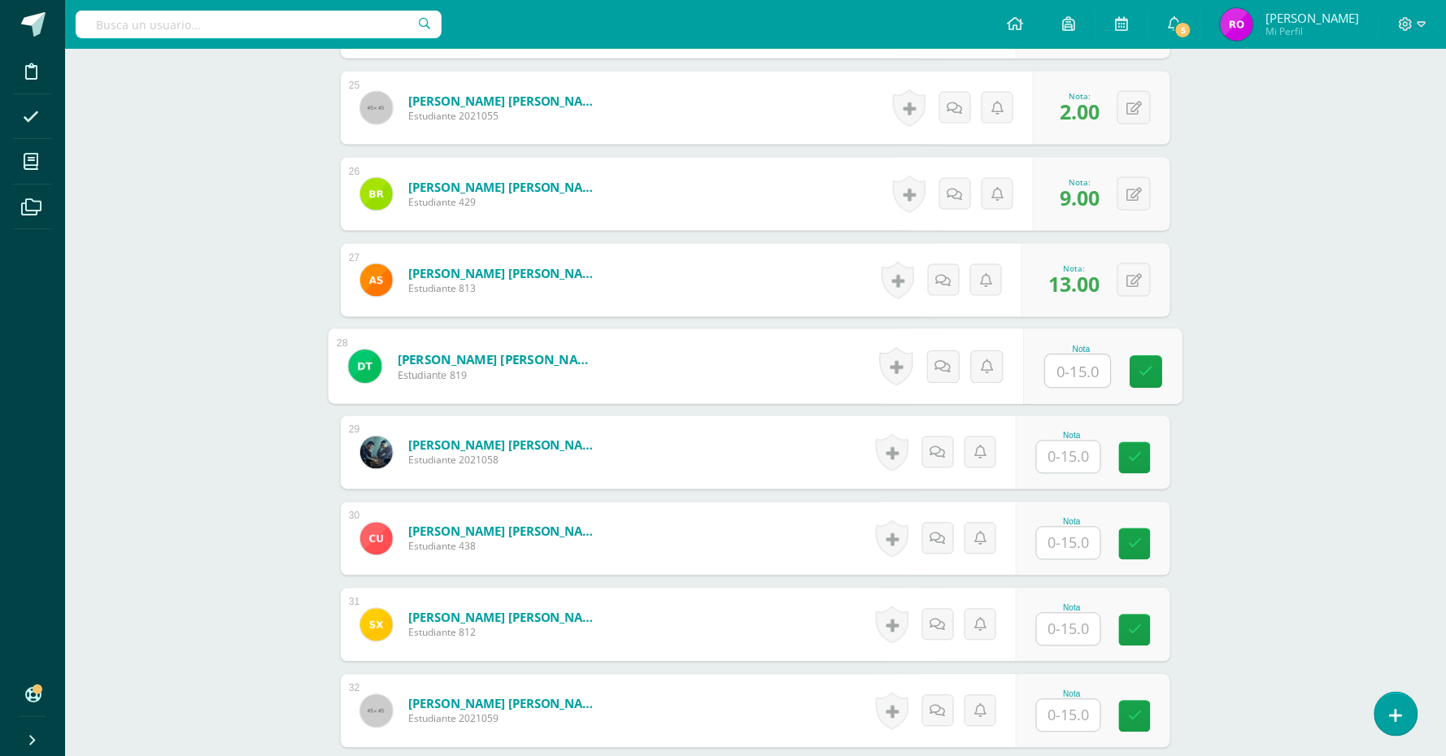
scroll to position [2615, 0]
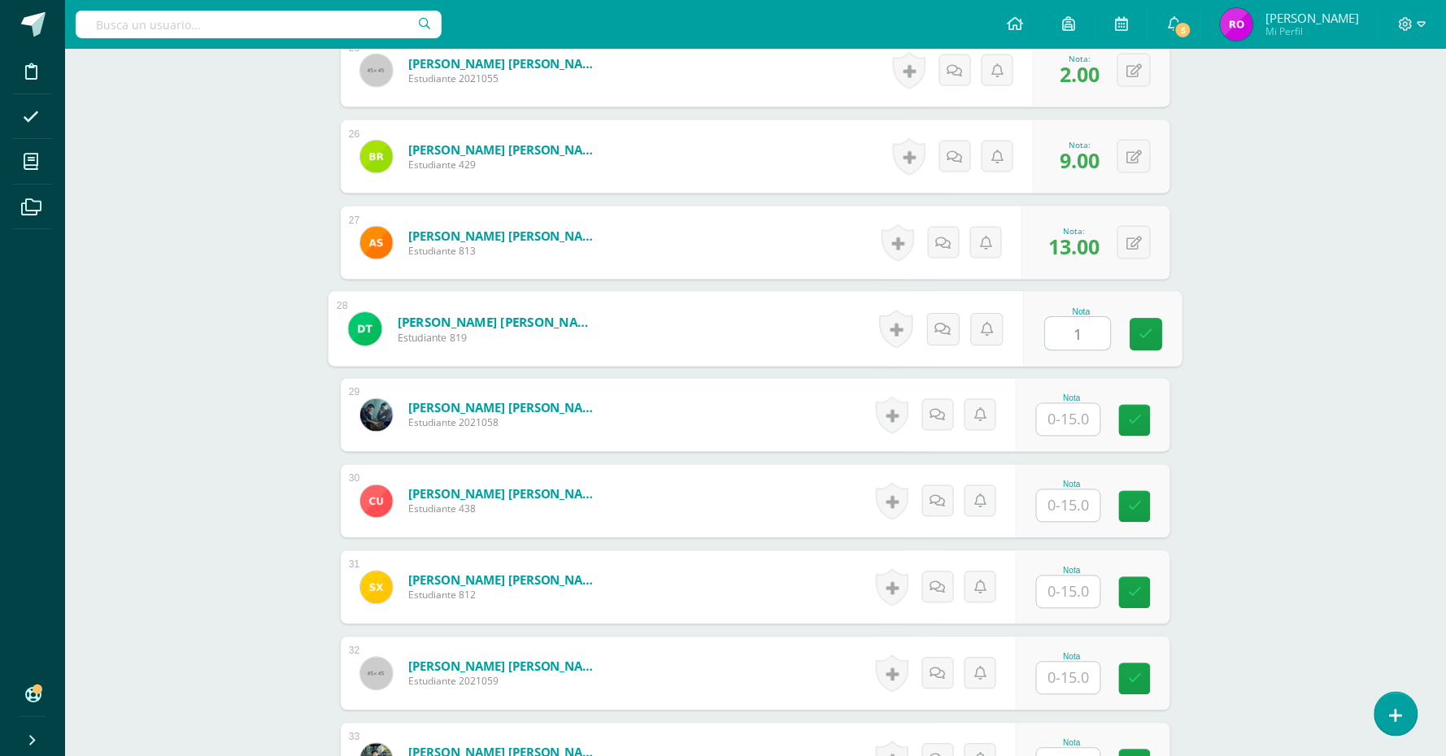
type input "1"
type input "14"
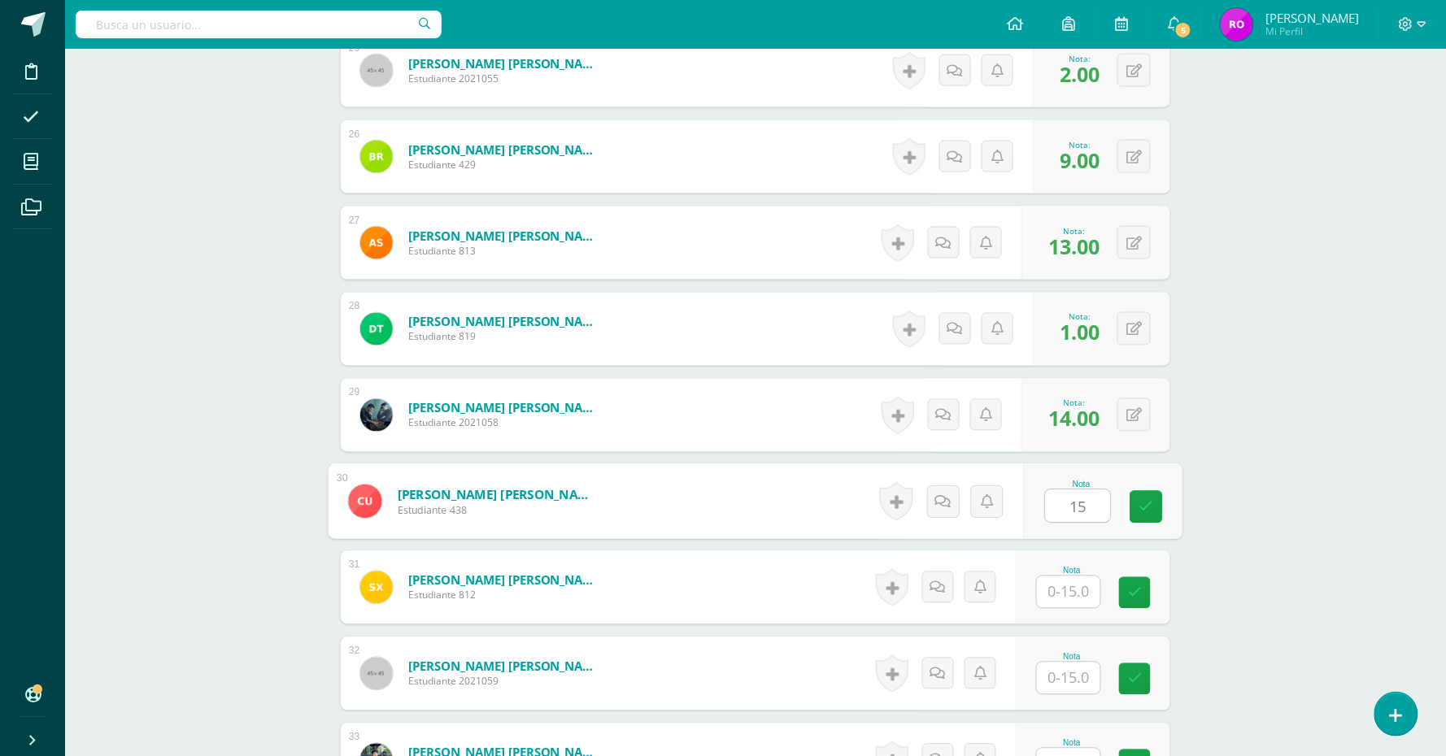
type input "15"
type input "14"
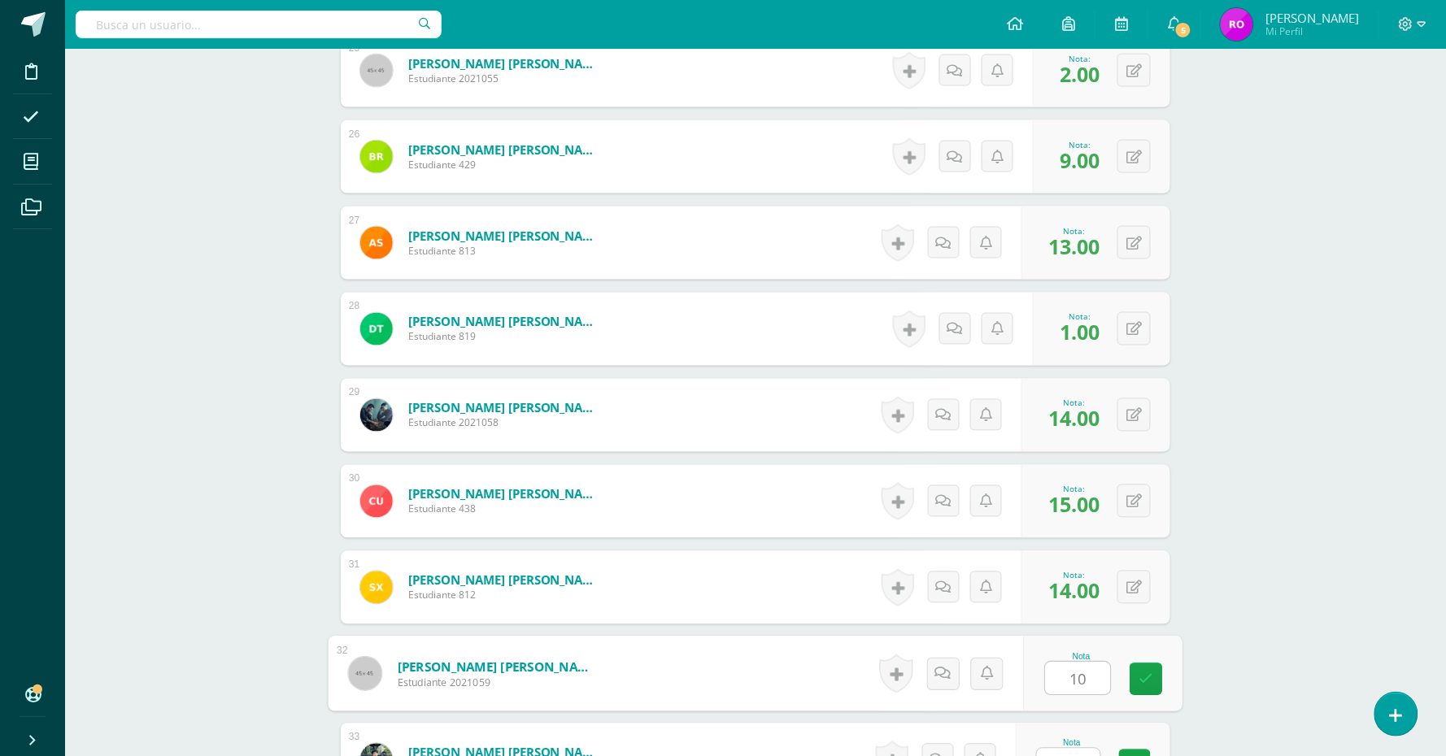
type input "10"
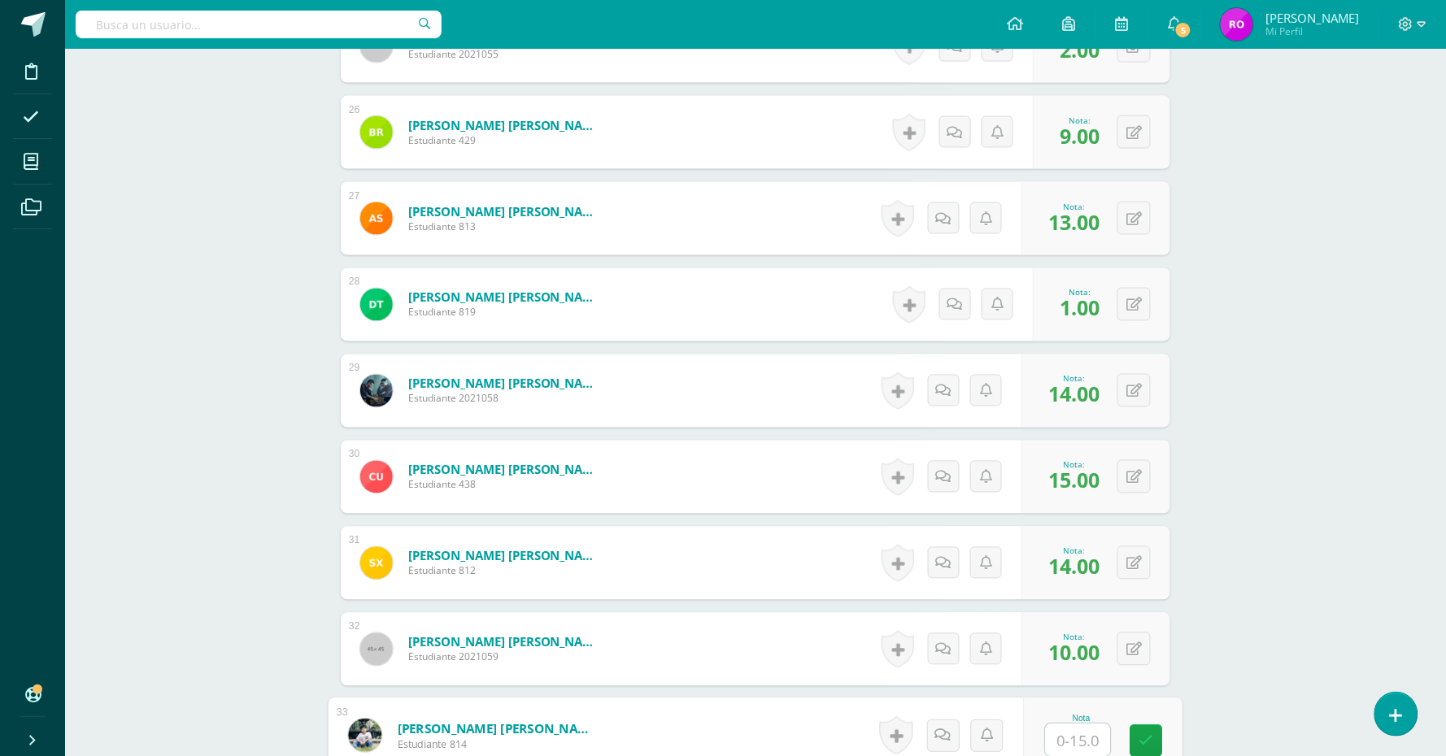
type input "3"
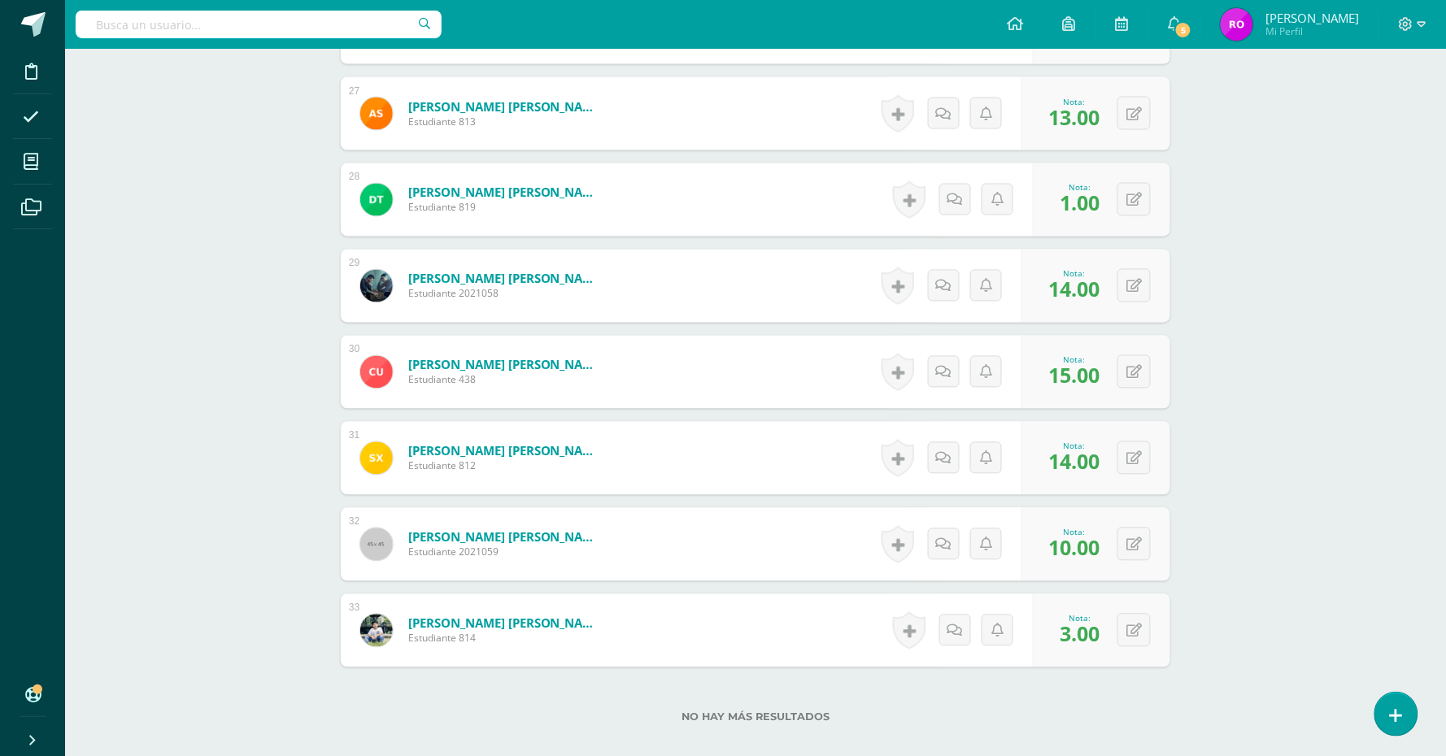
scroll to position [2842, 0]
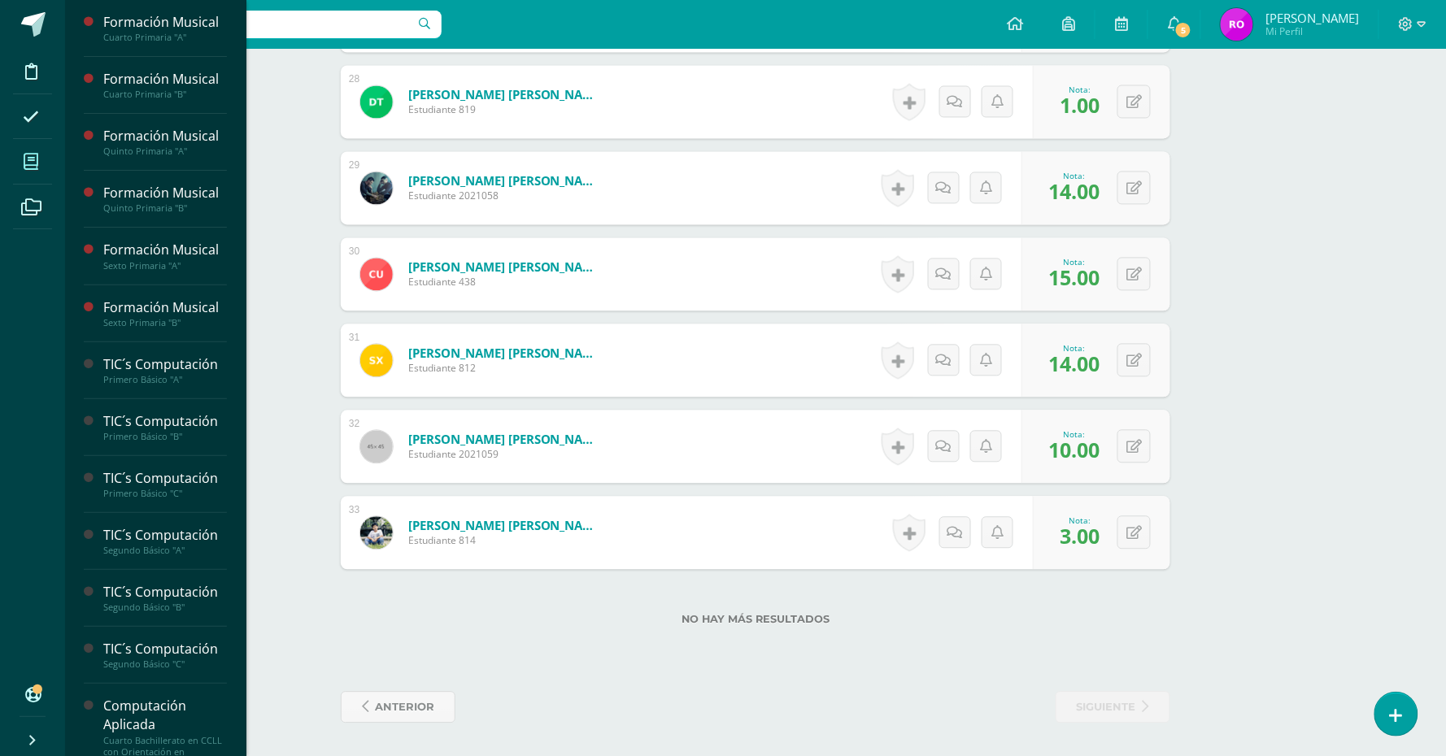
click at [38, 157] on span at bounding box center [31, 161] width 37 height 37
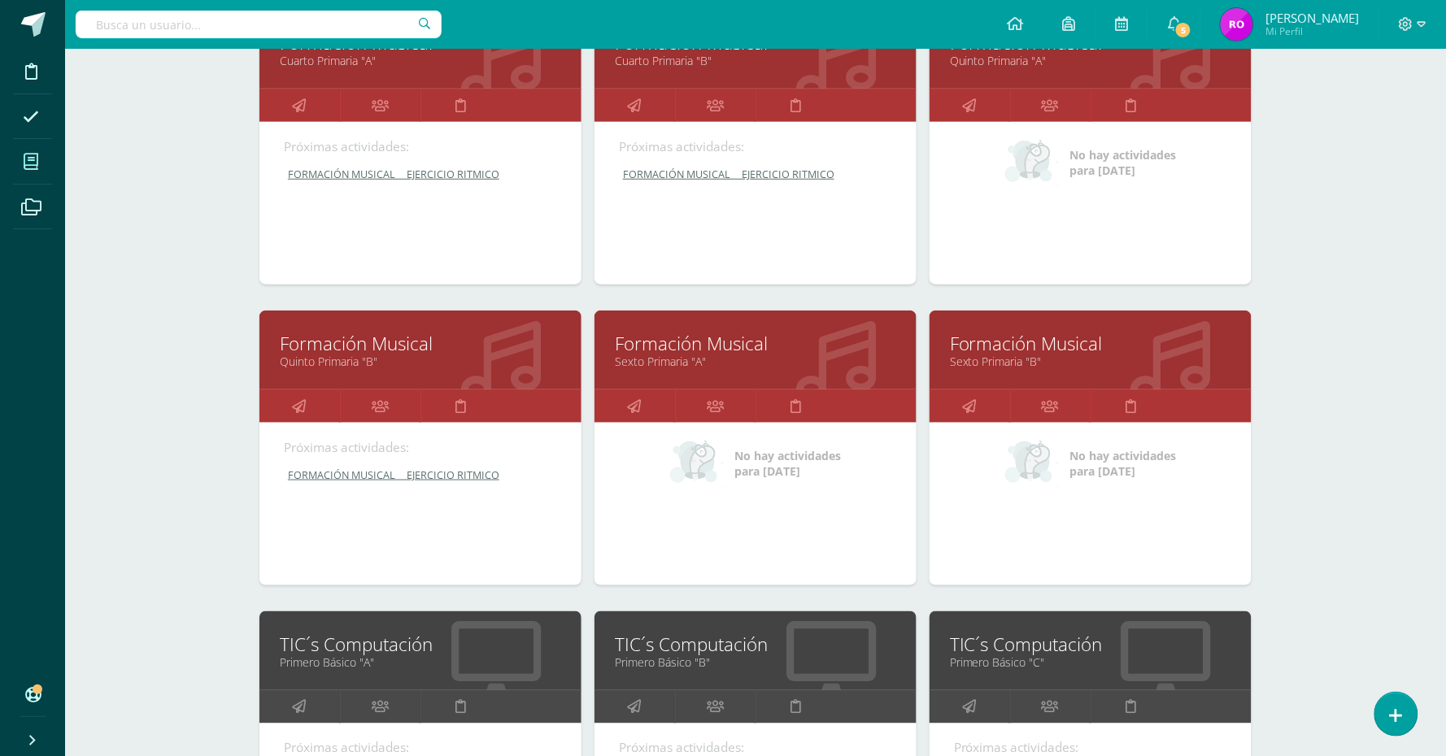
scroll to position [305, 0]
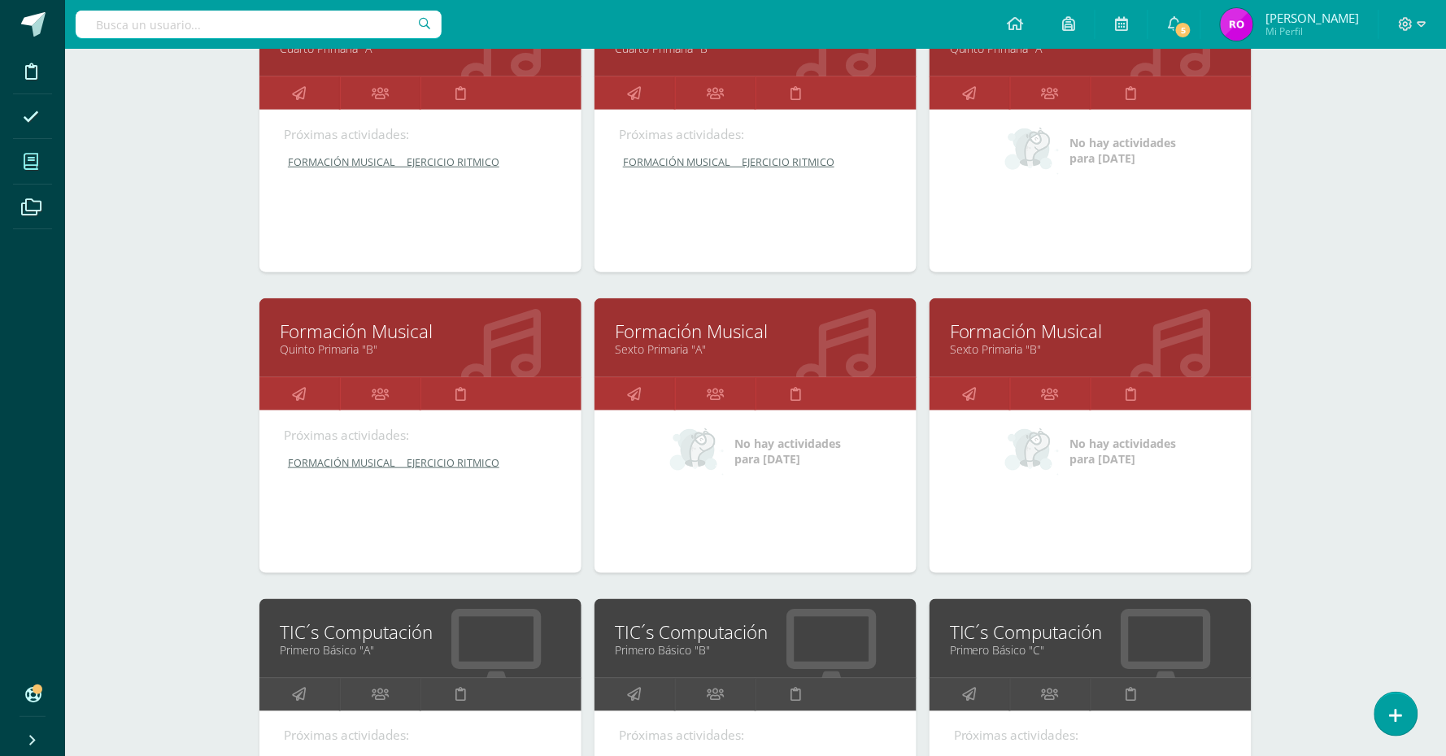
click at [363, 344] on link "Quinto Primaria "B"" at bounding box center [420, 348] width 281 height 15
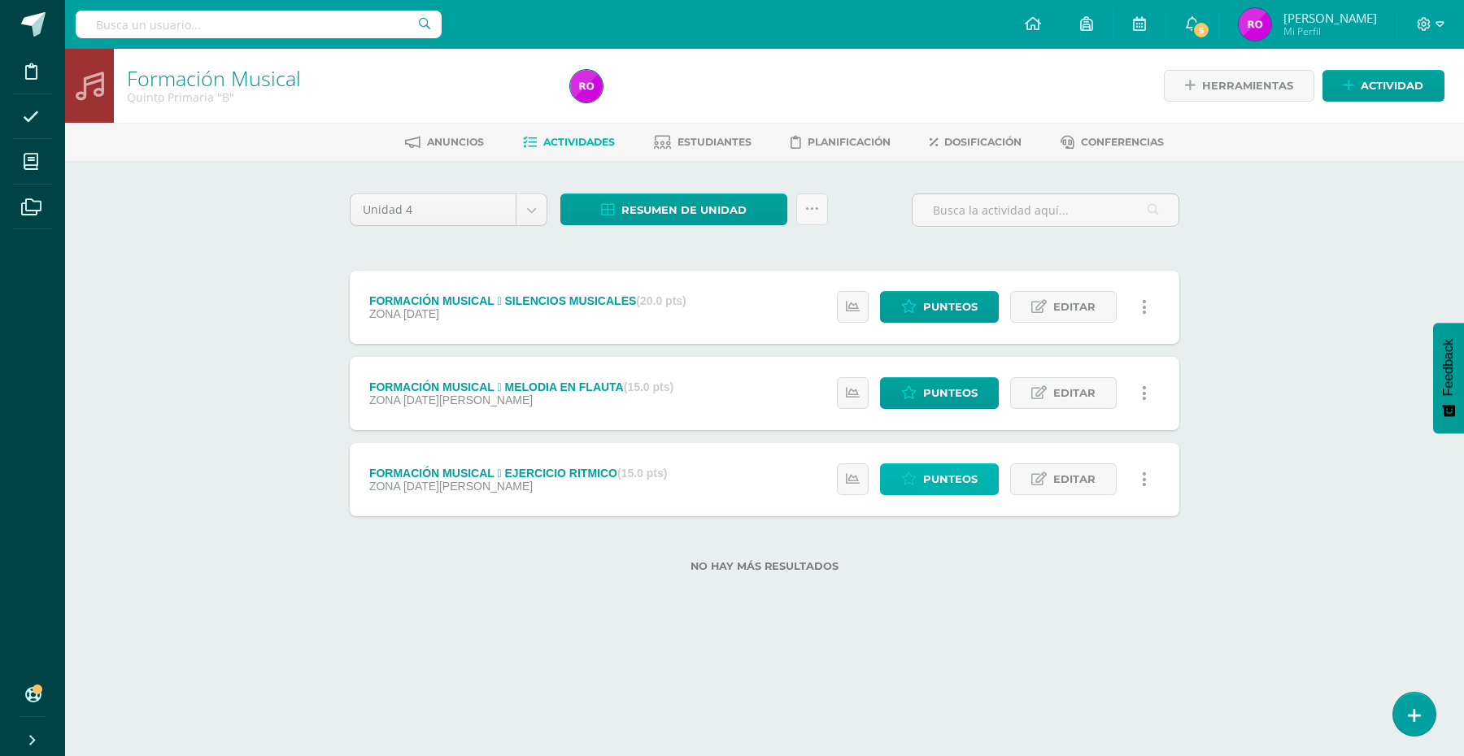
click at [912, 469] on link "Punteos" at bounding box center [939, 479] width 119 height 32
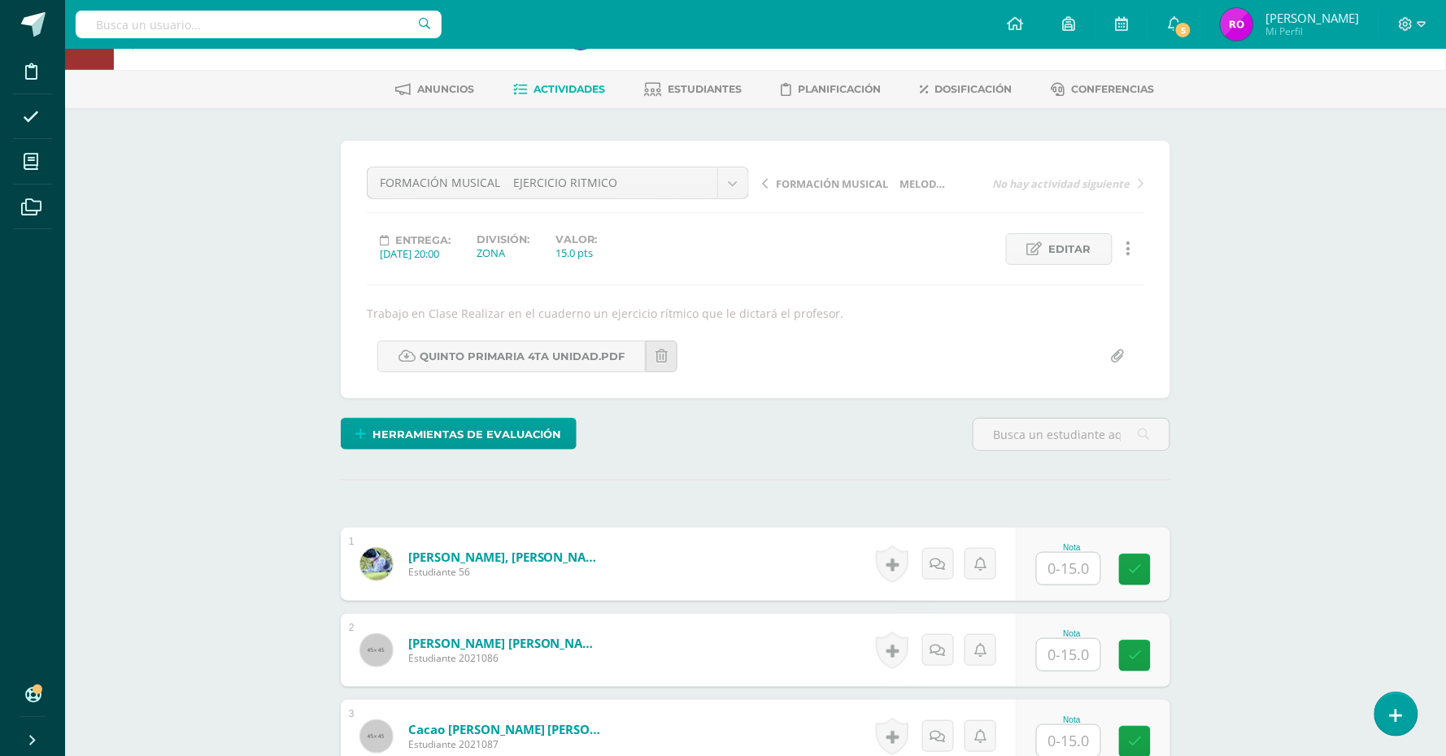
scroll to position [54, 0]
